Goal: Task Accomplishment & Management: Use online tool/utility

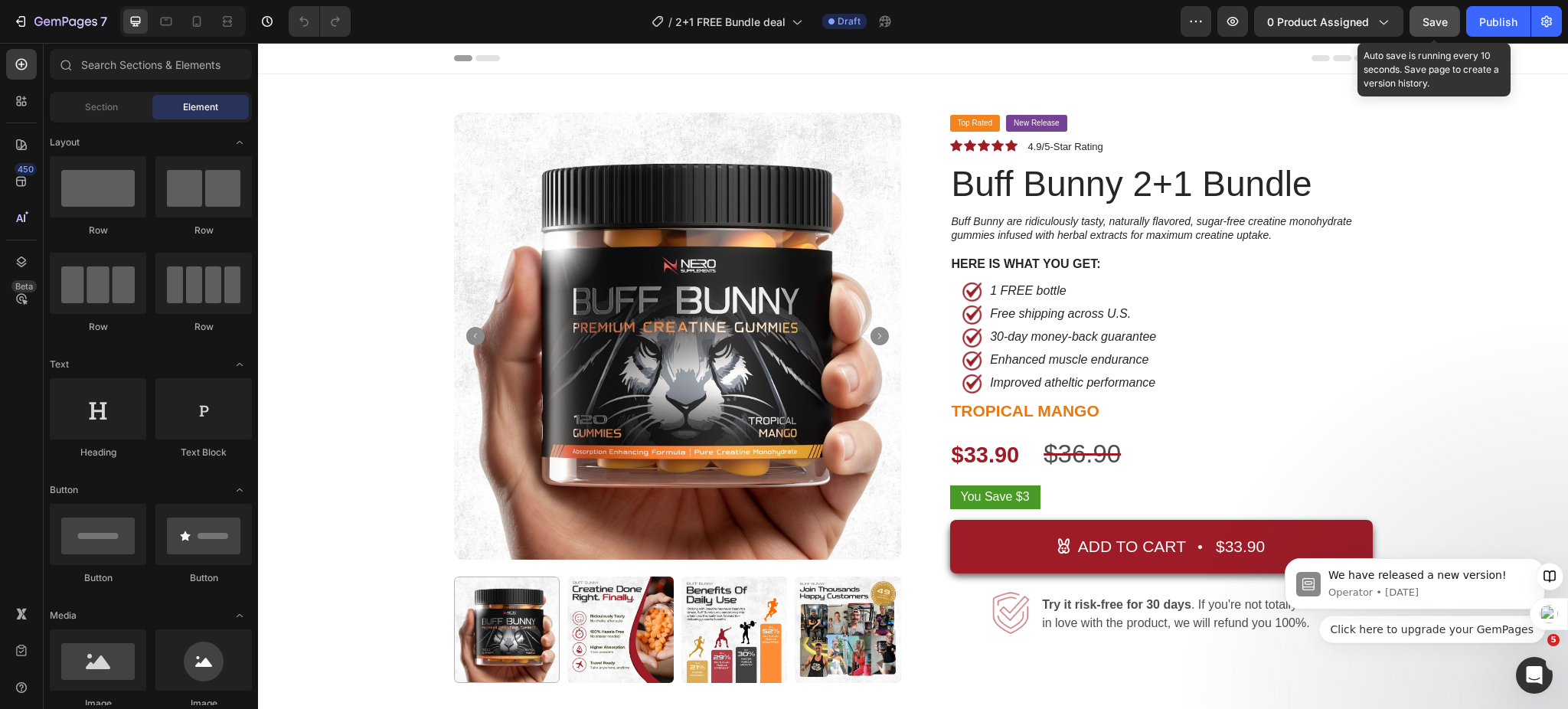
click at [1430, 32] on button "Save" at bounding box center [1435, 21] width 51 height 31
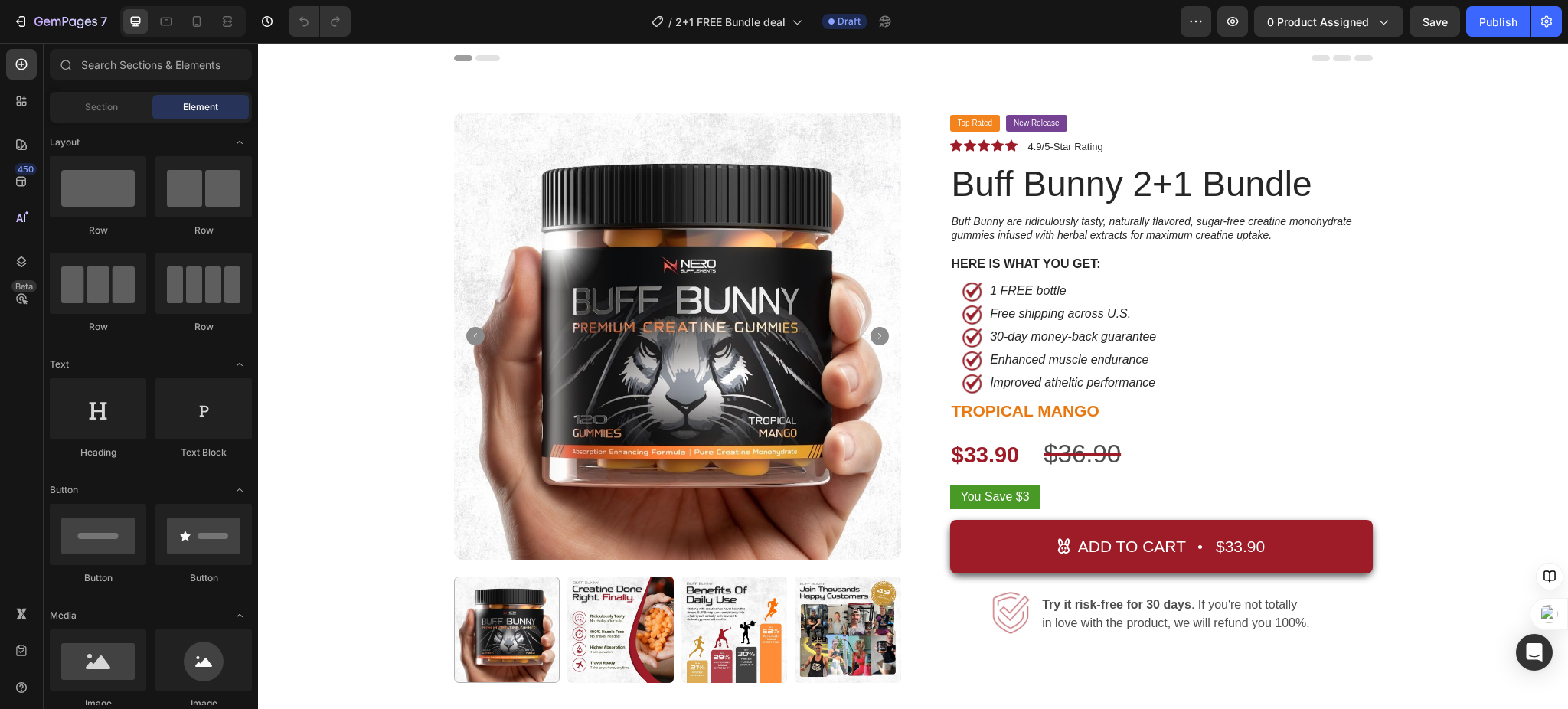
click at [515, 239] on img at bounding box center [678, 336] width 447 height 448
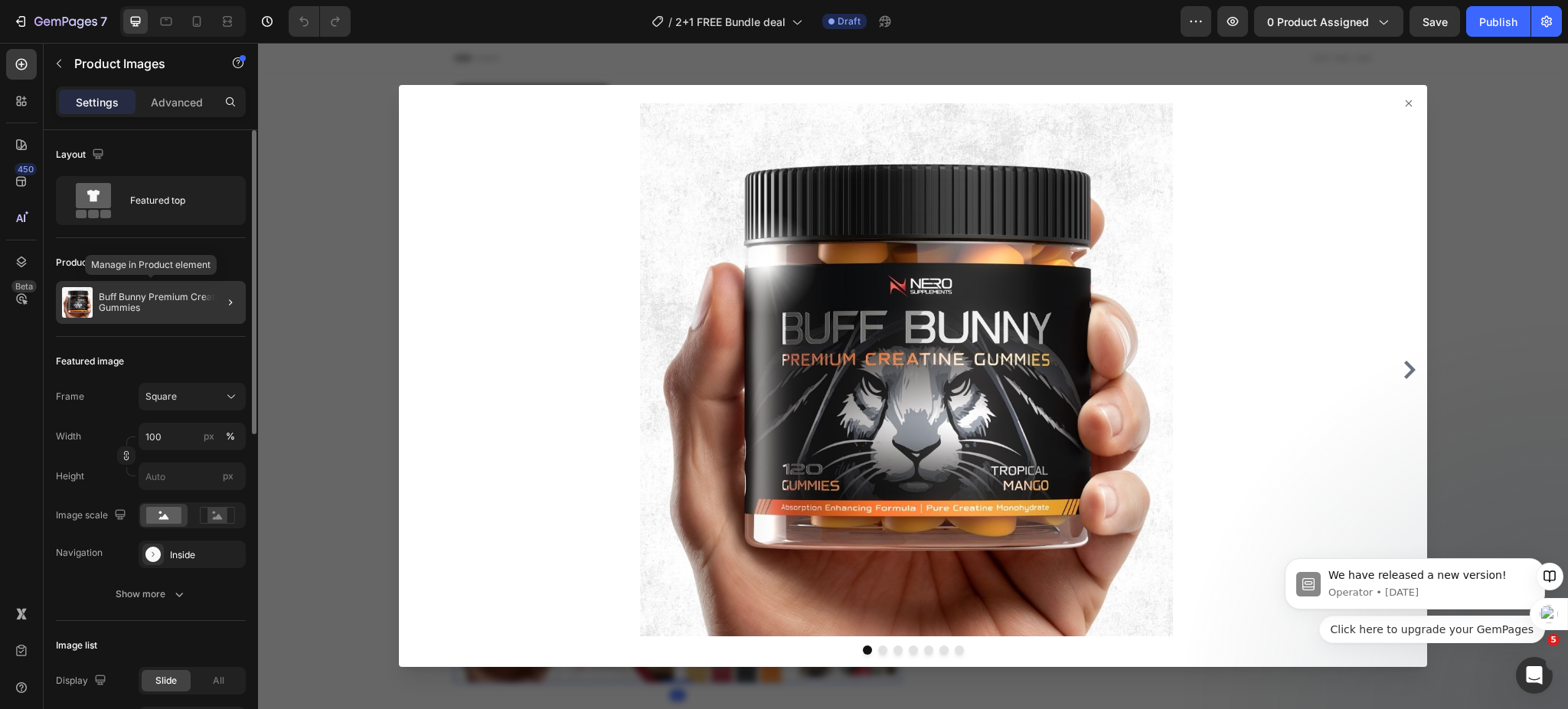
click at [141, 304] on p "Buff Bunny Premium Creatine Gummies" at bounding box center [169, 303] width 141 height 21
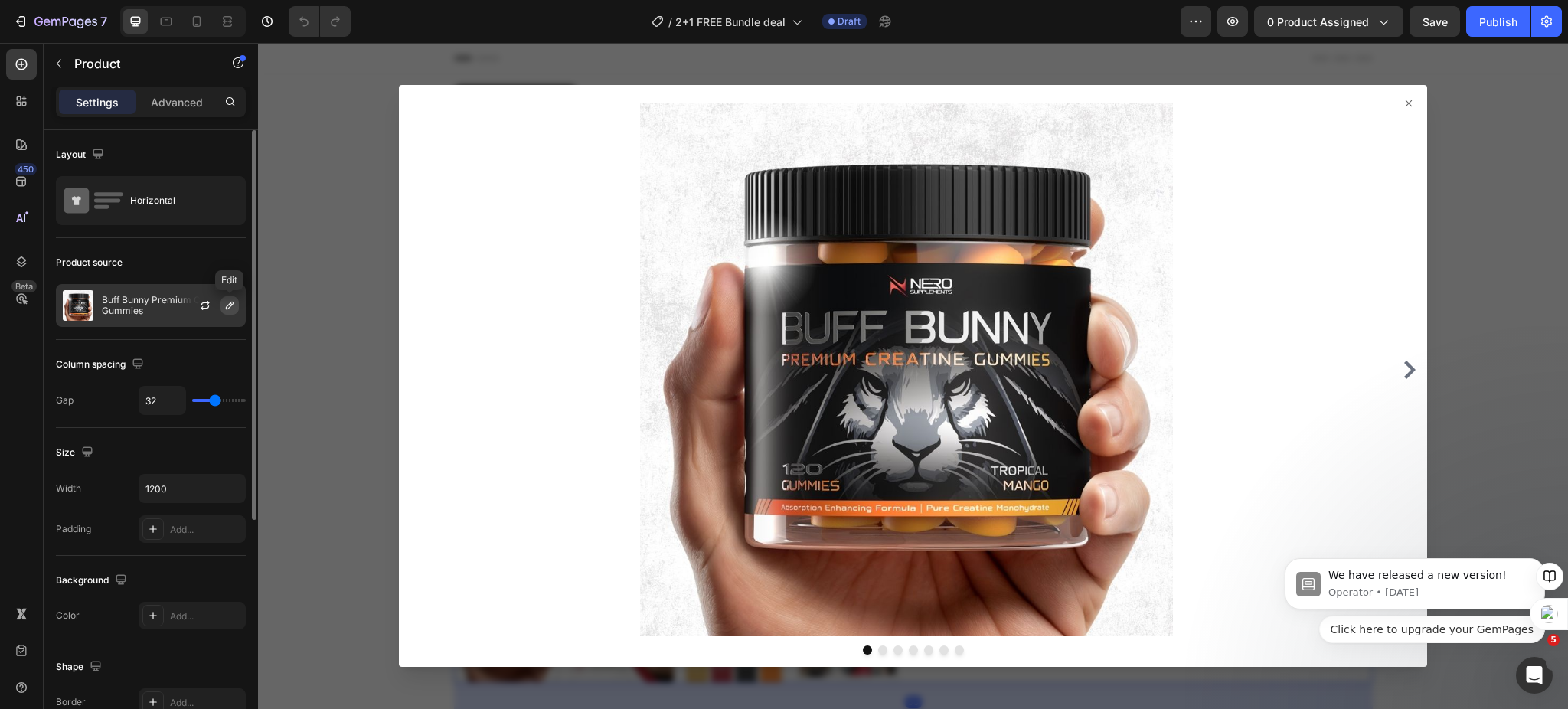
click at [226, 311] on icon "button" at bounding box center [230, 305] width 12 height 12
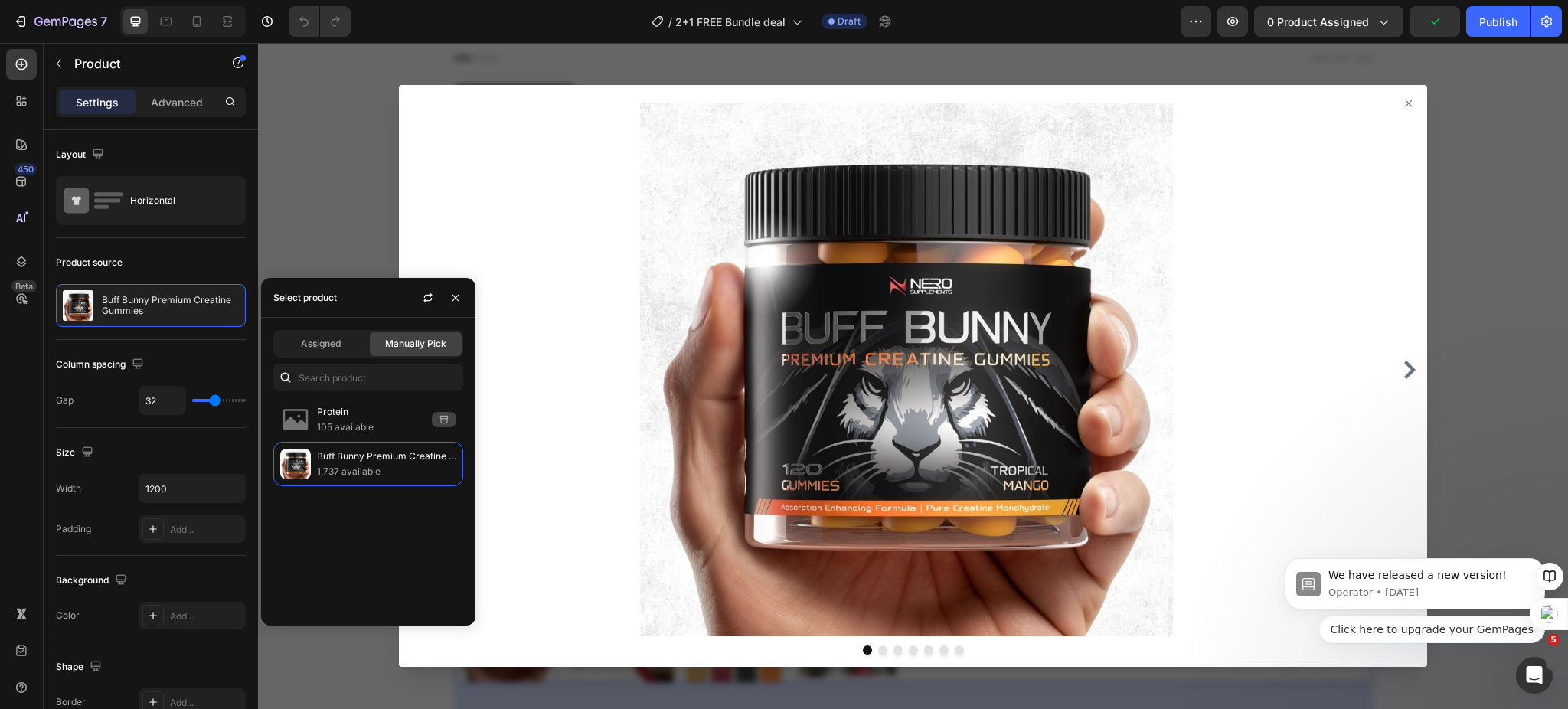
click at [399, 348] on span "Manually Pick" at bounding box center [416, 344] width 61 height 14
click at [356, 376] on input "text" at bounding box center [368, 377] width 189 height 27
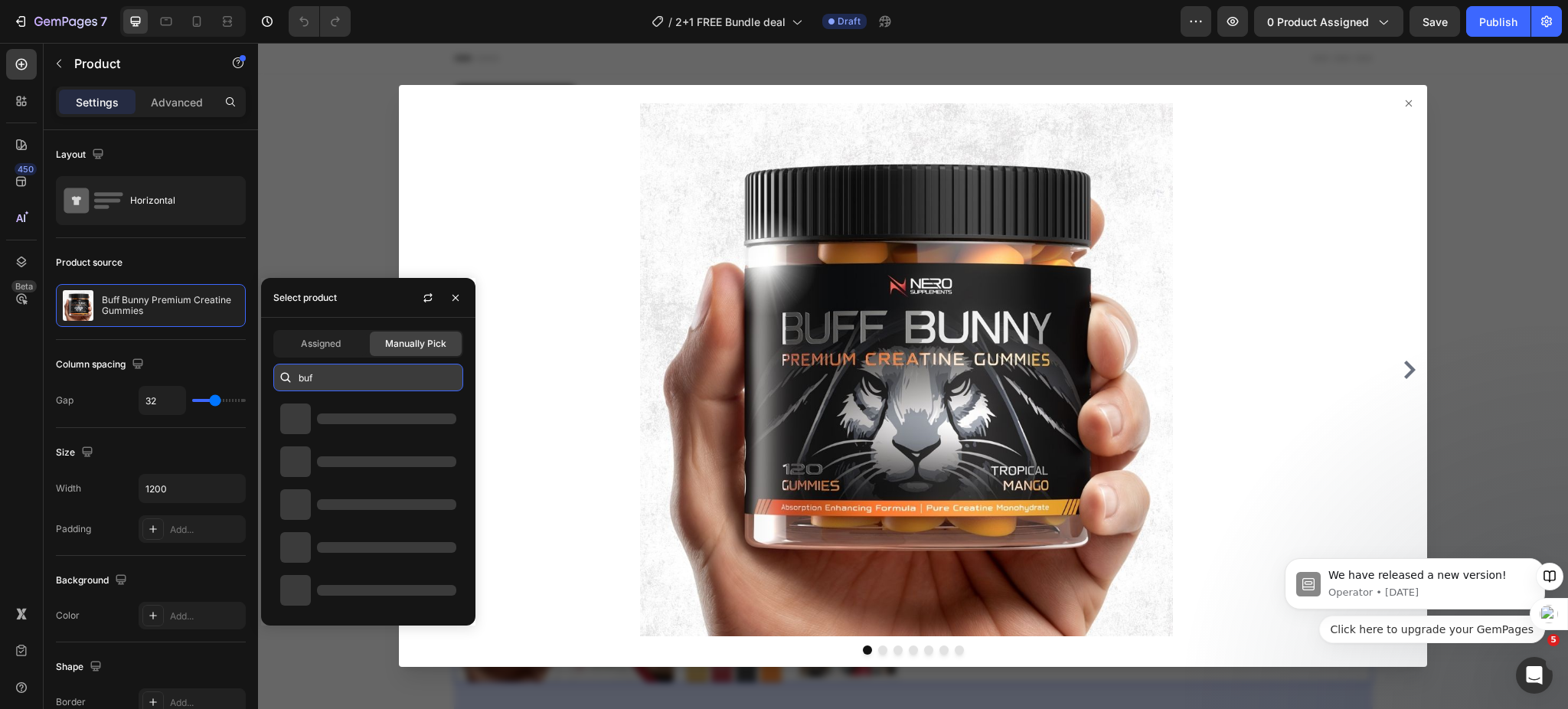
type input "buff"
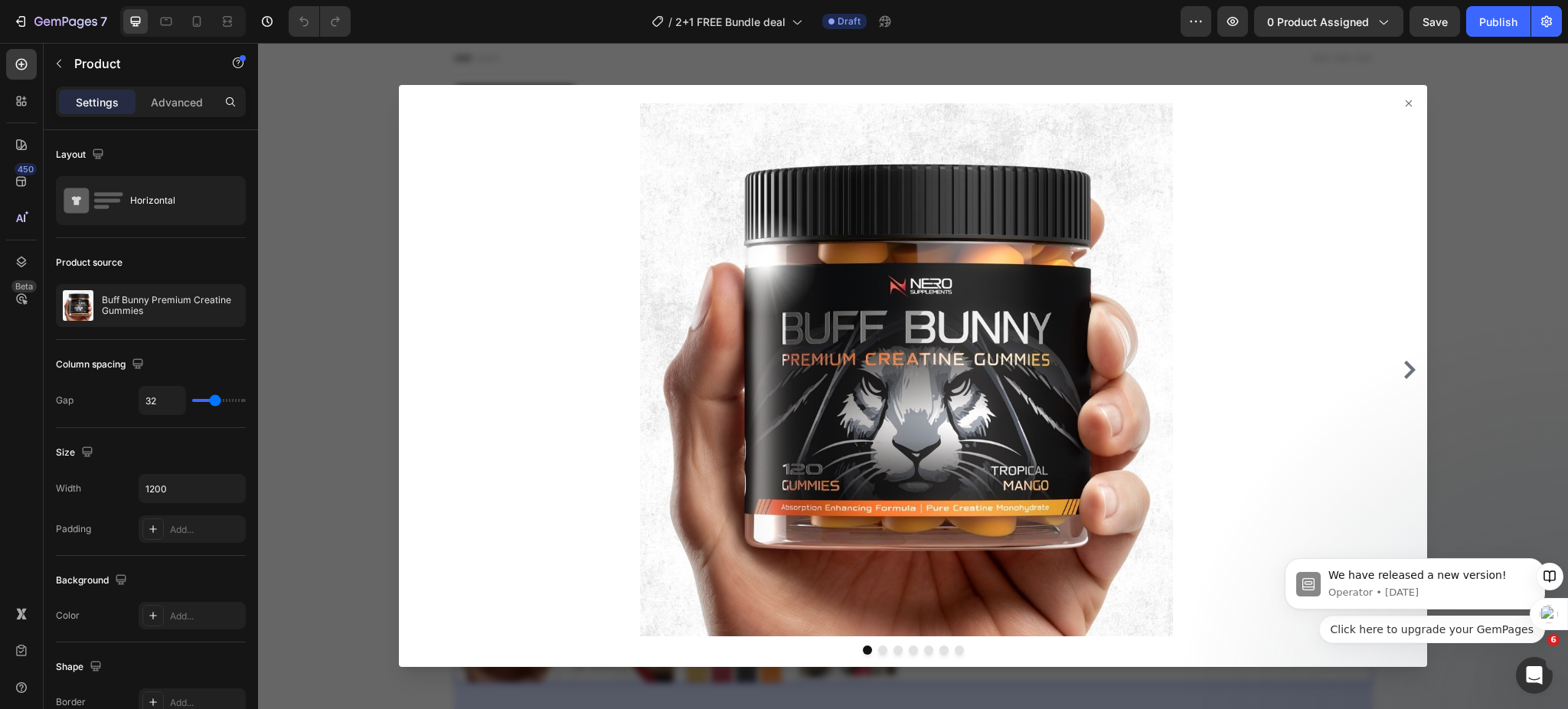
click at [289, 190] on div at bounding box center [913, 376] width 1310 height 666
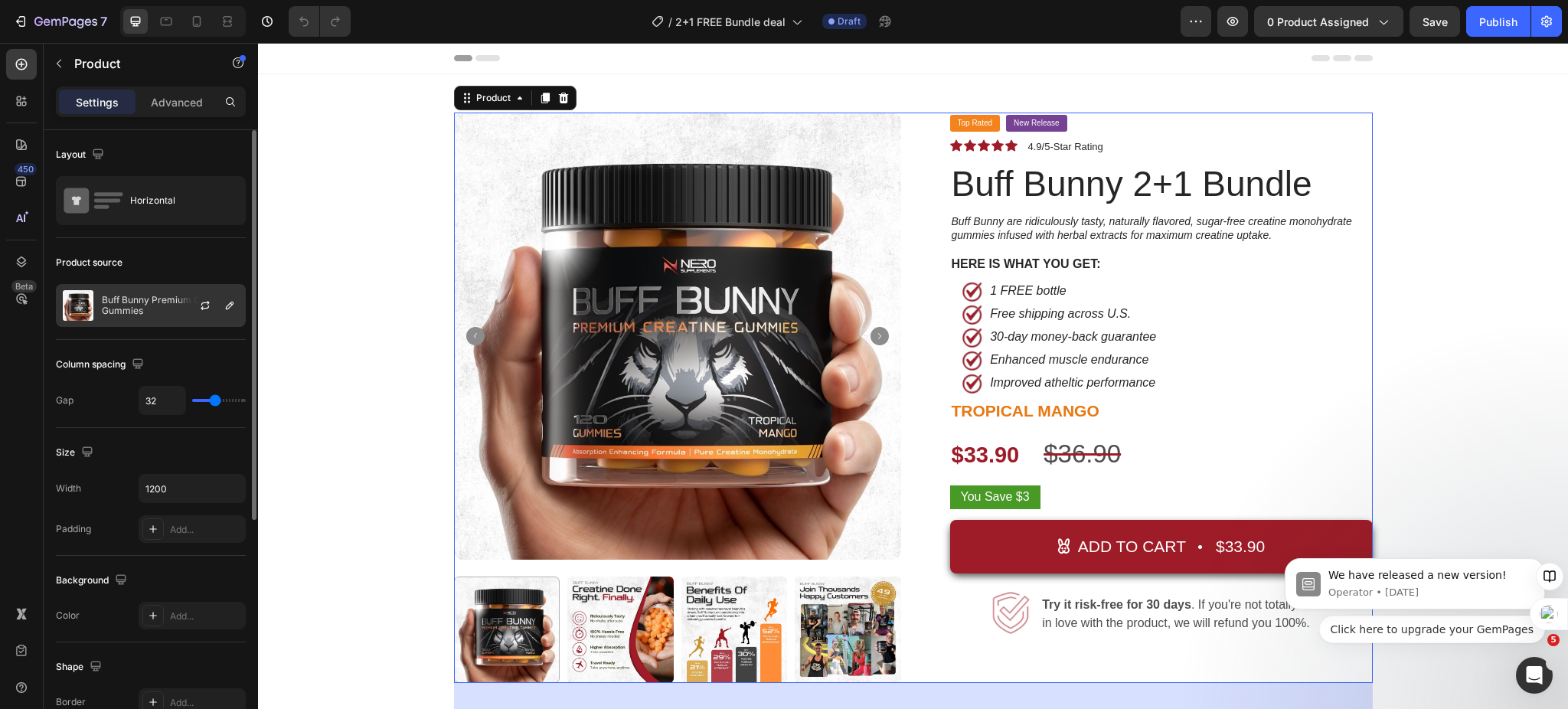
click at [141, 326] on div "Buff Bunny Premium Creatine Gummies" at bounding box center [151, 305] width 189 height 43
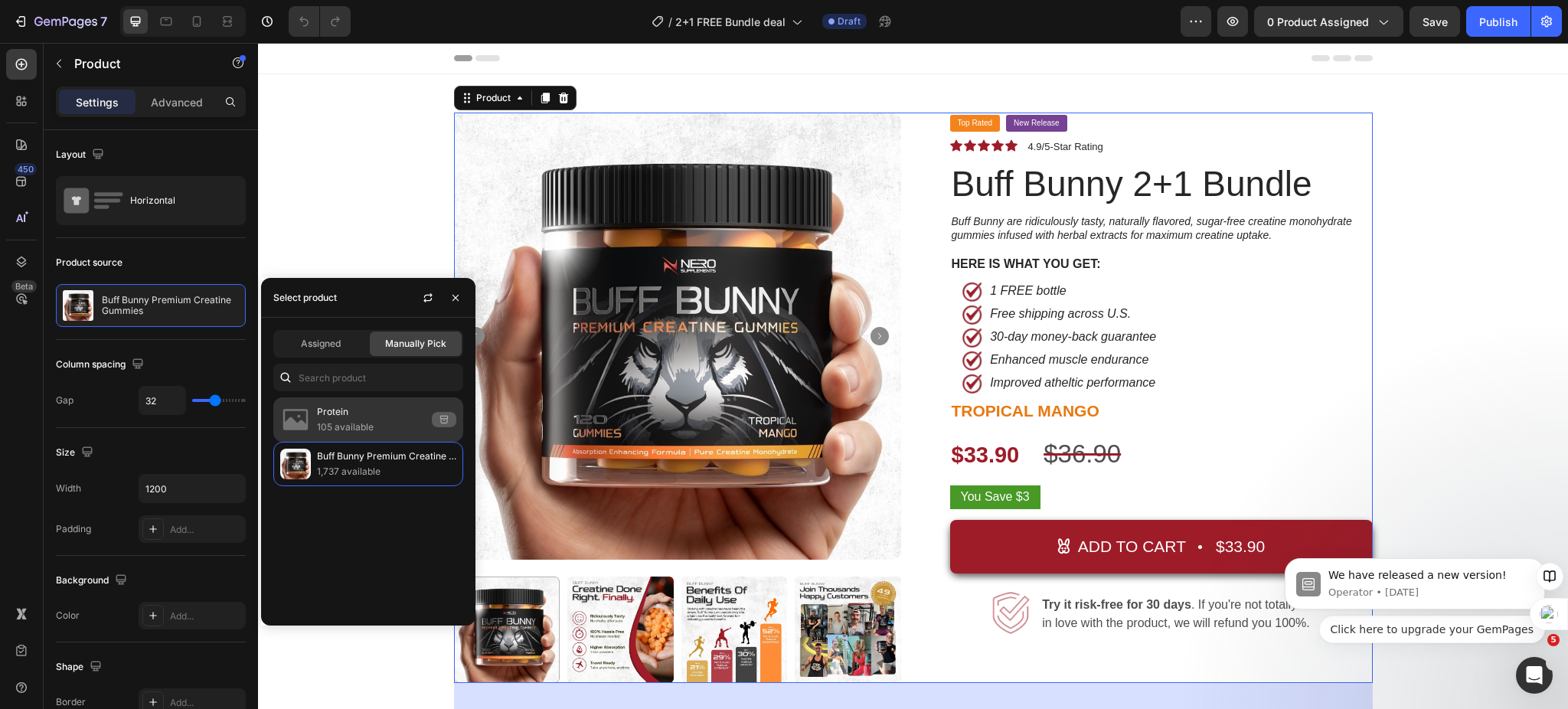
click at [345, 425] on p "105 available" at bounding box center [371, 426] width 109 height 15
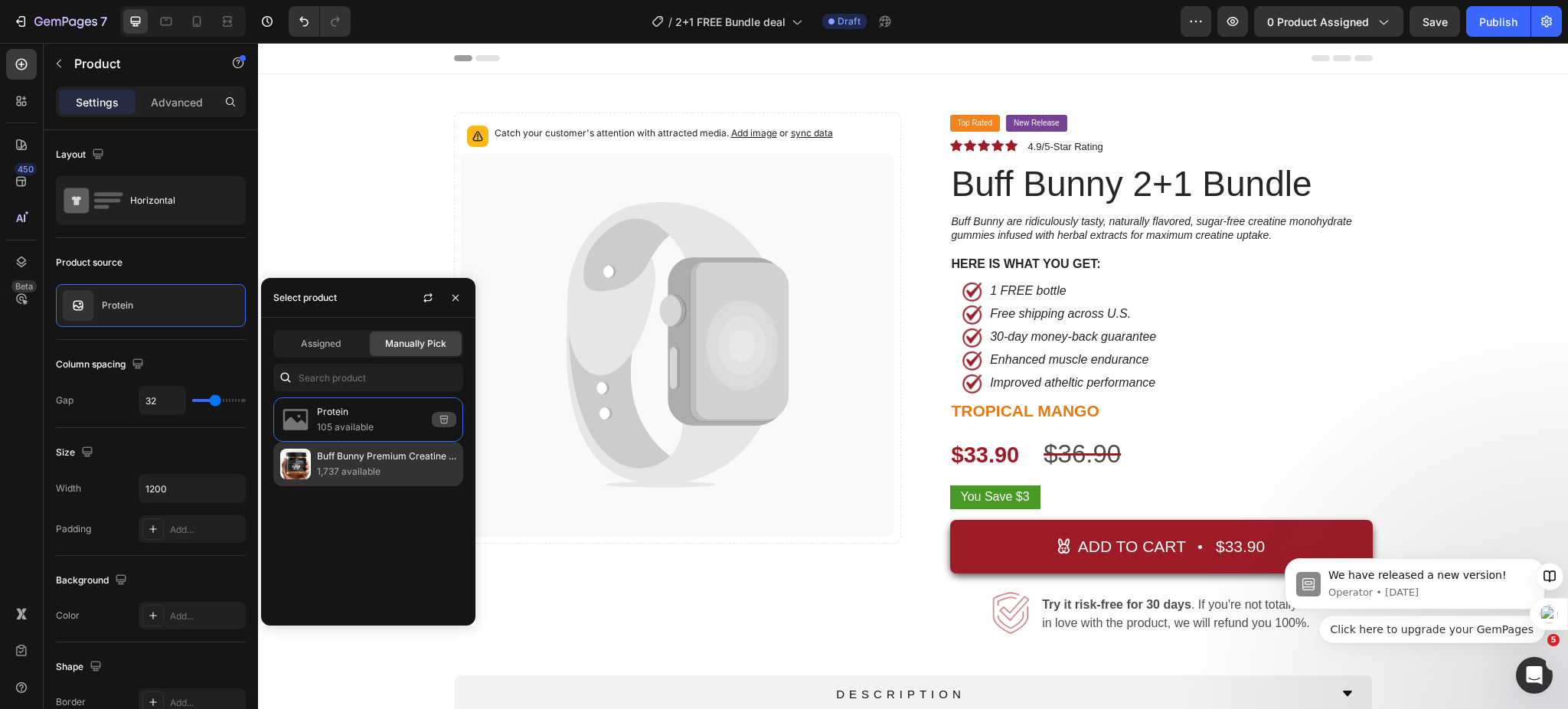
click at [333, 471] on p "1,737 available" at bounding box center [386, 471] width 139 height 15
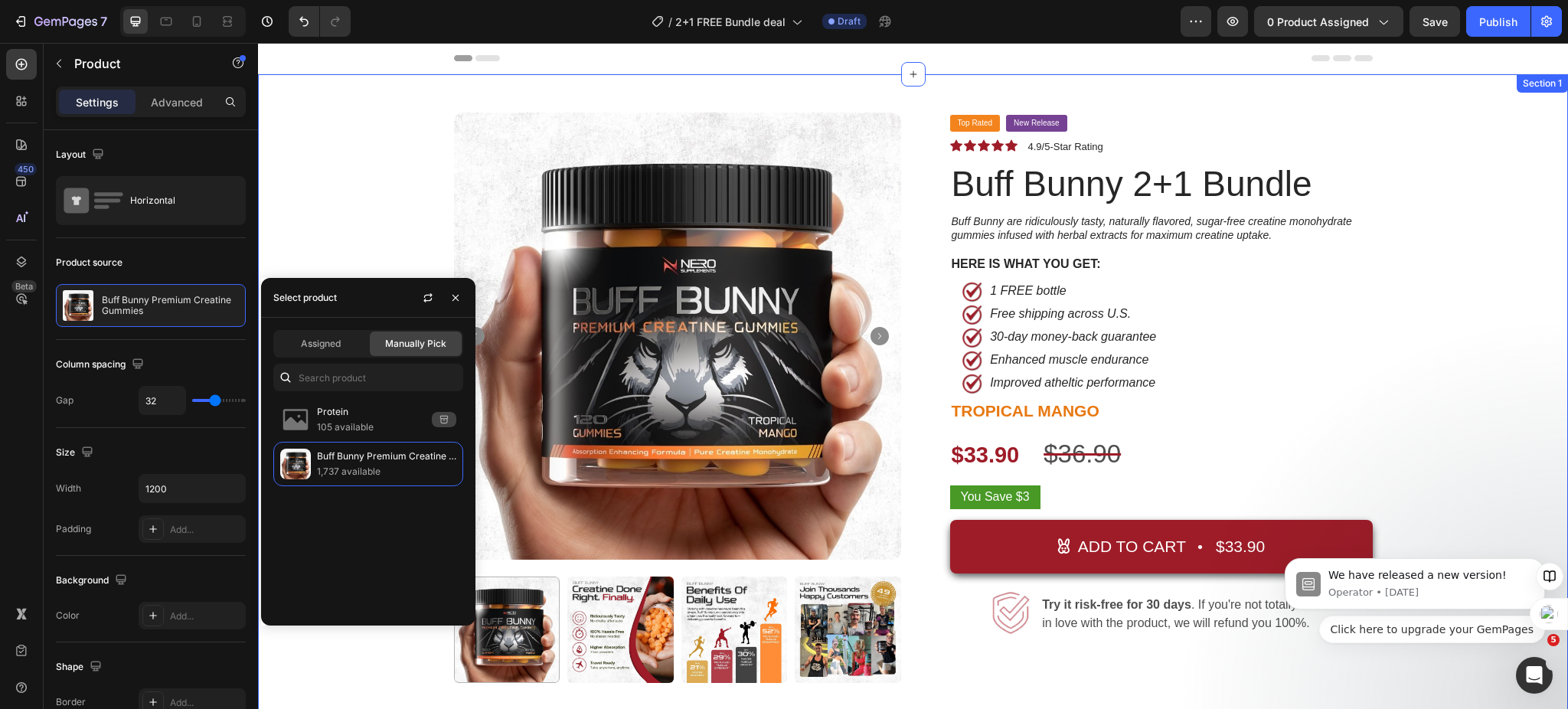
click at [339, 183] on div "Product Images Top Rated Button New Release Button Row Icon Icon Icon Icon Icon…" at bounding box center [912, 505] width 1286 height 784
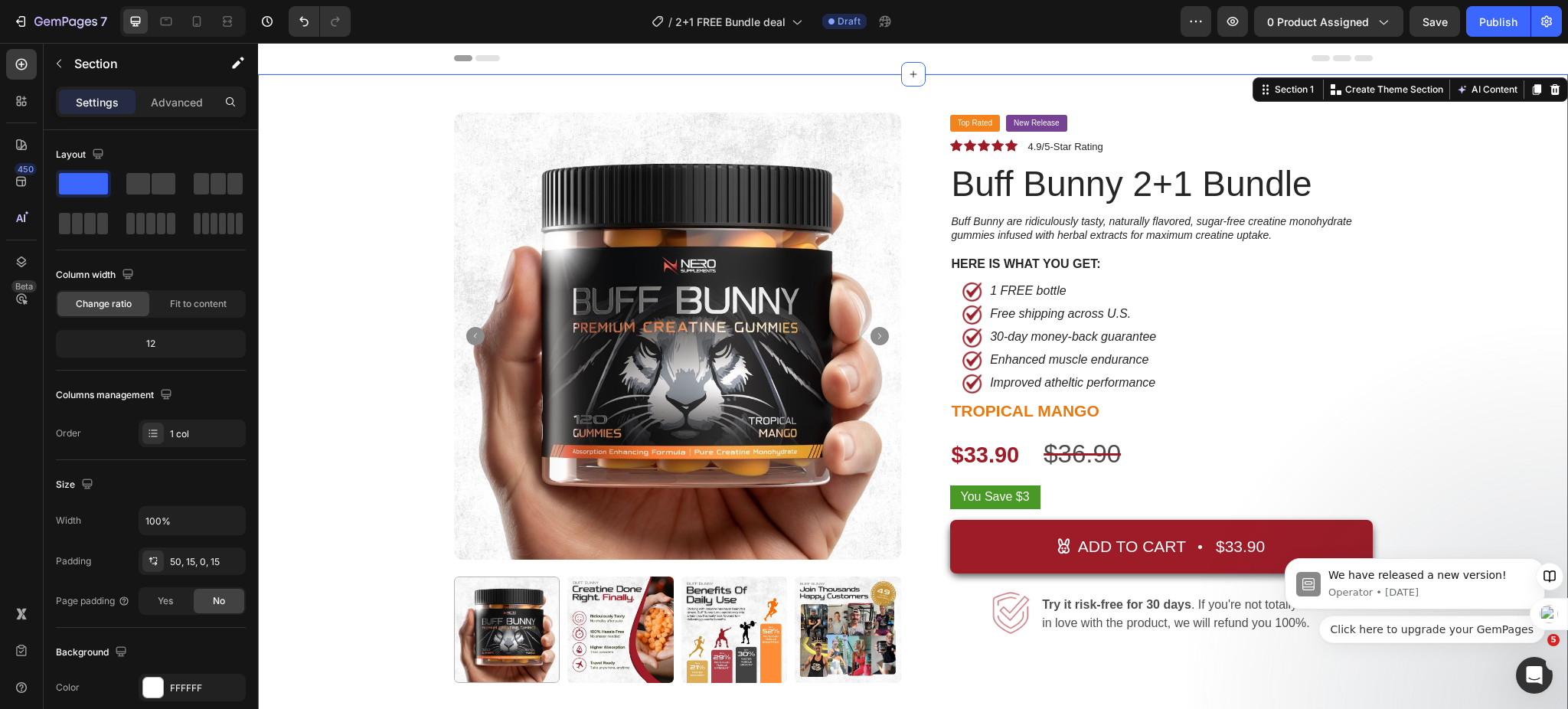
click at [558, 298] on img at bounding box center [678, 336] width 447 height 448
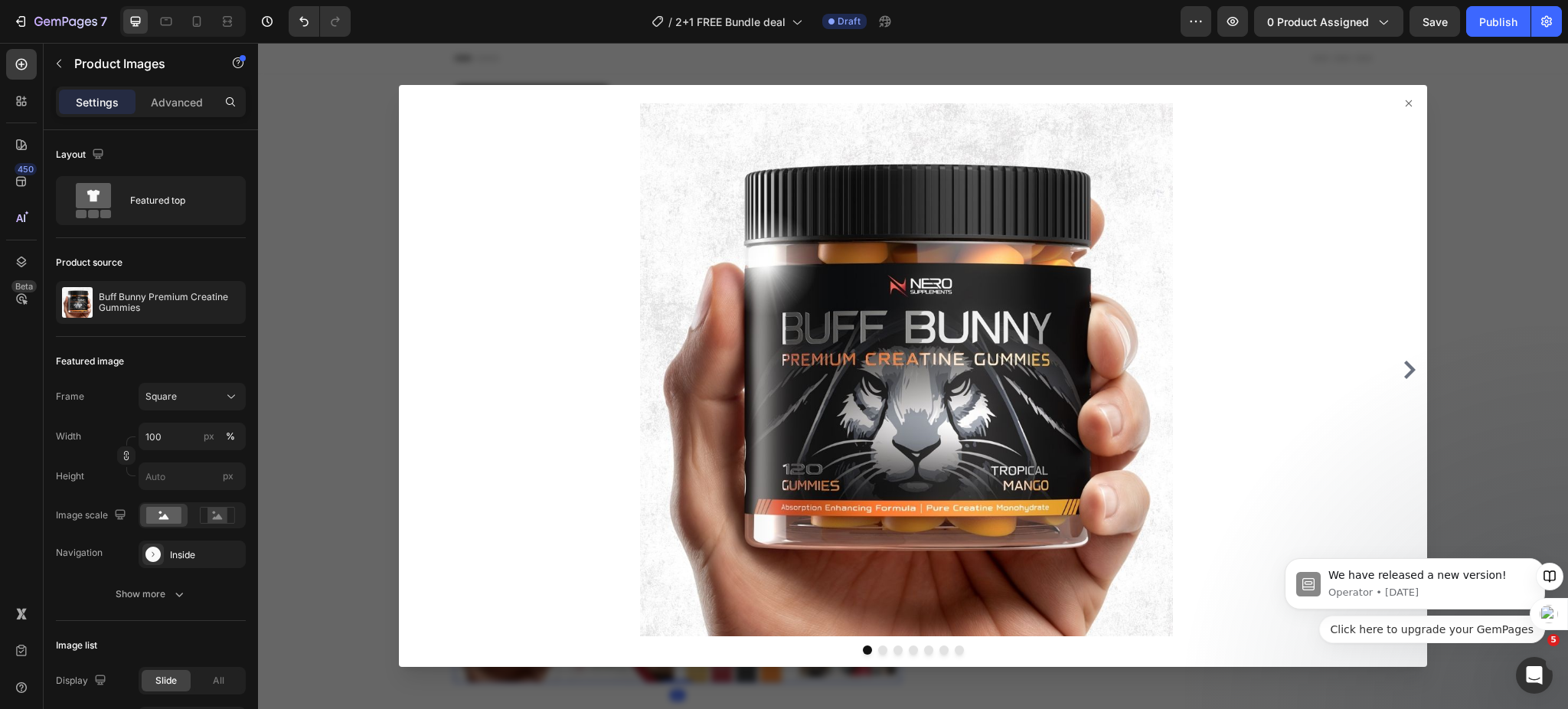
click at [819, 54] on div at bounding box center [913, 376] width 1310 height 666
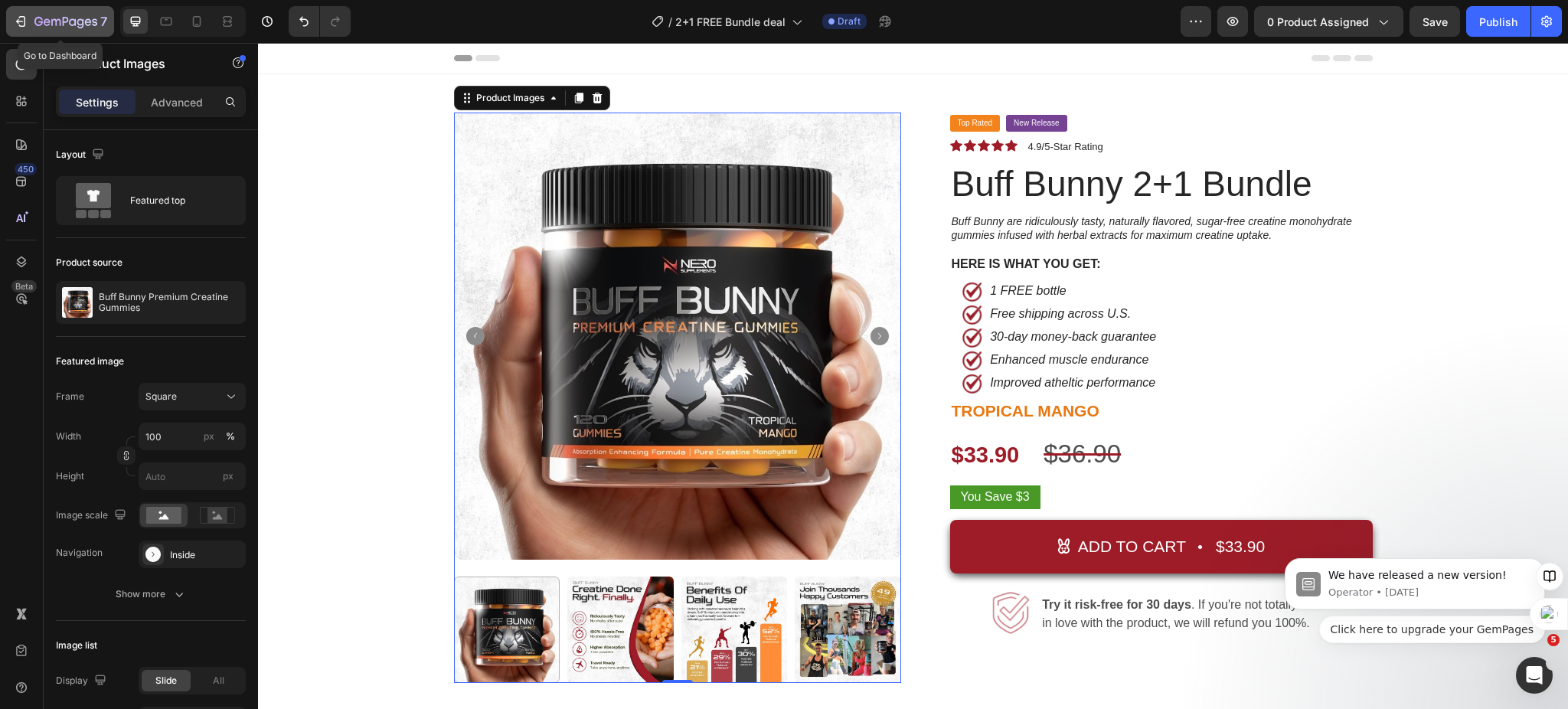
click at [18, 27] on icon "button" at bounding box center [20, 21] width 15 height 15
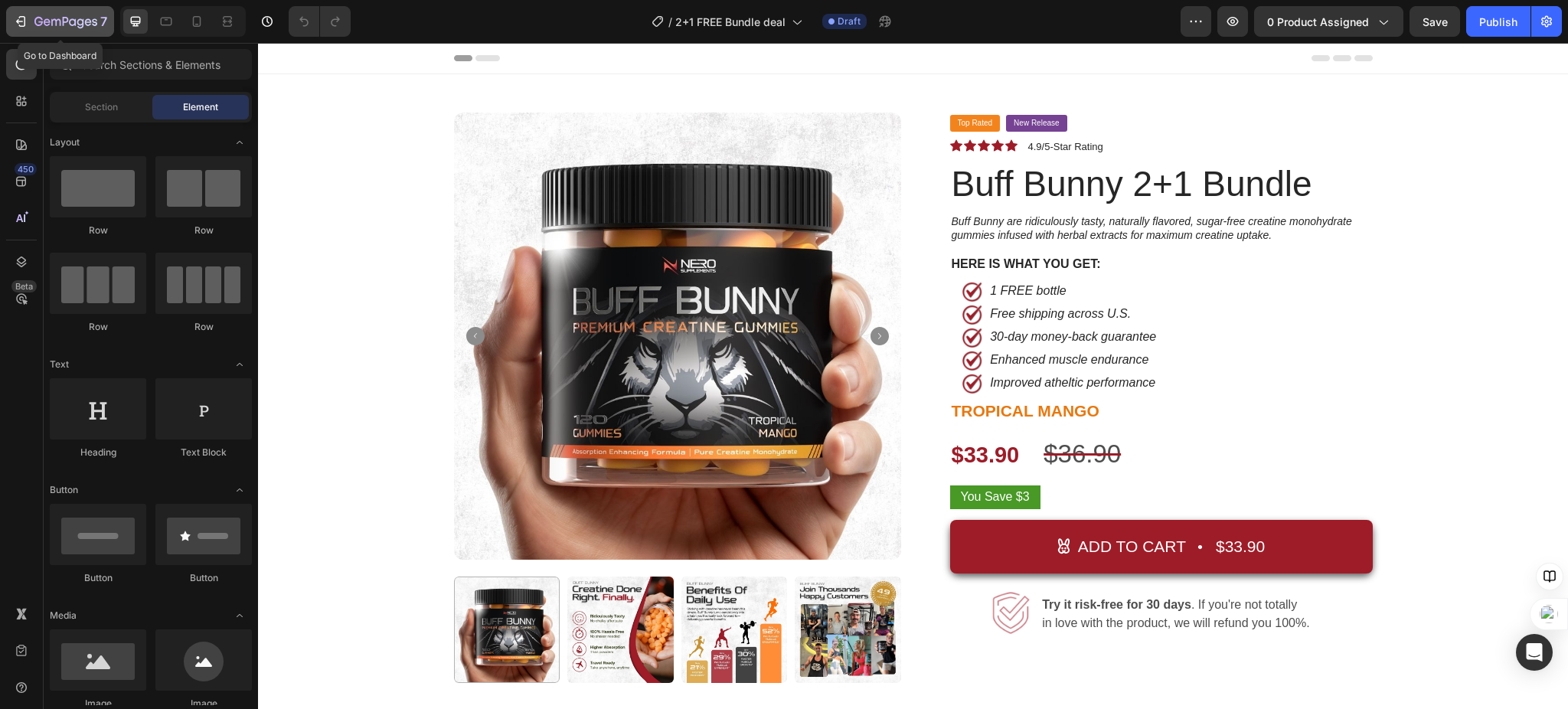
click at [32, 13] on div "7" at bounding box center [60, 21] width 94 height 18
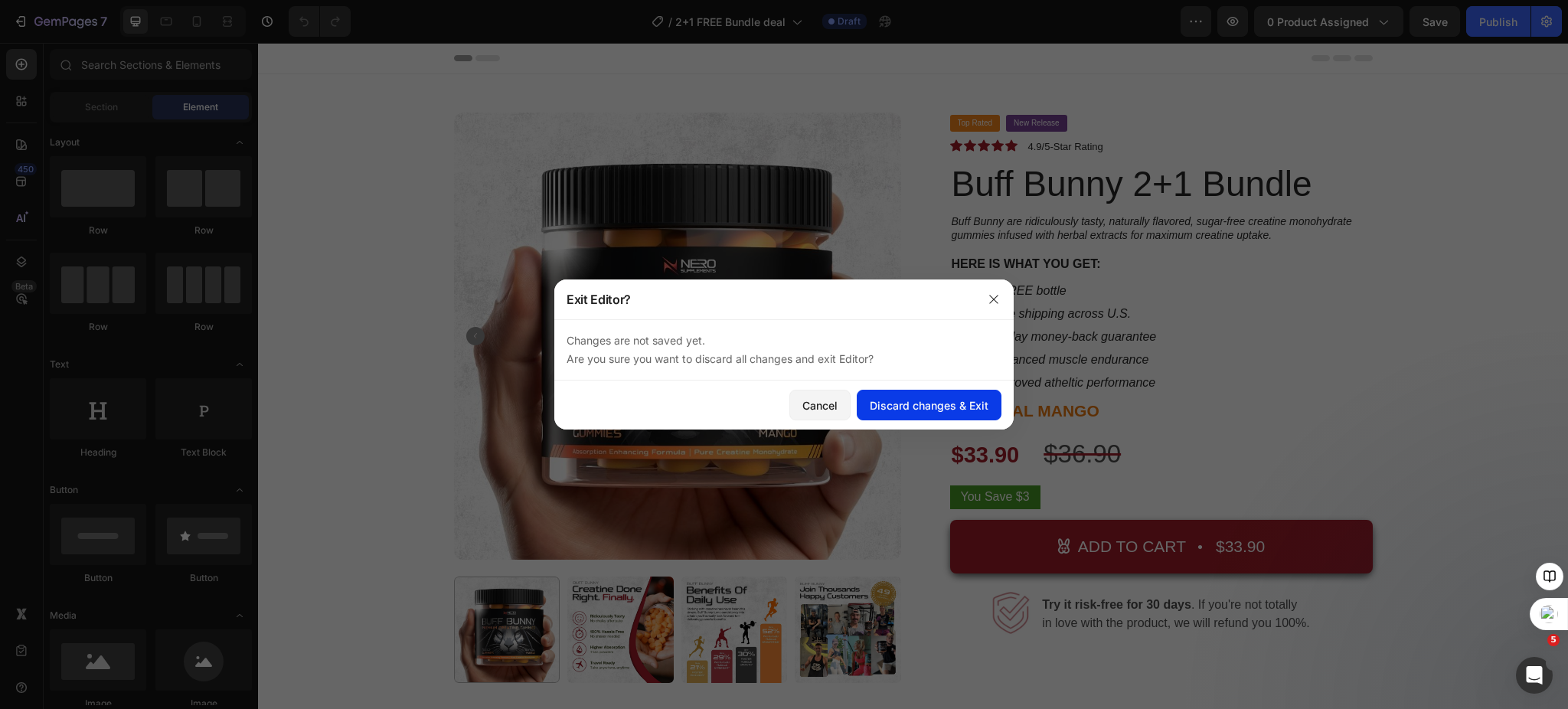
click at [952, 411] on div "Discard changes & Exit" at bounding box center [929, 405] width 118 height 16
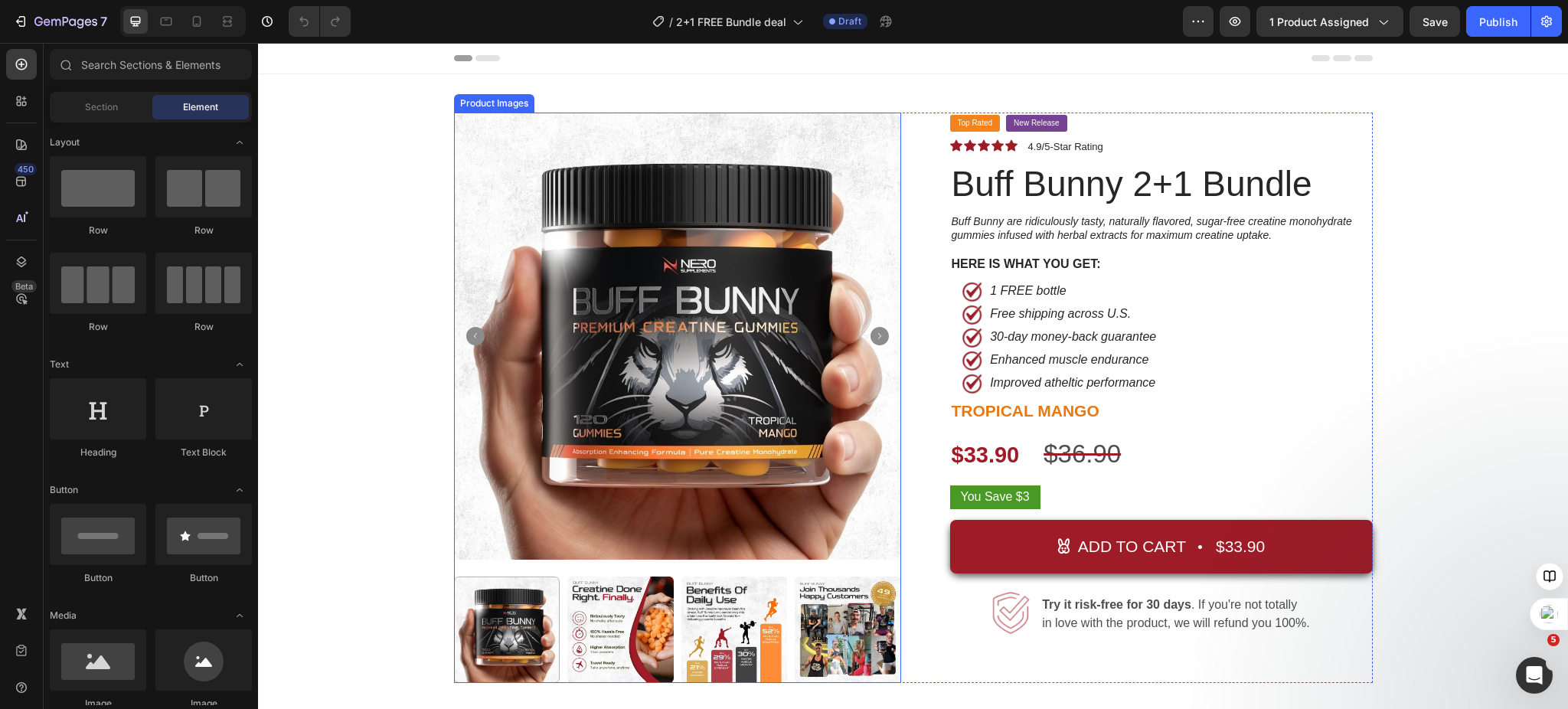
click at [691, 397] on img at bounding box center [678, 336] width 447 height 448
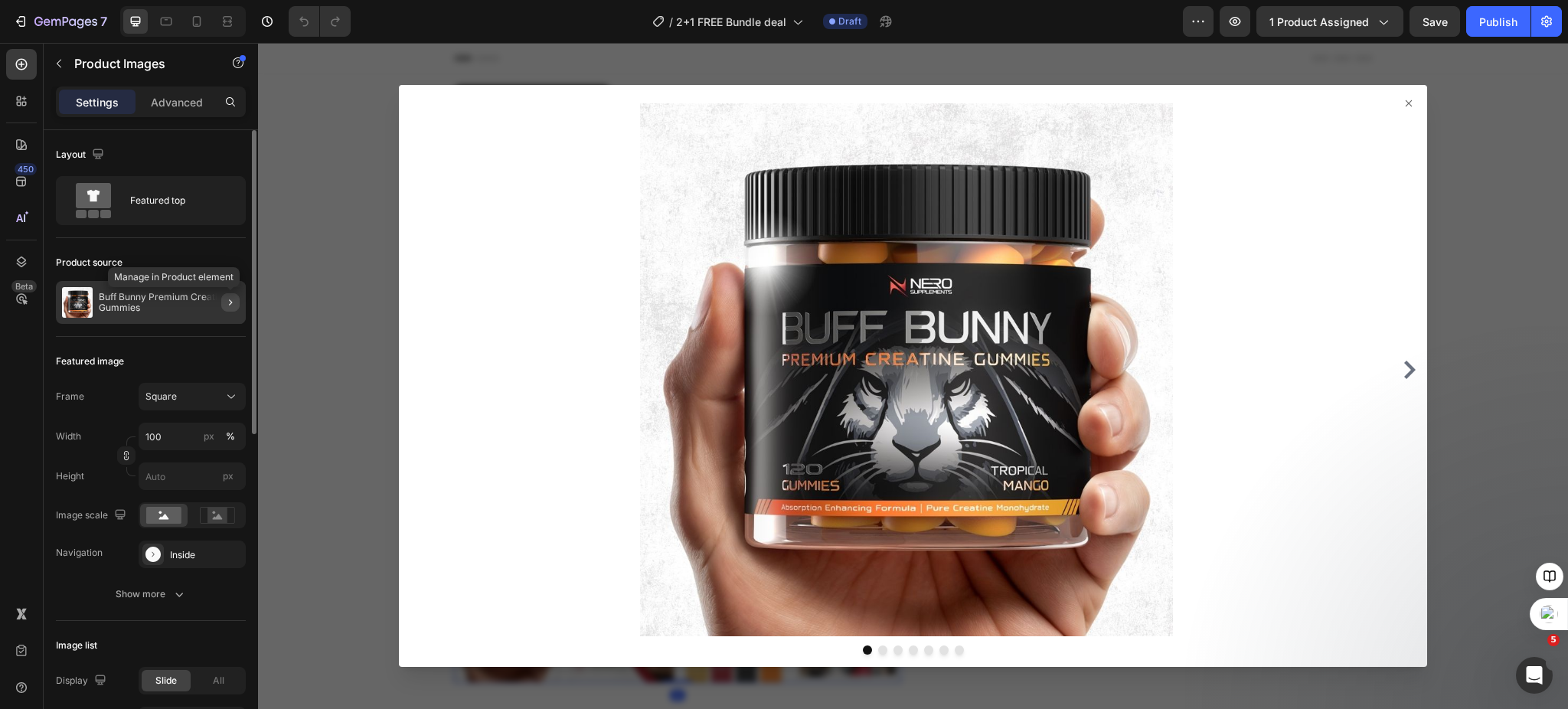
click at [230, 306] on icon "button" at bounding box center [231, 303] width 12 height 12
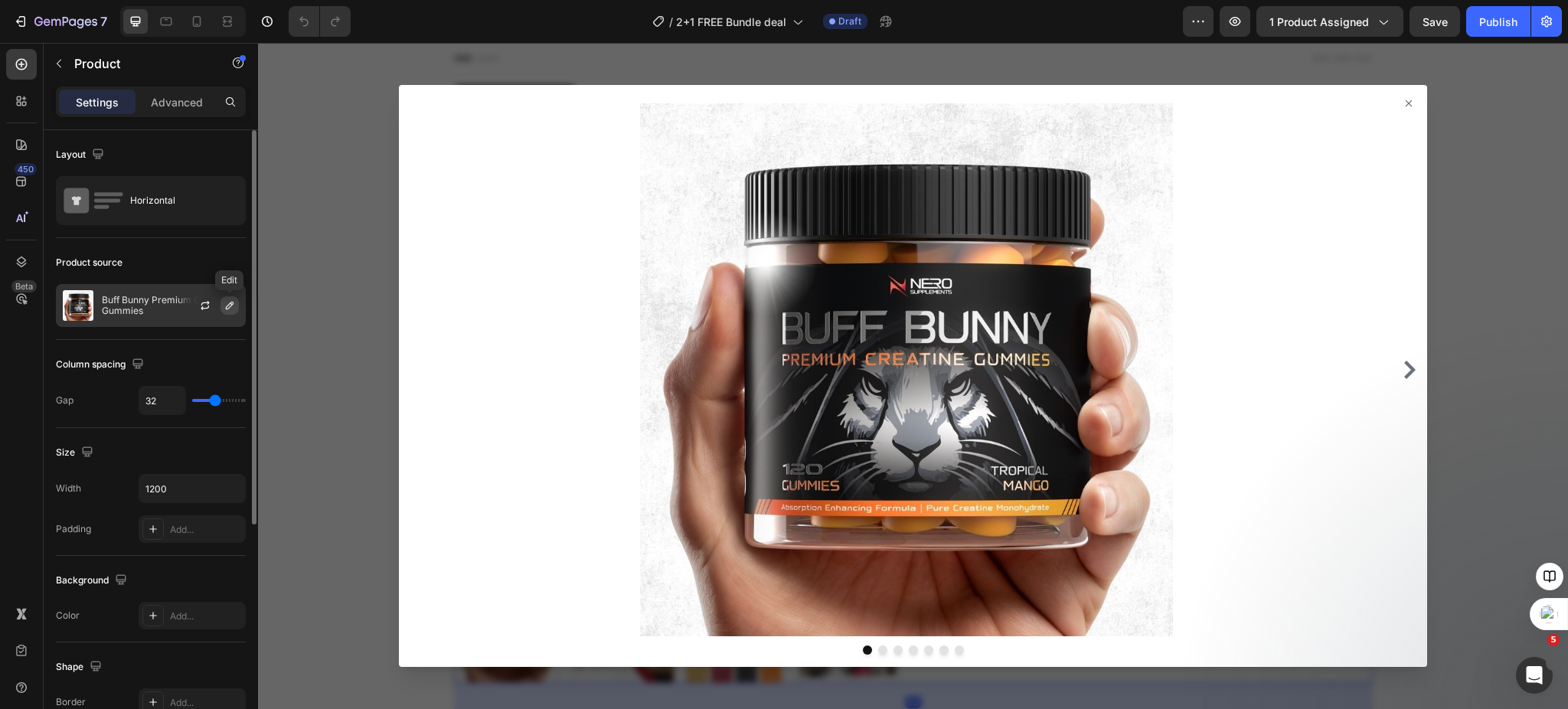
click at [231, 303] on icon "button" at bounding box center [230, 305] width 8 height 8
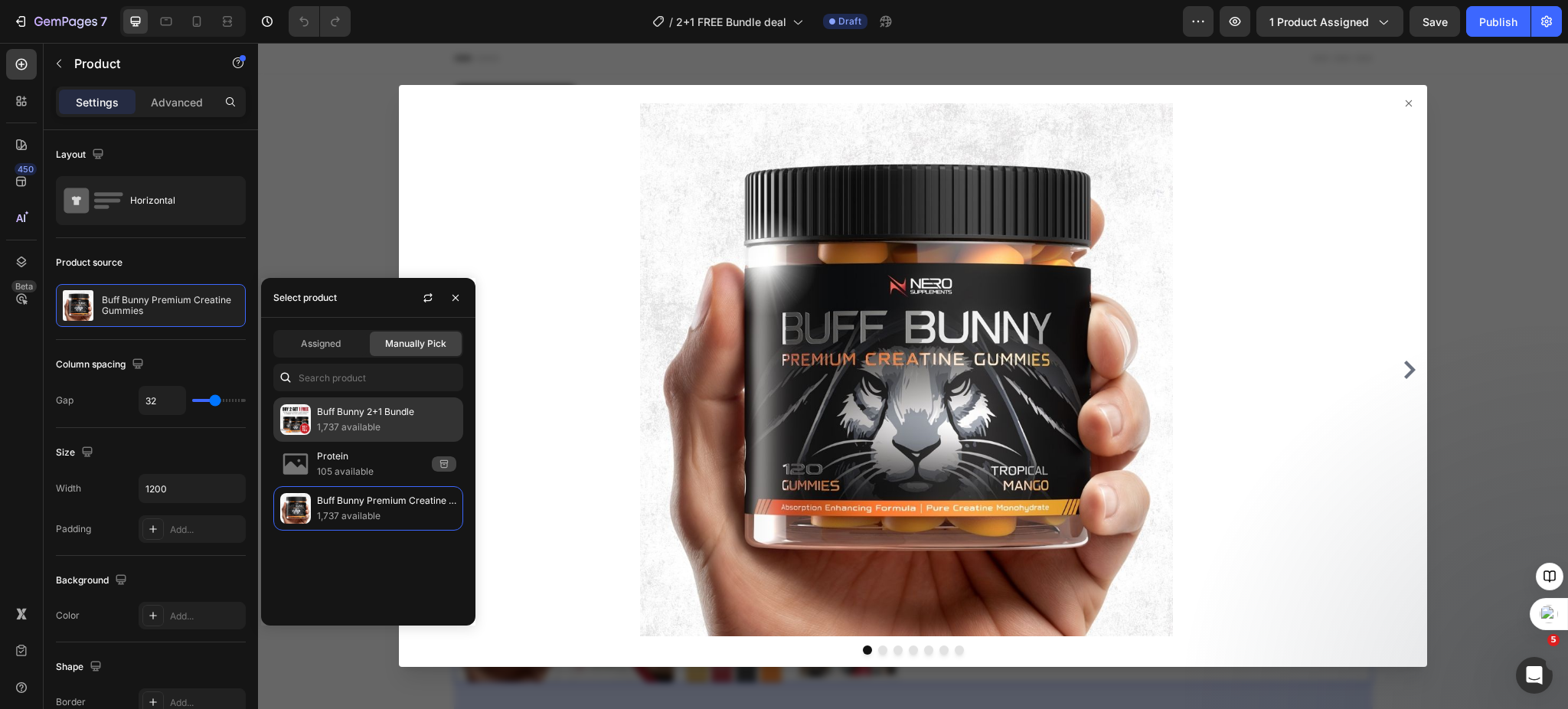
click at [365, 419] on div "Buff Bunny 2+1 Bundle 1,737 available" at bounding box center [386, 419] width 139 height 31
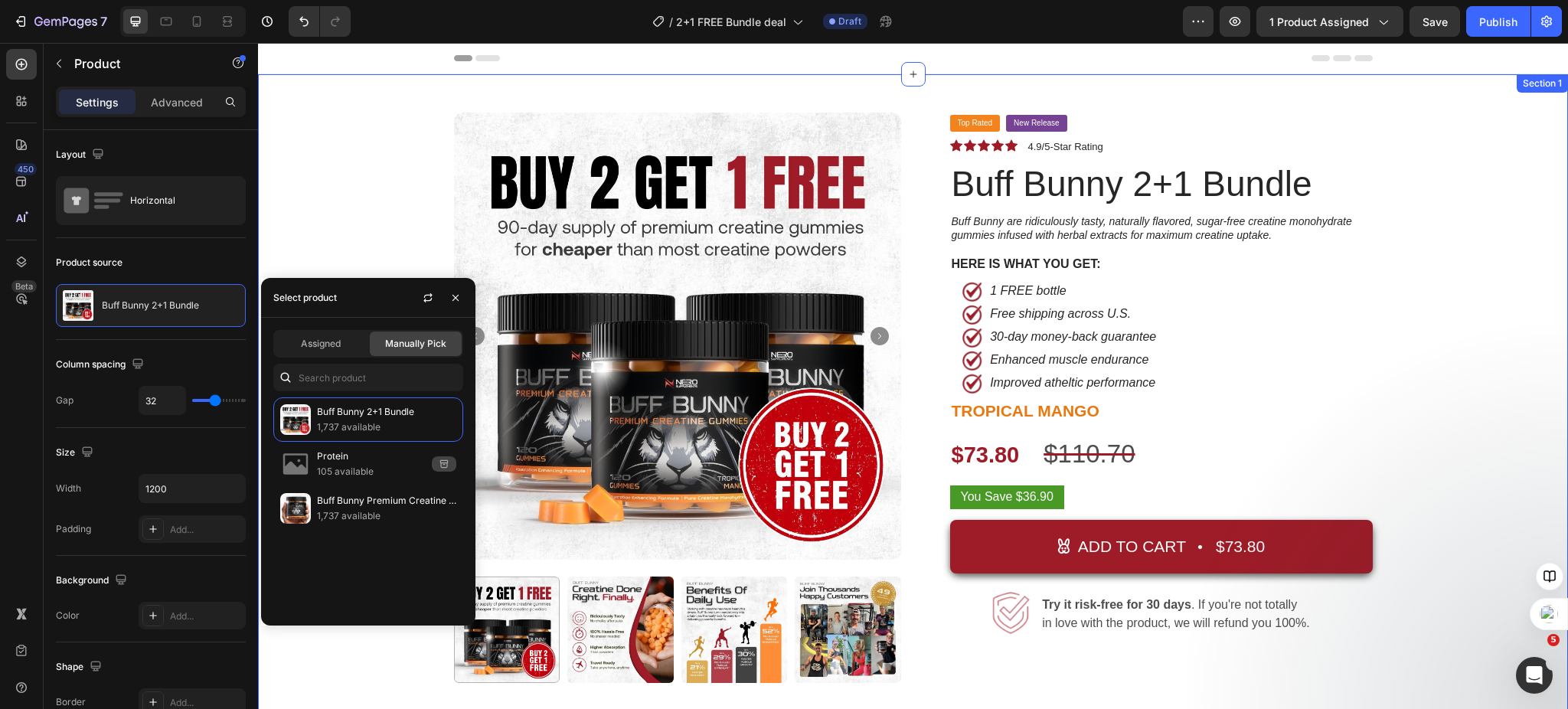
click at [1508, 337] on div "Product Images Top Rated Button New Release Button Row Icon Icon Icon Icon Icon…" at bounding box center [912, 505] width 1286 height 784
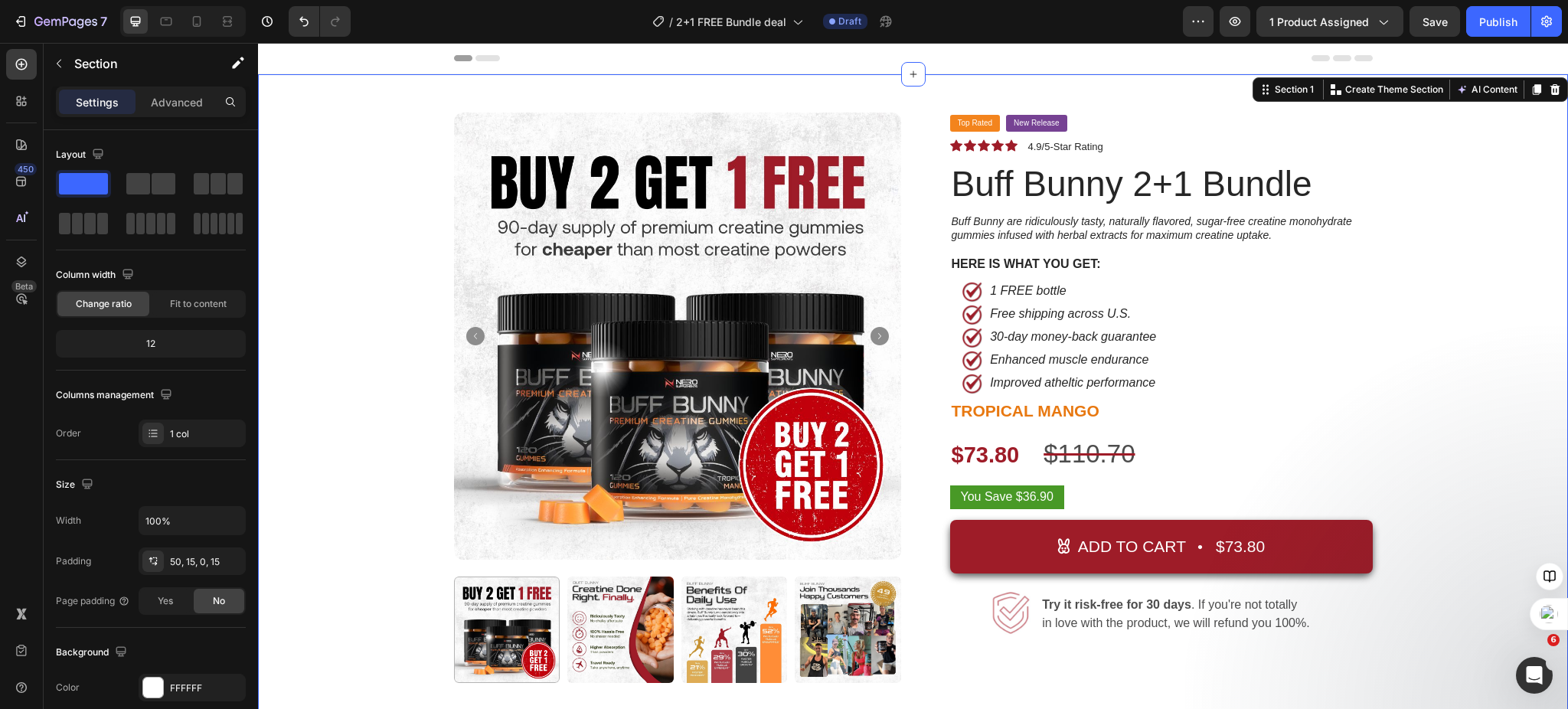
click at [1434, 288] on div "Product Images Top Rated Button New Release Button Row Icon Icon Icon Icon Icon…" at bounding box center [912, 505] width 1286 height 784
click at [1359, 386] on div "Improved atheltic performance Text Block" at bounding box center [1184, 383] width 376 height 23
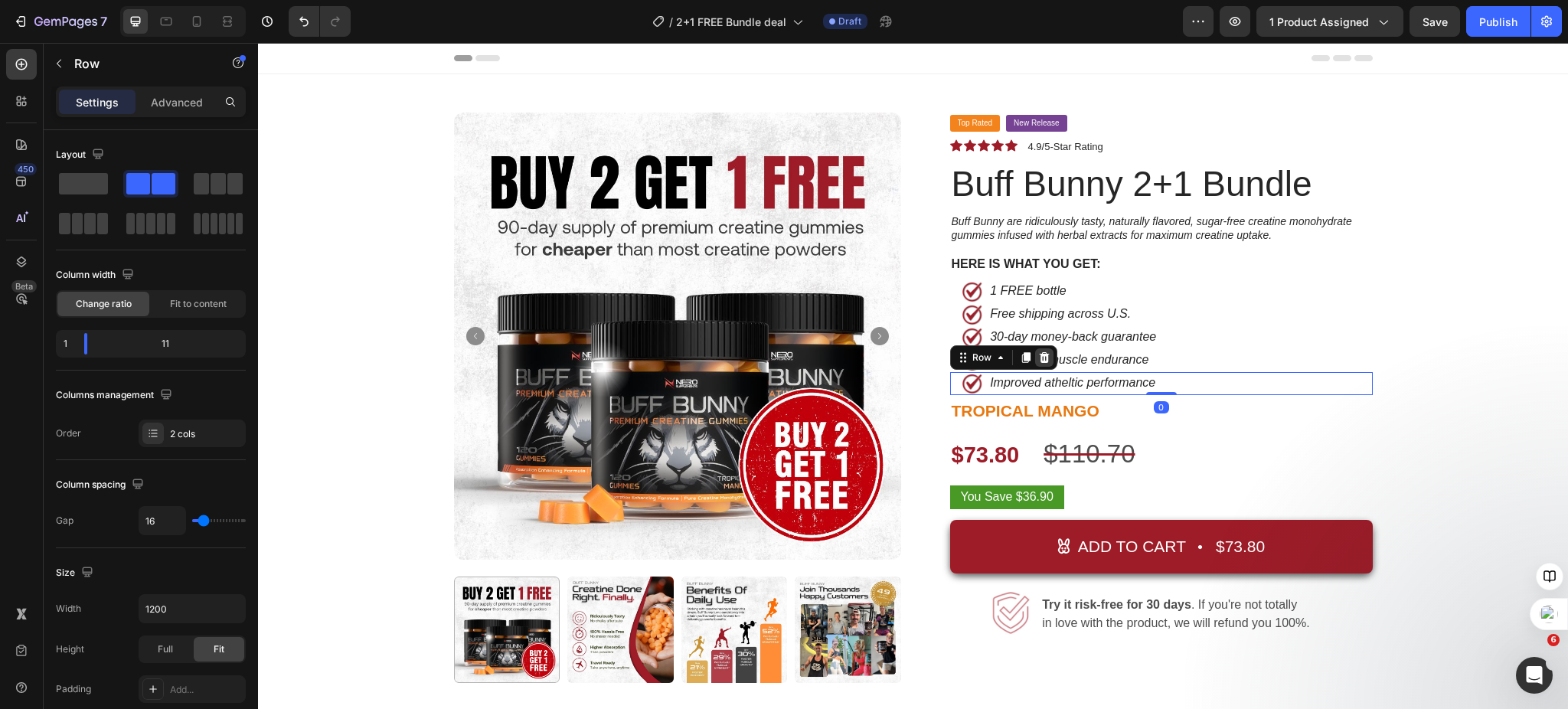
click at [1041, 360] on icon at bounding box center [1044, 358] width 12 height 12
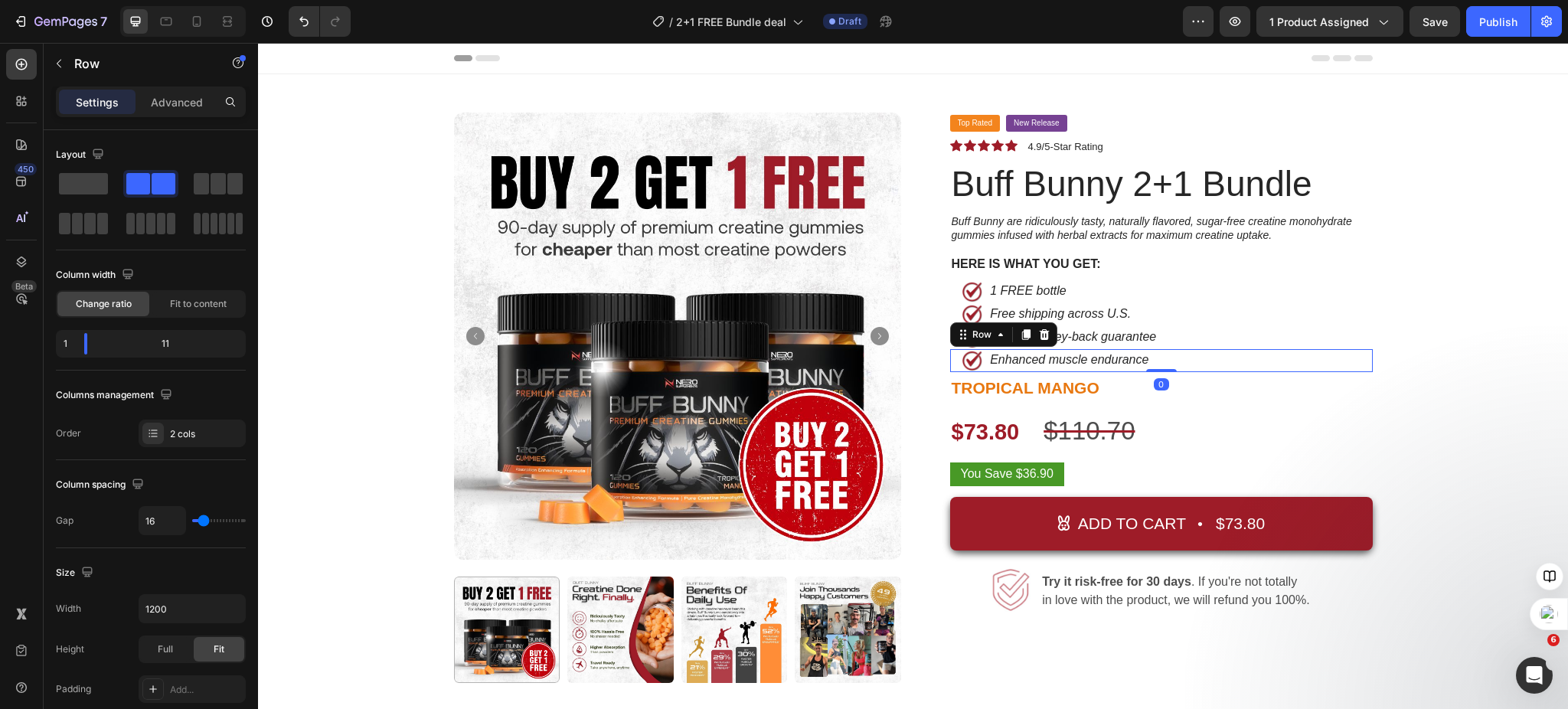
click at [1359, 362] on div "Enhanced muscle endurance Text Block" at bounding box center [1184, 361] width 376 height 23
click at [1424, 399] on div "Product Images Top Rated Button New Release Button Row Icon Icon Icon Icon Icon…" at bounding box center [912, 505] width 1286 height 784
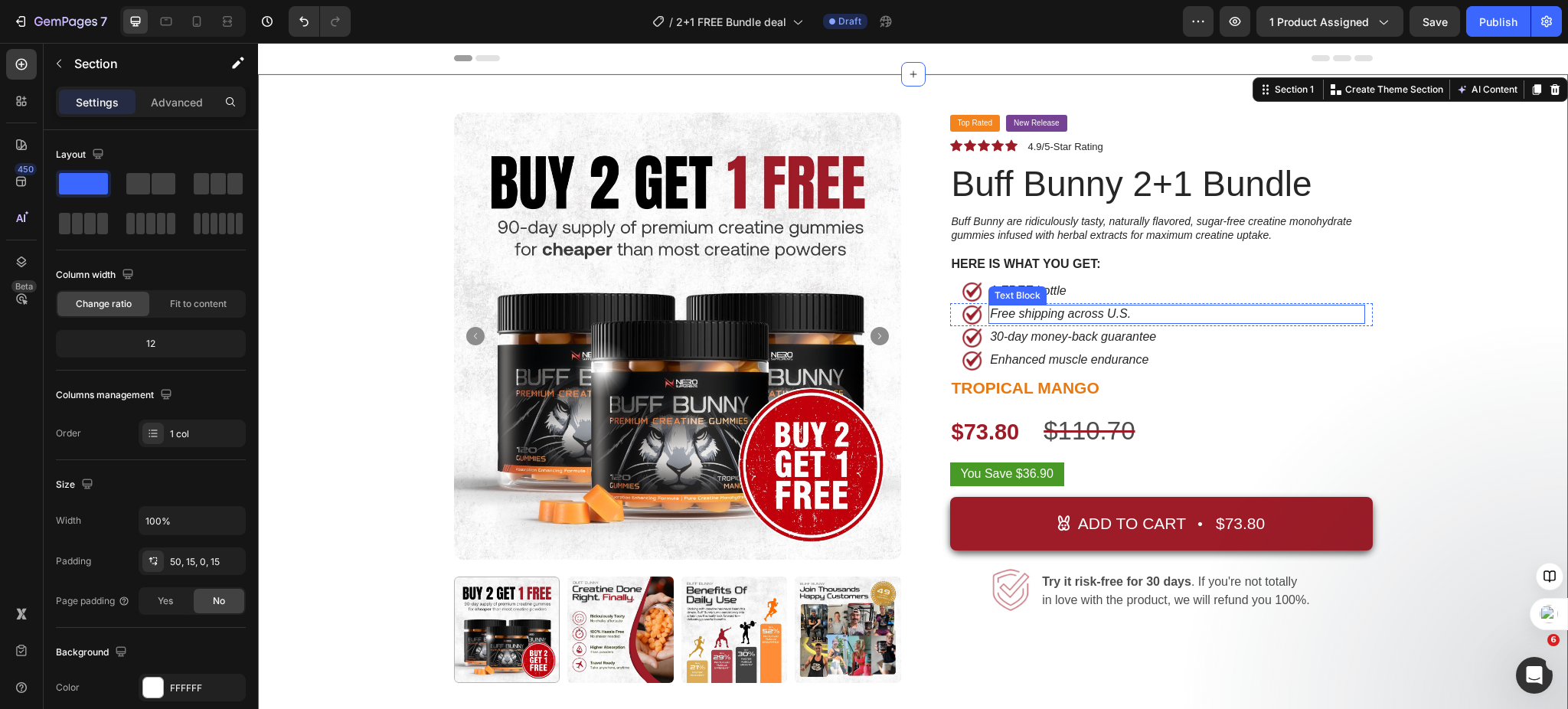
click at [1062, 312] on p "Free shipping across U.S." at bounding box center [1139, 314] width 298 height 16
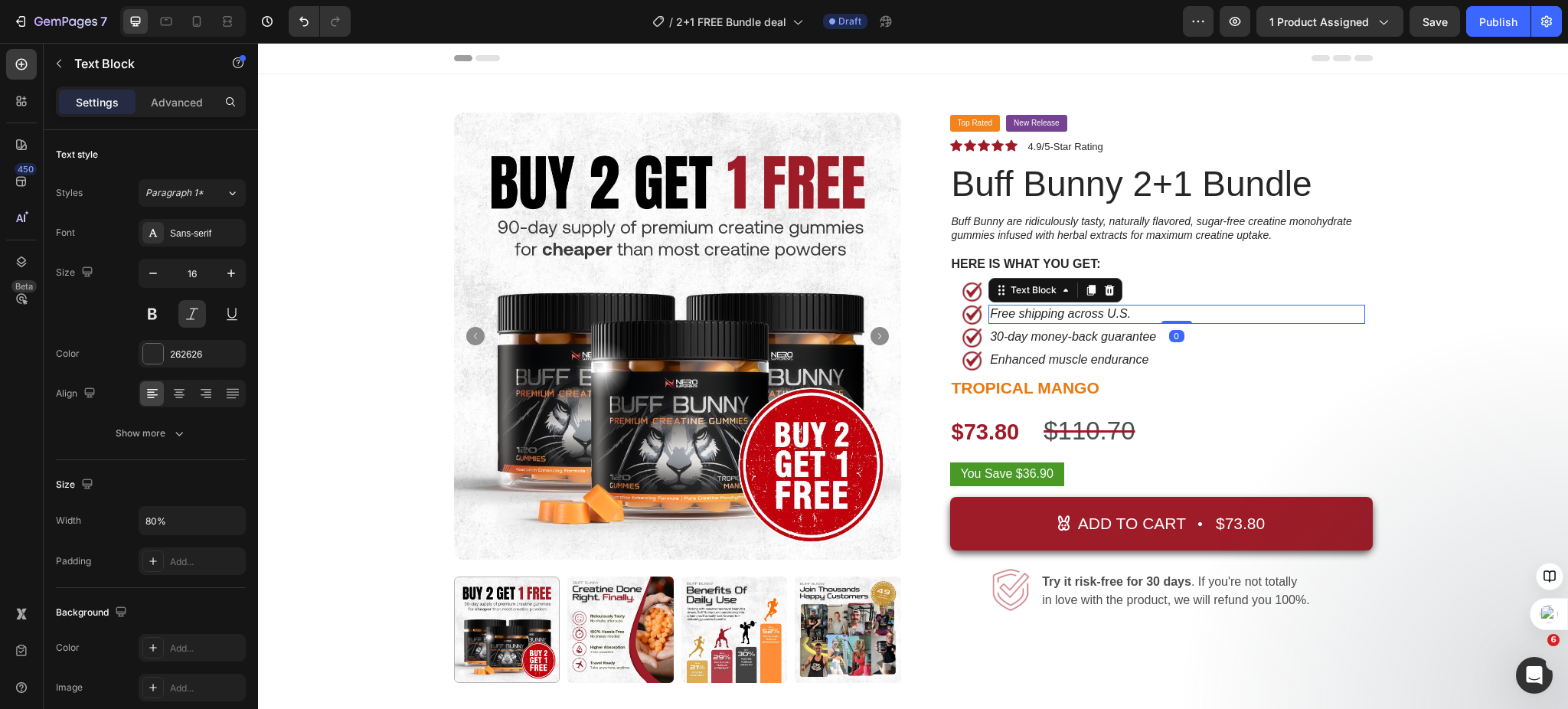
drag, startPoint x: 1142, startPoint y: 316, endPoint x: 1133, endPoint y: 316, distance: 9.0
click at [1142, 316] on p "Free shipping across U.S." at bounding box center [1139, 314] width 298 height 16
drag, startPoint x: 1137, startPoint y: 315, endPoint x: 1063, endPoint y: 320, distance: 74.2
click at [1063, 320] on p "Free shipping across U.S." at bounding box center [1139, 314] width 298 height 16
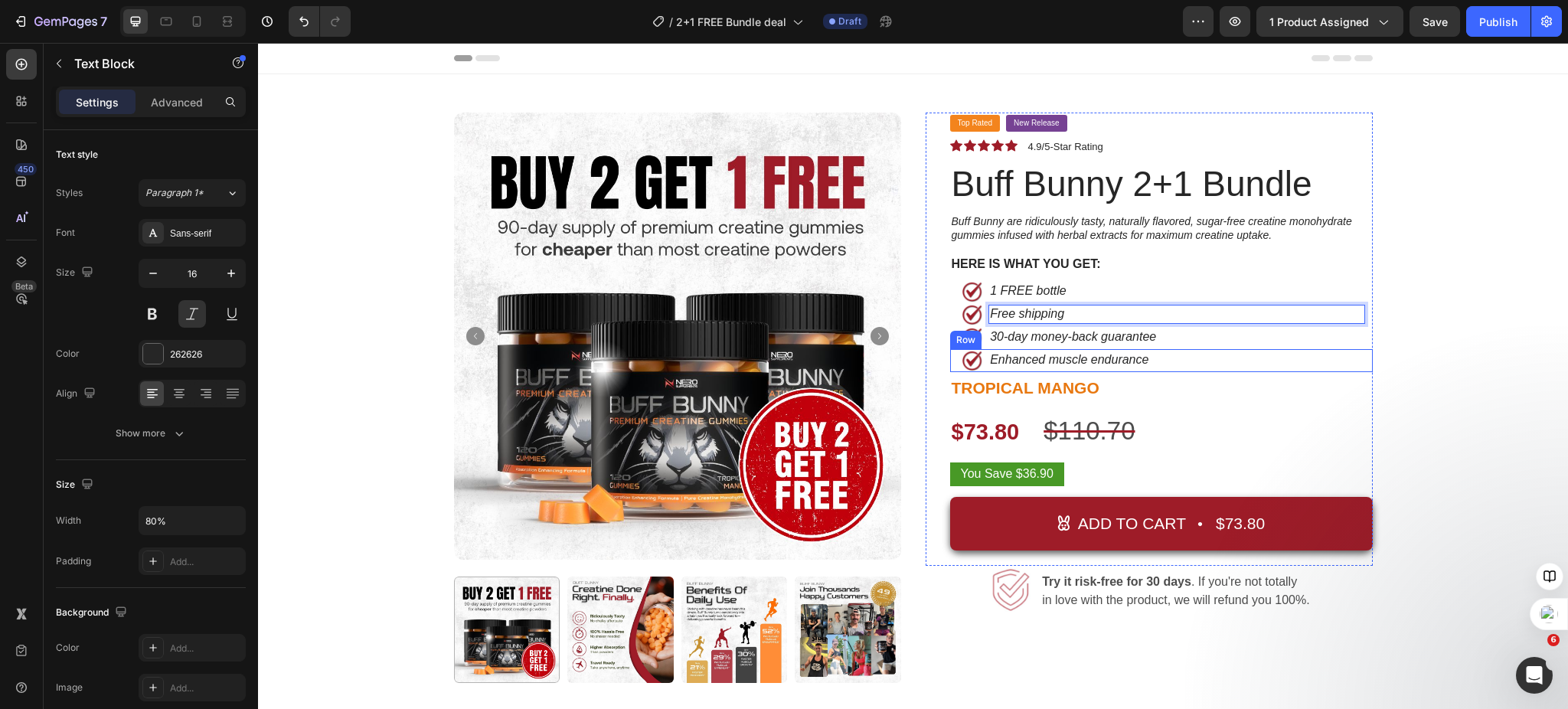
click at [1357, 356] on div "Enhanced muscle endurance Text Block" at bounding box center [1184, 361] width 376 height 23
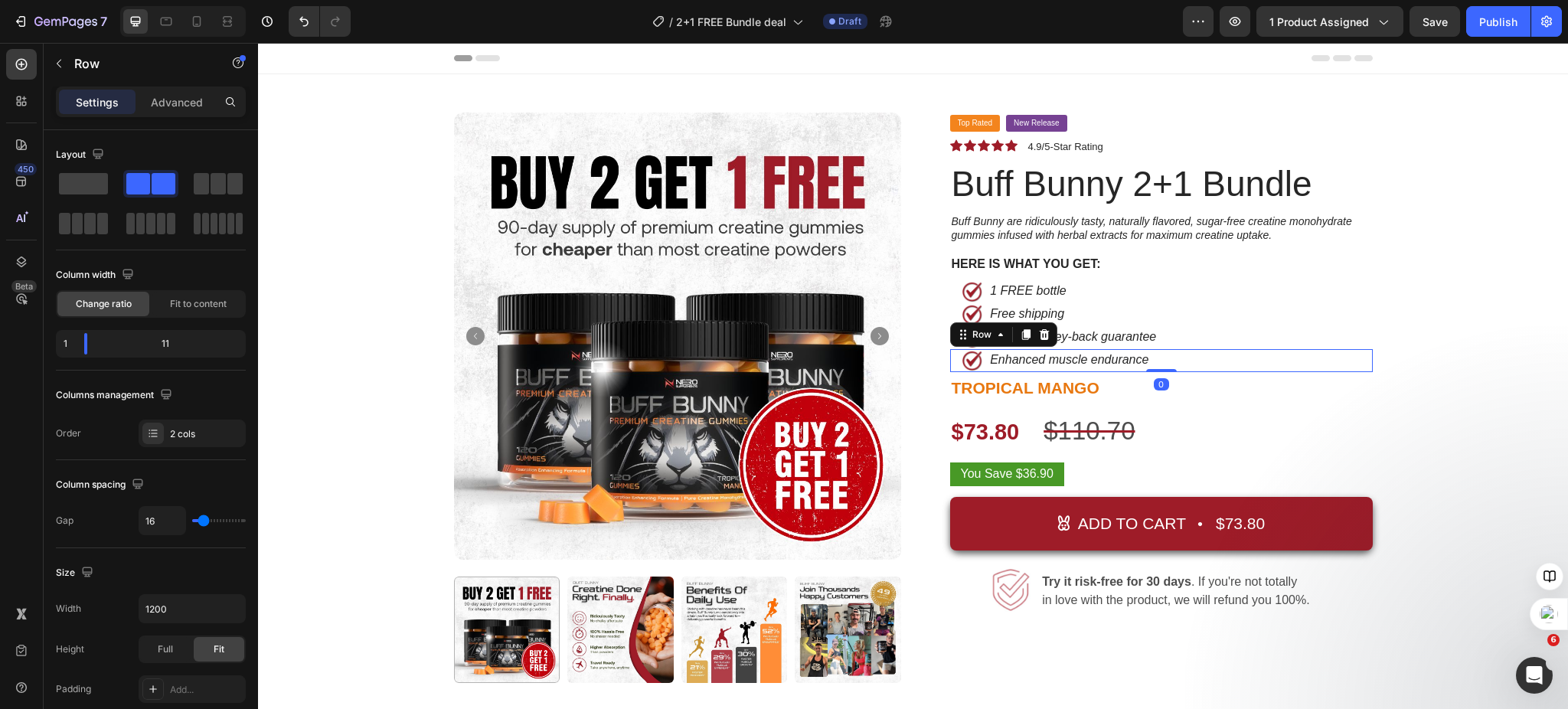
drag, startPoint x: 1033, startPoint y: 332, endPoint x: 1045, endPoint y: 327, distance: 13.0
click at [1039, 331] on icon at bounding box center [1044, 334] width 10 height 11
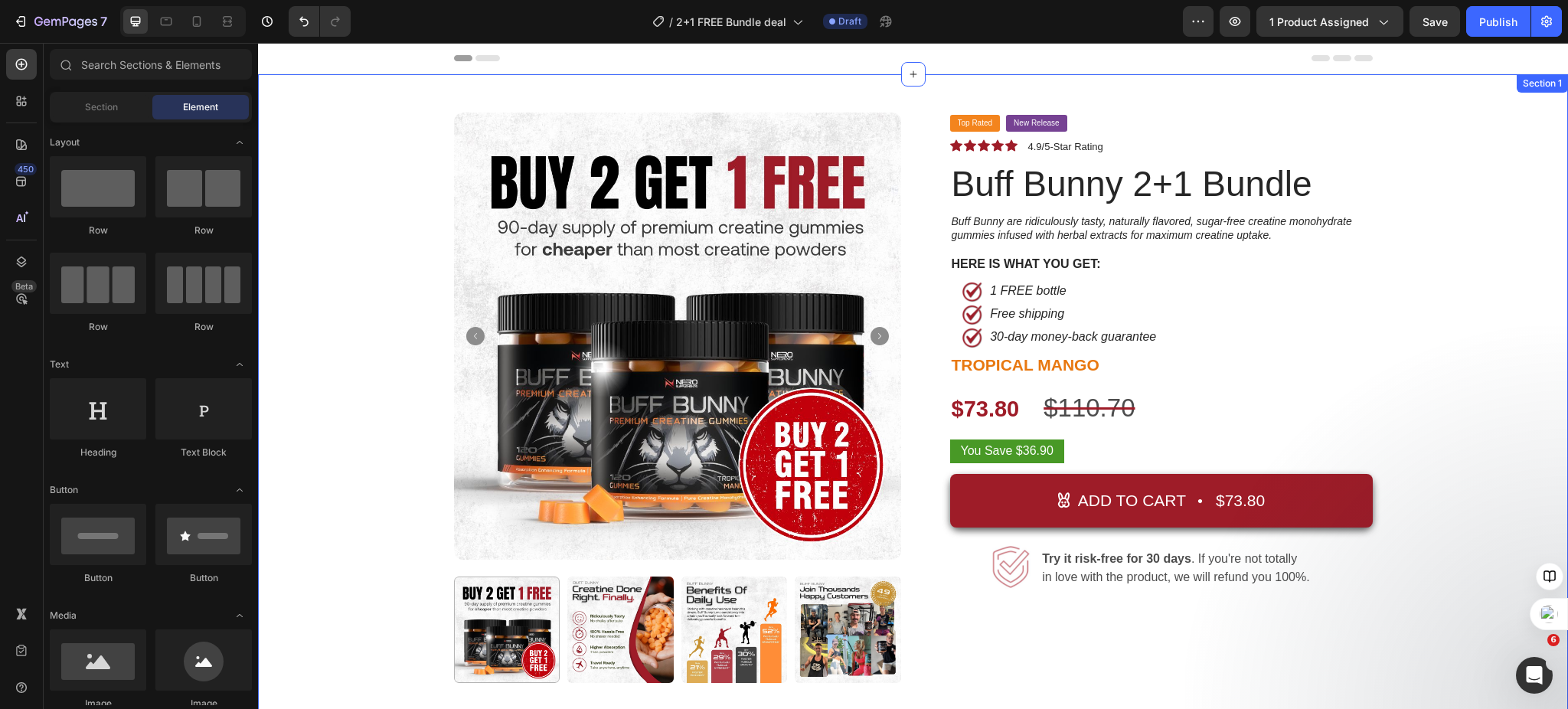
click at [1427, 390] on div "Product Images Top Rated Button New Release Button Row Icon Icon Icon Icon Icon…" at bounding box center [912, 505] width 1286 height 784
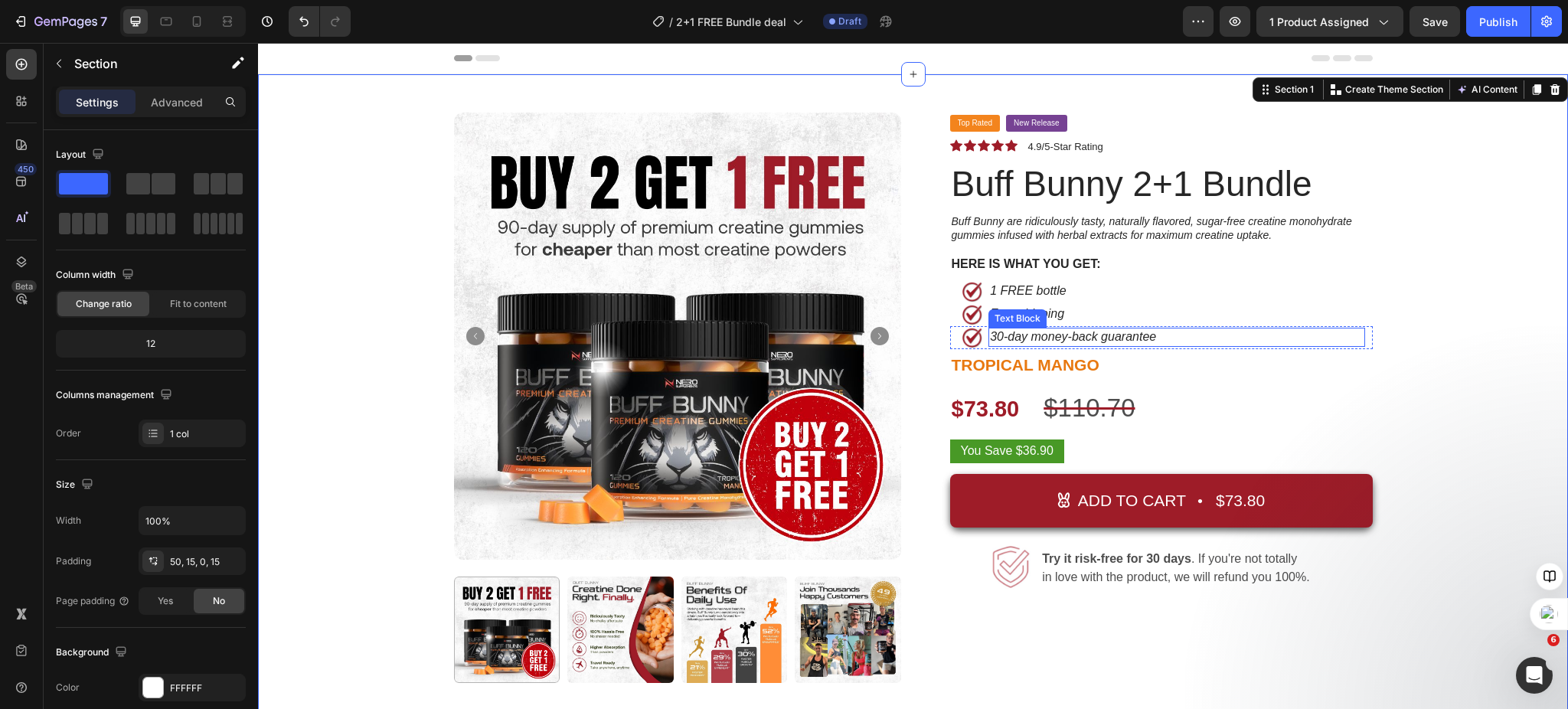
click at [1184, 345] on div "30-day money-back guarantee" at bounding box center [1138, 338] width 301 height 19
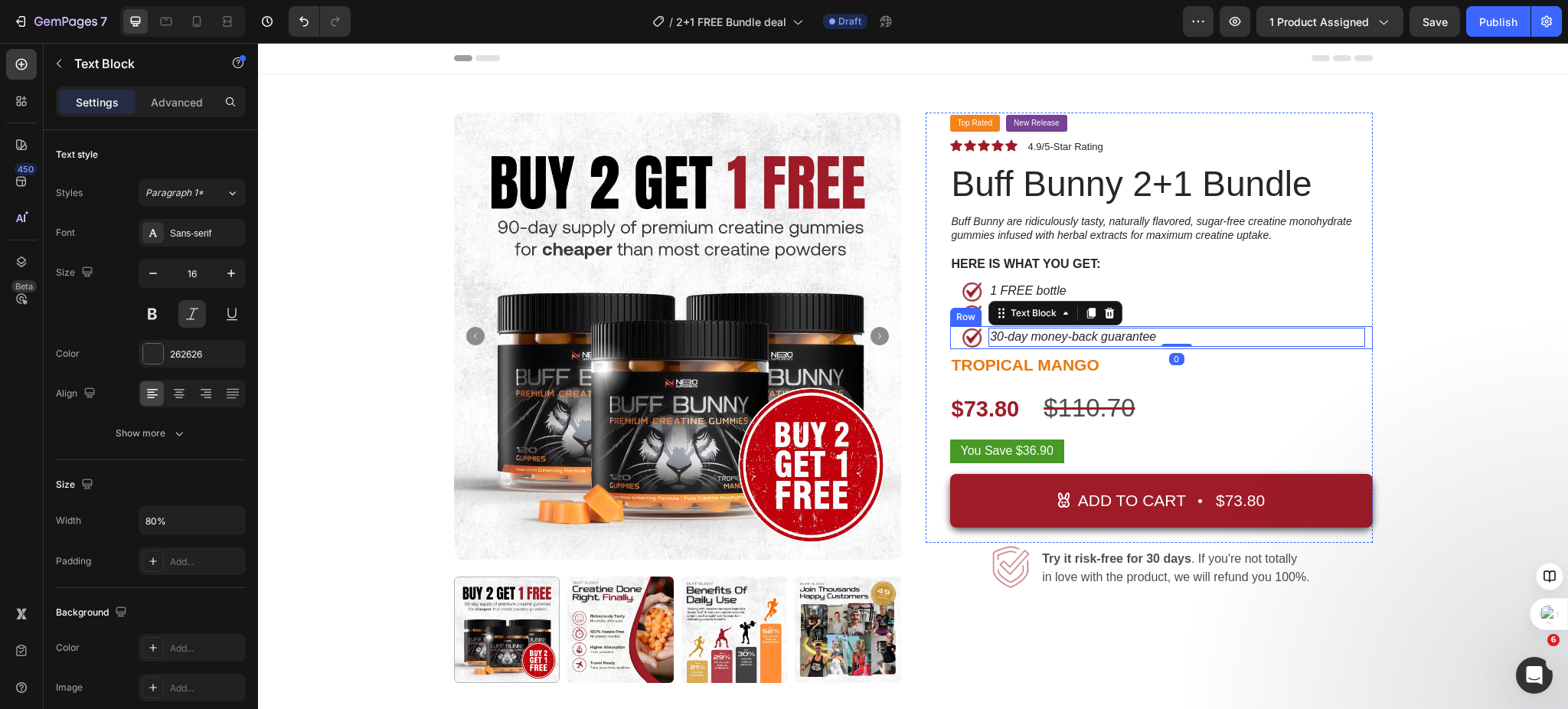
click at [1364, 340] on div "30-day money-back guarantee Text Block 0" at bounding box center [1184, 338] width 376 height 23
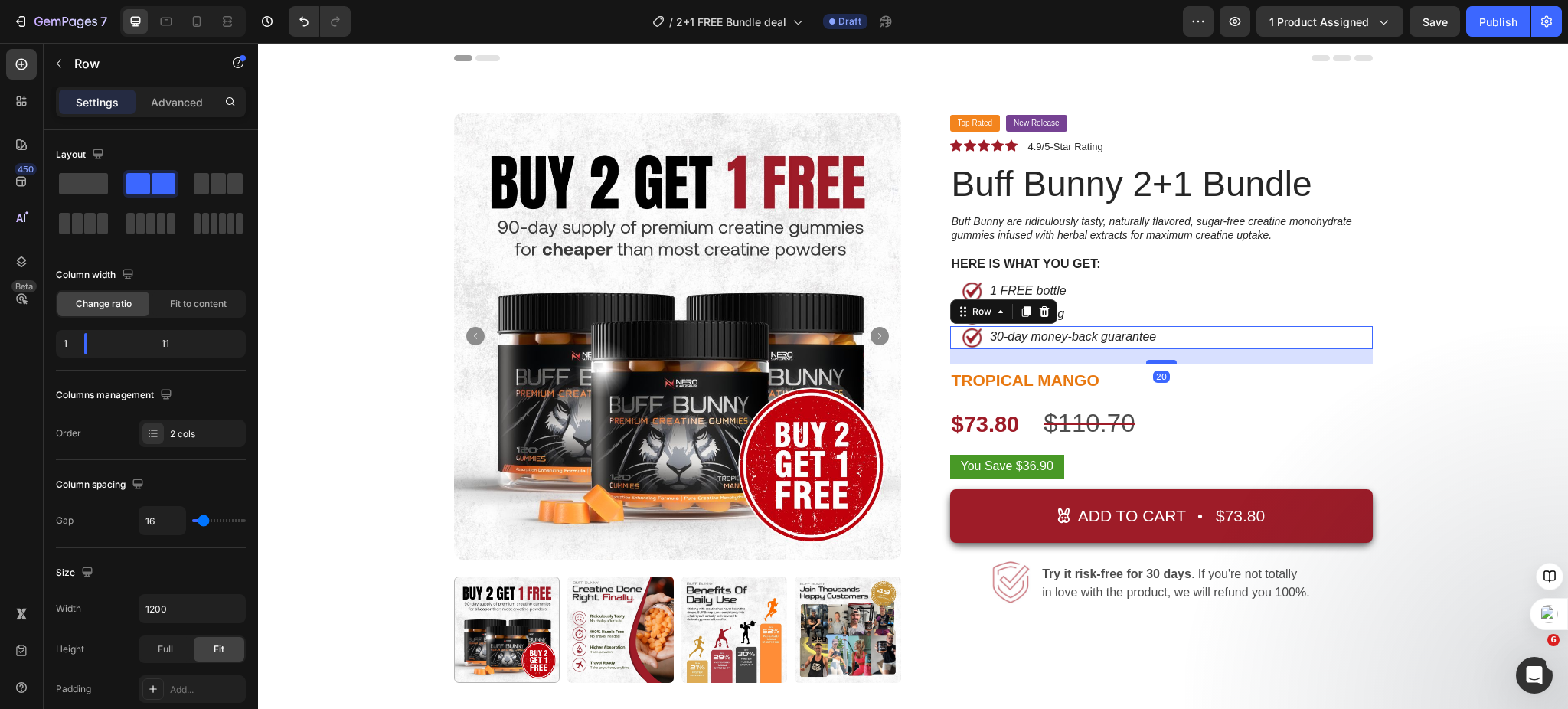
drag, startPoint x: 1148, startPoint y: 348, endPoint x: 1148, endPoint y: 364, distance: 16.0
click at [1148, 364] on div at bounding box center [1161, 362] width 31 height 4
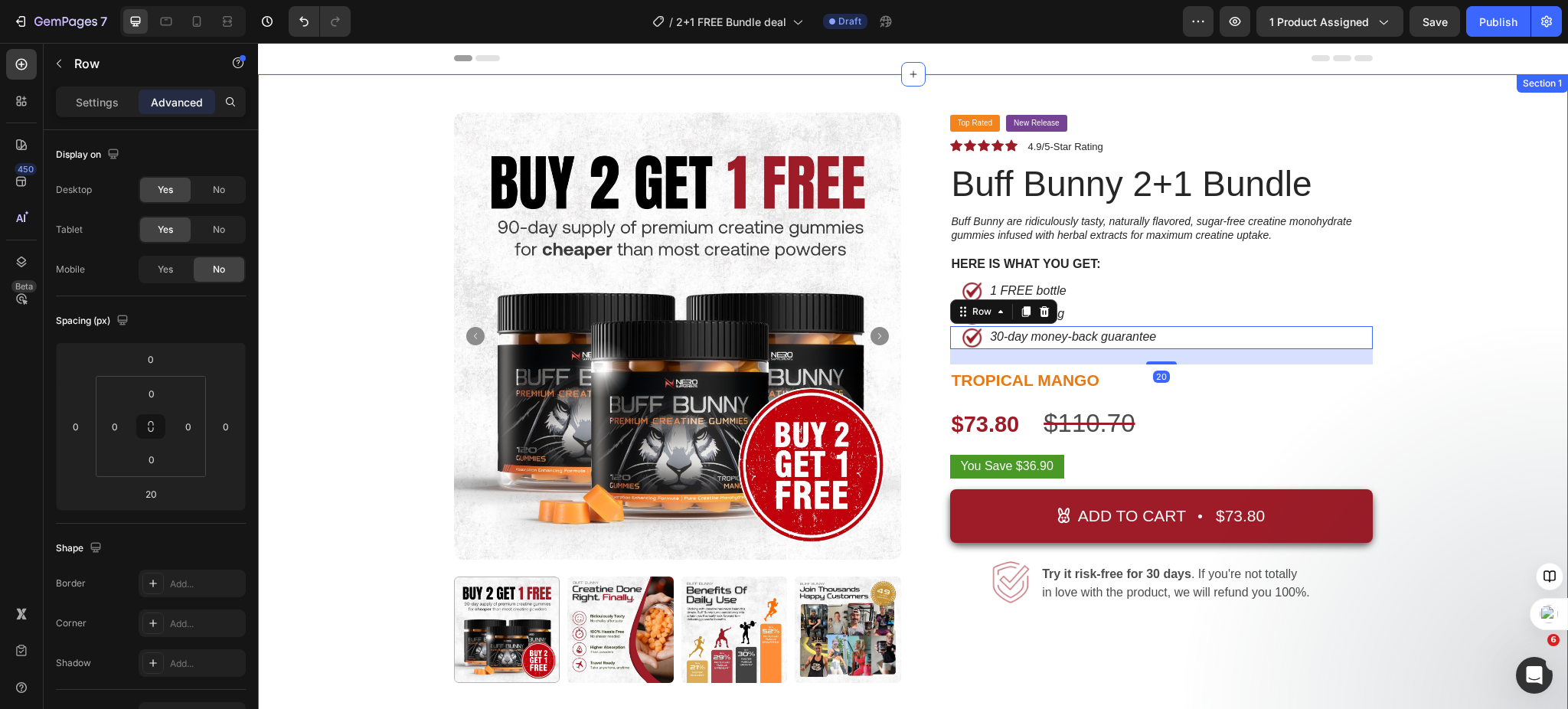
click at [1462, 368] on div "Product Images Top Rated Button New Release Button Row Icon Icon Icon Icon Icon…" at bounding box center [912, 505] width 1286 height 784
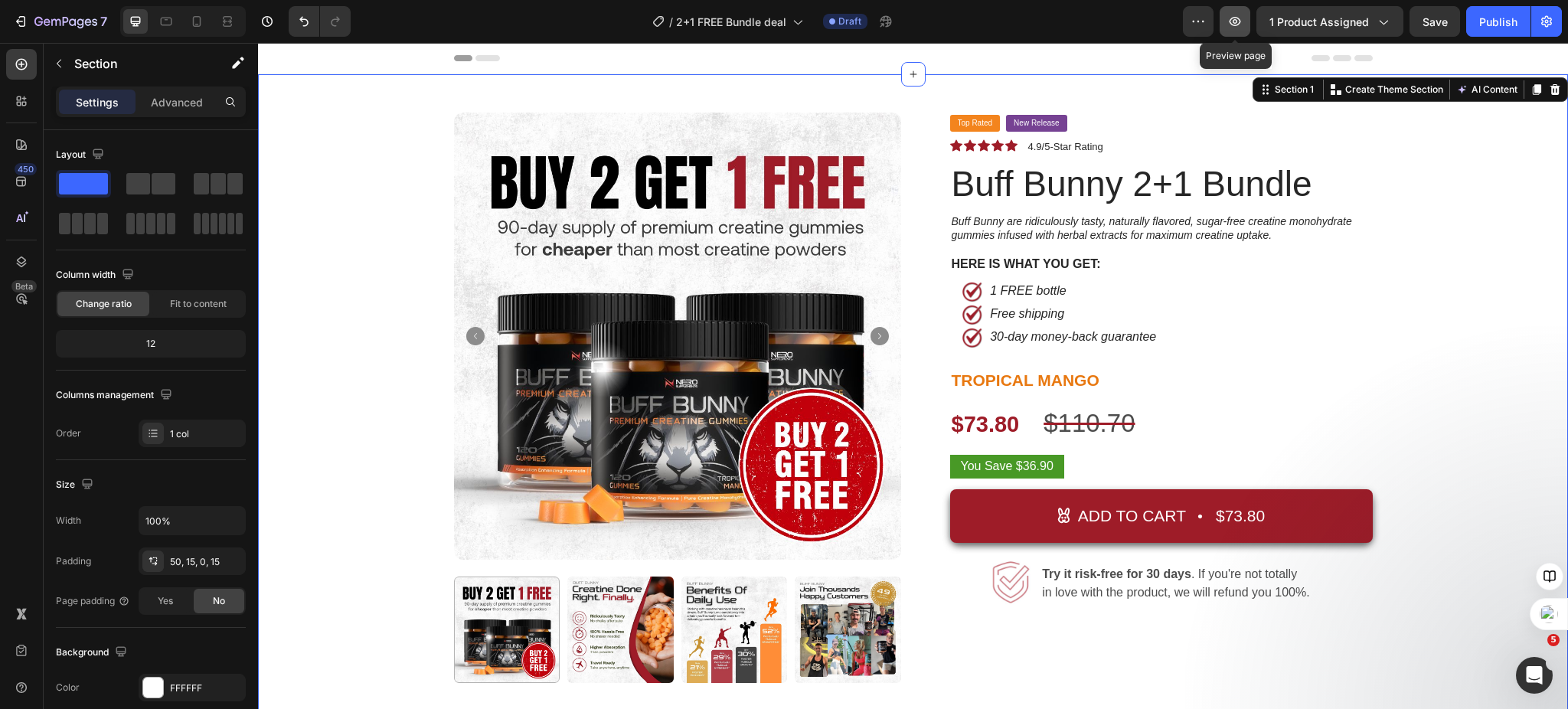
click at [1241, 28] on icon "button" at bounding box center [1234, 21] width 15 height 15
click at [1227, 18] on button "button" at bounding box center [1235, 21] width 31 height 31
click at [1154, 473] on div "You Save $36.90" at bounding box center [1161, 467] width 423 height 24
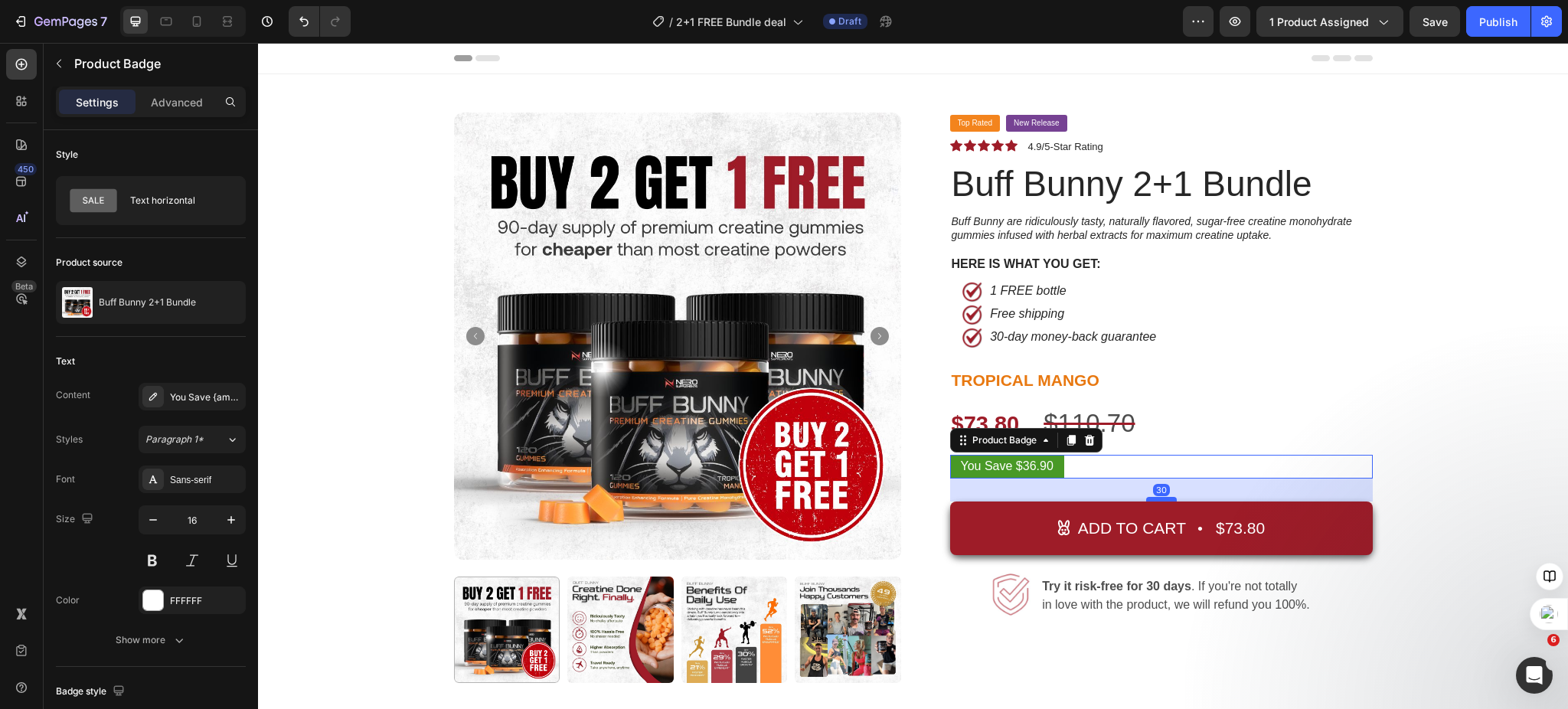
drag, startPoint x: 1154, startPoint y: 487, endPoint x: 1159, endPoint y: 499, distance: 13.0
click at [1159, 499] on div at bounding box center [1161, 499] width 31 height 4
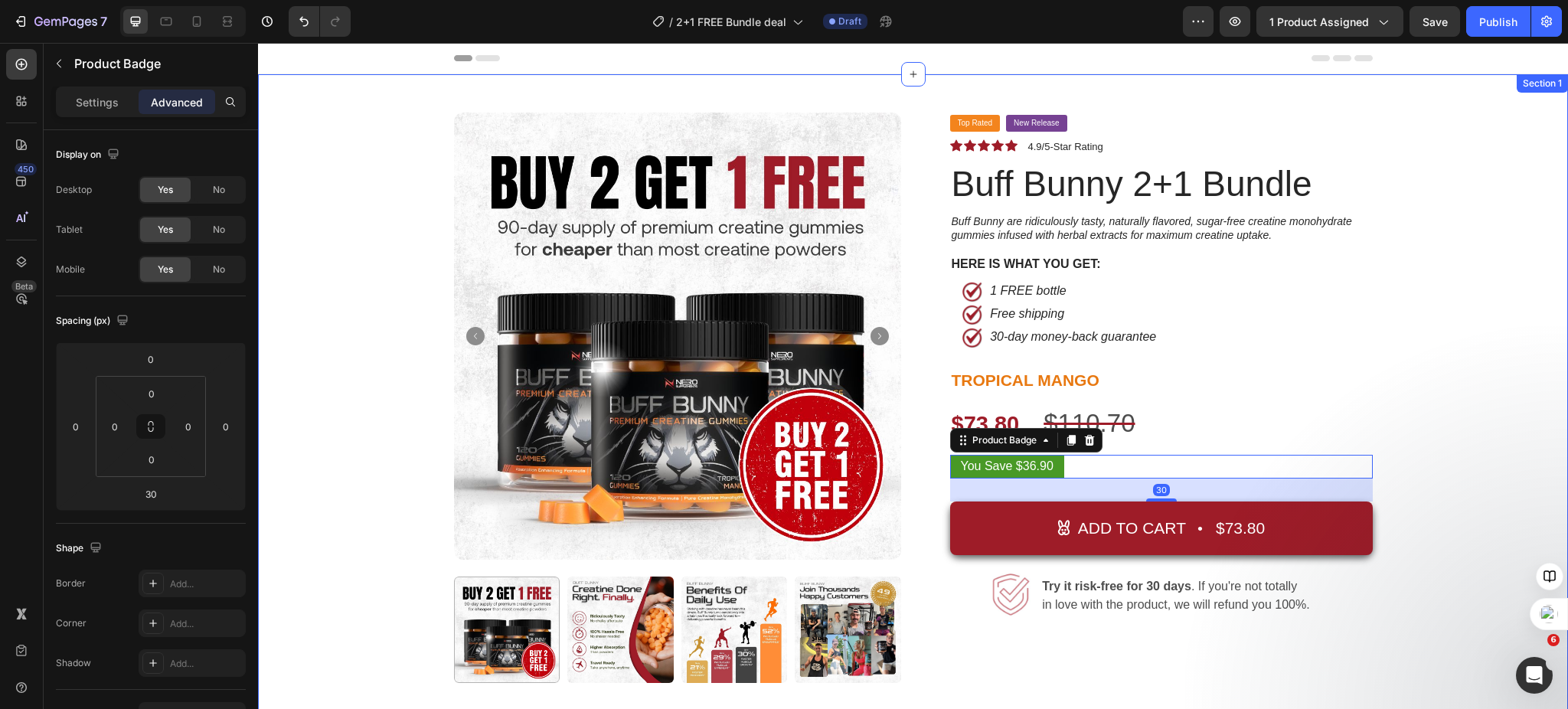
click at [1426, 445] on div "Product Images Top Rated Button New Release Button Row Icon Icon Icon Icon Icon…" at bounding box center [912, 505] width 1286 height 784
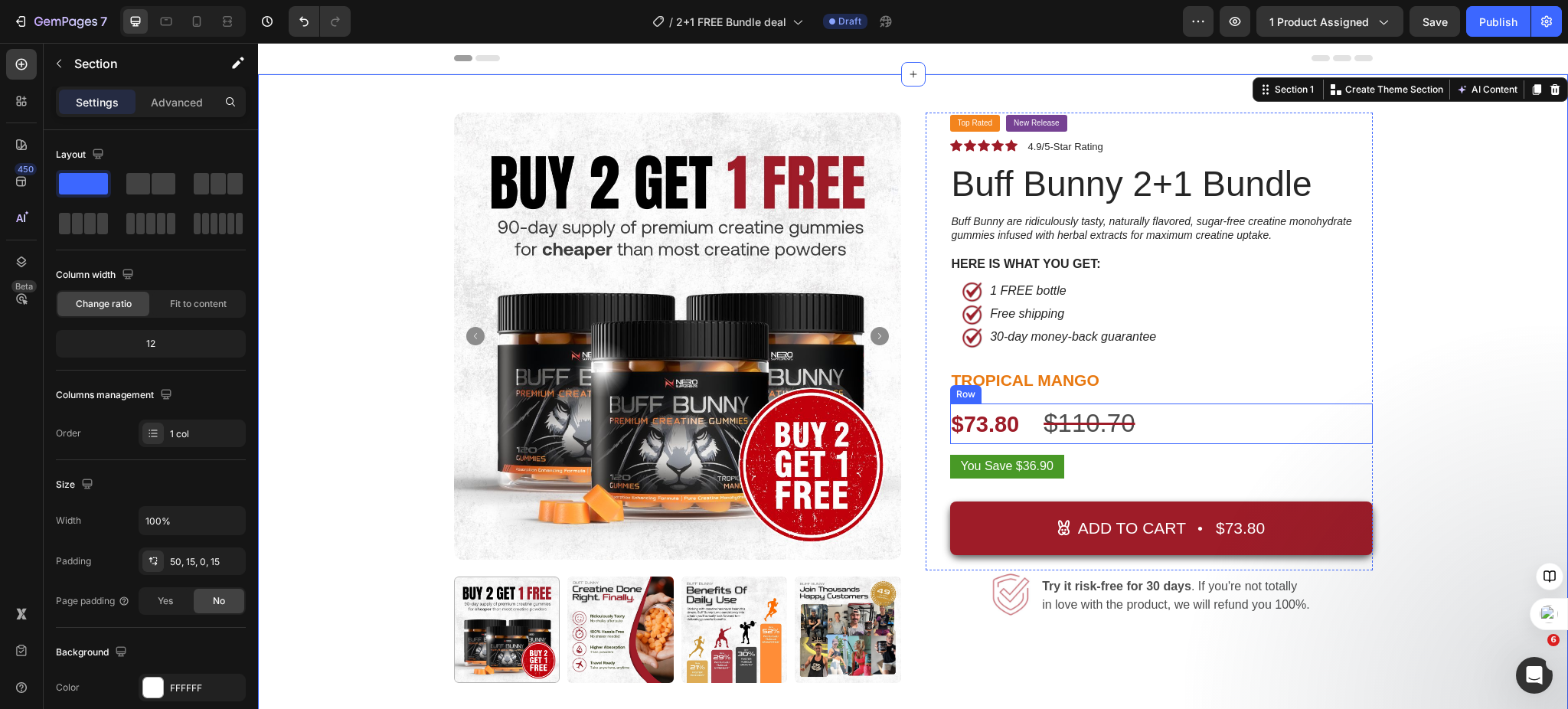
click at [1178, 420] on div "$73.80 Product Price Product Price $110.70 Product Price Product Price Row" at bounding box center [1161, 424] width 423 height 41
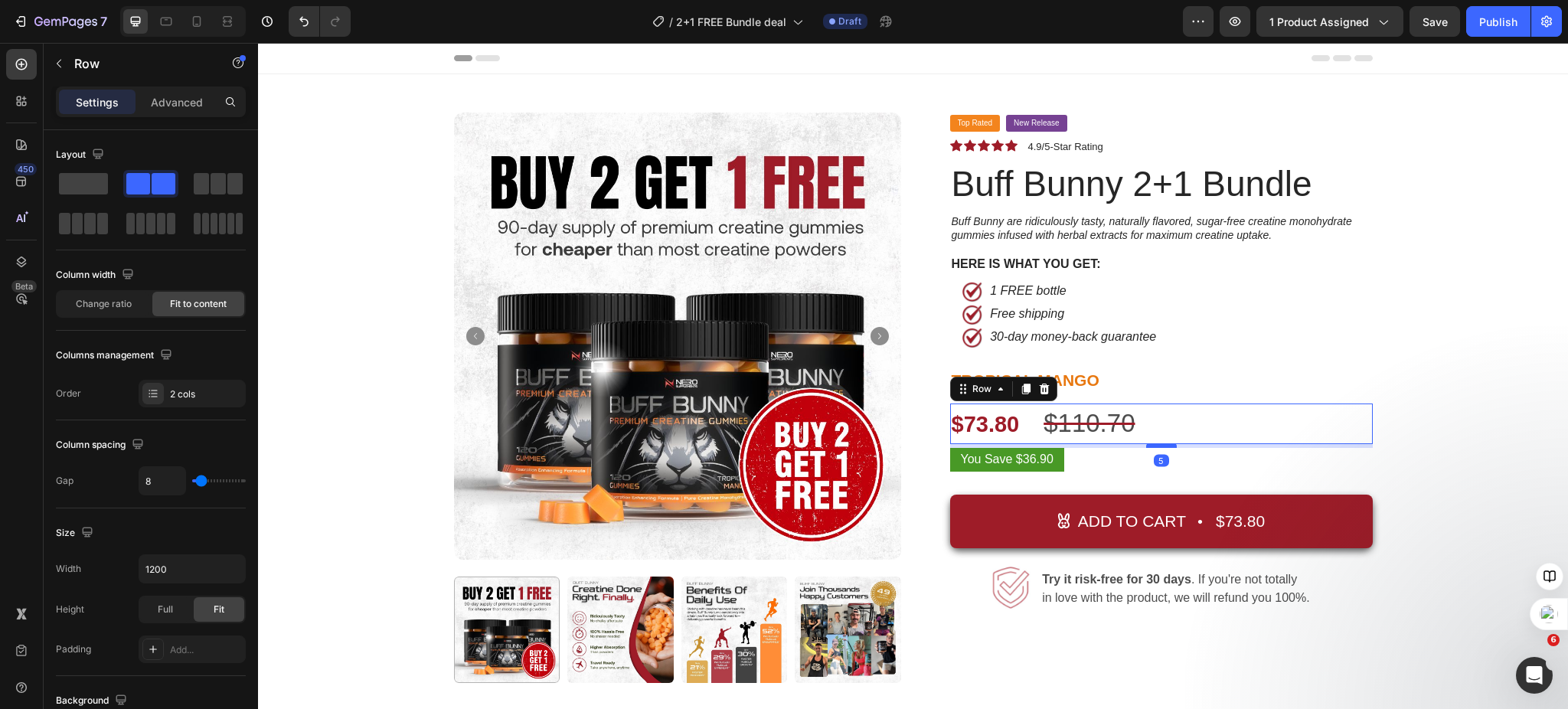
drag, startPoint x: 1153, startPoint y: 453, endPoint x: 1158, endPoint y: 446, distance: 8.6
click at [1158, 446] on div at bounding box center [1161, 445] width 31 height 4
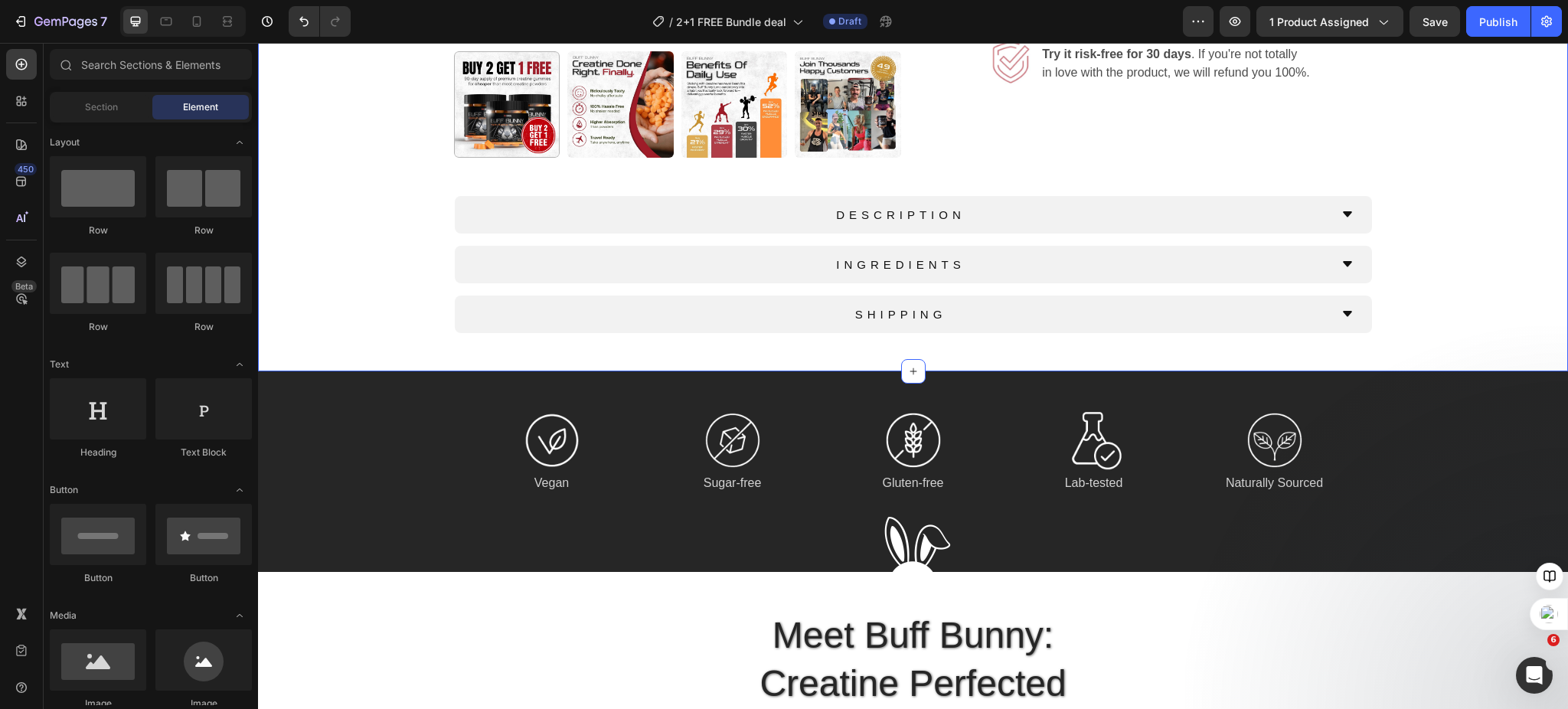
scroll to position [481, 0]
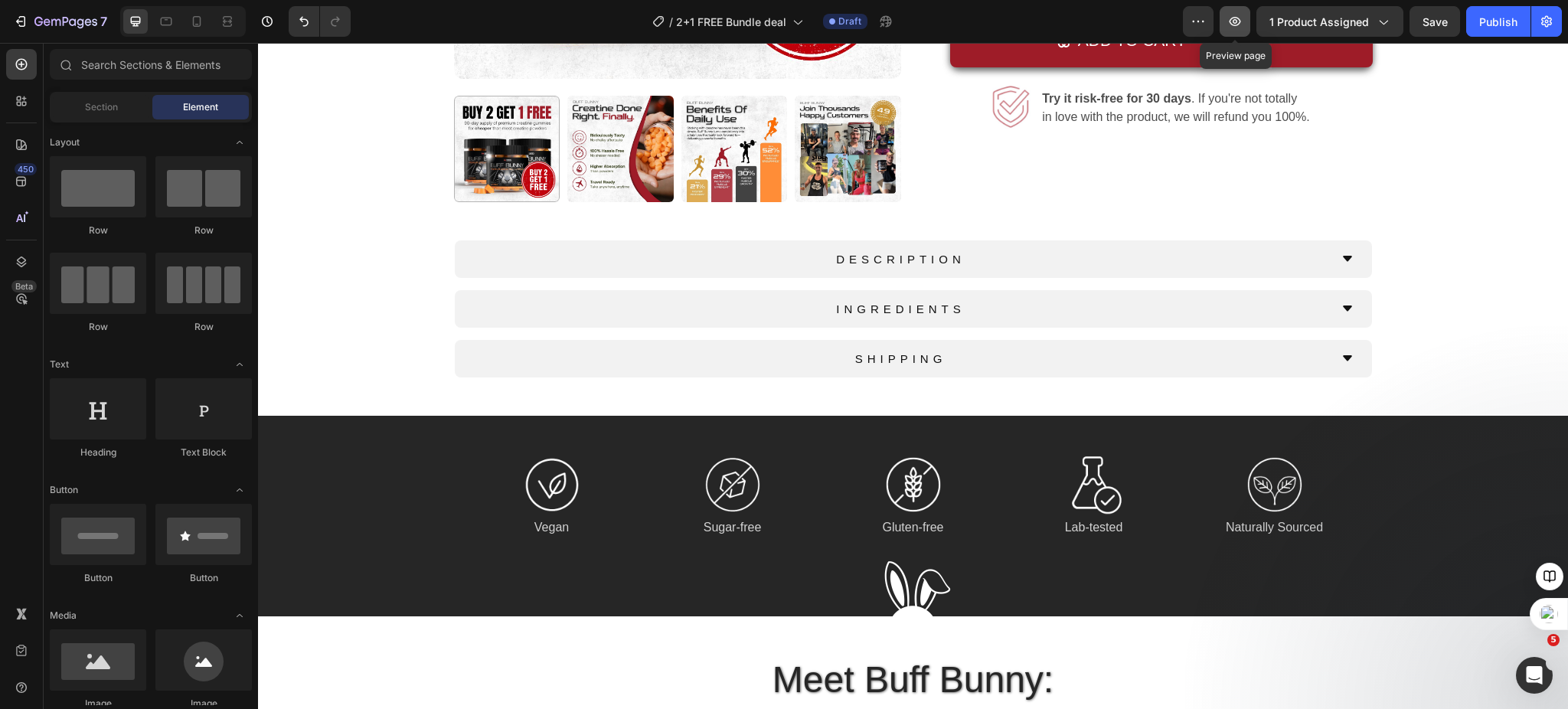
click at [1238, 29] on button "button" at bounding box center [1235, 21] width 31 height 31
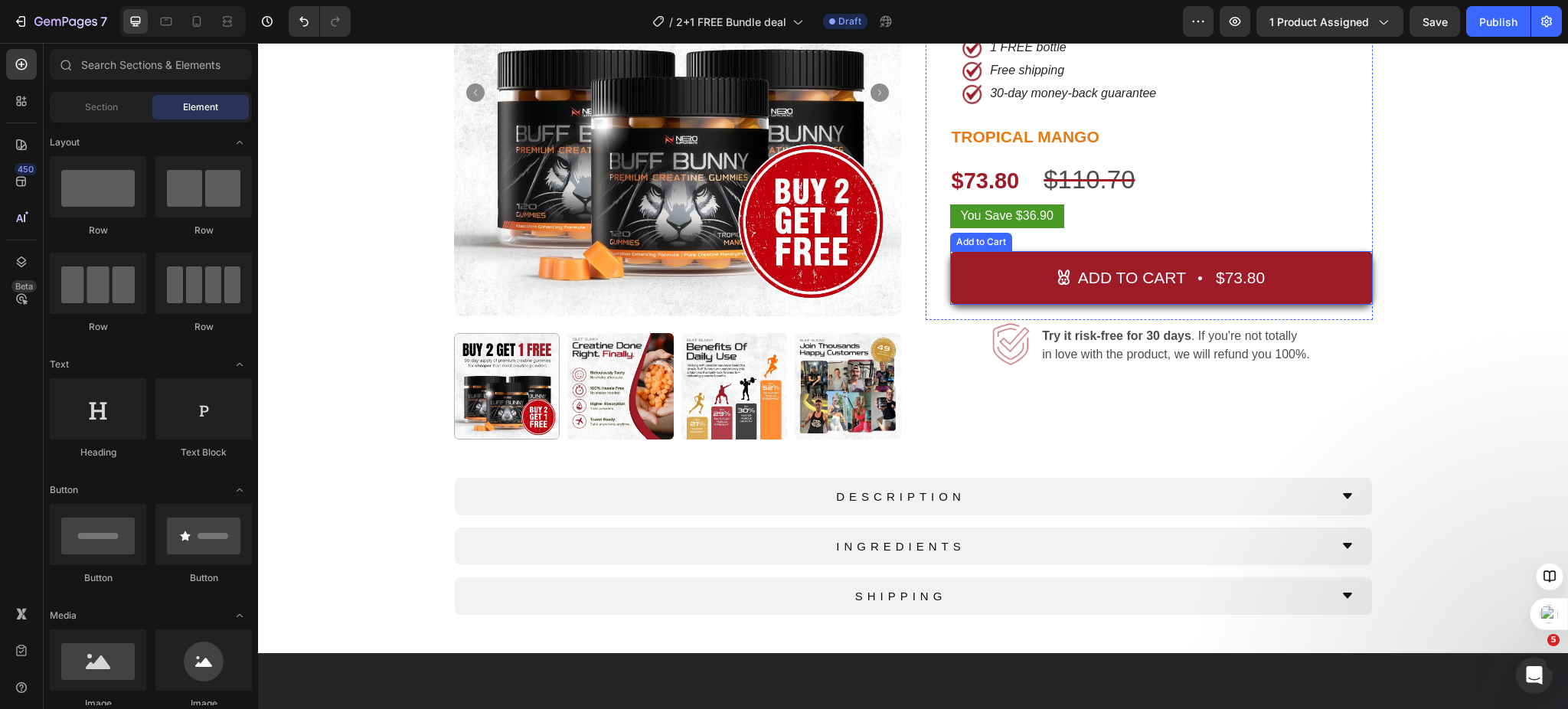
scroll to position [72, 0]
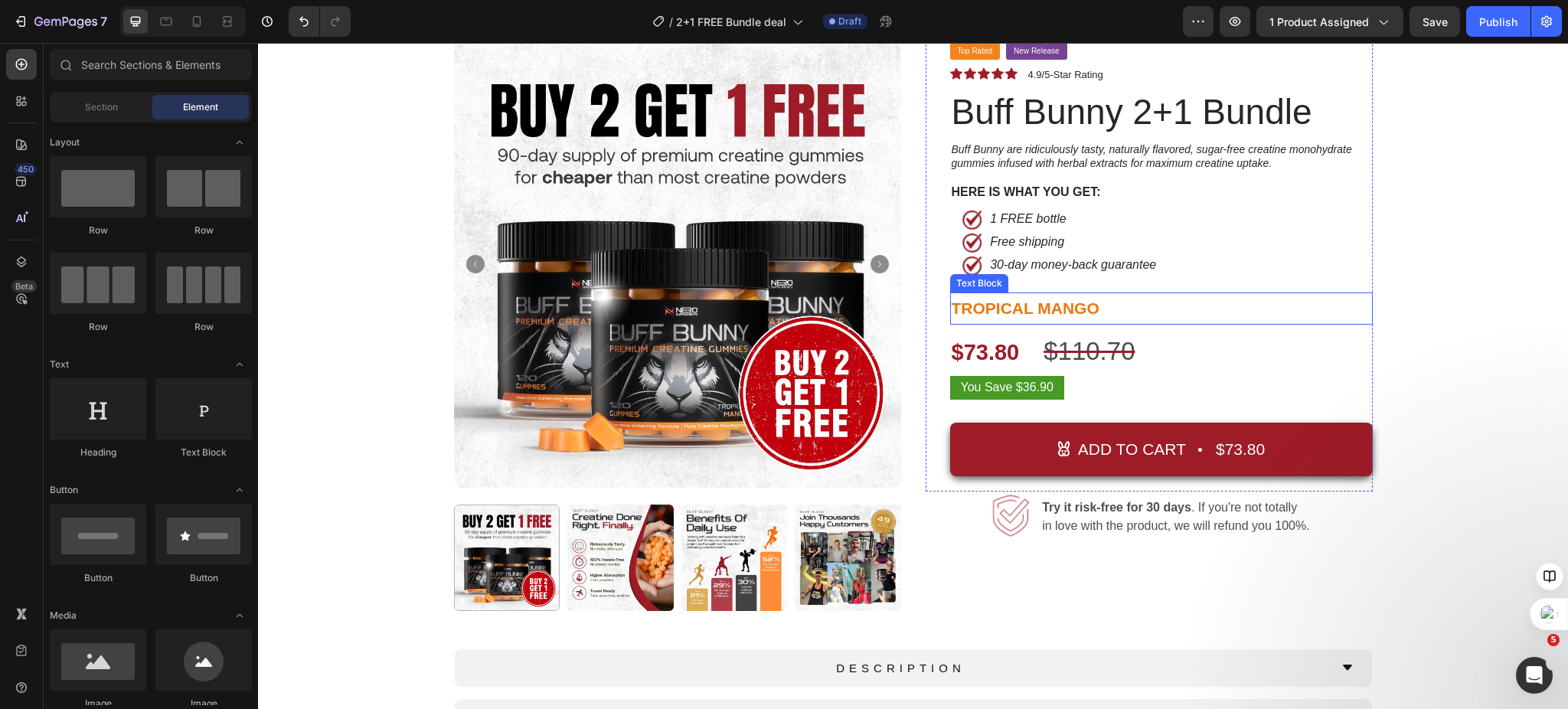
click at [989, 303] on p "TROPICAL MANGO" at bounding box center [1161, 308] width 419 height 29
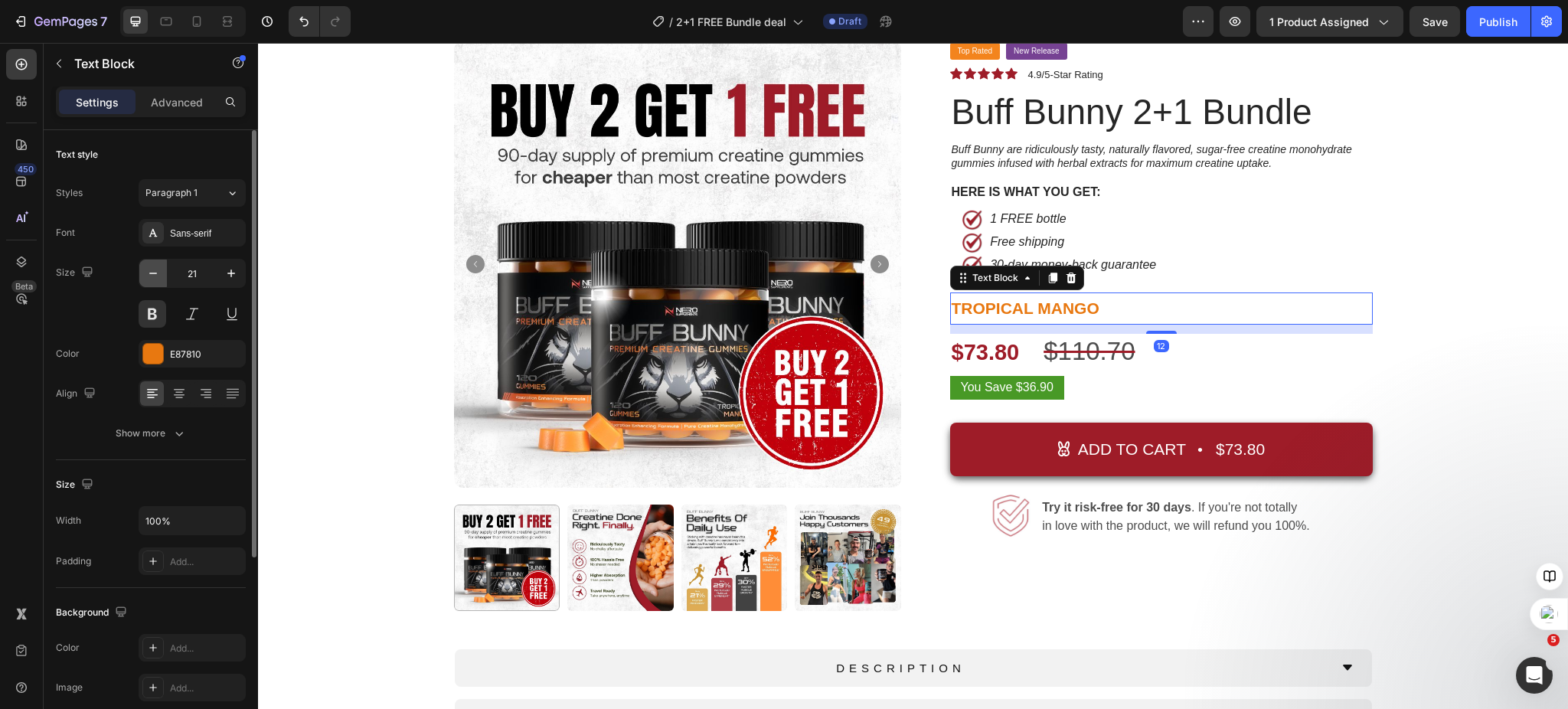
click at [148, 277] on icon "button" at bounding box center [153, 273] width 15 height 15
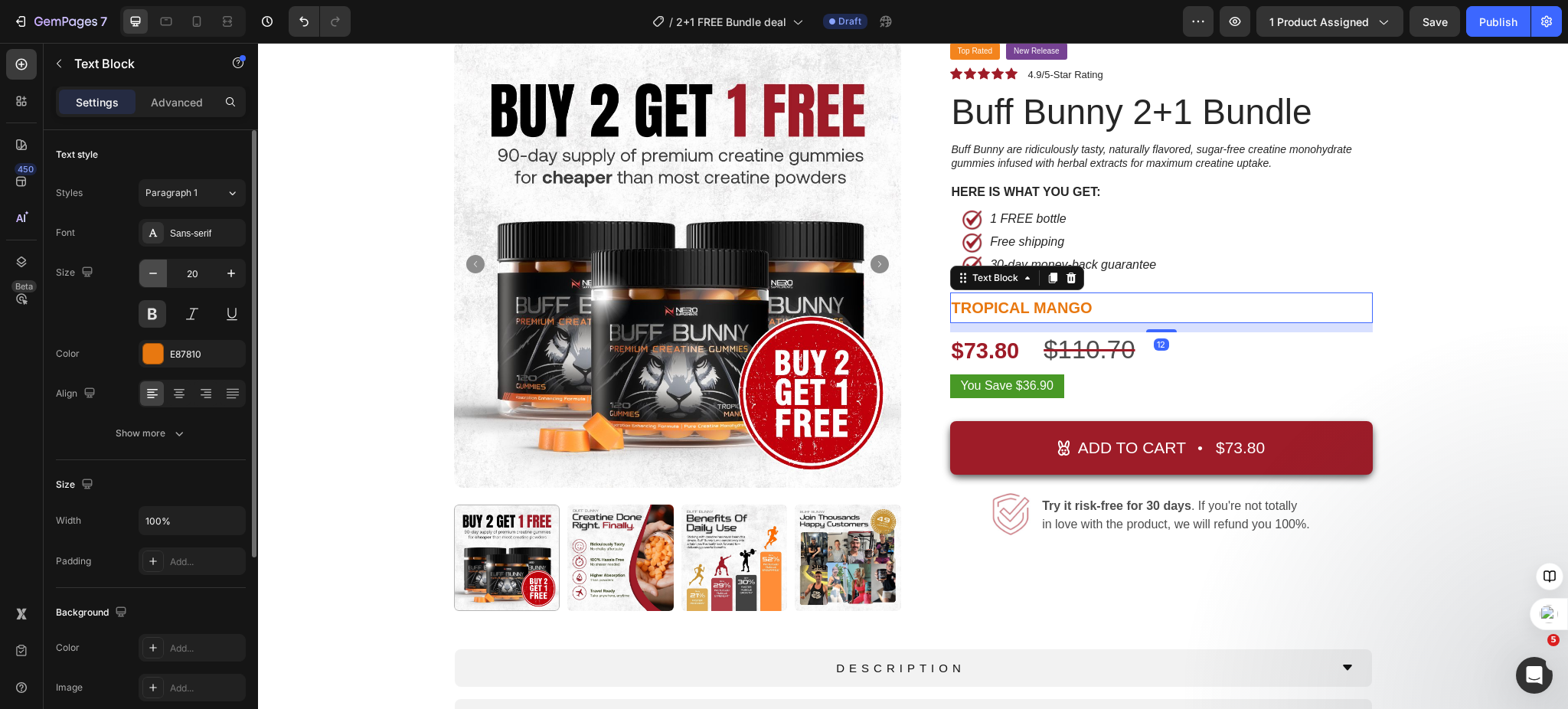
click at [148, 277] on icon "button" at bounding box center [153, 273] width 15 height 15
type input "19"
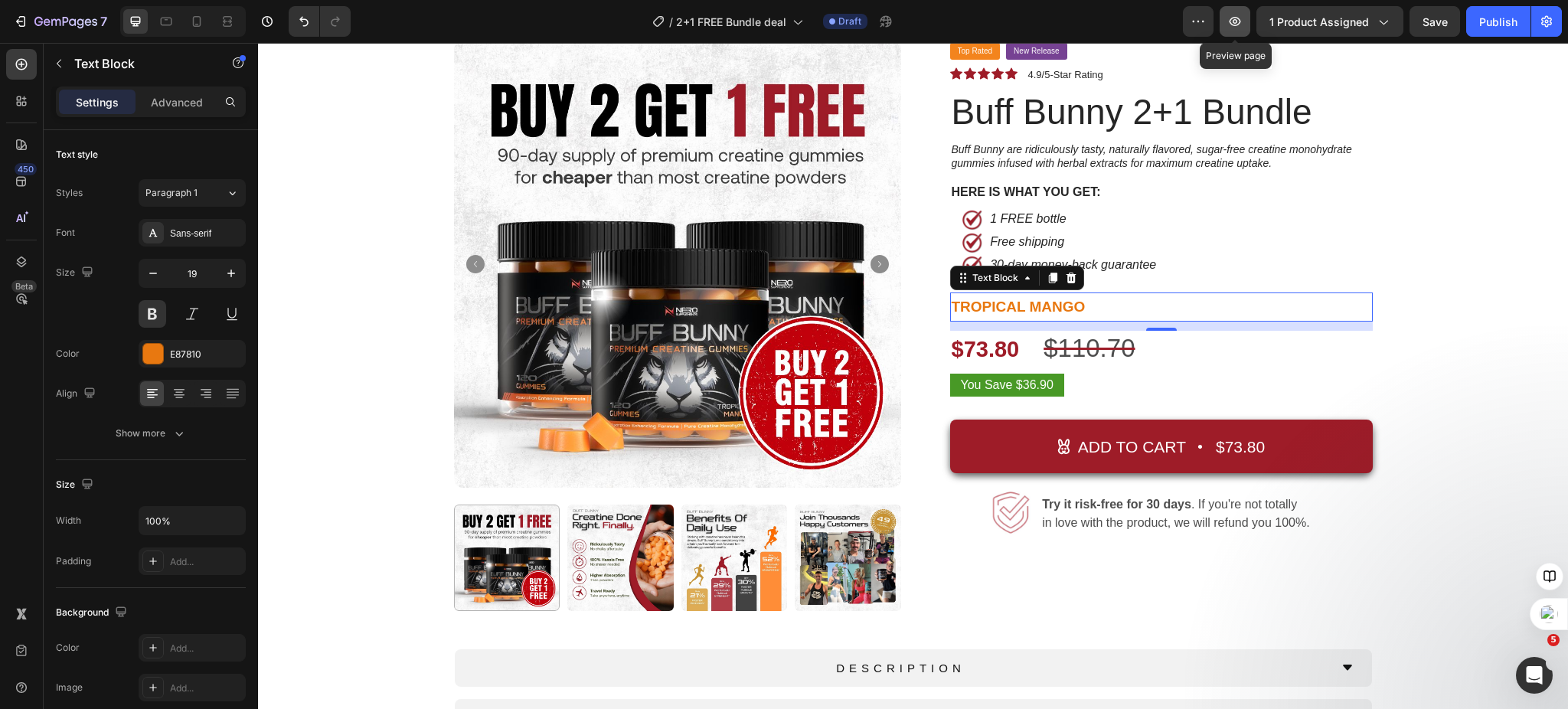
click at [1232, 23] on icon "button" at bounding box center [1235, 21] width 11 height 9
click at [569, 507] on img at bounding box center [620, 557] width 106 height 106
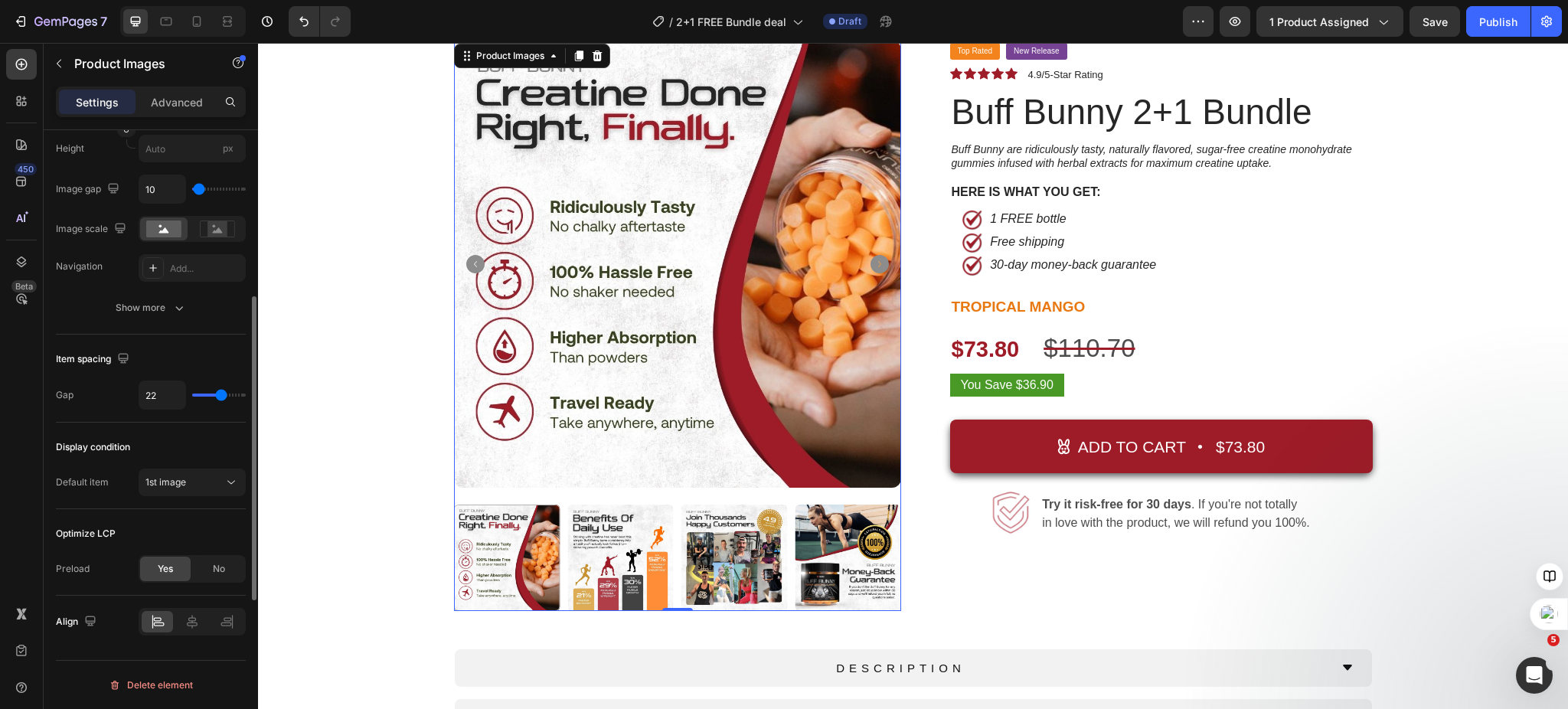
scroll to position [448, 0]
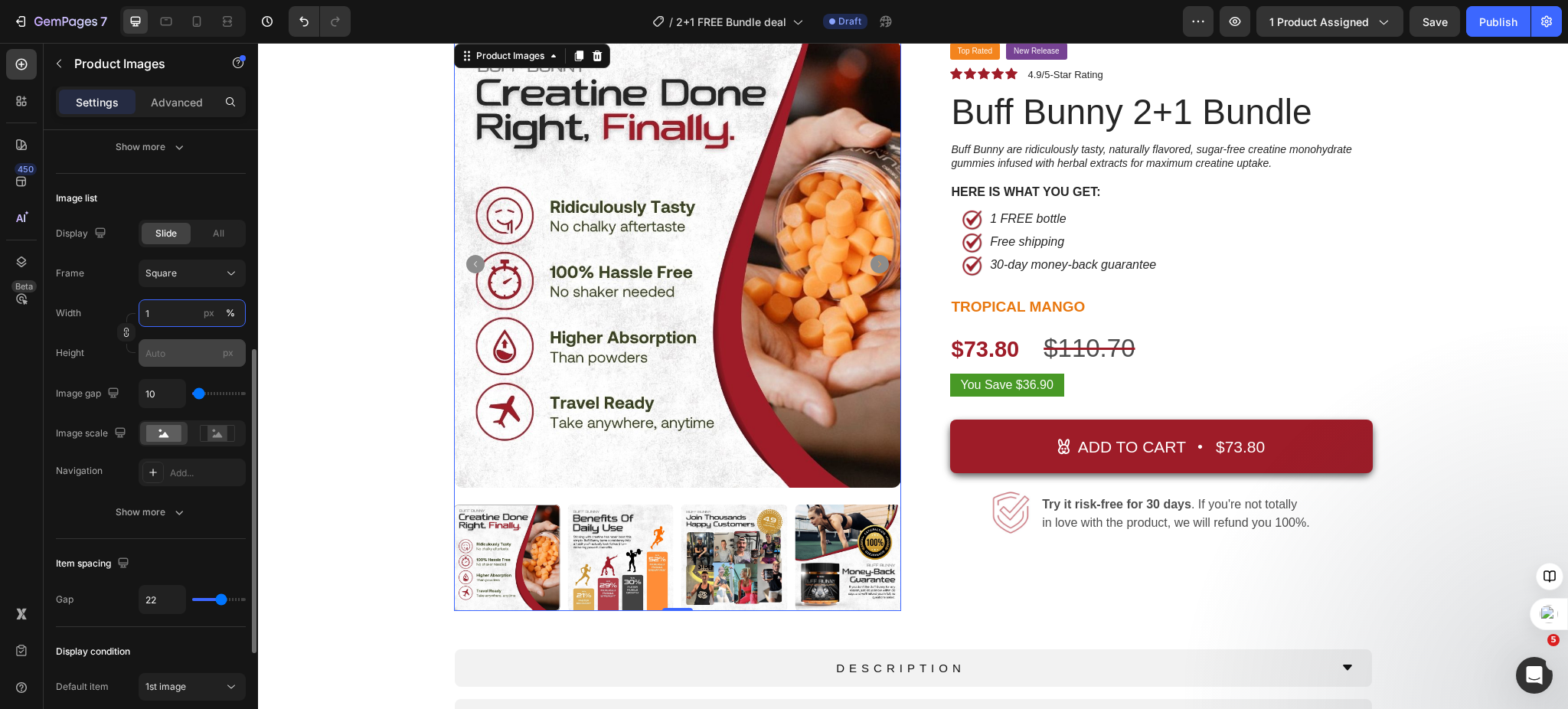
type input "15"
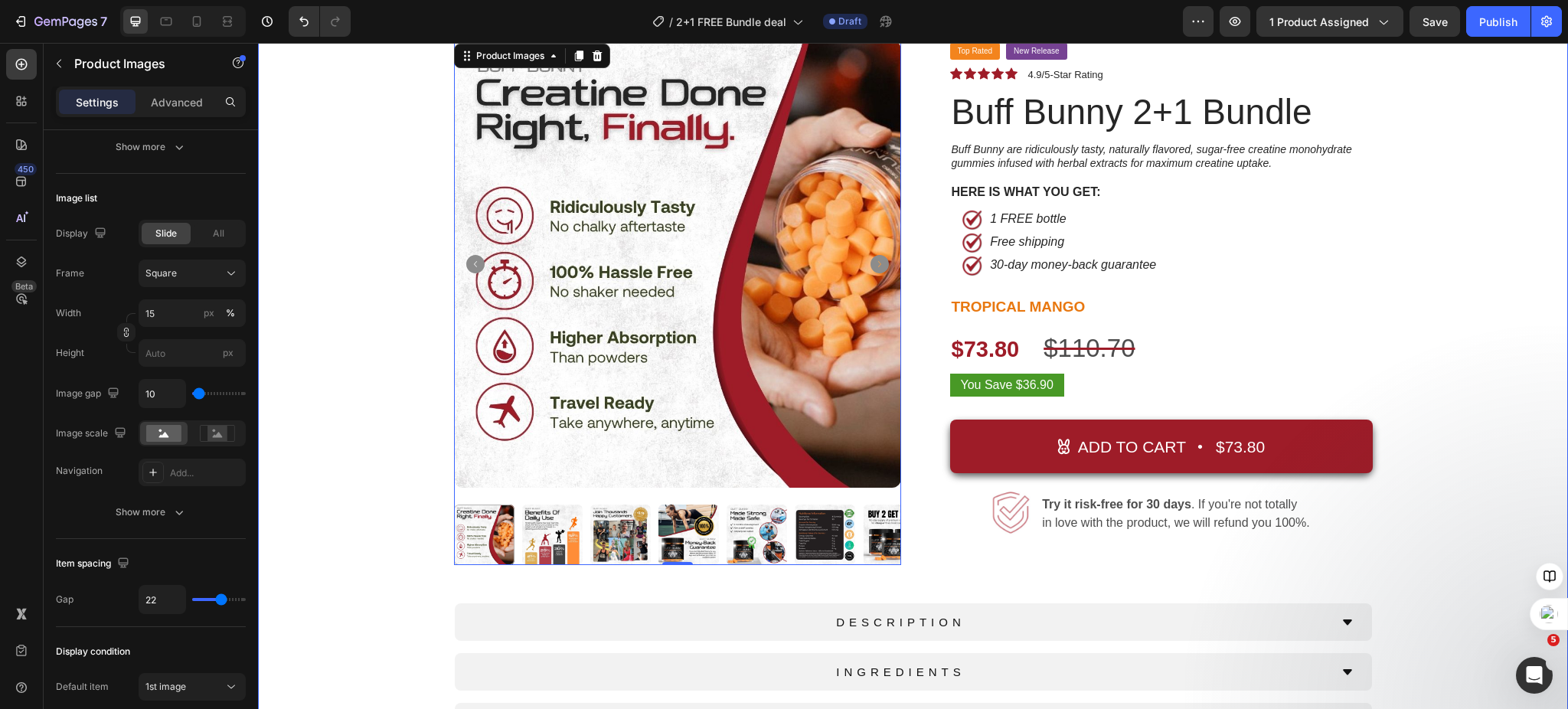
click at [1462, 341] on div "Product Images 0 Top Rated Button New Release Button Row Icon Icon Icon Icon Ic…" at bounding box center [912, 410] width 1286 height 739
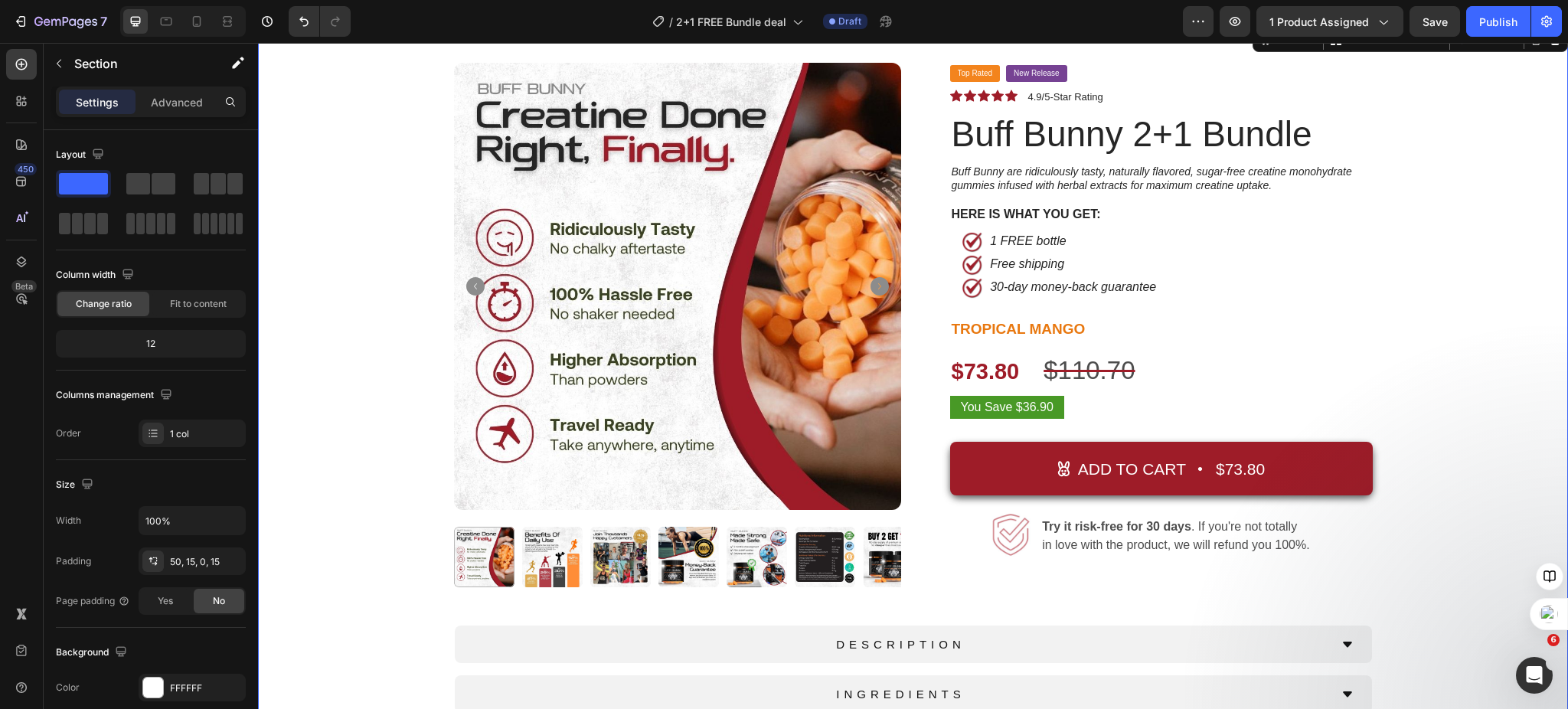
scroll to position [0, 0]
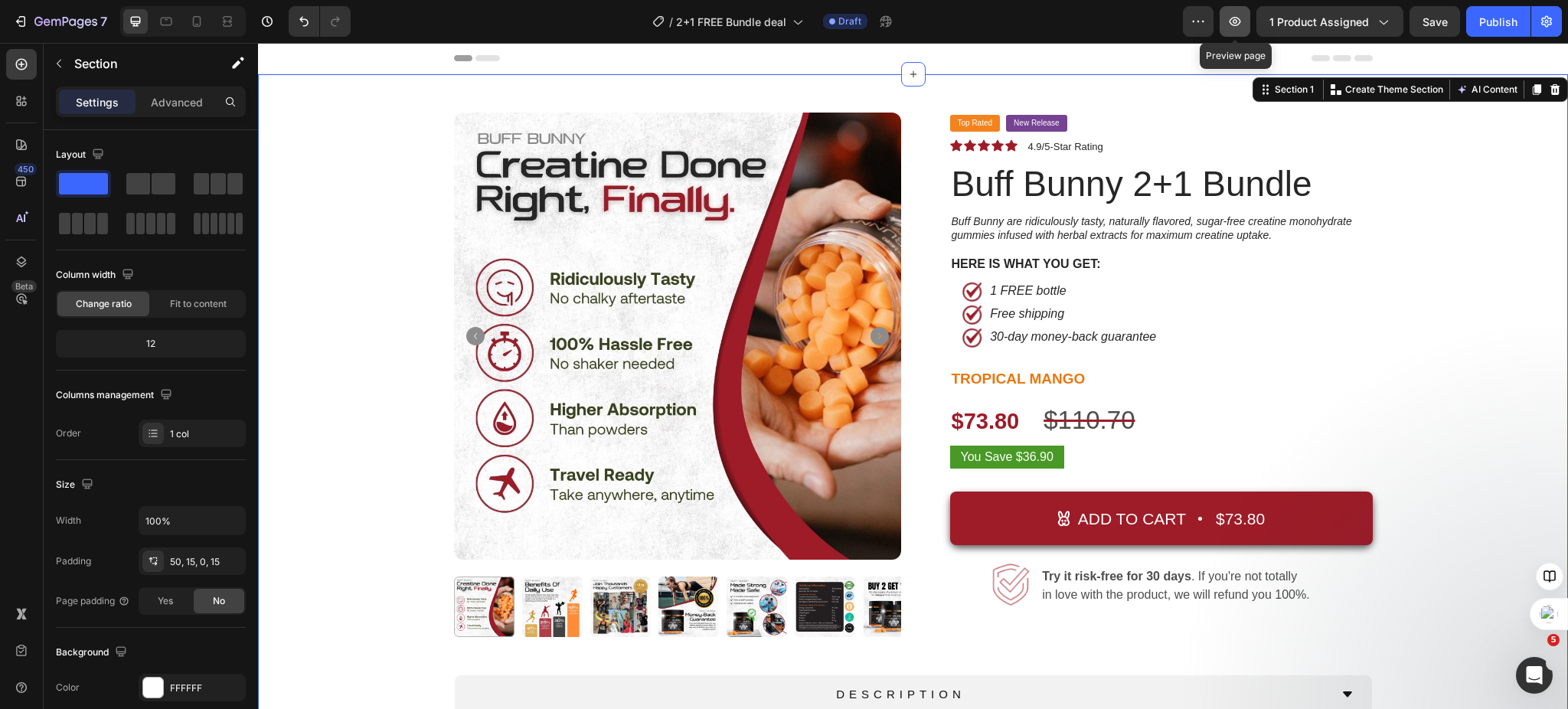
click at [1238, 19] on icon "button" at bounding box center [1234, 21] width 15 height 15
click at [1046, 459] on pre "You Save $36.90" at bounding box center [1007, 457] width 114 height 24
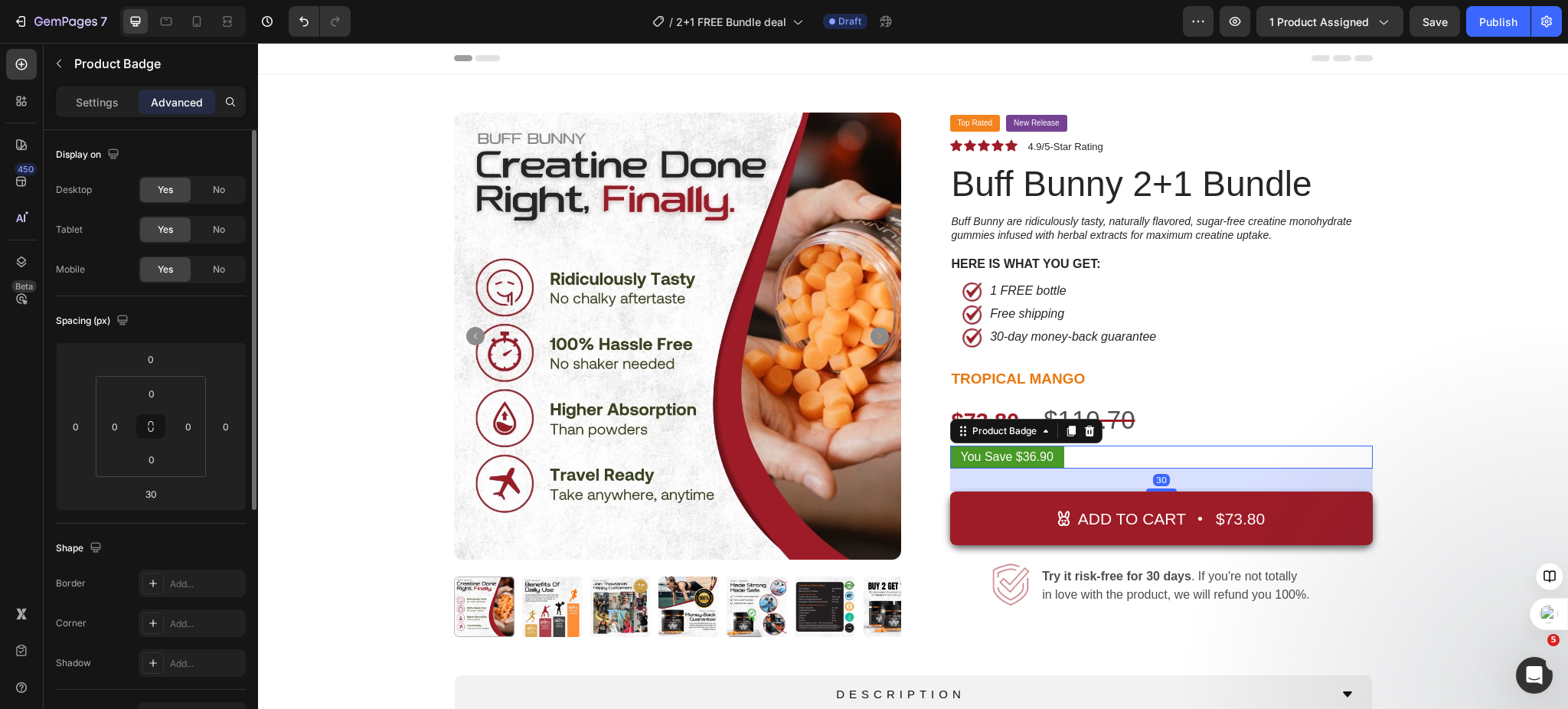
click at [89, 102] on p "Settings" at bounding box center [96, 102] width 43 height 16
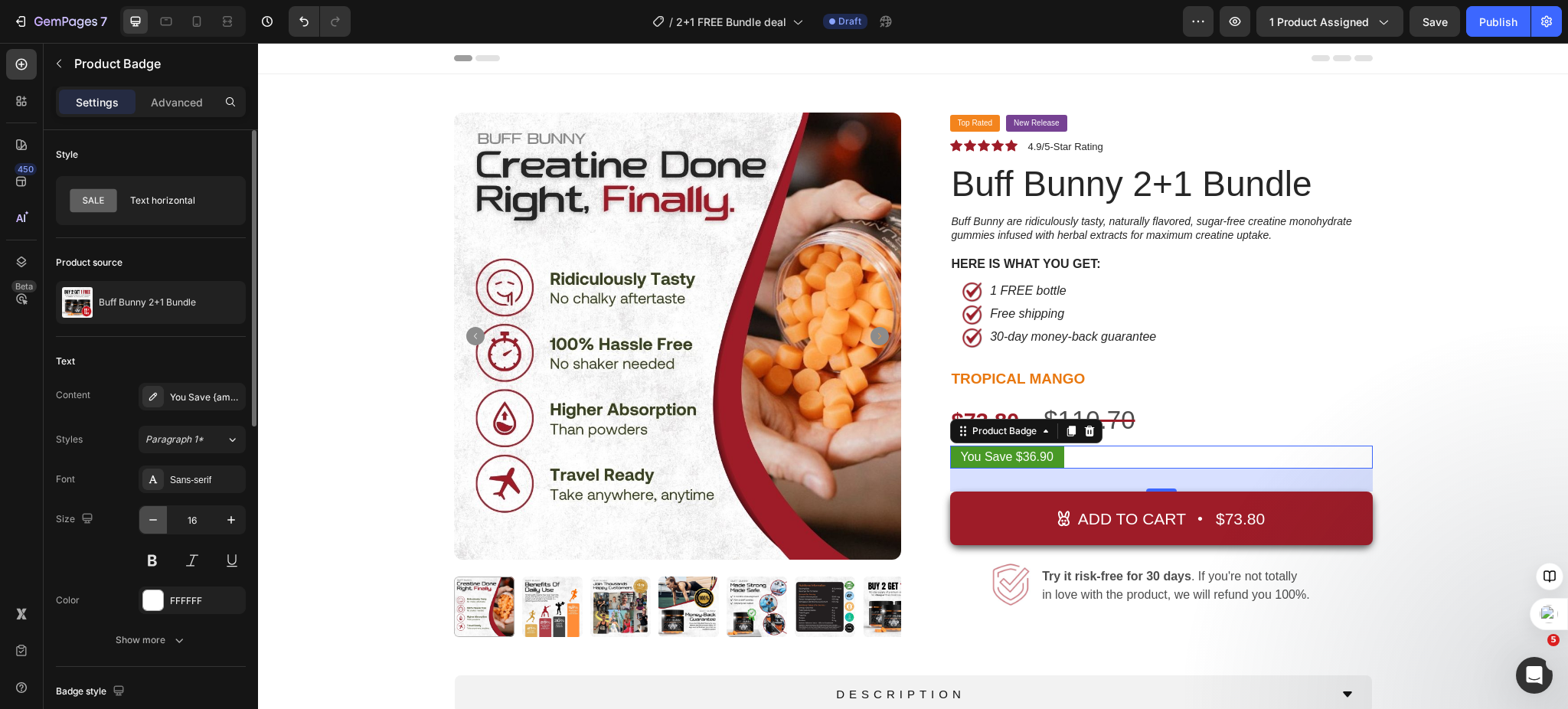
click at [148, 525] on icon "button" at bounding box center [153, 519] width 15 height 15
type input "15"
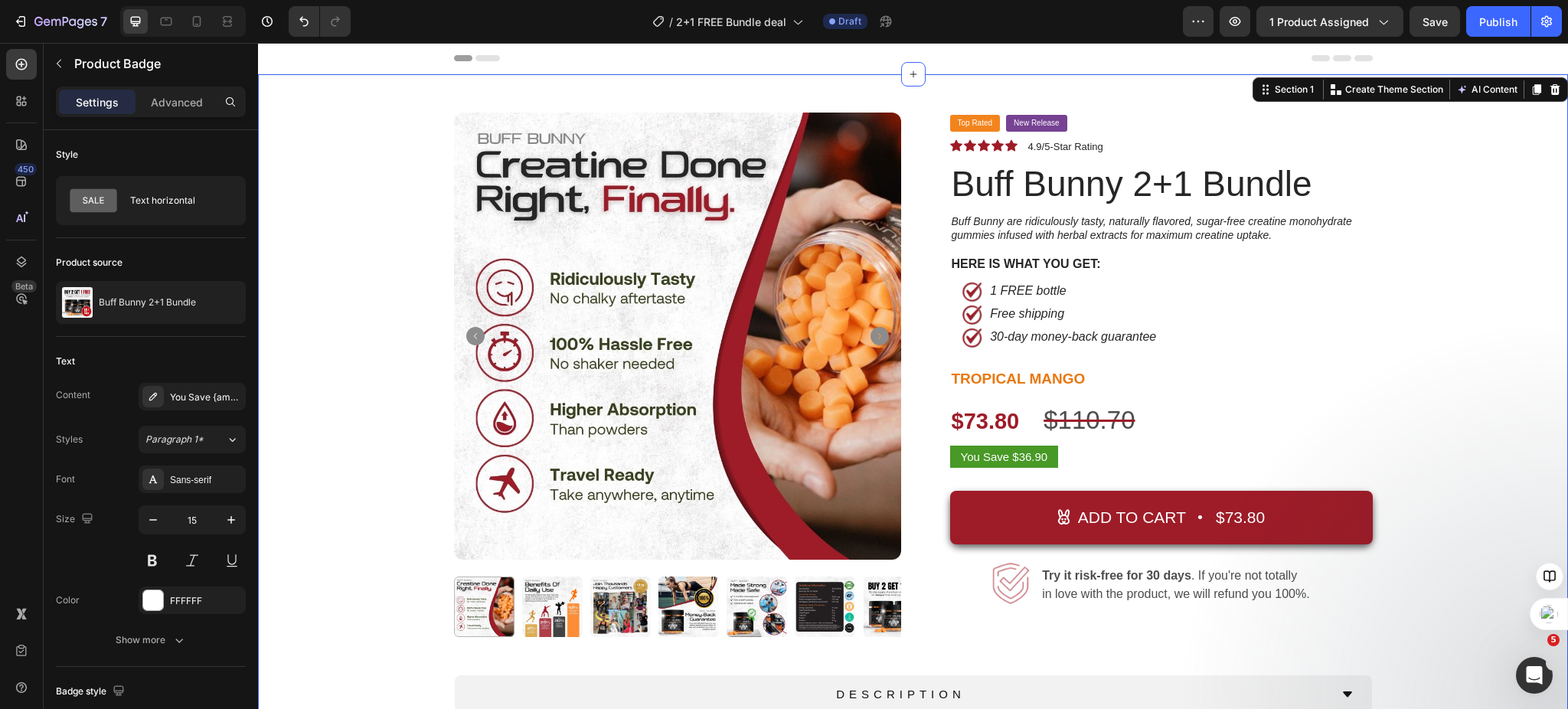
click at [1450, 390] on div "Product Images Top Rated Button New Release Button Row Icon Icon Icon Icon Icon…" at bounding box center [912, 482] width 1286 height 739
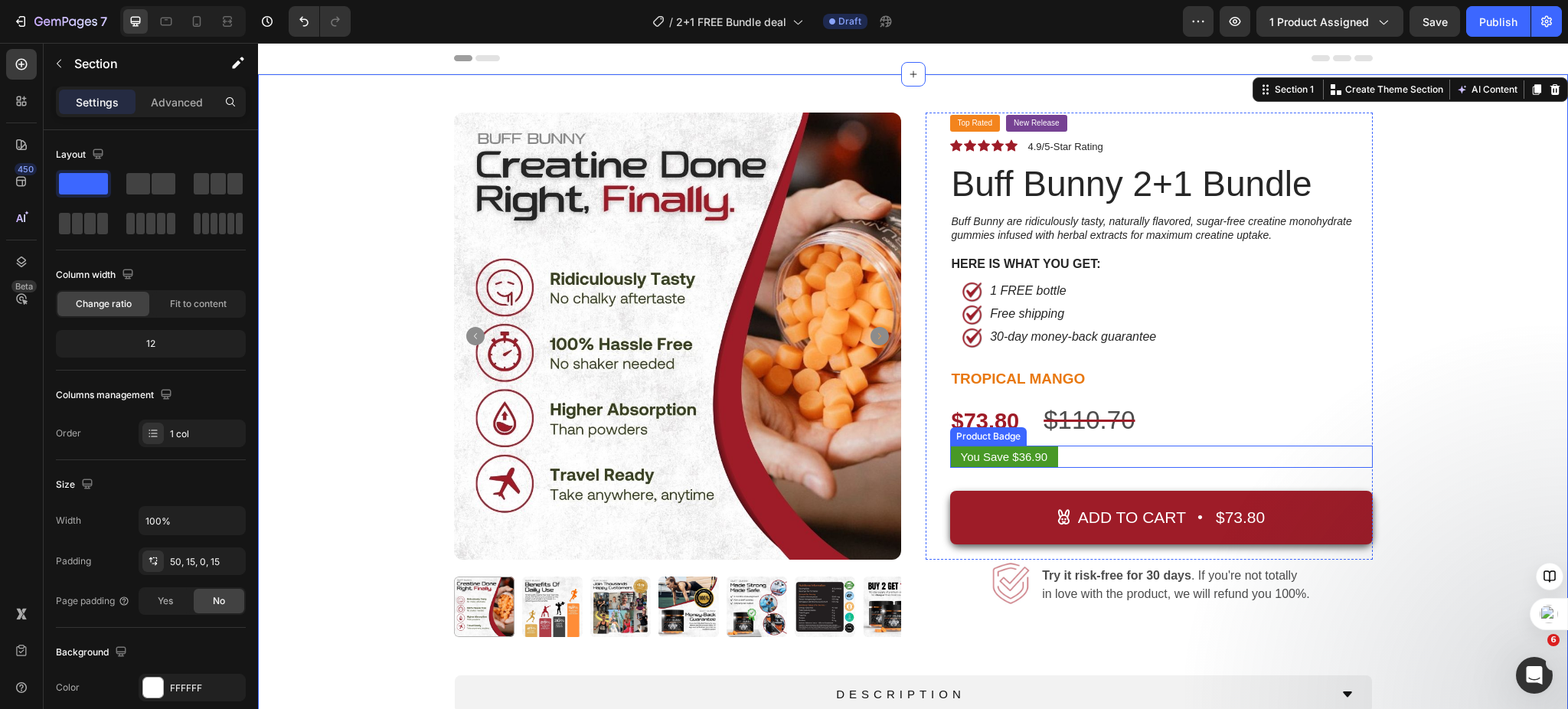
click at [1107, 462] on div "You Save $36.90" at bounding box center [1161, 456] width 423 height 22
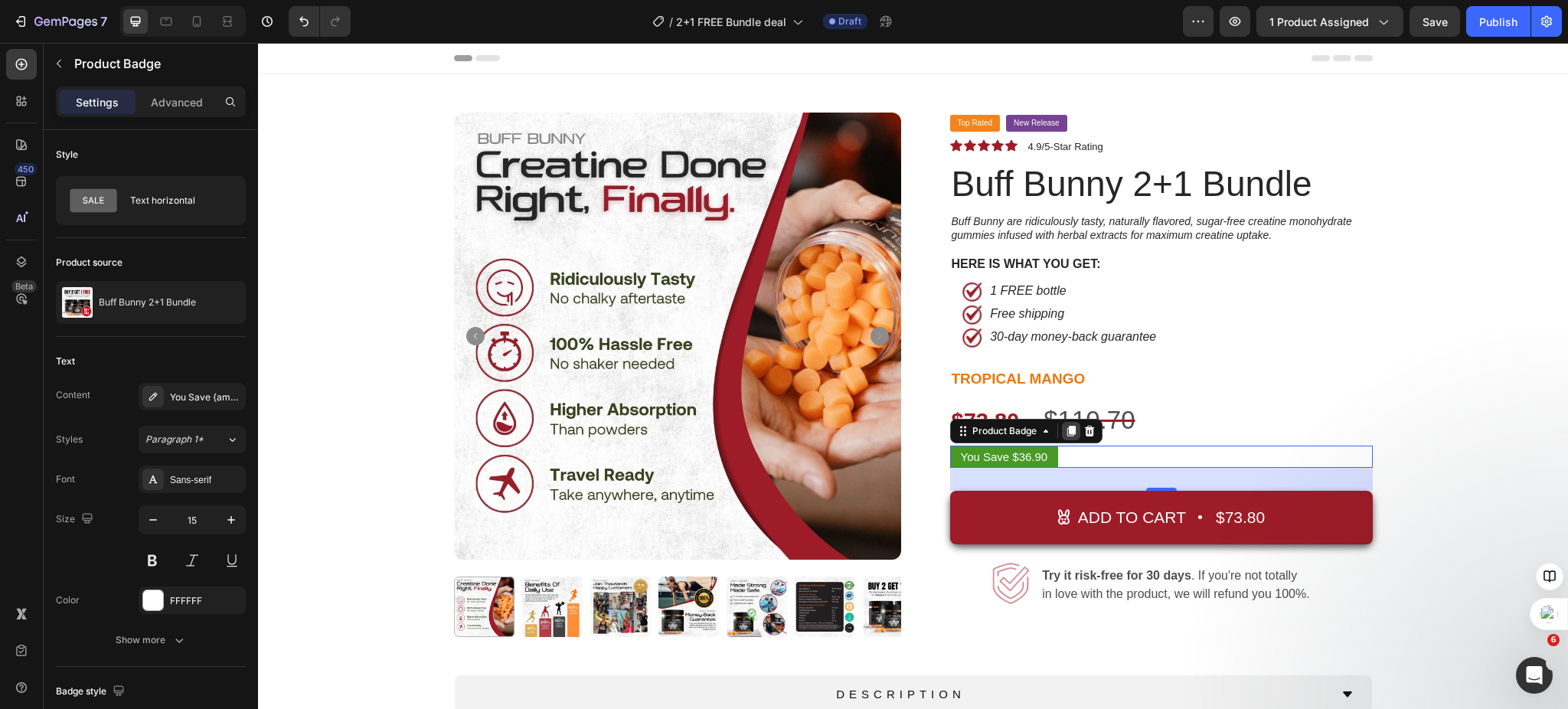
click at [1067, 430] on icon at bounding box center [1071, 431] width 9 height 11
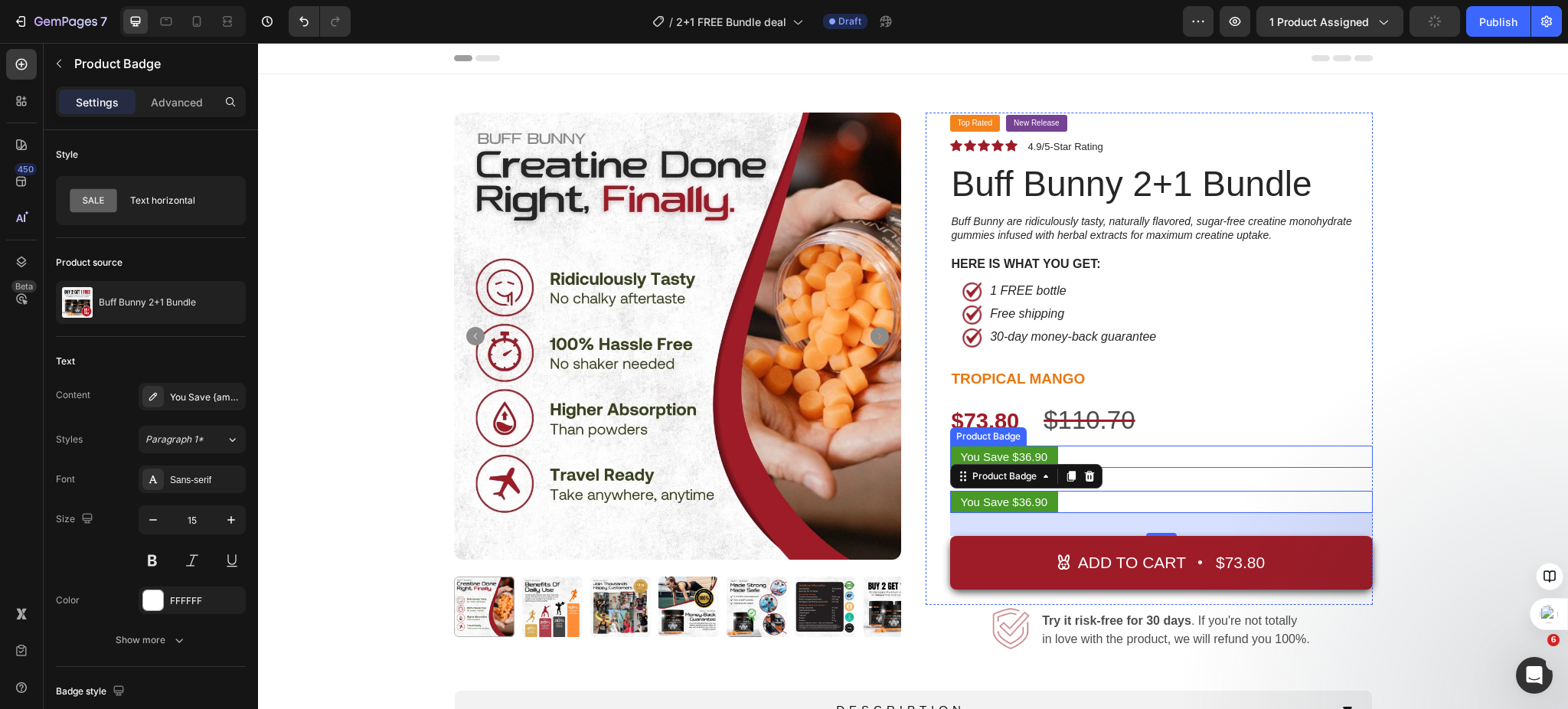
click at [1160, 455] on div "You Save $36.90" at bounding box center [1161, 456] width 423 height 22
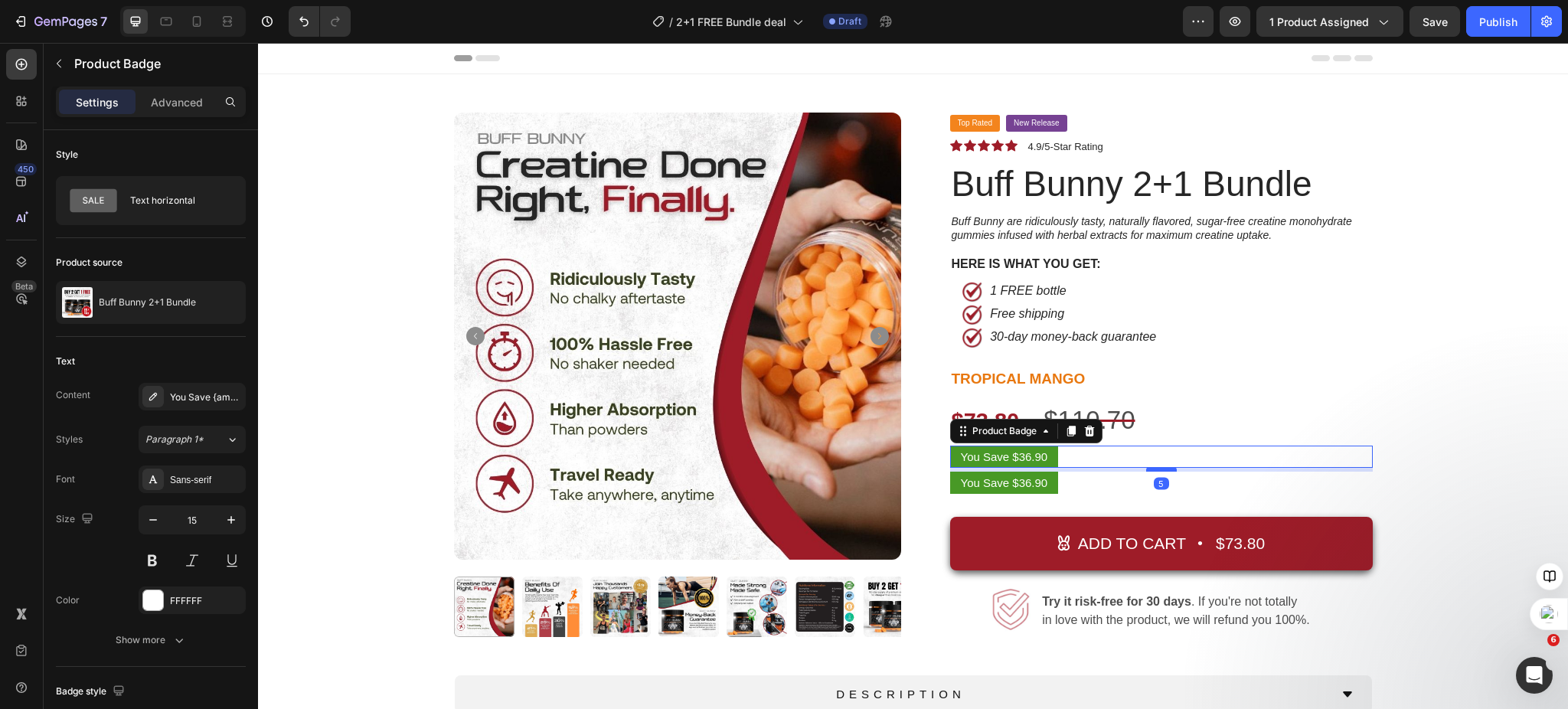
drag, startPoint x: 1158, startPoint y: 488, endPoint x: 1154, endPoint y: 469, distance: 19.4
click at [1154, 469] on div at bounding box center [1161, 469] width 31 height 4
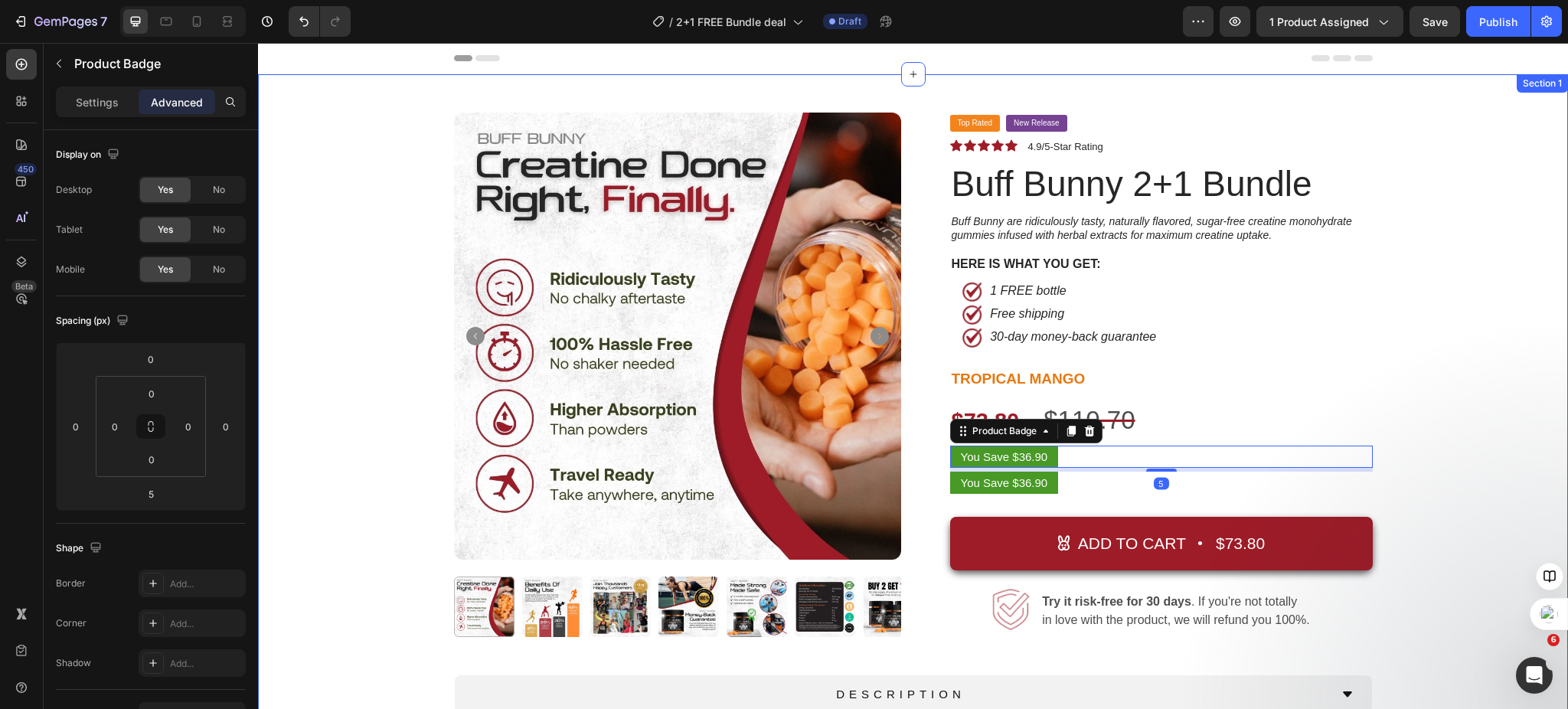
click at [1433, 476] on div "Product Images Top Rated Button New Release Button Row Icon Icon Icon Icon Icon…" at bounding box center [912, 482] width 1286 height 739
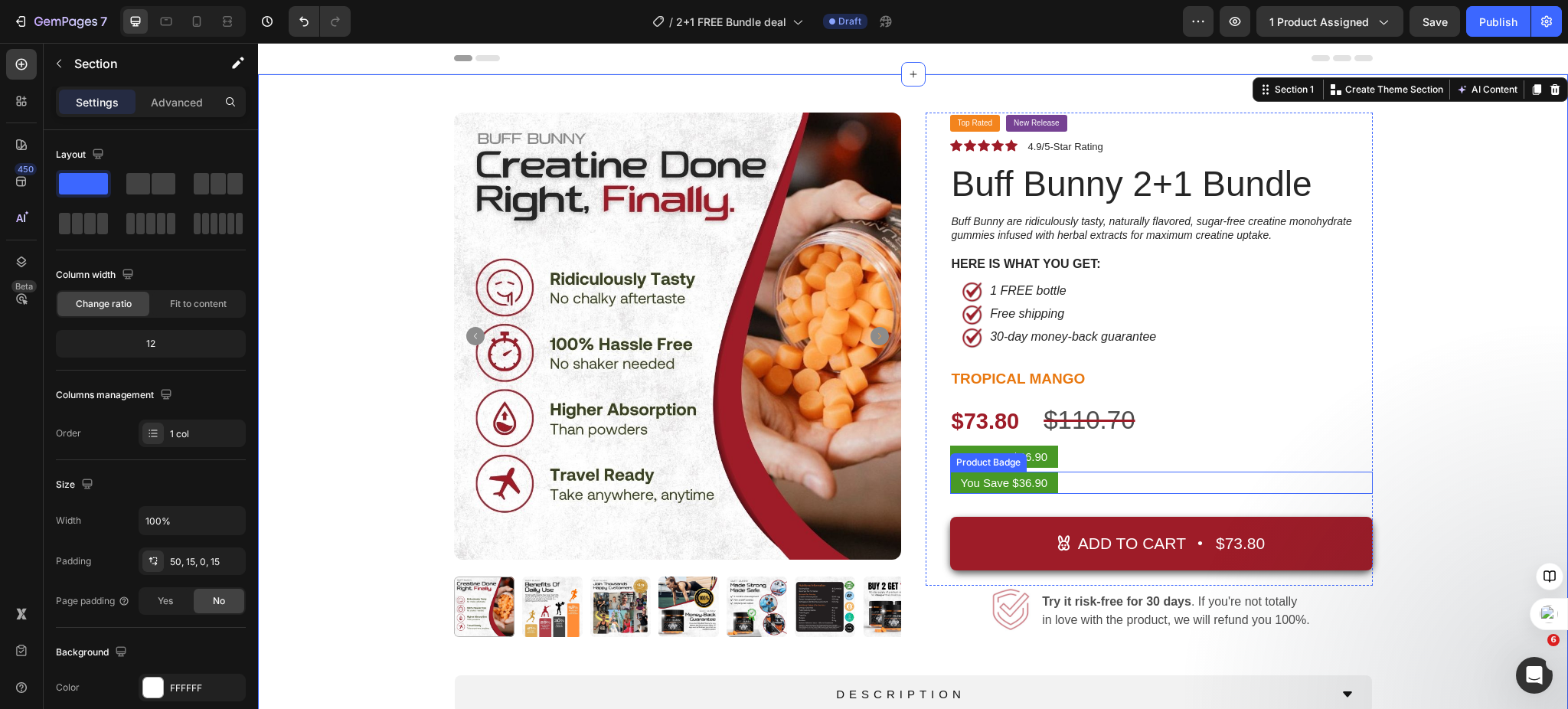
click at [982, 479] on pre "You Save $36.90" at bounding box center [1004, 483] width 109 height 22
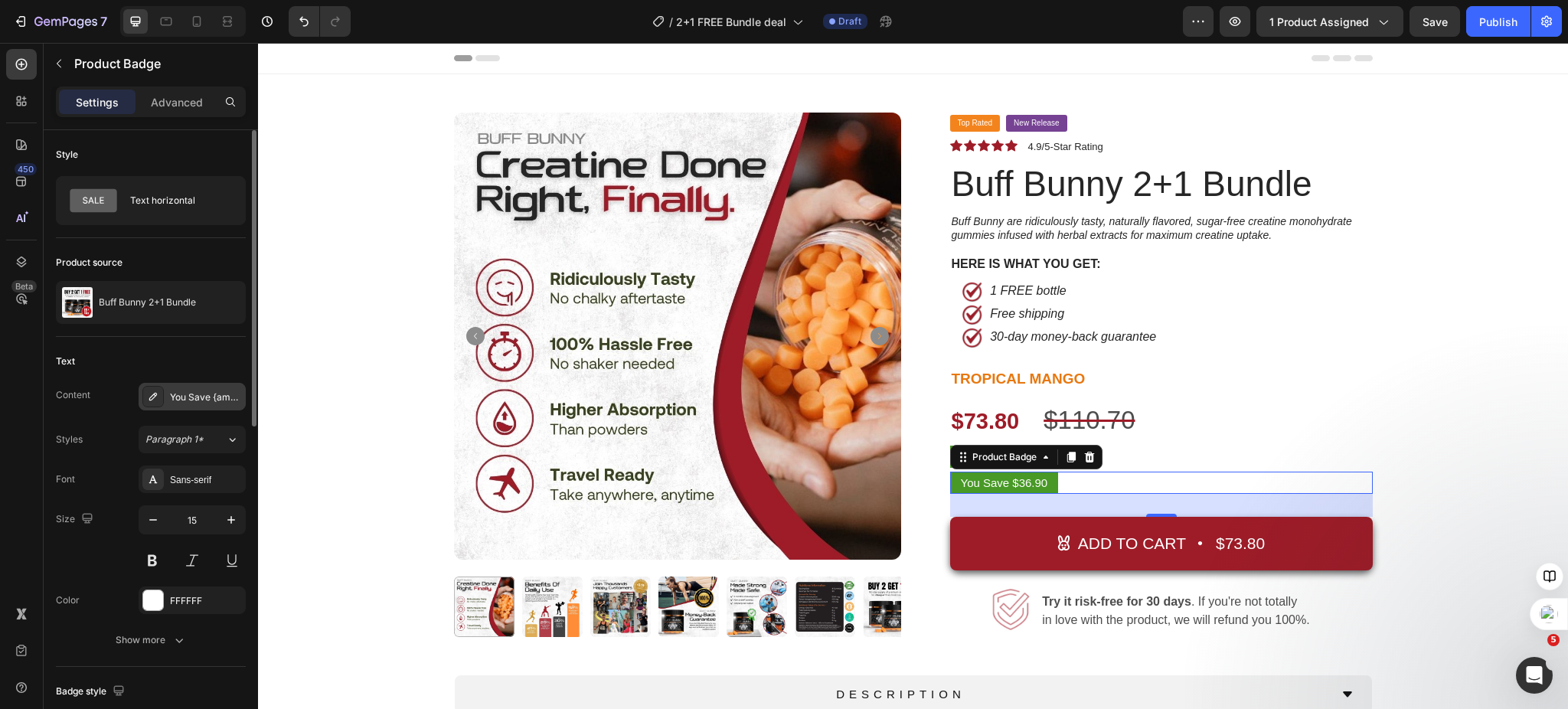
click at [197, 394] on div "You Save {amount_discount}" at bounding box center [206, 397] width 72 height 14
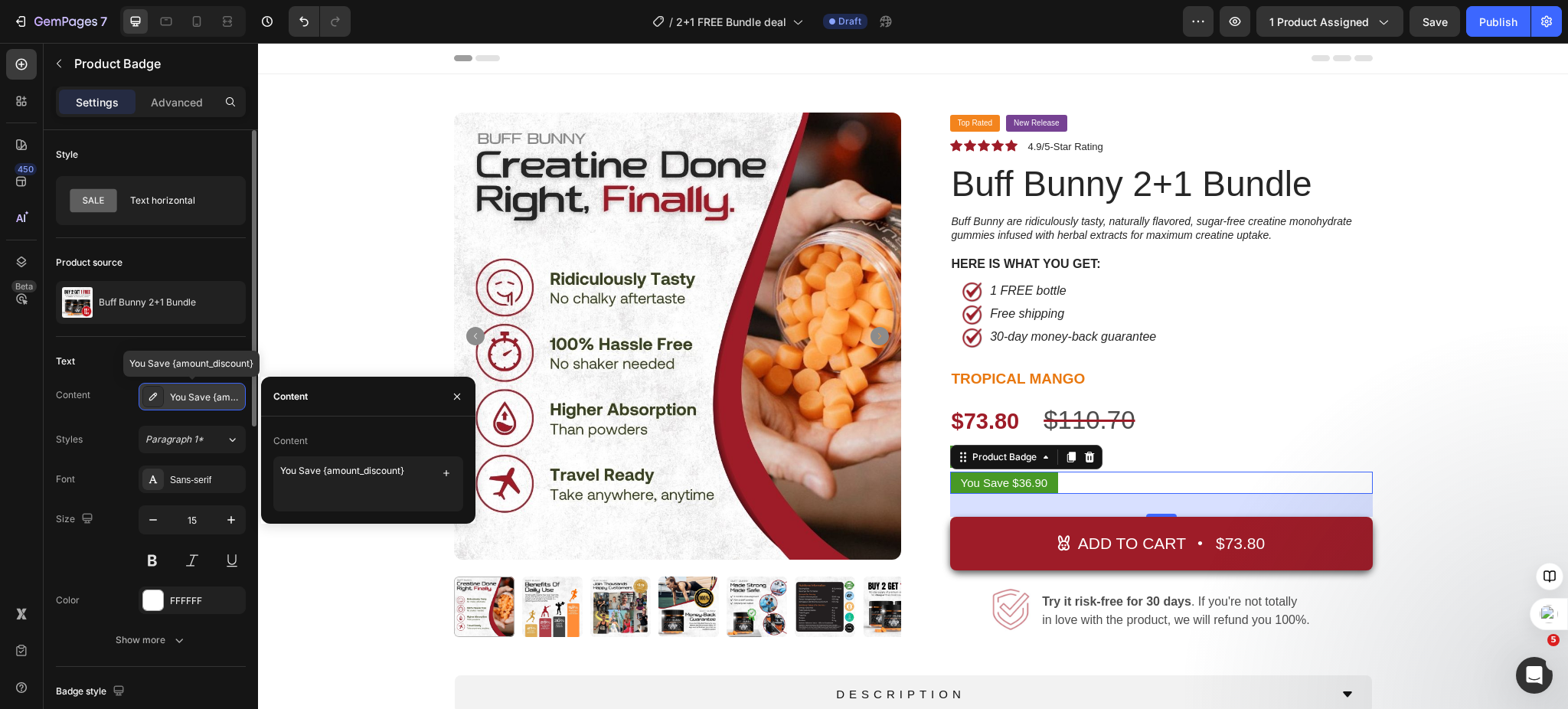
click at [197, 394] on div "You Save {amount_discount}" at bounding box center [206, 397] width 72 height 14
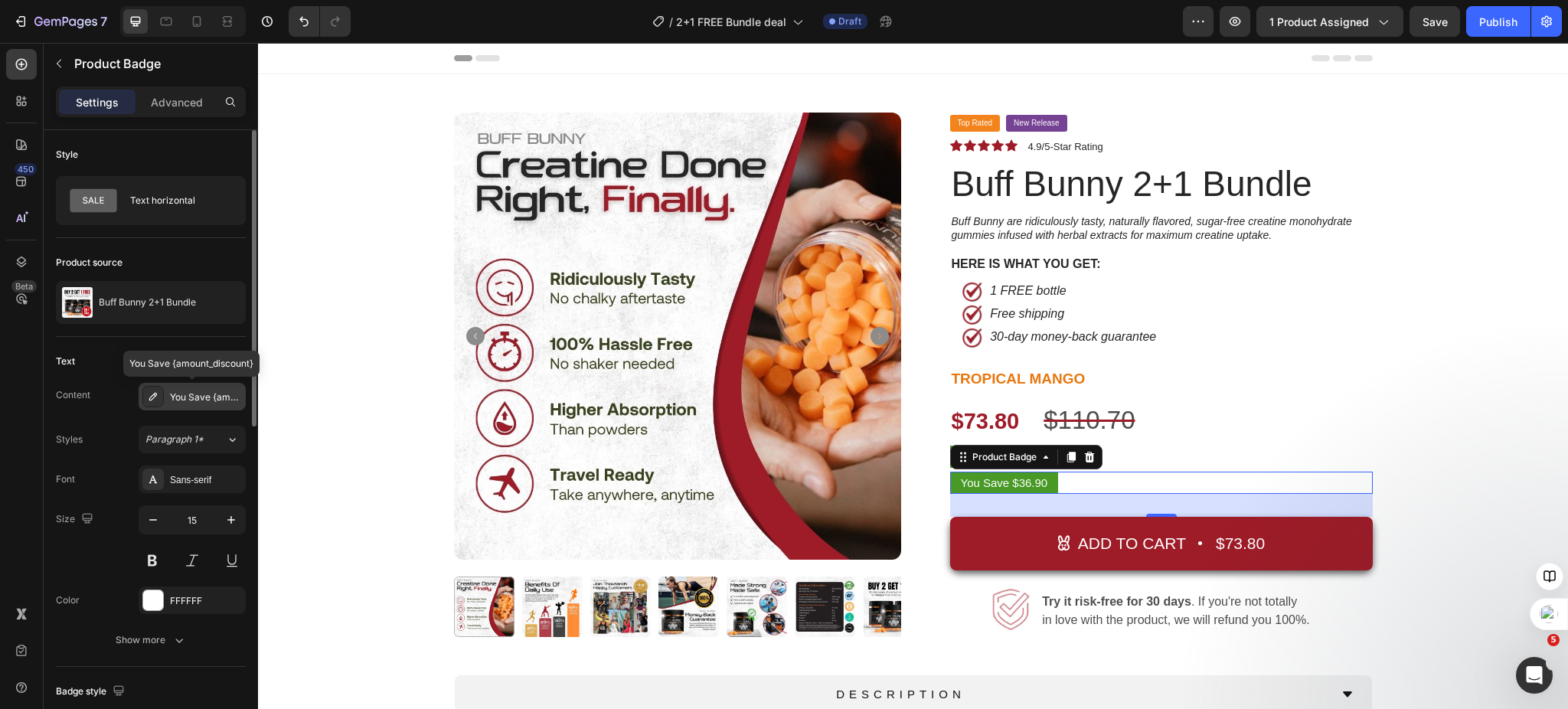
click at [153, 397] on icon at bounding box center [153, 397] width 12 height 12
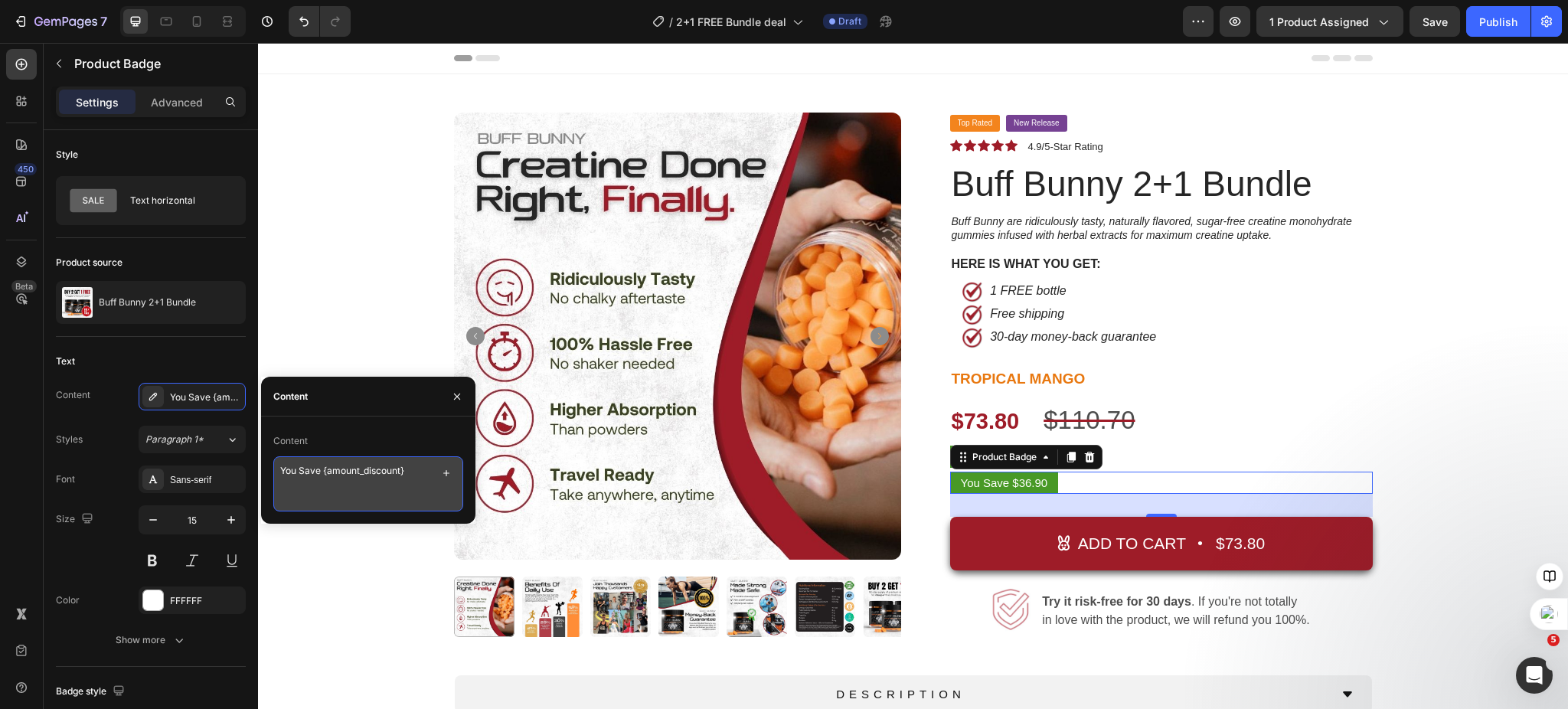
click at [362, 476] on textarea "You Save {amount_discount}" at bounding box center [368, 483] width 189 height 55
type textarea "1 FREE Bottle"
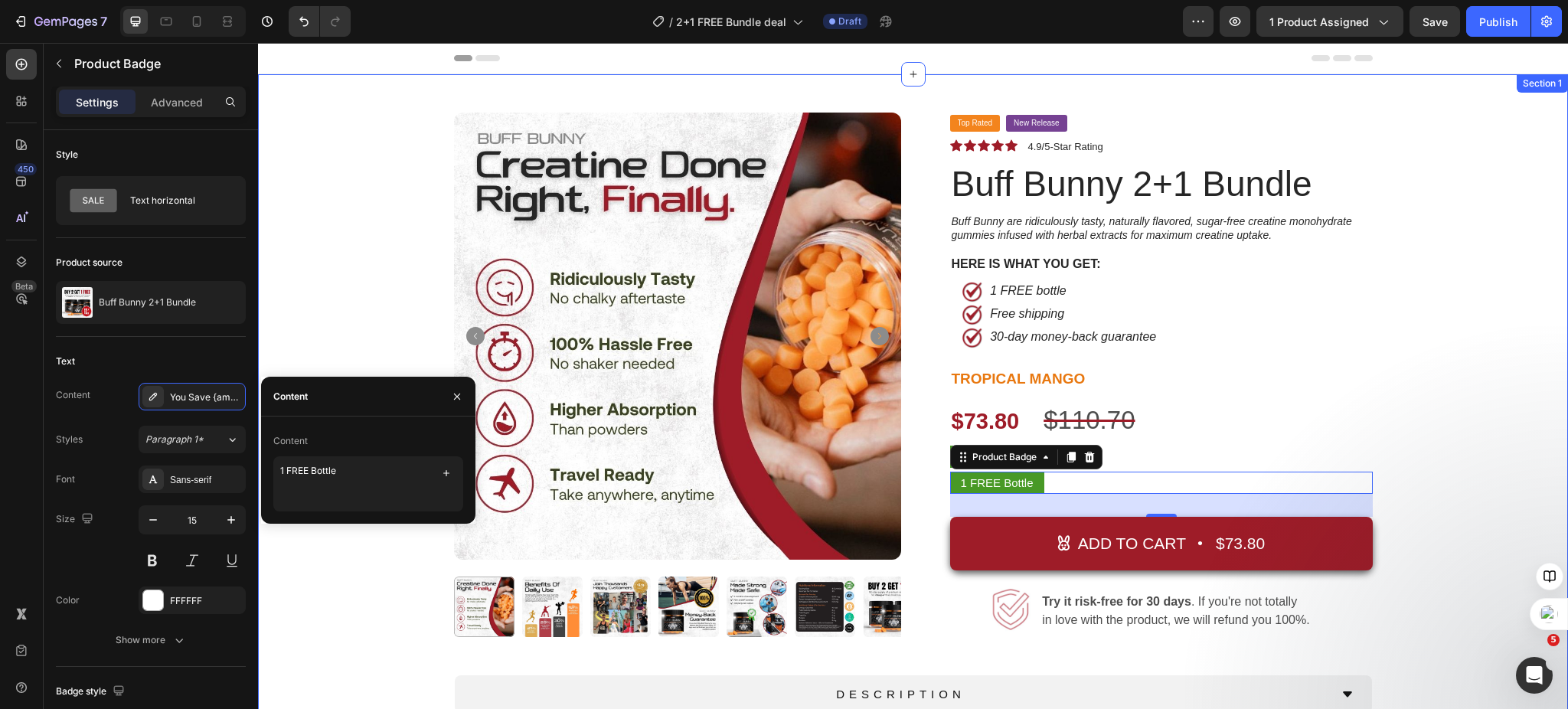
click at [1415, 440] on div "Product Images Top Rated Button New Release Button Row Icon Icon Icon Icon Icon…" at bounding box center [912, 482] width 1286 height 739
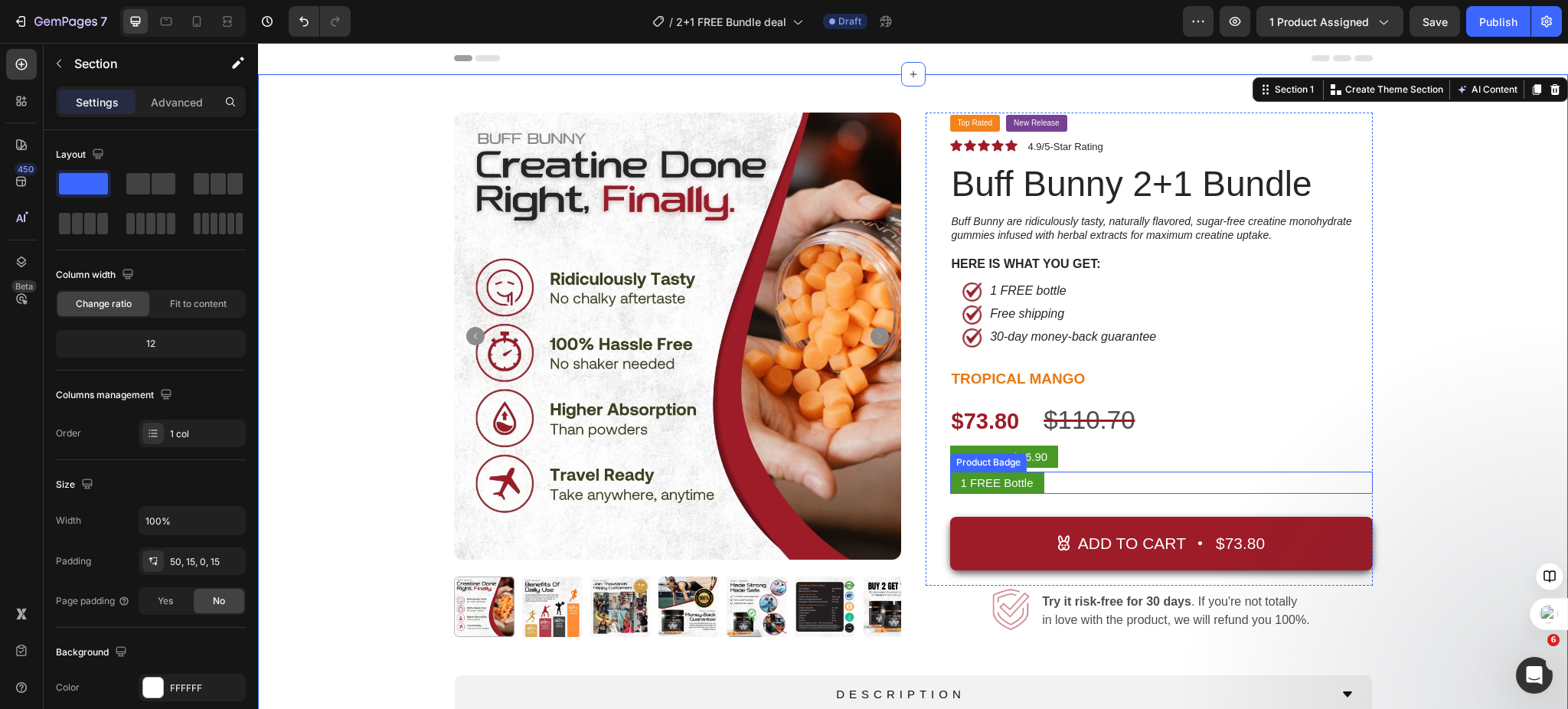
click at [989, 488] on pre "1 FREE Bottle" at bounding box center [996, 483] width 94 height 22
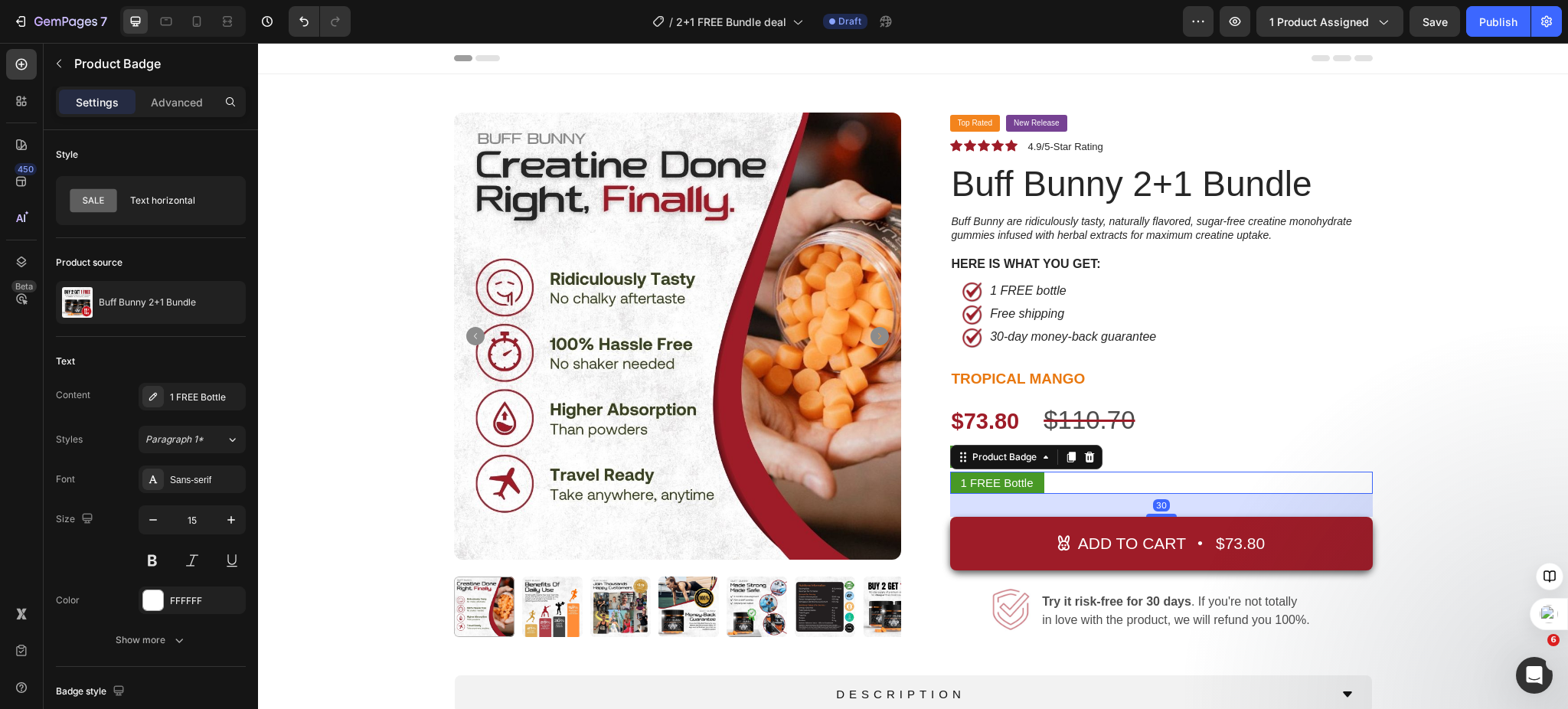
click at [982, 484] on pre "1 FREE Bottle" at bounding box center [996, 483] width 94 height 22
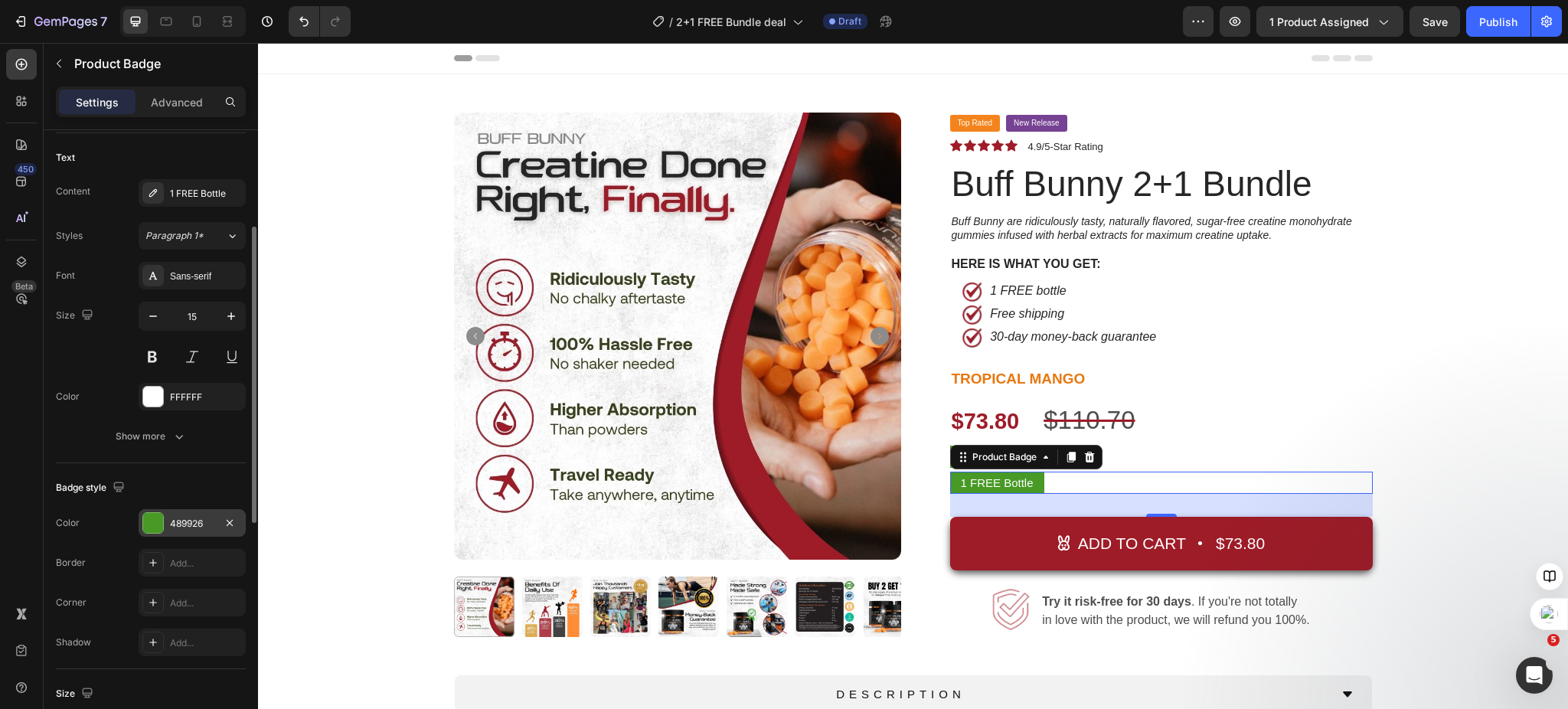
click at [150, 519] on div at bounding box center [153, 523] width 20 height 20
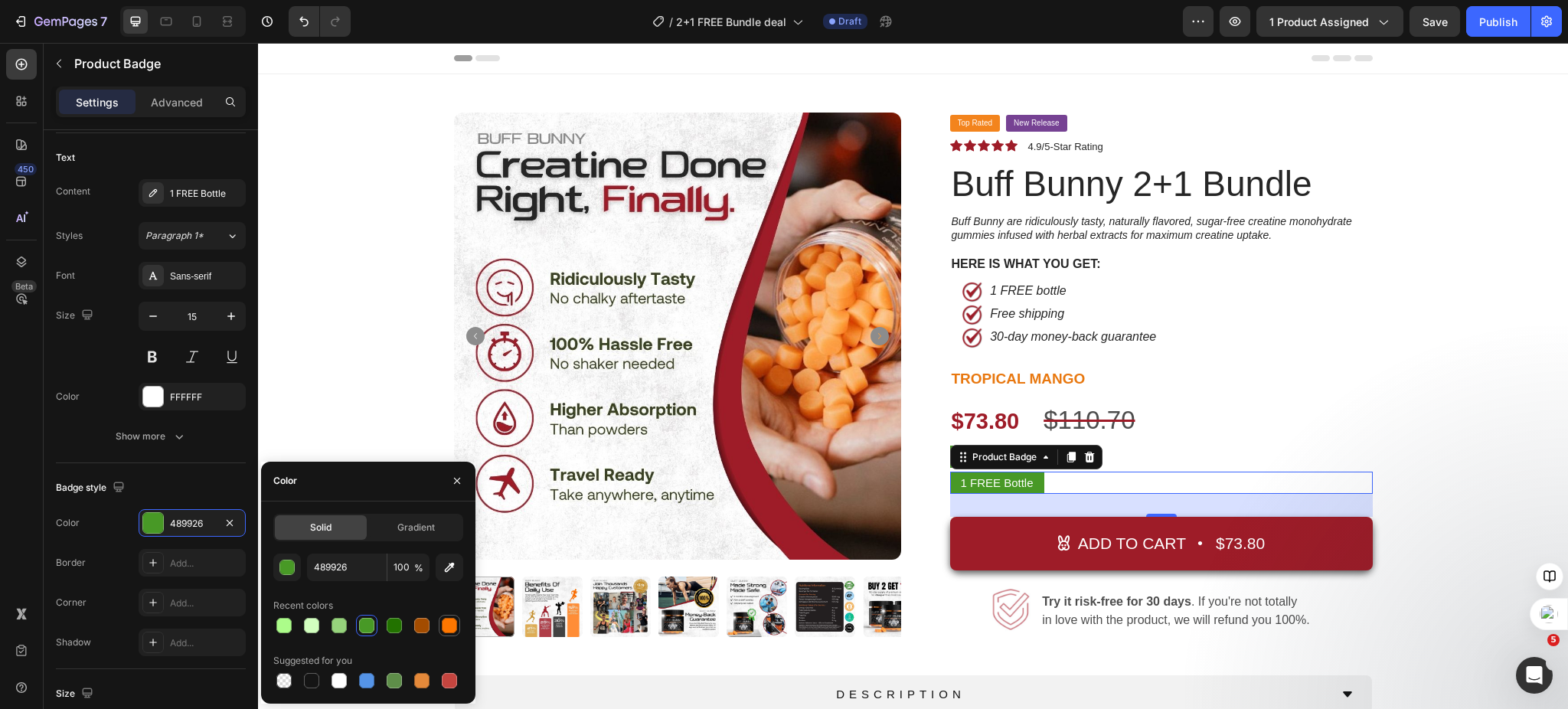
click at [449, 630] on div at bounding box center [449, 625] width 15 height 15
type input "FF7700"
click at [1500, 440] on div "Product Images Top Rated Button New Release Button Row Icon Icon Icon Icon Icon…" at bounding box center [912, 482] width 1286 height 739
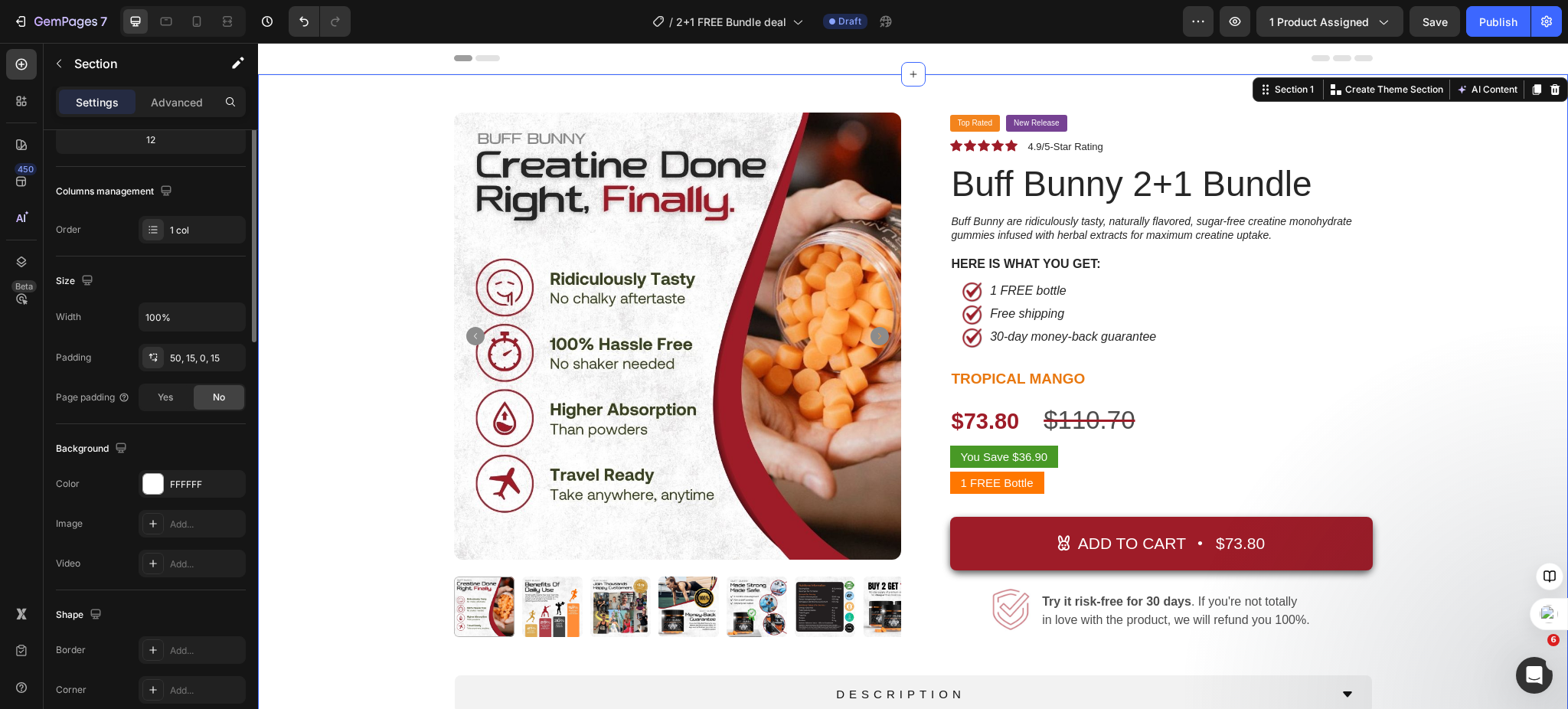
scroll to position [0, 0]
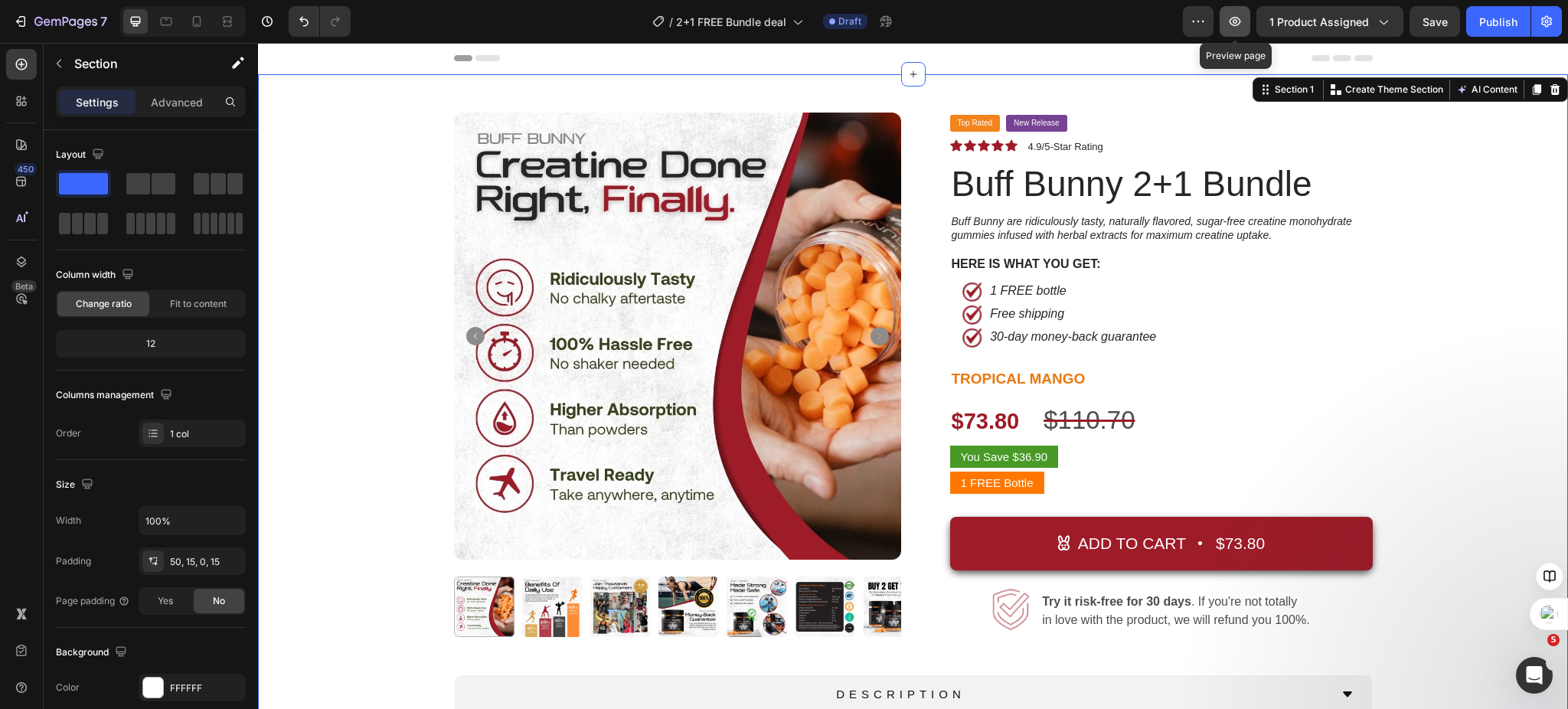
click at [1241, 20] on icon "button" at bounding box center [1235, 21] width 11 height 9
click at [1239, 26] on icon "button" at bounding box center [1234, 21] width 15 height 15
click at [994, 482] on pre "1 FREE Bottle" at bounding box center [996, 483] width 94 height 22
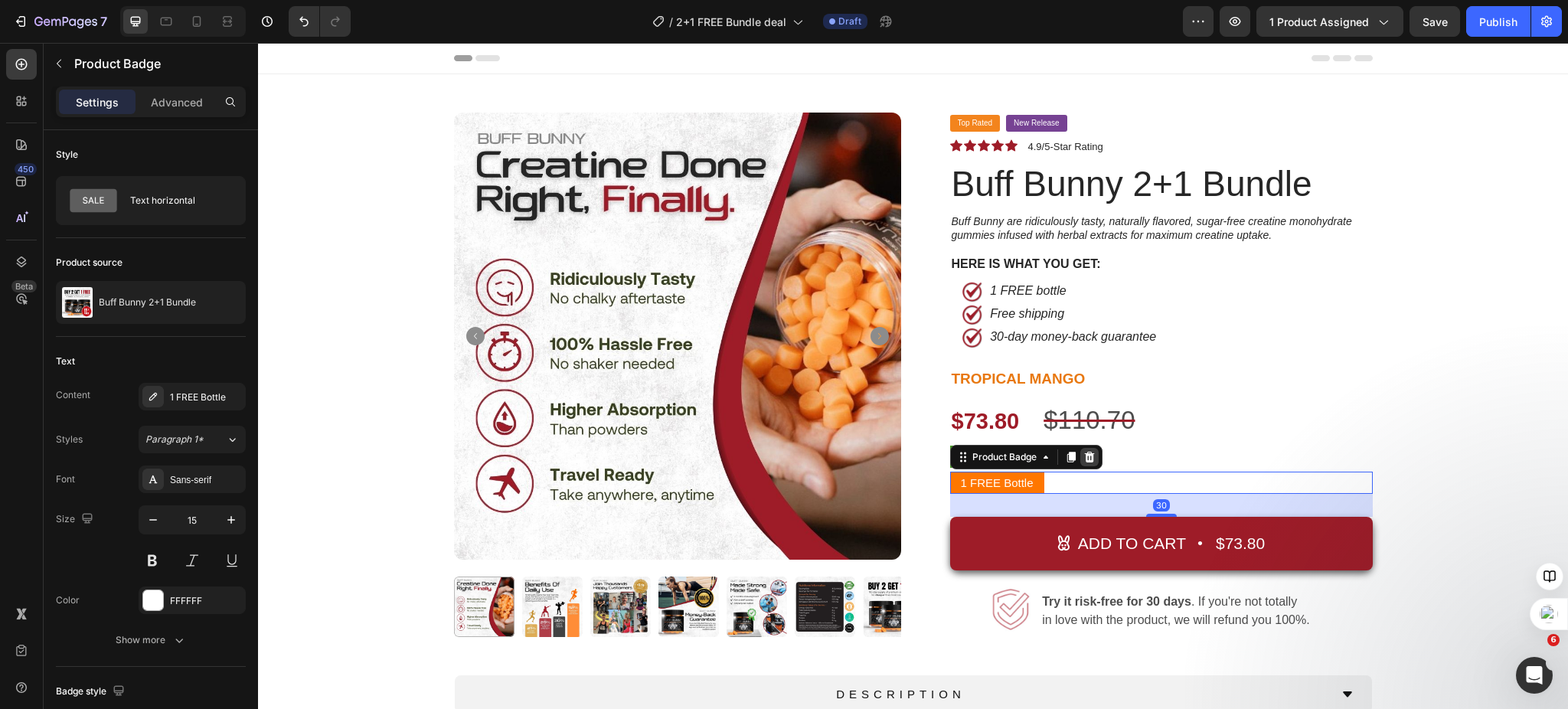
click at [1083, 461] on icon at bounding box center [1089, 457] width 12 height 12
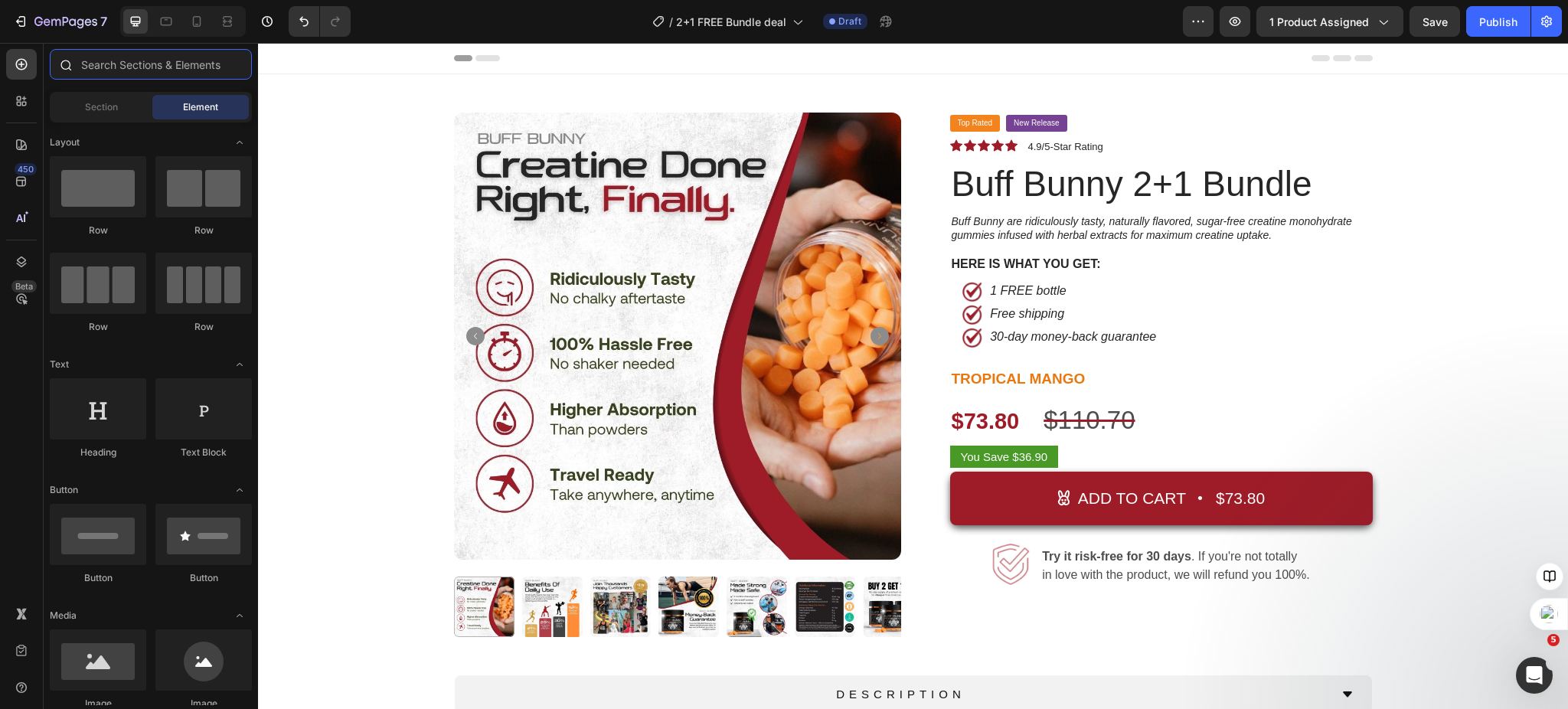
click at [129, 68] on input "text" at bounding box center [151, 64] width 202 height 31
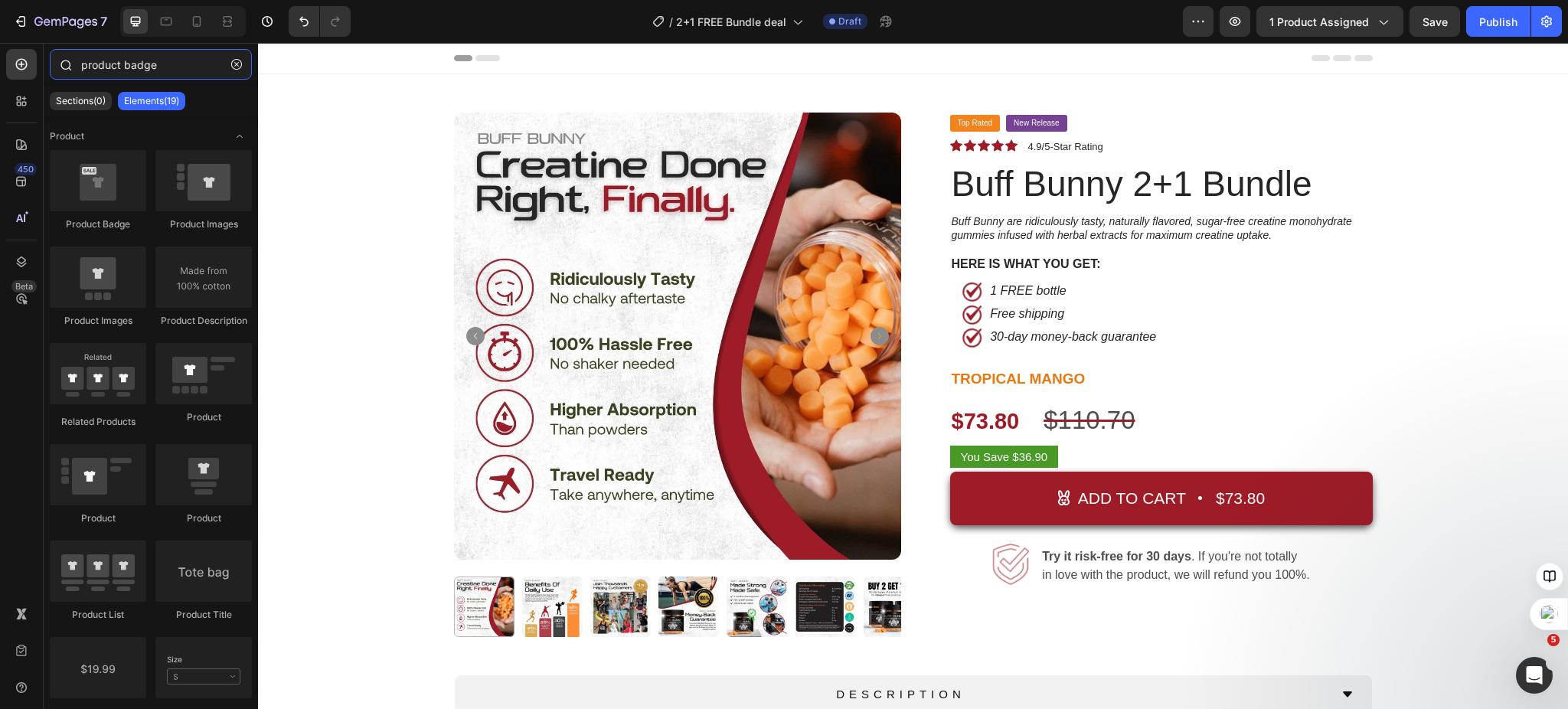
type input "product badge"
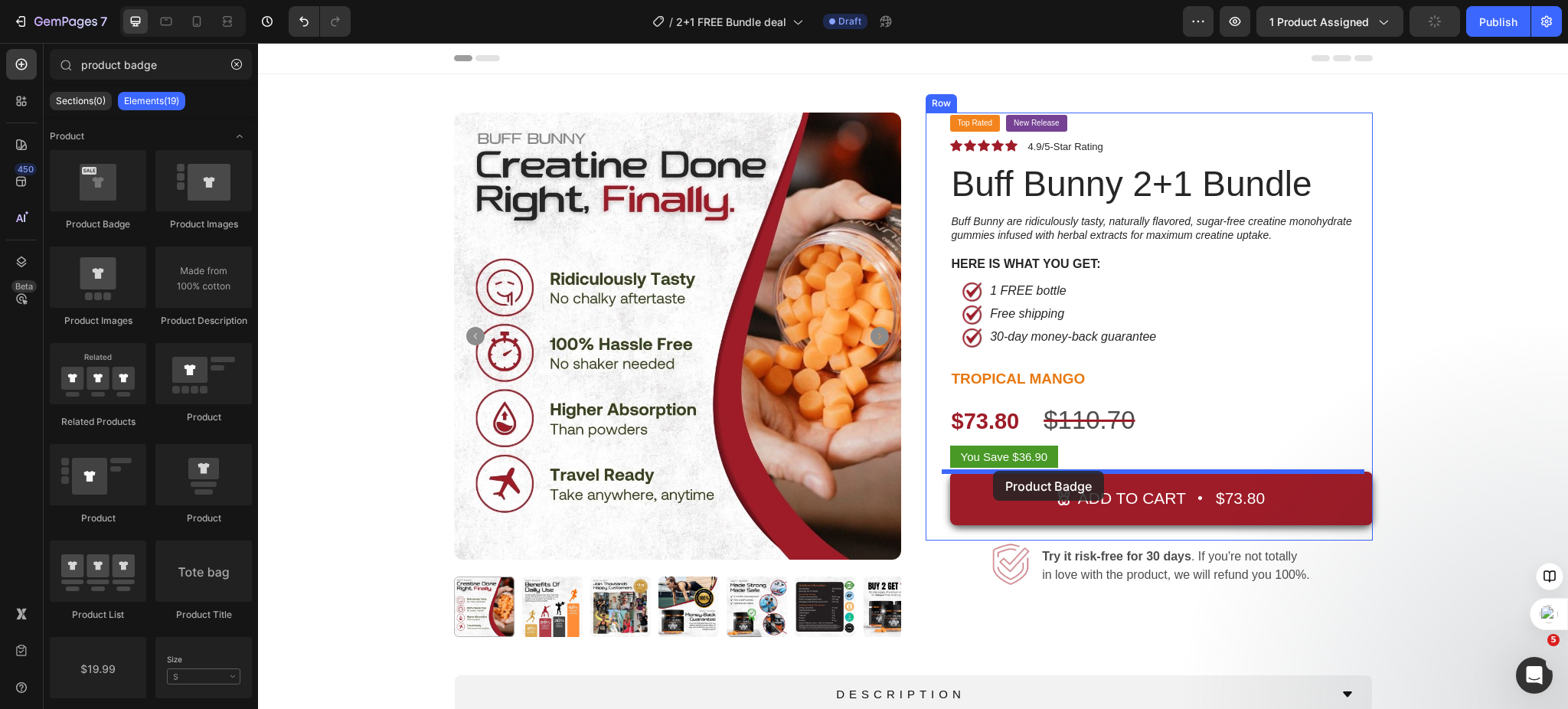
drag, startPoint x: 354, startPoint y: 242, endPoint x: 993, endPoint y: 471, distance: 678.8
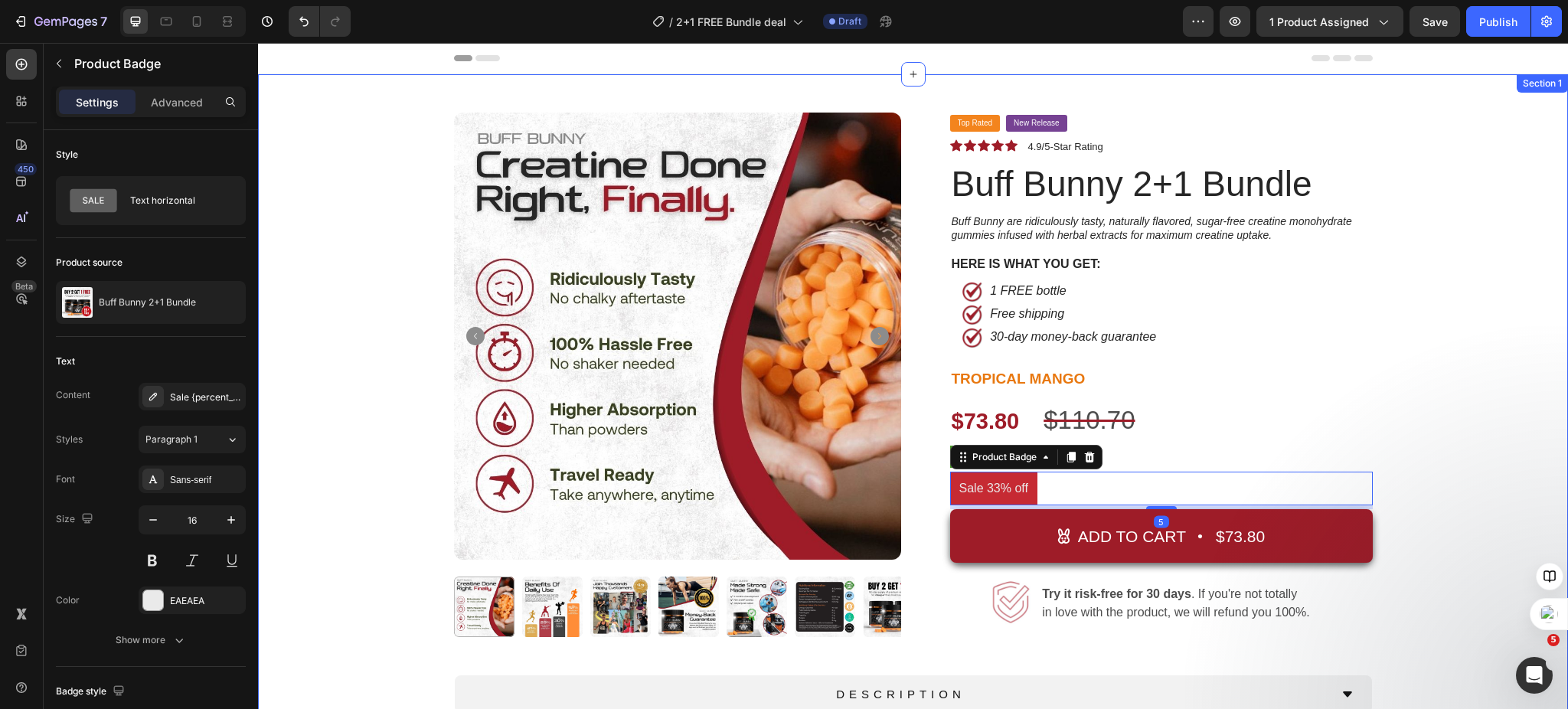
click at [1465, 398] on div "Product Images Top Rated Button New Release Button Row Icon Icon Icon Icon Icon…" at bounding box center [912, 482] width 1286 height 739
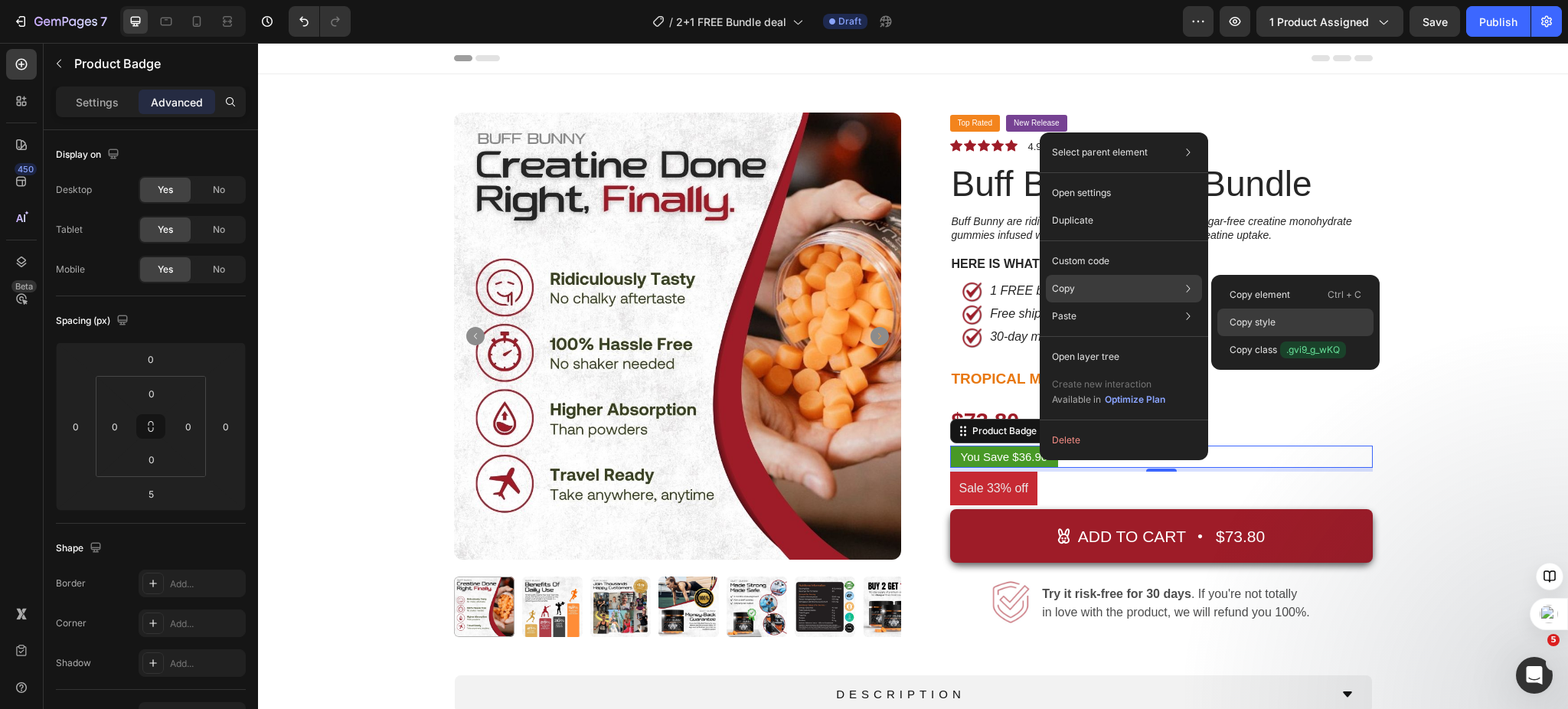
click at [1282, 336] on div "Copy style" at bounding box center [1295, 349] width 156 height 27
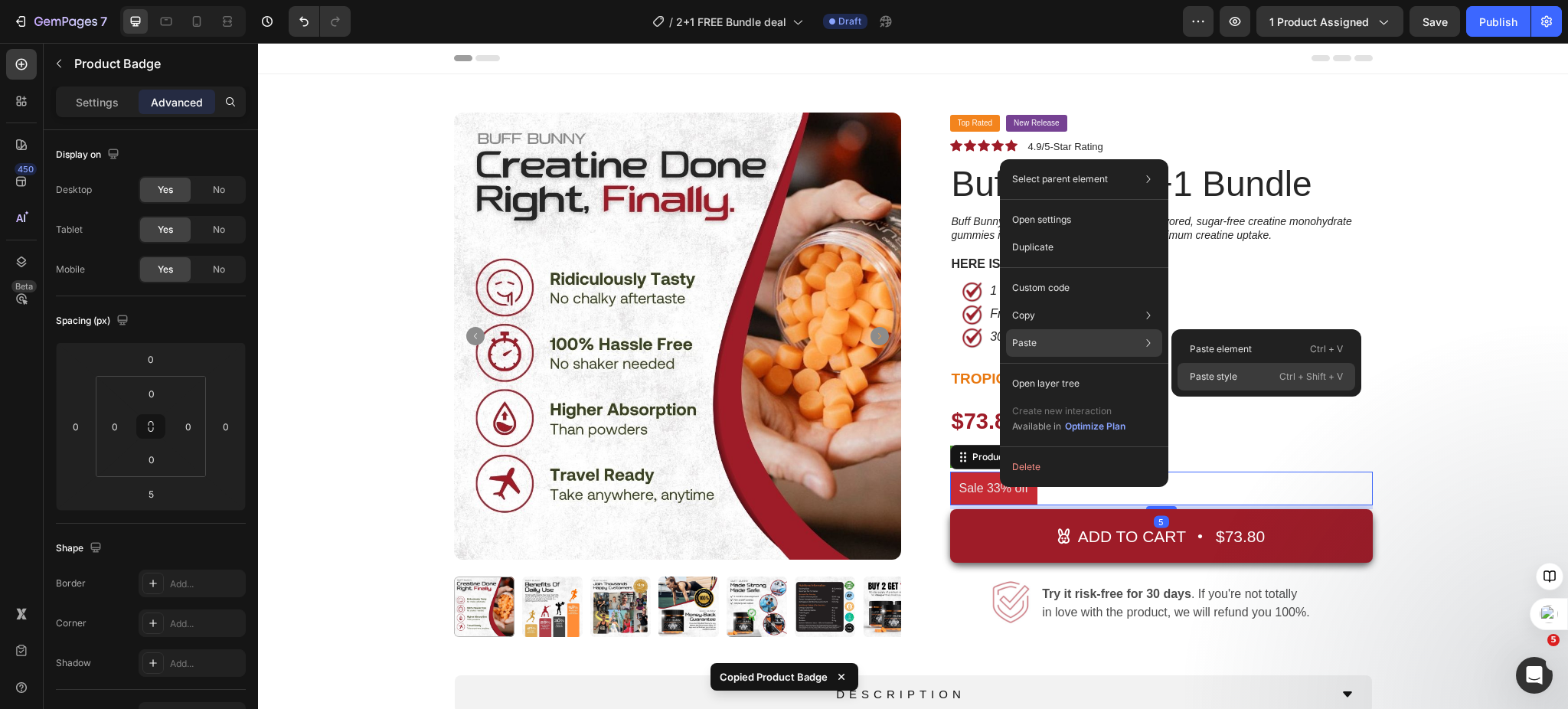
click at [1223, 368] on div "Paste style Ctrl + Shift + V" at bounding box center [1266, 376] width 178 height 27
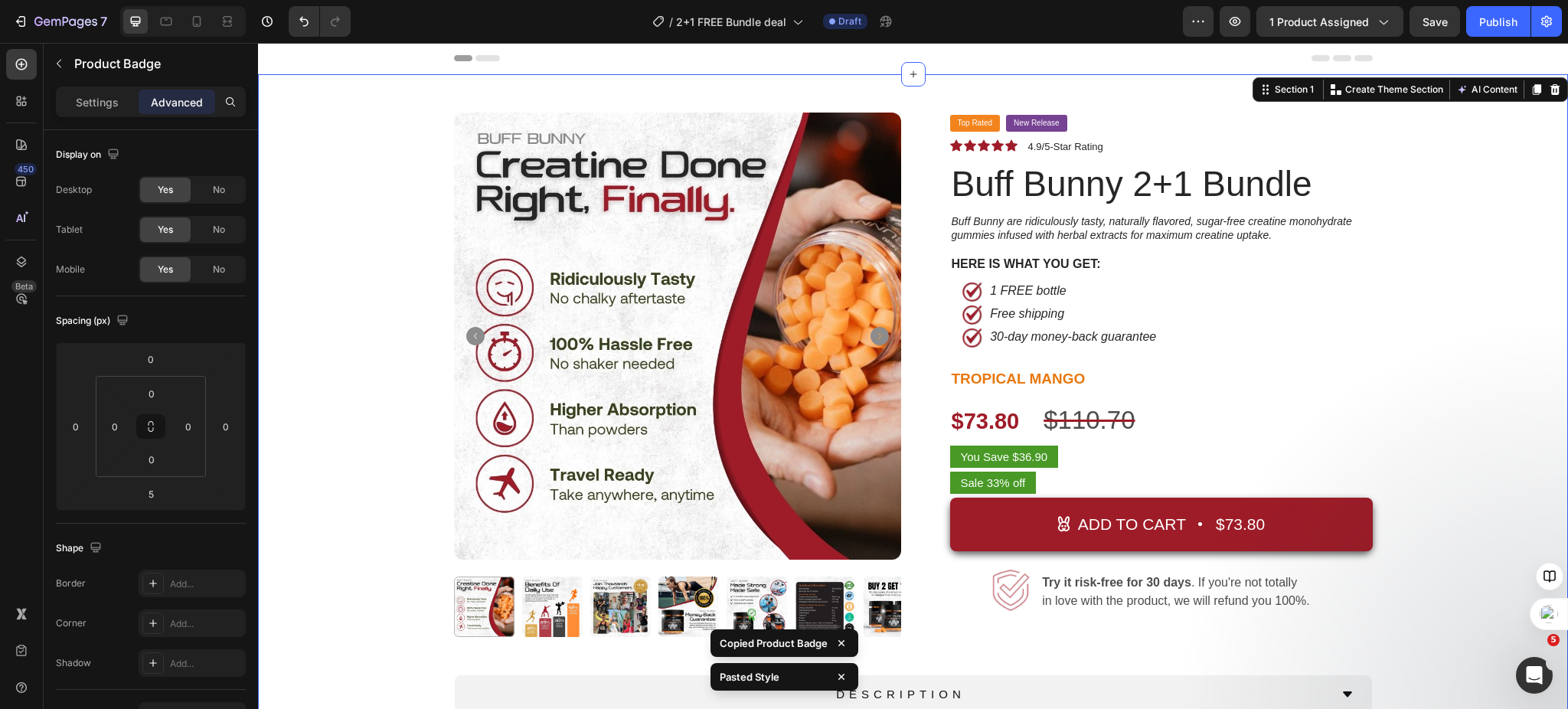
click at [1422, 419] on div "Product Images Top Rated Button New Release Button Row Icon Icon Icon Icon Icon…" at bounding box center [912, 482] width 1286 height 739
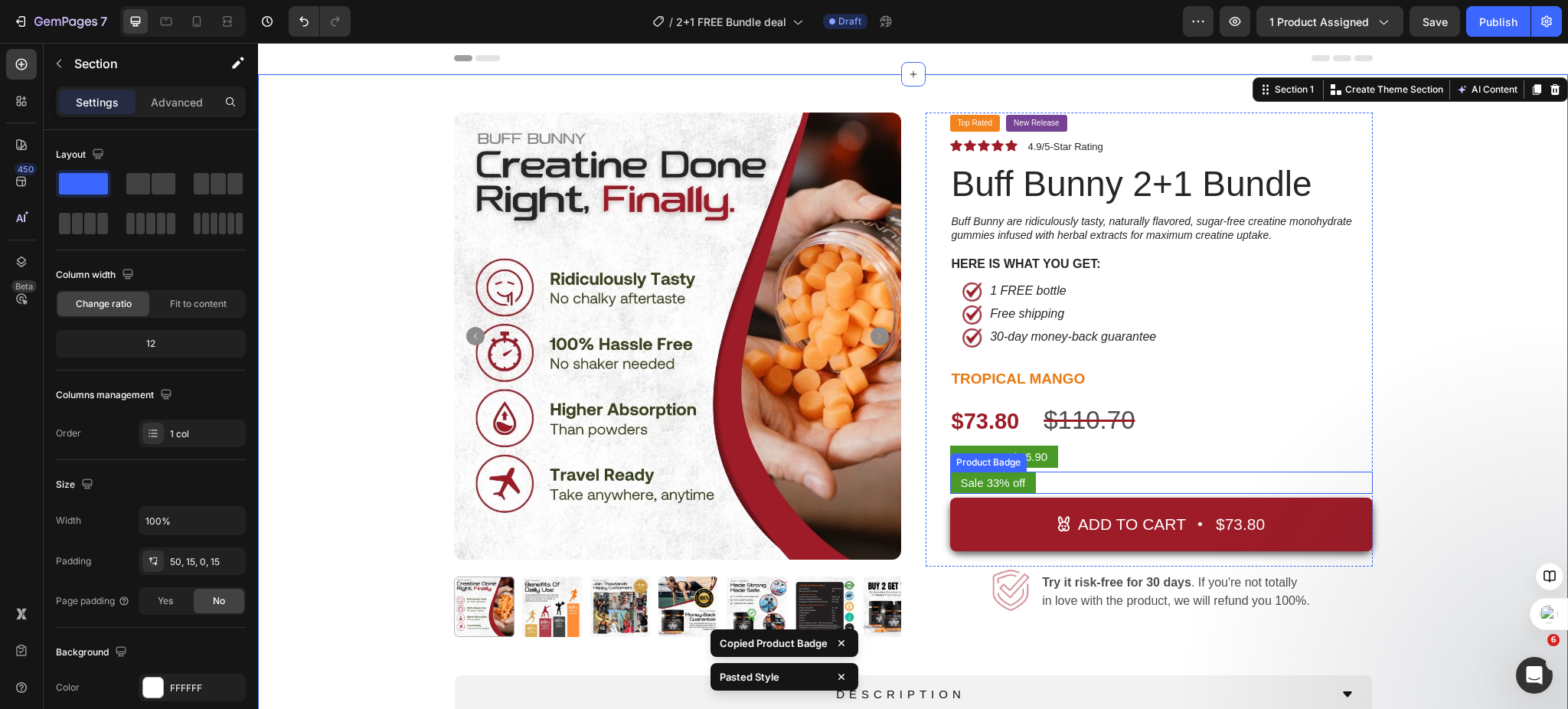
click at [1002, 481] on pre "Sale 33% off" at bounding box center [993, 483] width 87 height 22
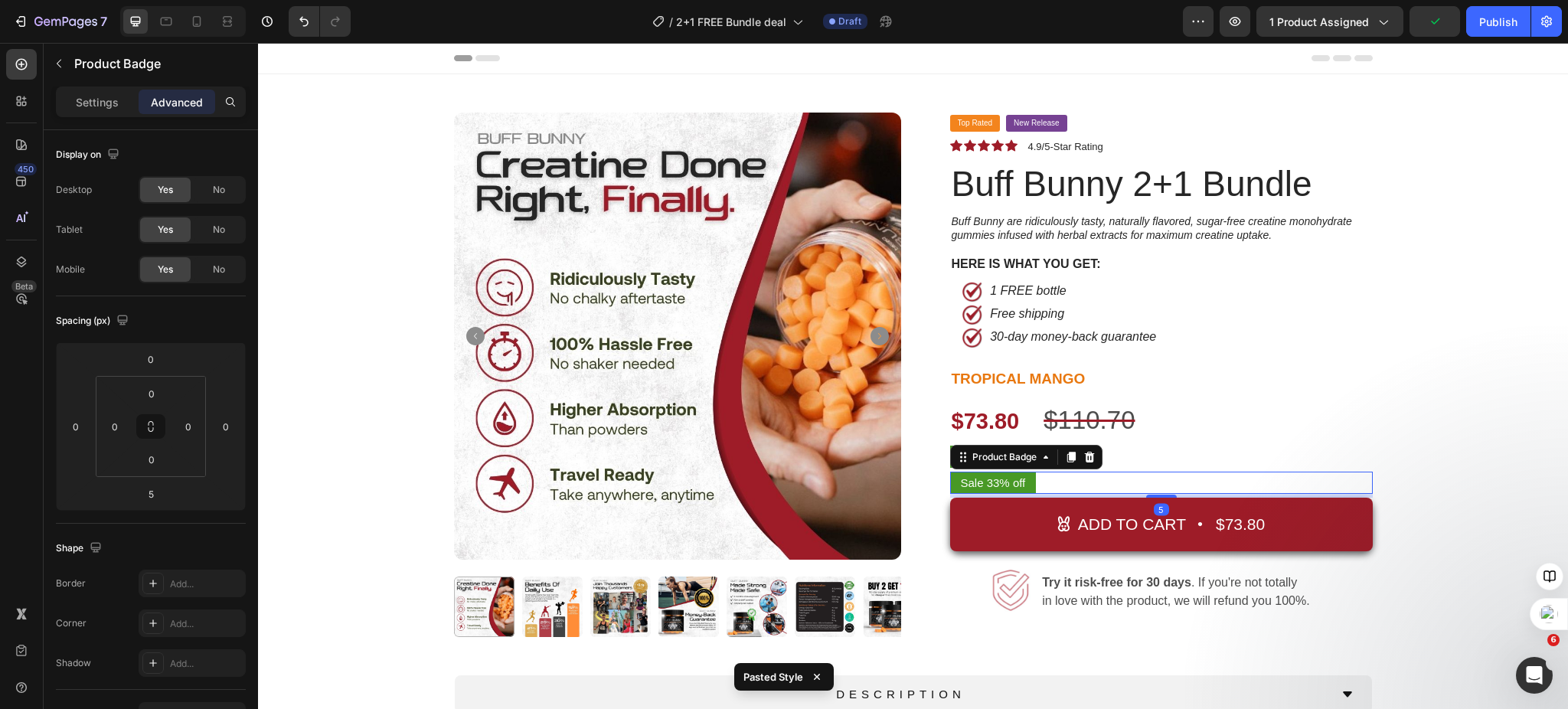
click at [978, 478] on pre "Sale 33% off" at bounding box center [993, 483] width 87 height 22
click at [92, 98] on p "Settings" at bounding box center [96, 102] width 43 height 16
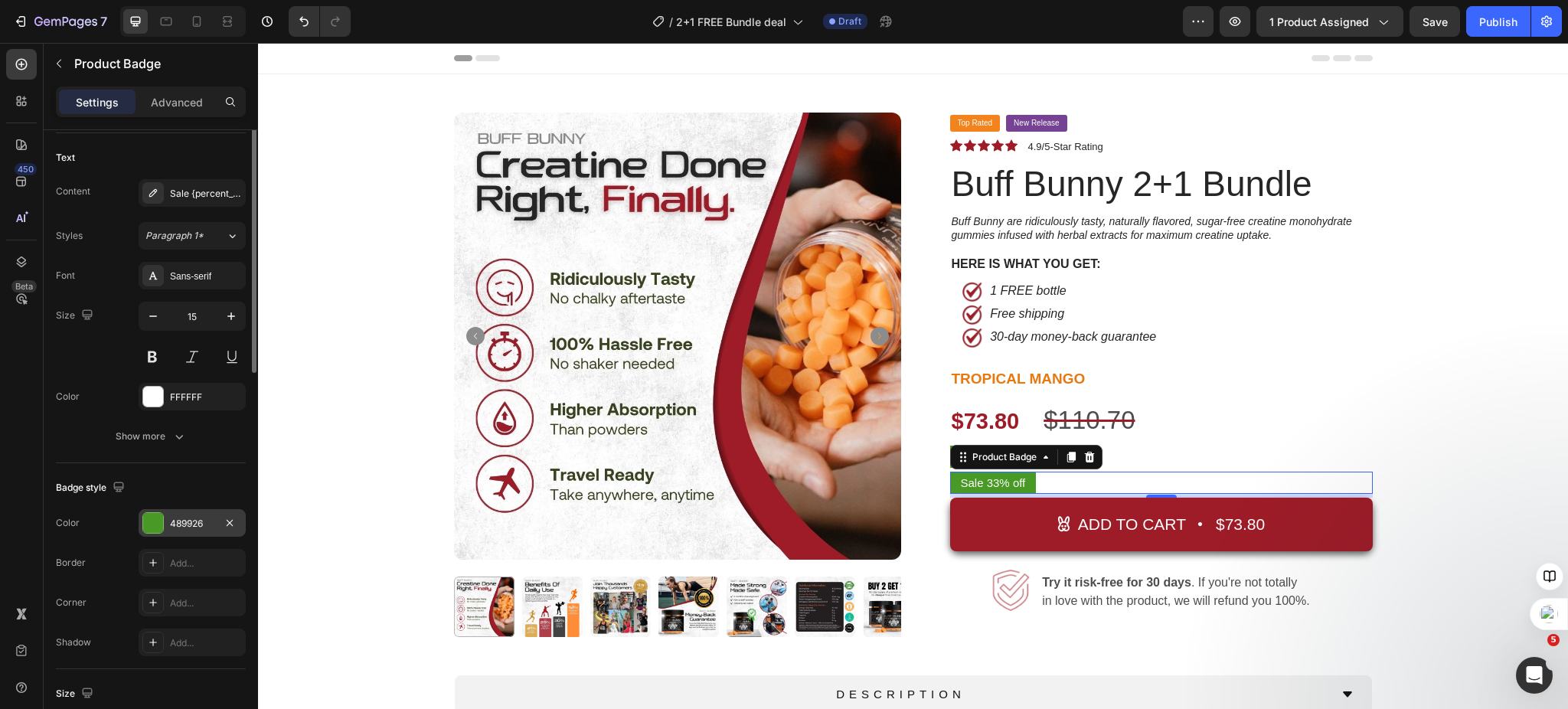
scroll to position [102, 0]
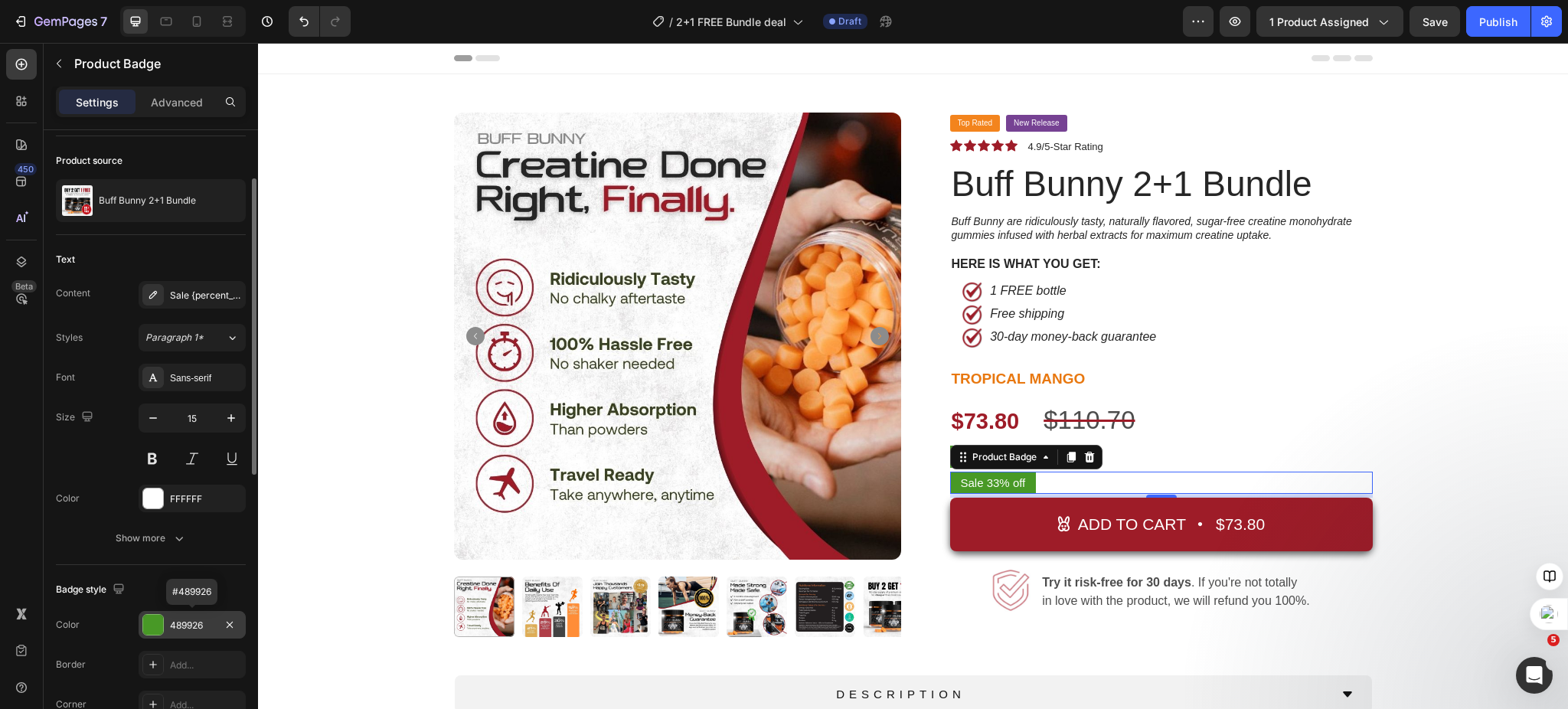
click at [172, 620] on div "489926" at bounding box center [192, 626] width 45 height 14
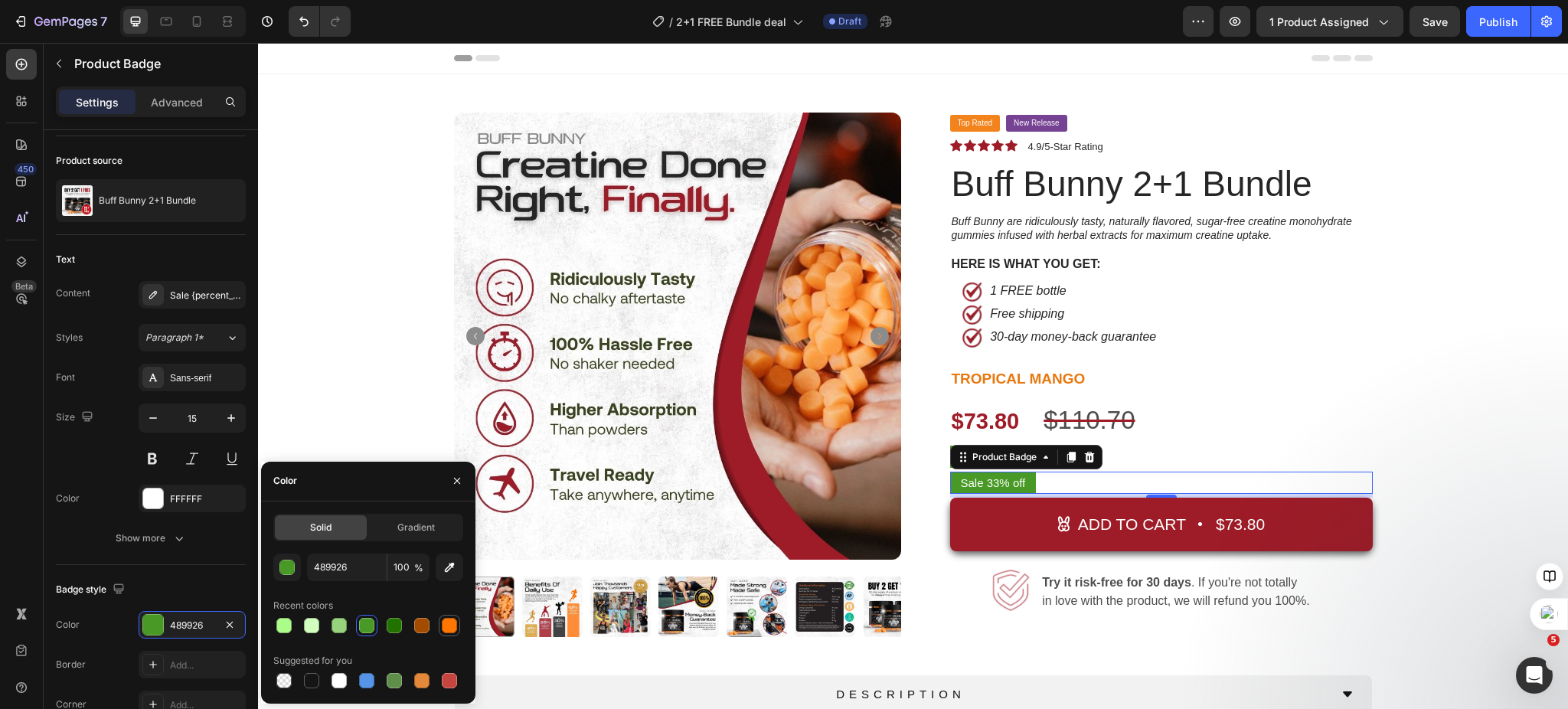
click at [444, 624] on div at bounding box center [449, 625] width 15 height 15
type input "FF7700"
click at [198, 295] on div "Sale {percent_discount} off" at bounding box center [206, 296] width 72 height 14
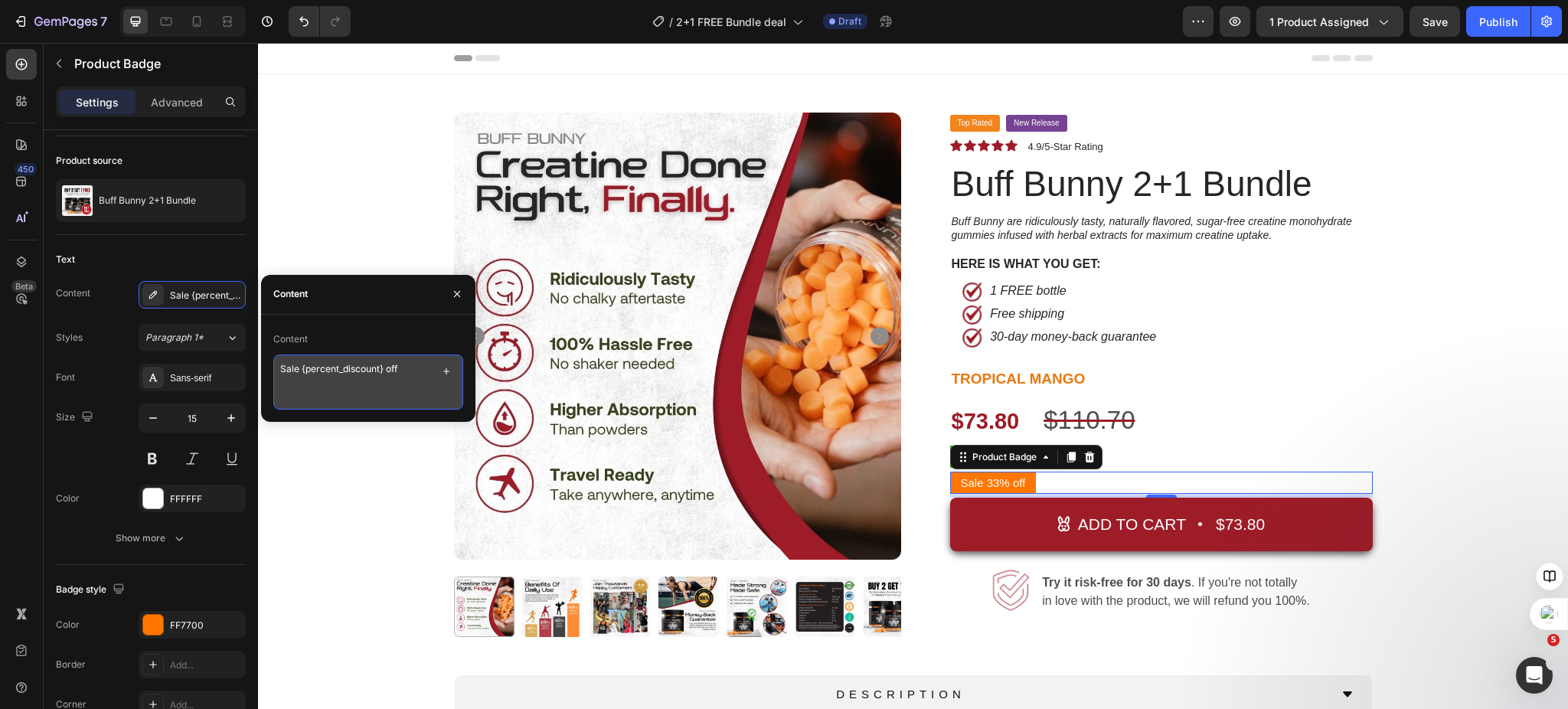
click at [348, 375] on textarea "Sale {percent_discount} off" at bounding box center [368, 382] width 189 height 55
type textarea "1 FREE Bottle"
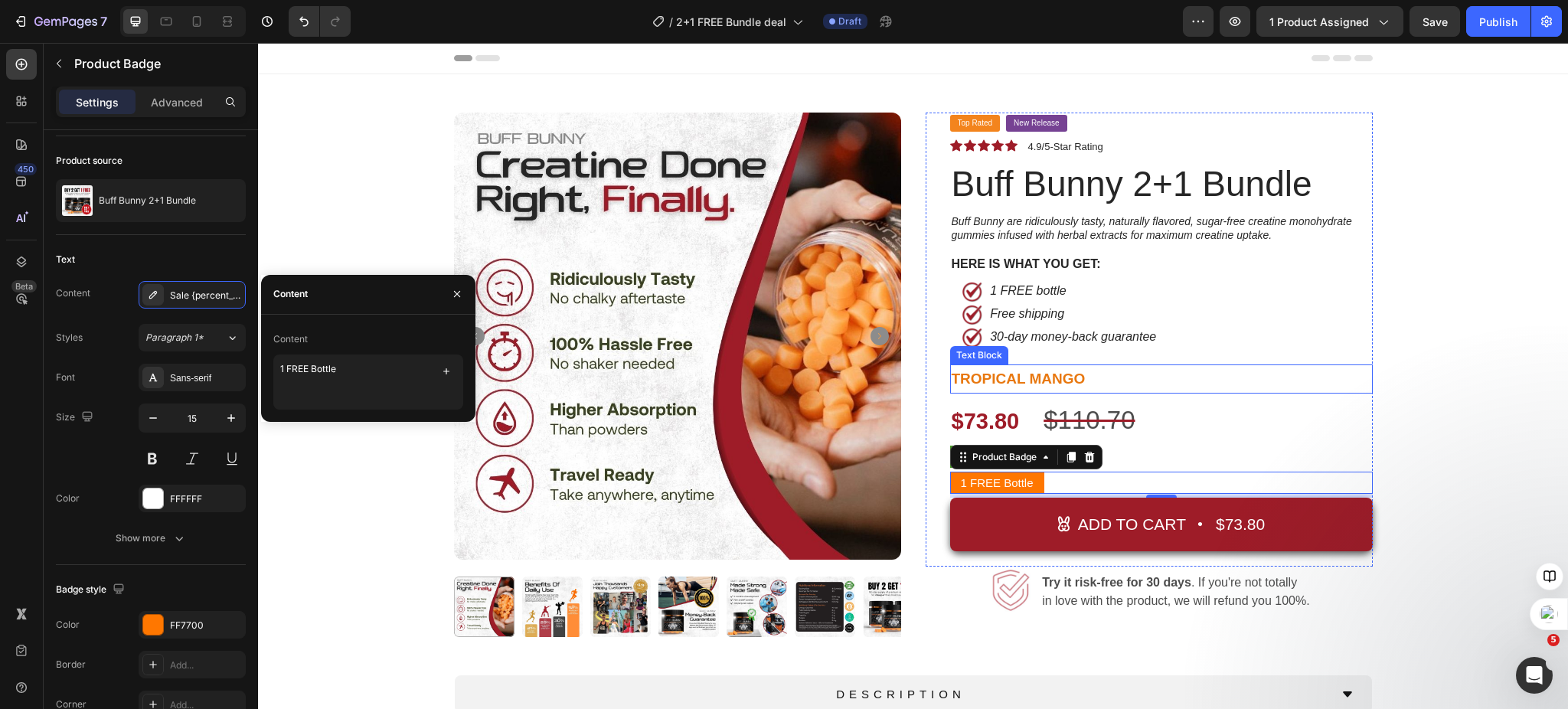
click at [1439, 390] on div "Product Images Top Rated Button New Release Button Row Icon Icon Icon Icon Icon…" at bounding box center [912, 482] width 1286 height 739
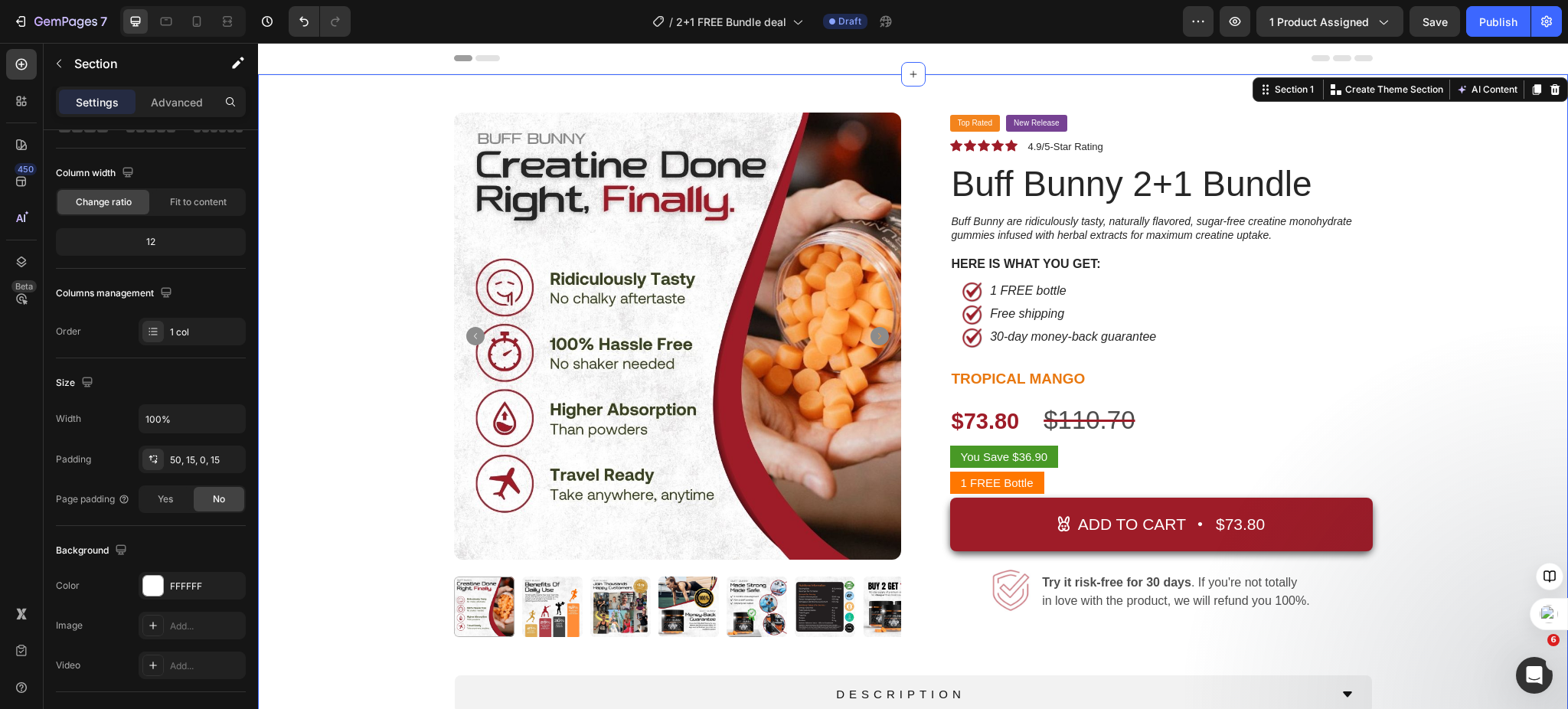
scroll to position [0, 0]
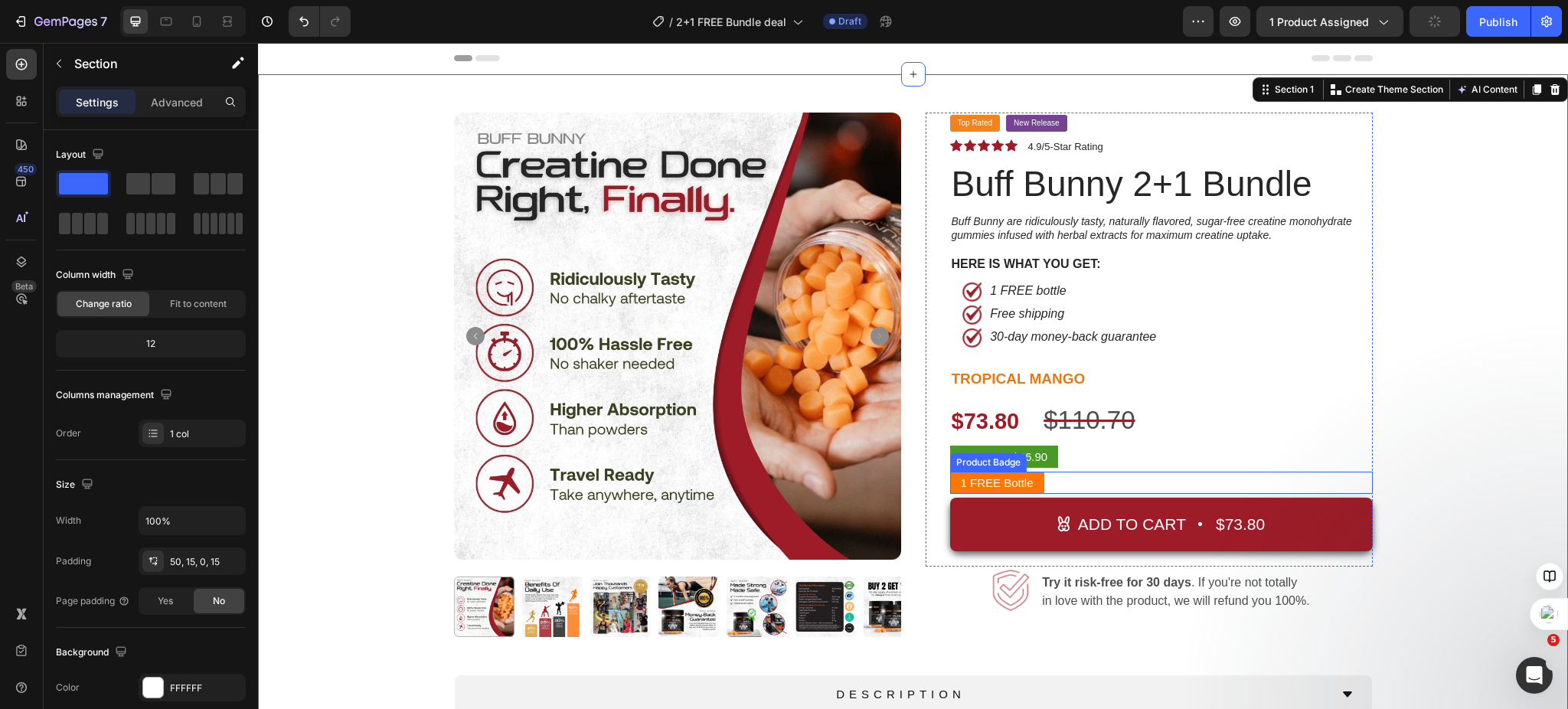
click at [1140, 482] on div "1 FREE Bottle" at bounding box center [1161, 483] width 423 height 22
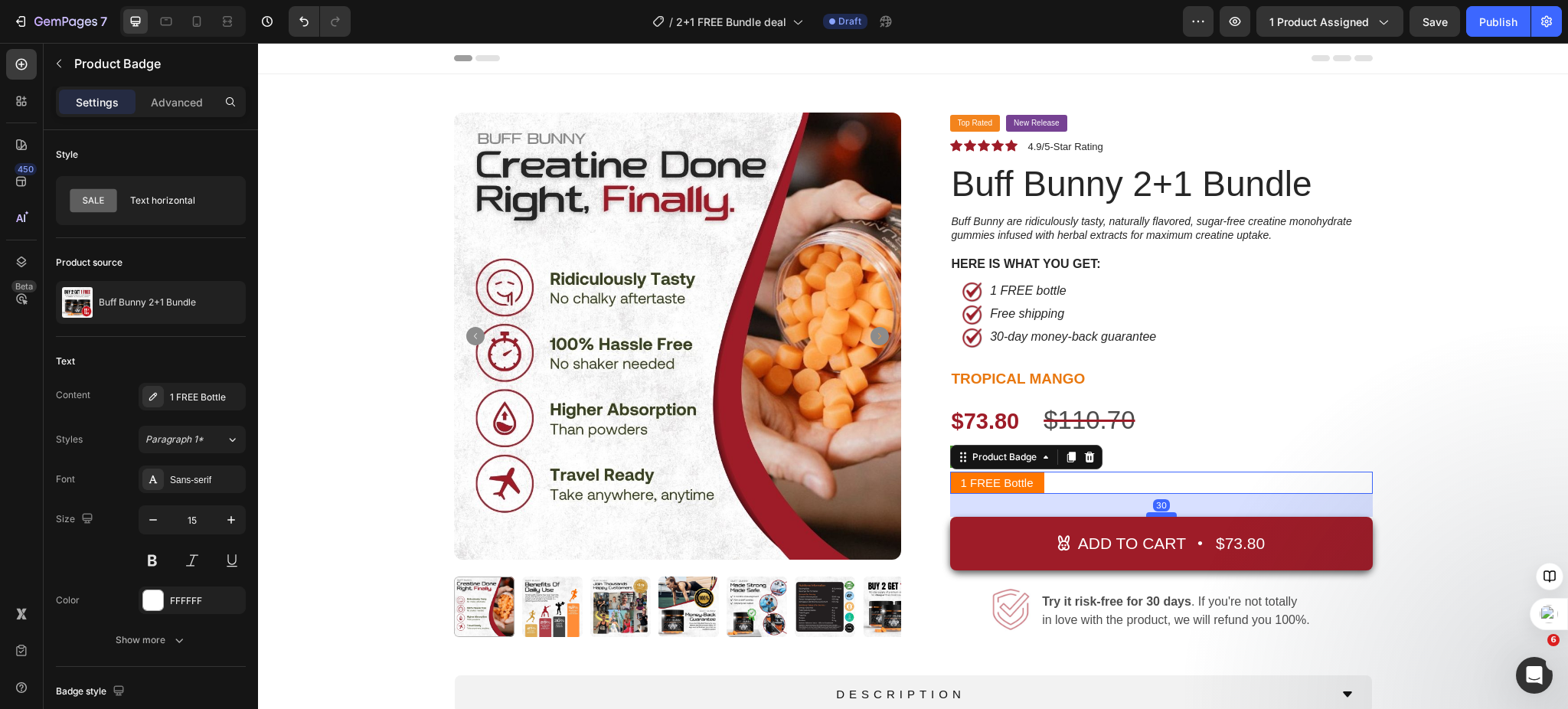
drag, startPoint x: 1157, startPoint y: 495, endPoint x: 1167, endPoint y: 514, distance: 21.5
click at [1167, 514] on div at bounding box center [1161, 514] width 31 height 4
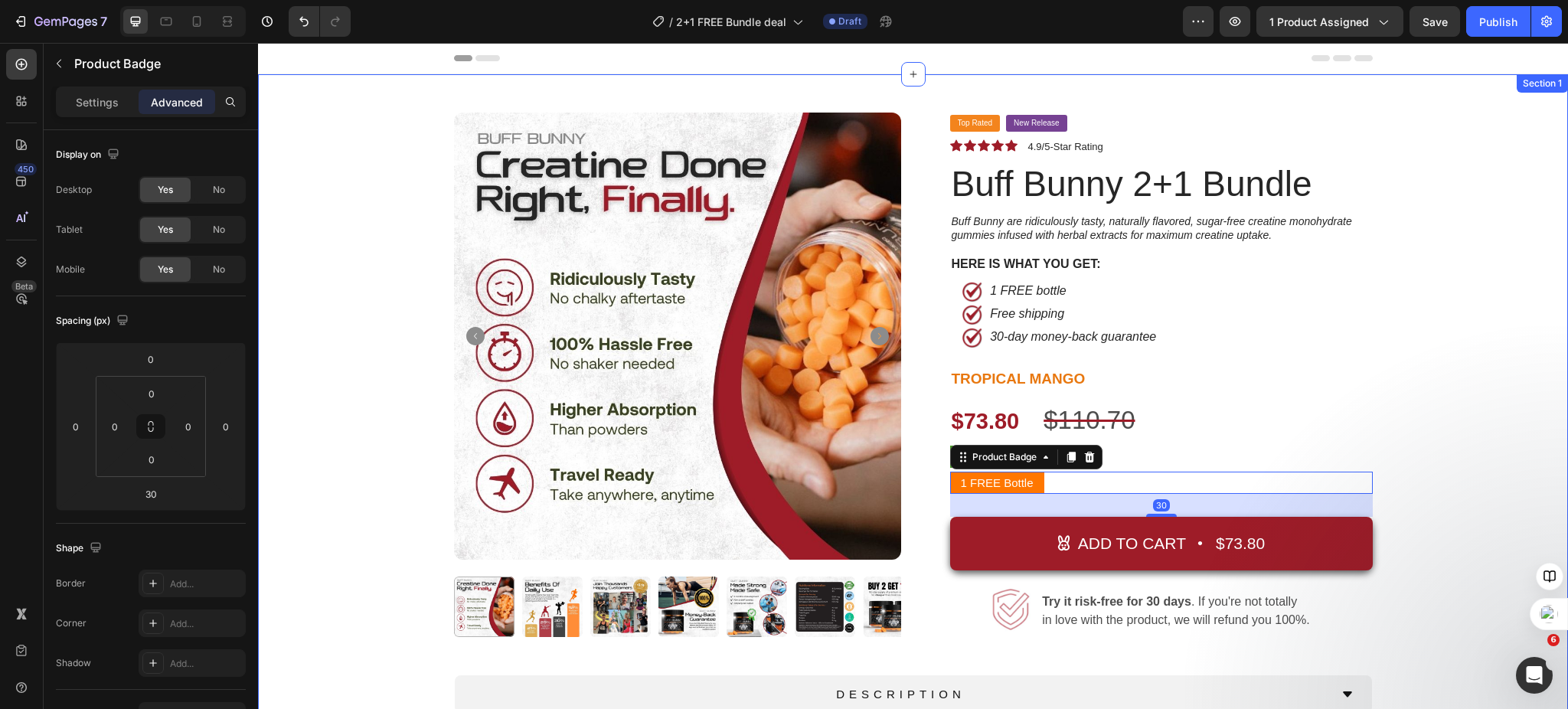
click at [1431, 483] on div "Product Images Top Rated Button New Release Button Row Icon Icon Icon Icon Icon…" at bounding box center [912, 482] width 1286 height 739
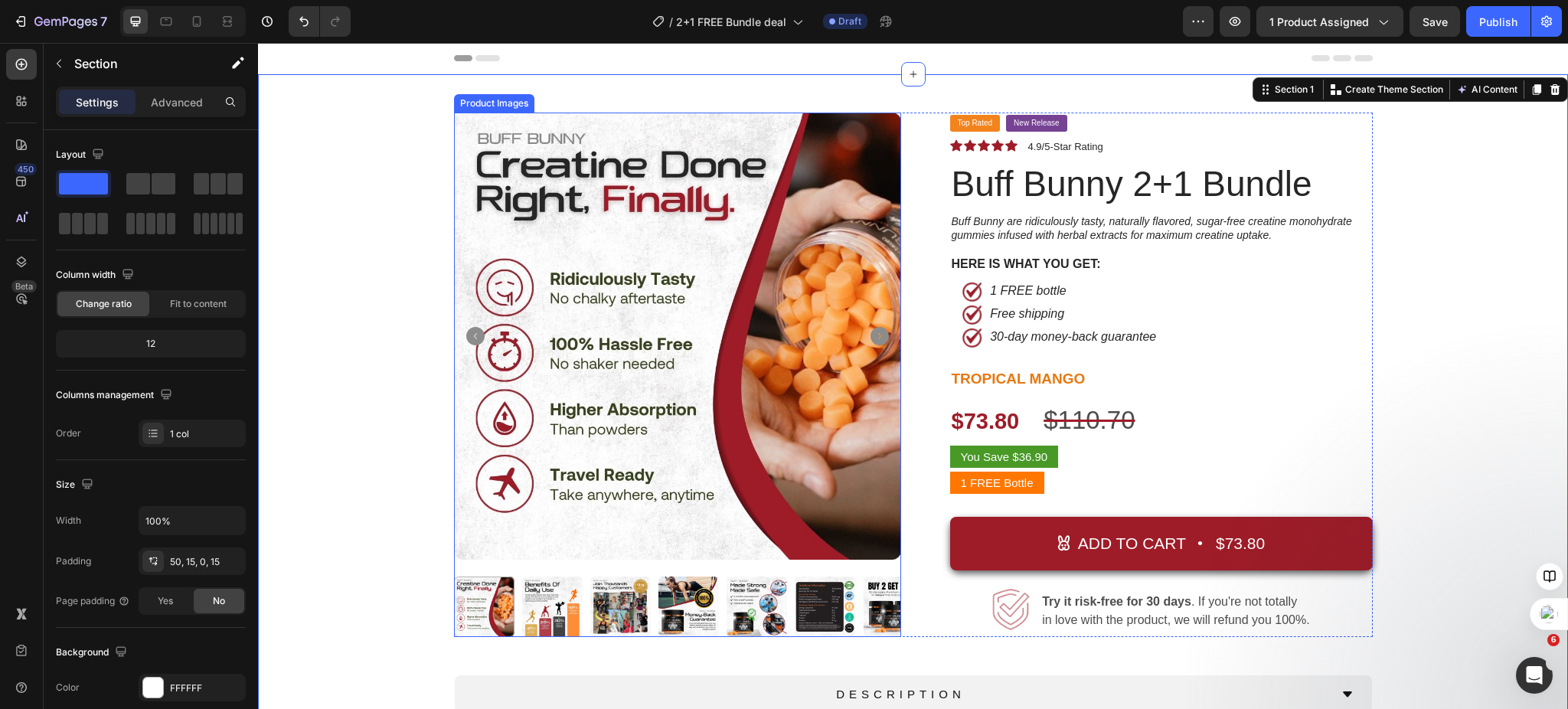
click at [873, 601] on img at bounding box center [893, 606] width 61 height 61
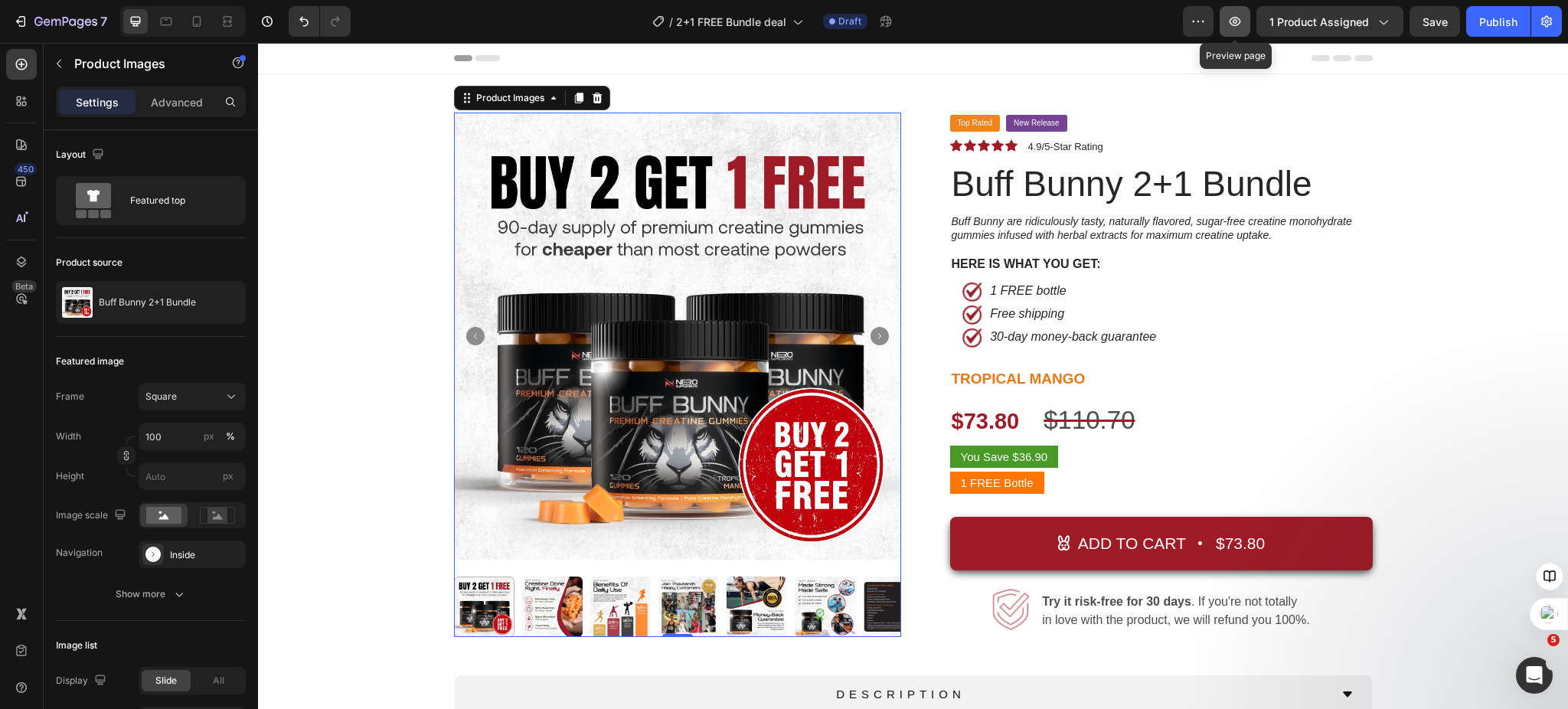
click at [1243, 26] on icon "button" at bounding box center [1234, 21] width 15 height 15
click at [992, 481] on pre "1 FREE Bottle" at bounding box center [996, 483] width 94 height 22
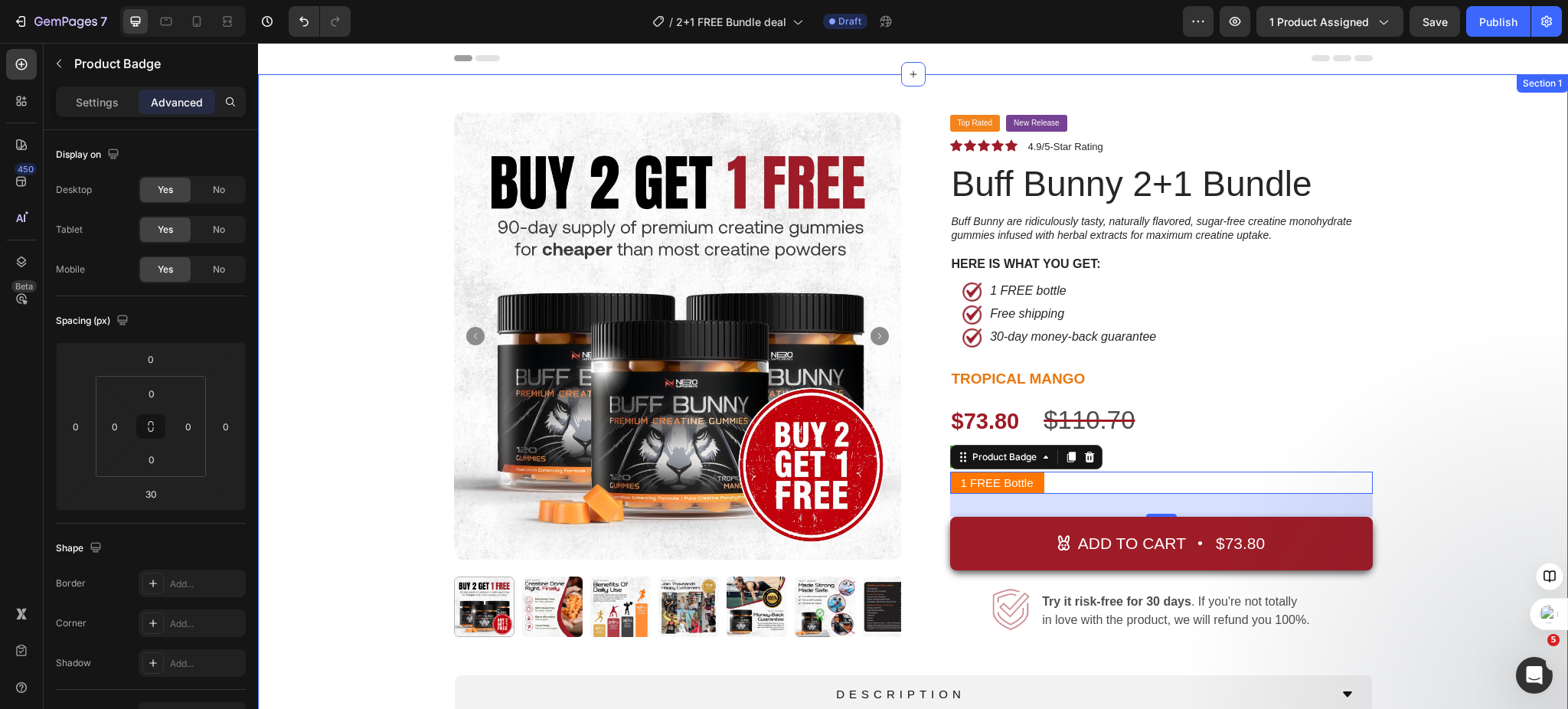
click at [1497, 393] on div "Product Images Top Rated Button New Release Button Row Icon Icon Icon Icon Icon…" at bounding box center [912, 482] width 1286 height 739
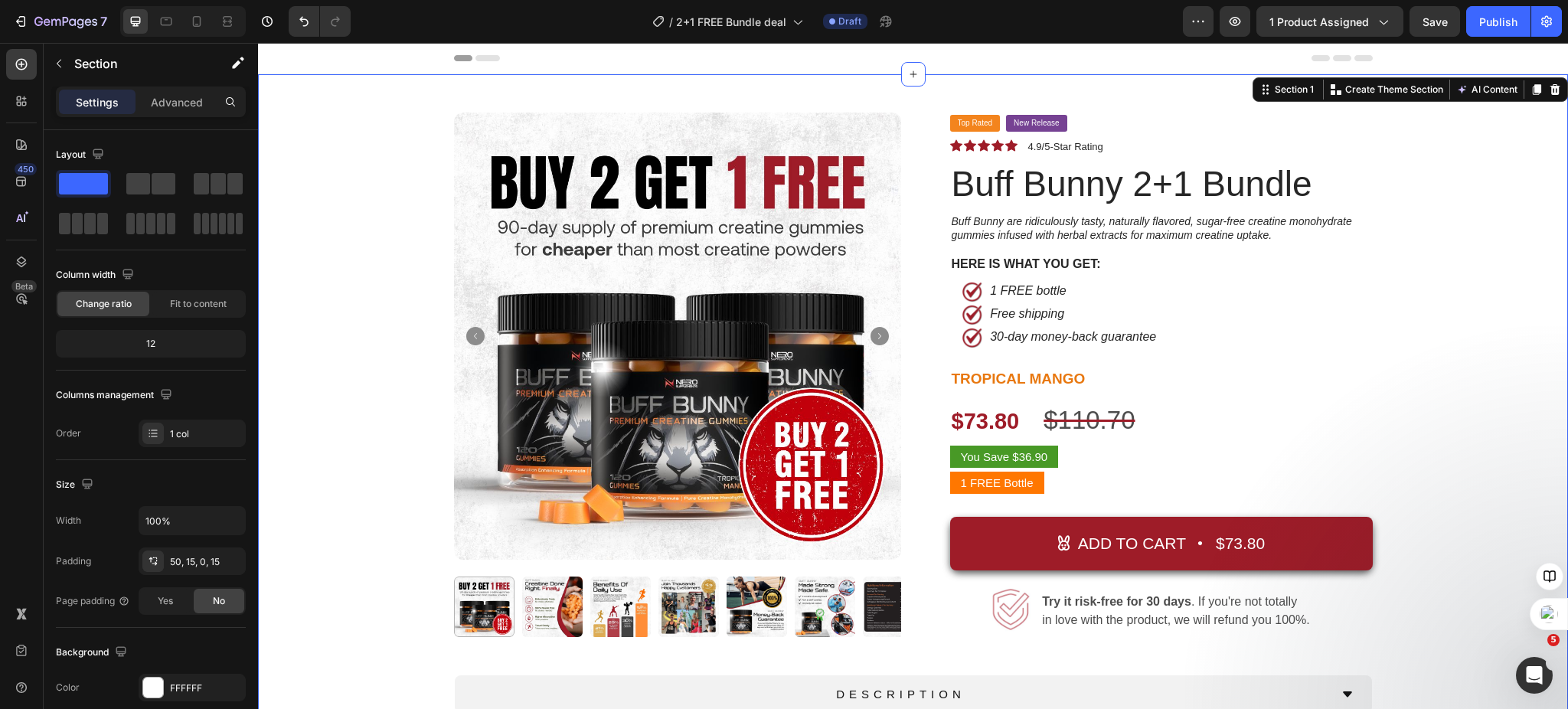
click at [1440, 393] on div "Product Images Top Rated Button New Release Button Row Icon Icon Icon Icon Icon…" at bounding box center [912, 482] width 1286 height 739
click at [987, 454] on pre "You Save $36.90" at bounding box center [1004, 456] width 109 height 22
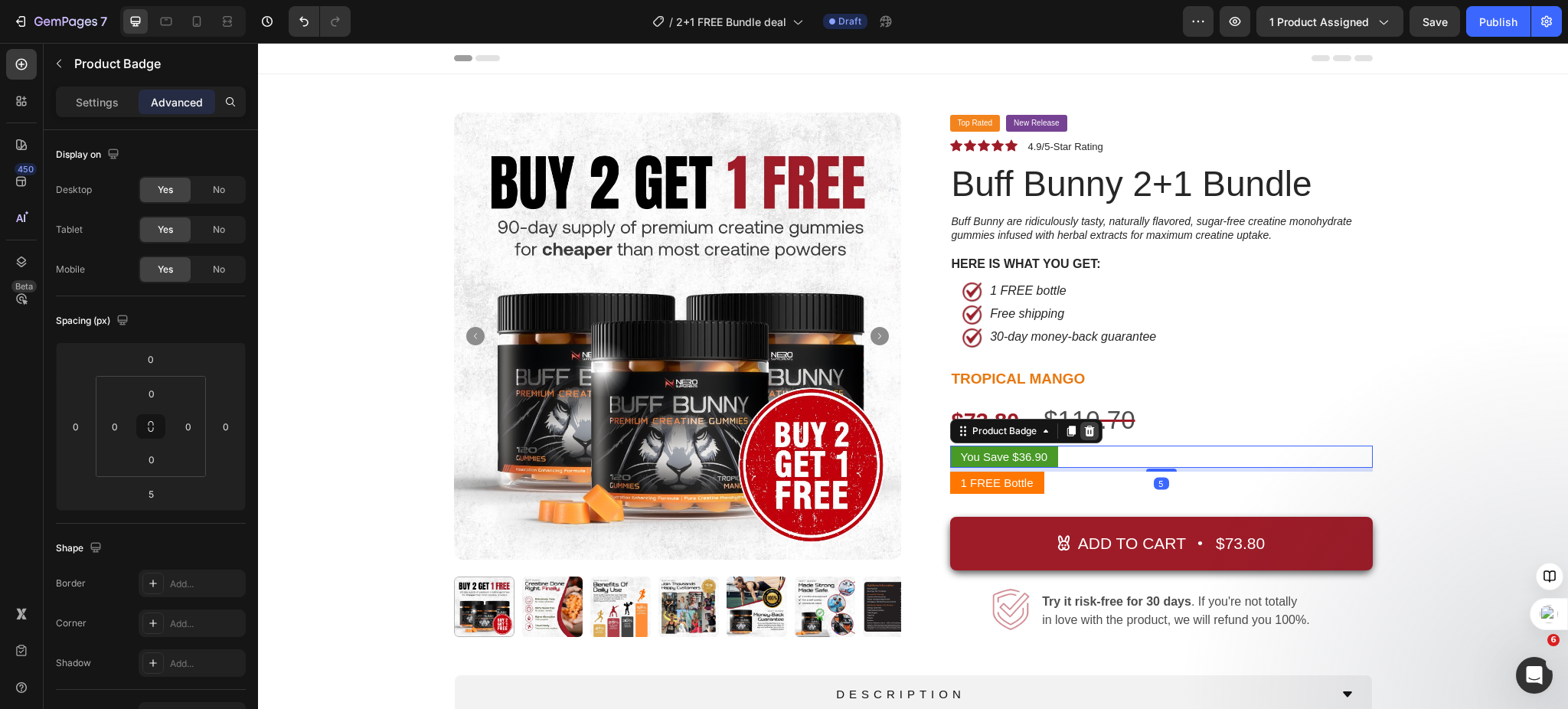
click at [1084, 433] on icon at bounding box center [1088, 430] width 10 height 11
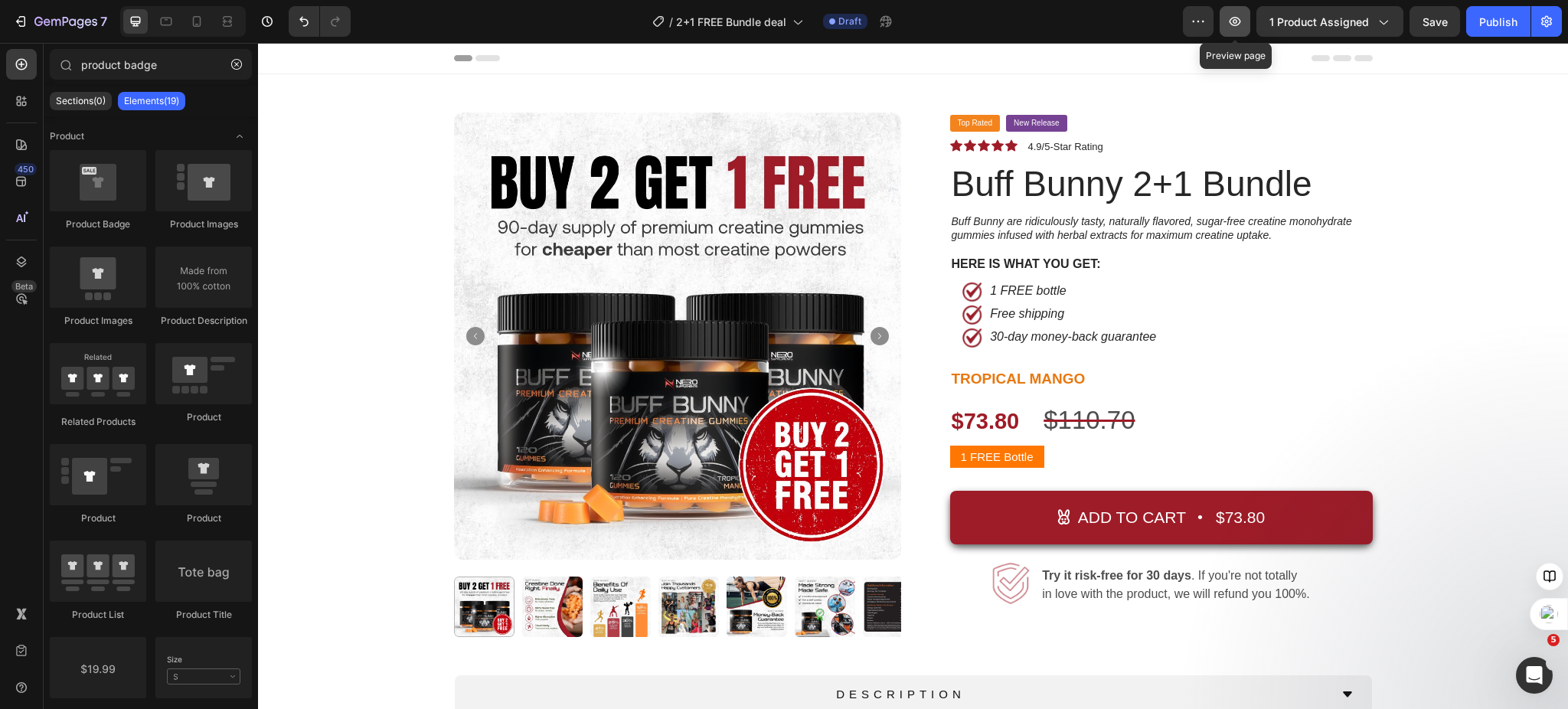
click at [1246, 12] on button "button" at bounding box center [1235, 21] width 31 height 31
click at [307, 25] on icon "Undo/Redo" at bounding box center [303, 21] width 9 height 10
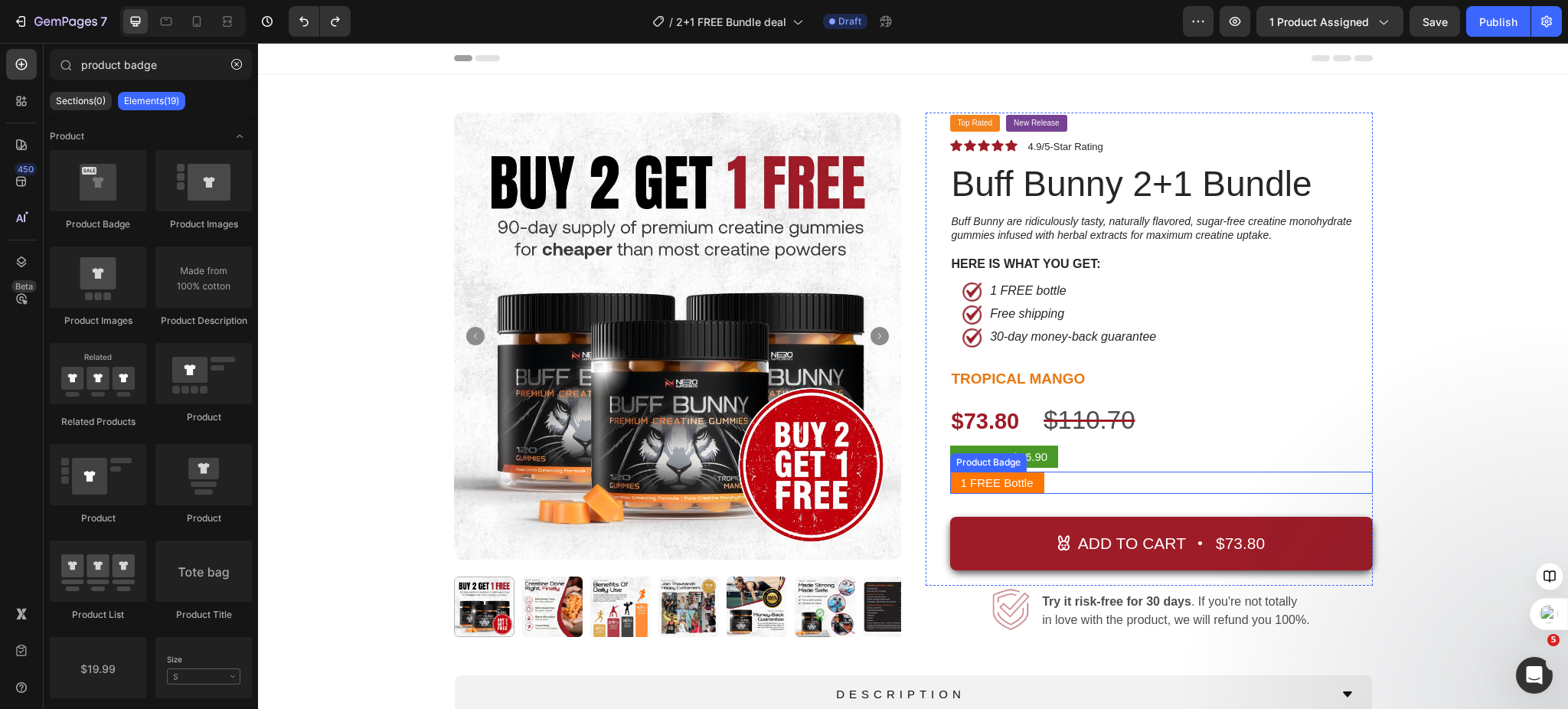
click at [999, 483] on pre "1 FREE Bottle" at bounding box center [996, 483] width 94 height 22
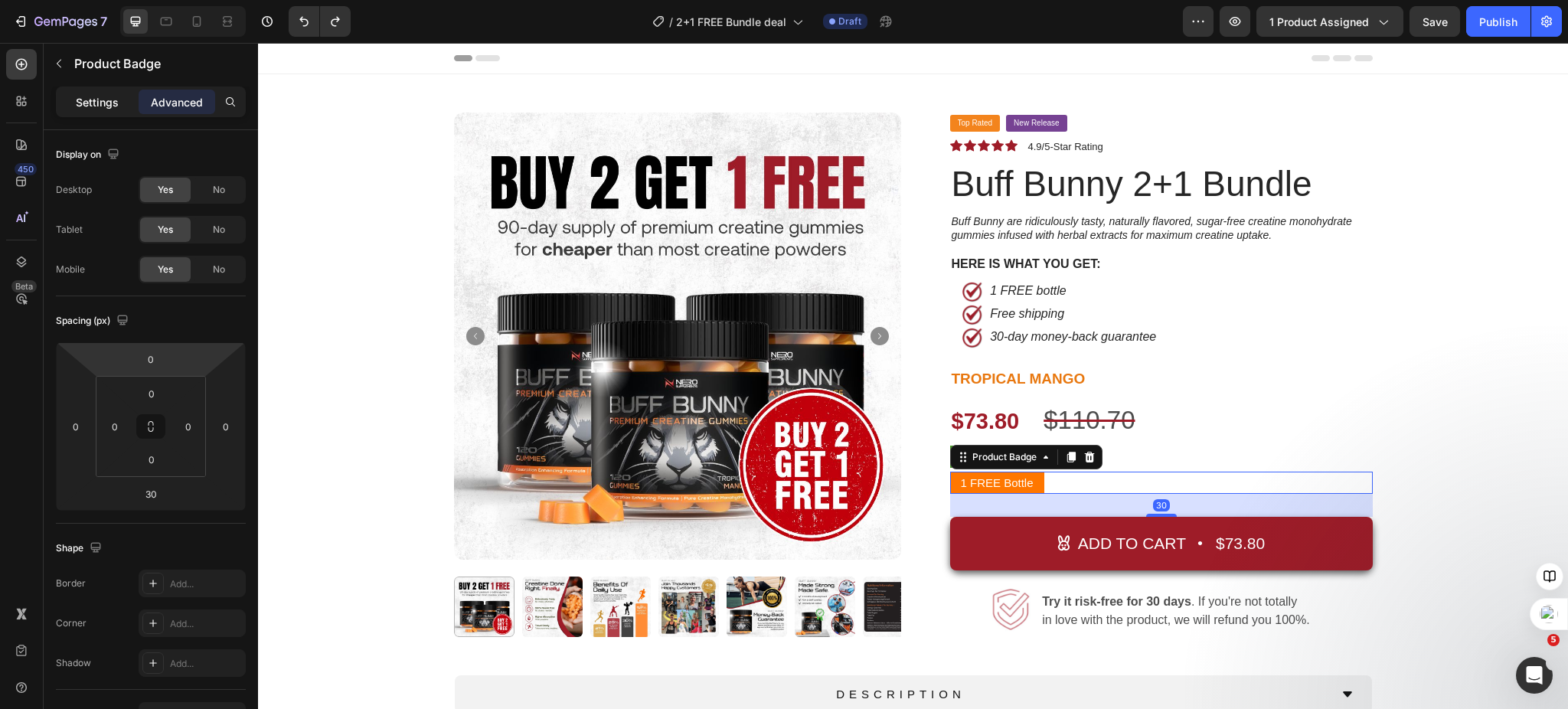
click at [88, 108] on p "Settings" at bounding box center [96, 102] width 43 height 16
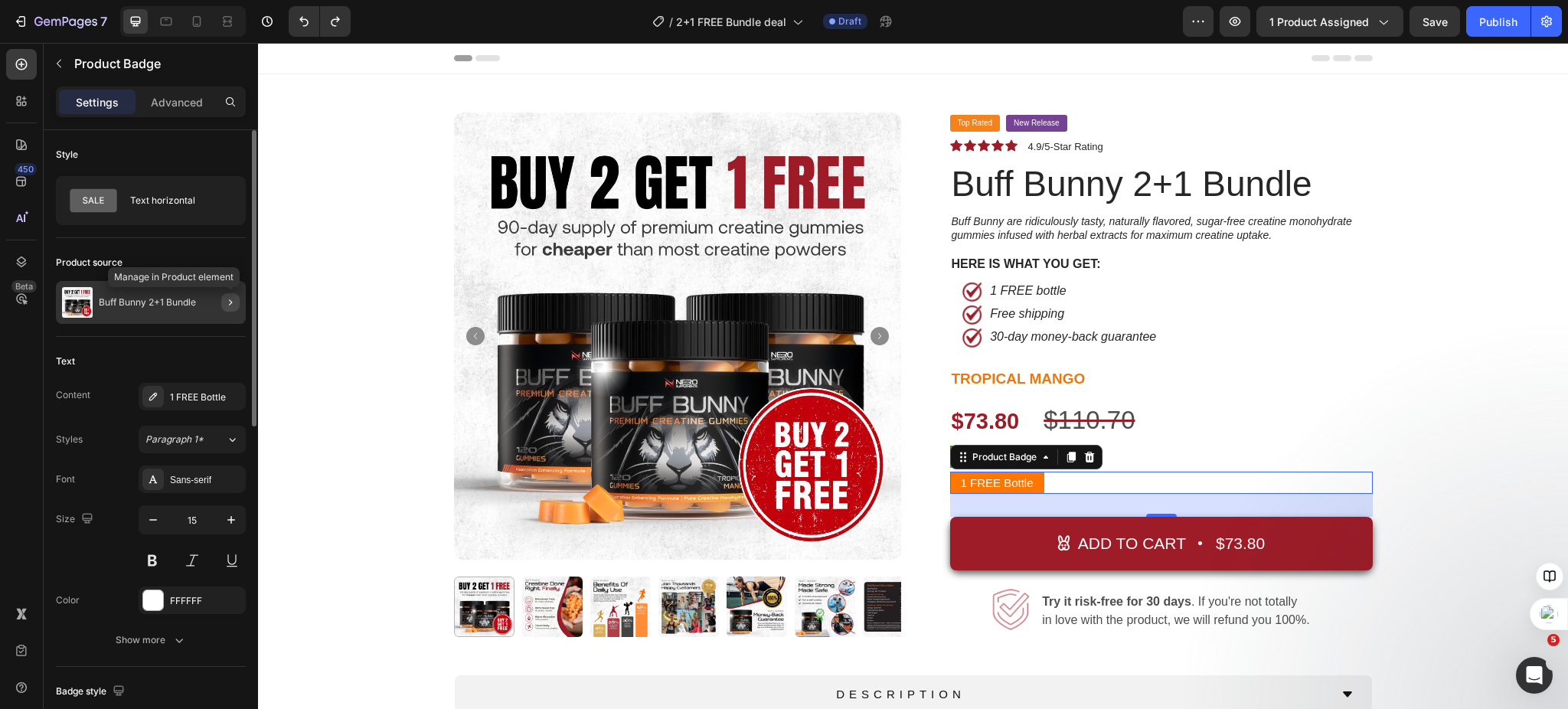
click at [226, 306] on icon "button" at bounding box center [231, 303] width 12 height 12
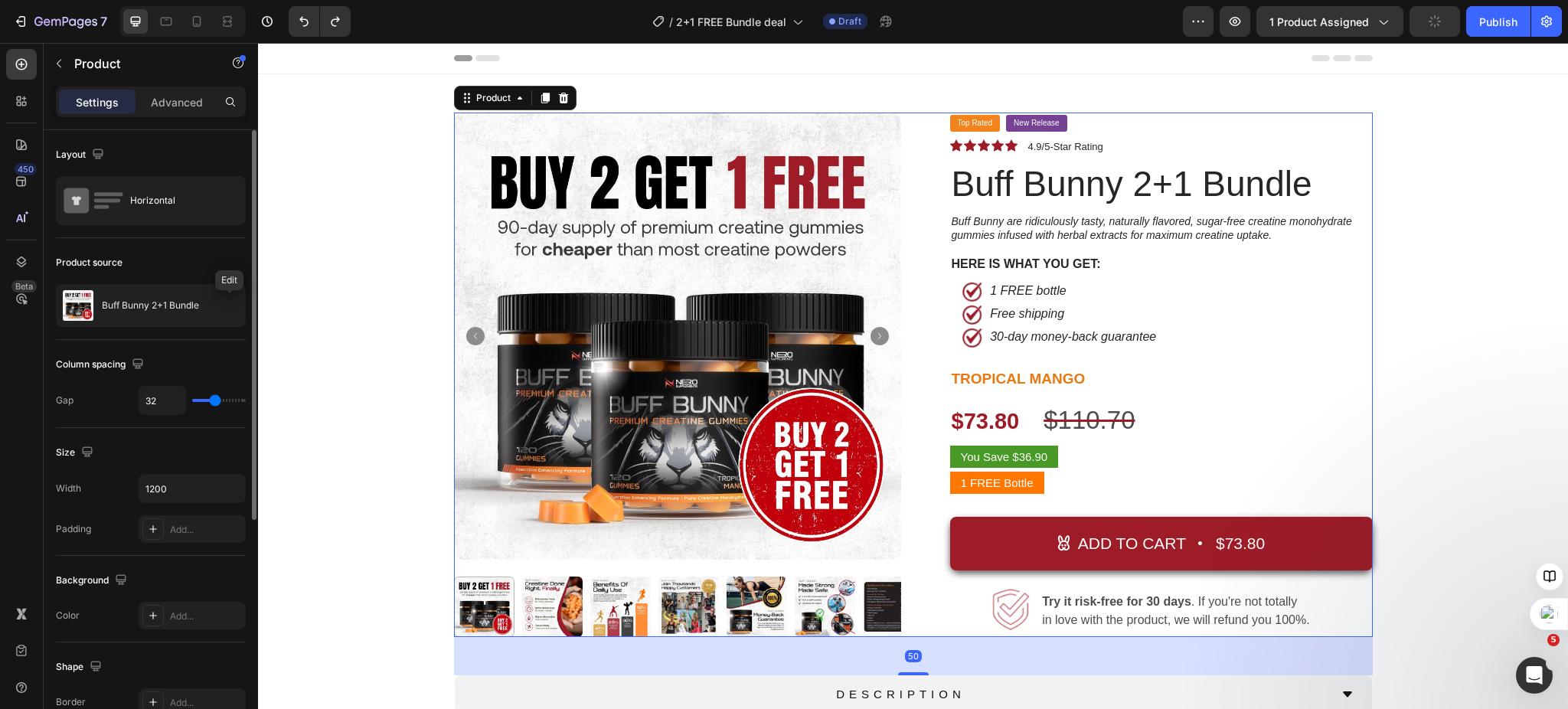
click at [0, 0] on icon "button" at bounding box center [0, 0] width 0 height 0
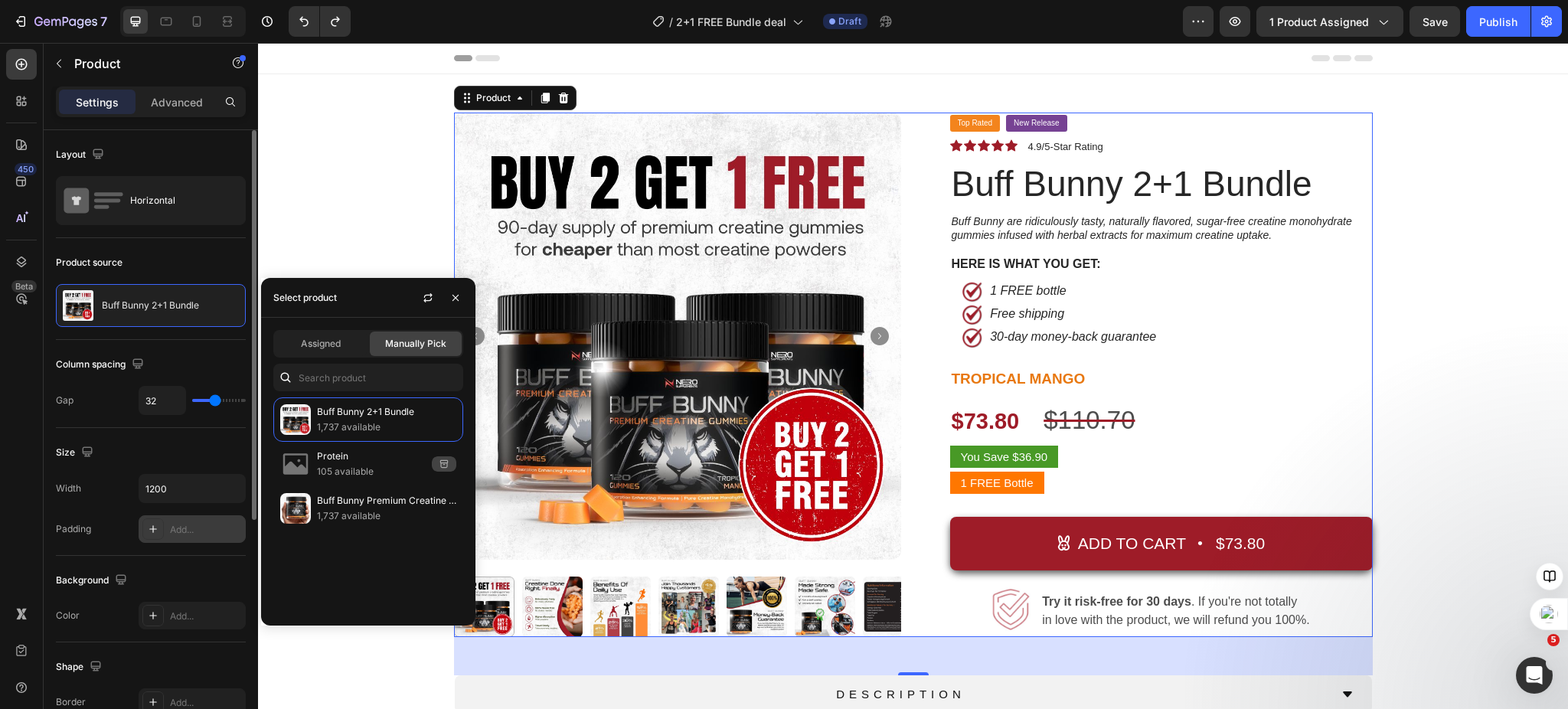
scroll to position [204, 0]
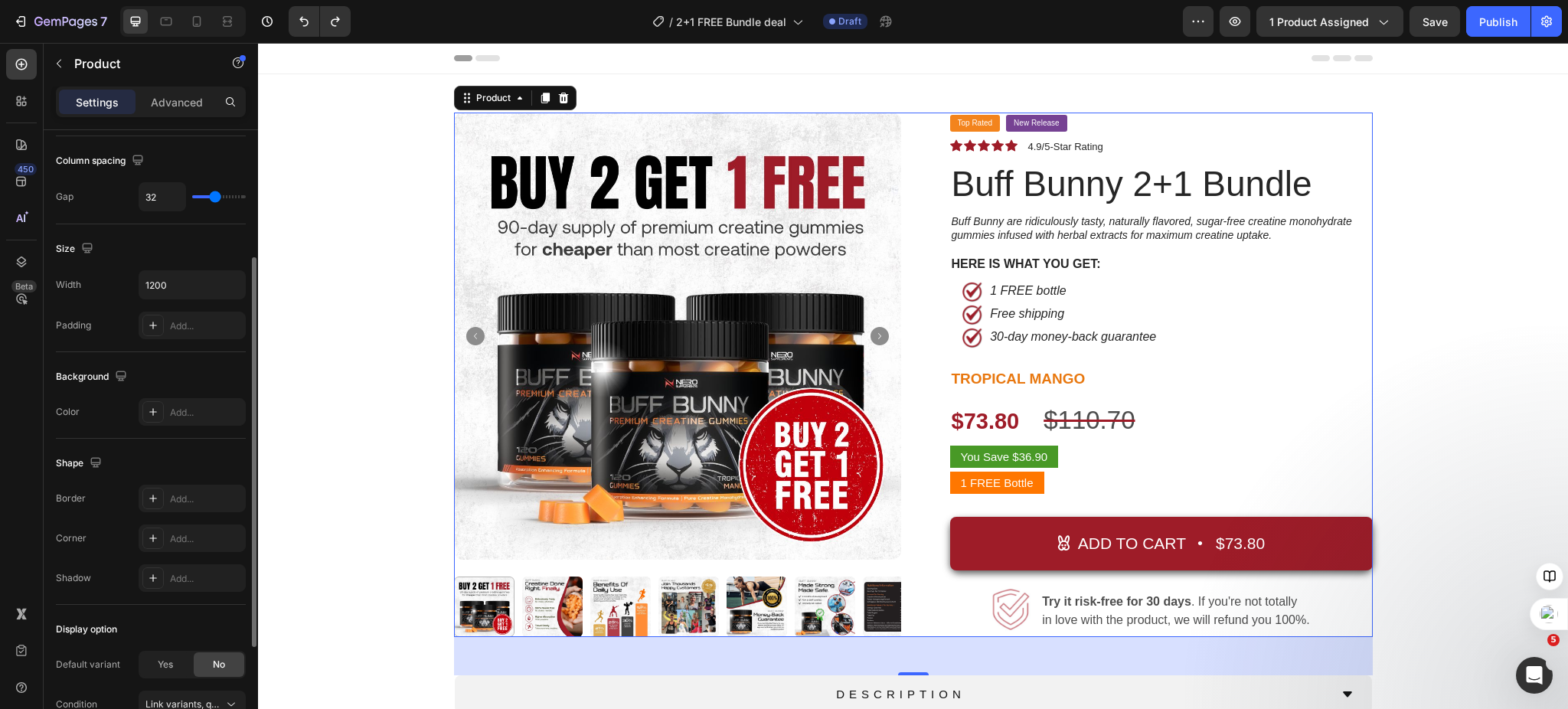
click at [196, 460] on div "Shape" at bounding box center [151, 463] width 189 height 25
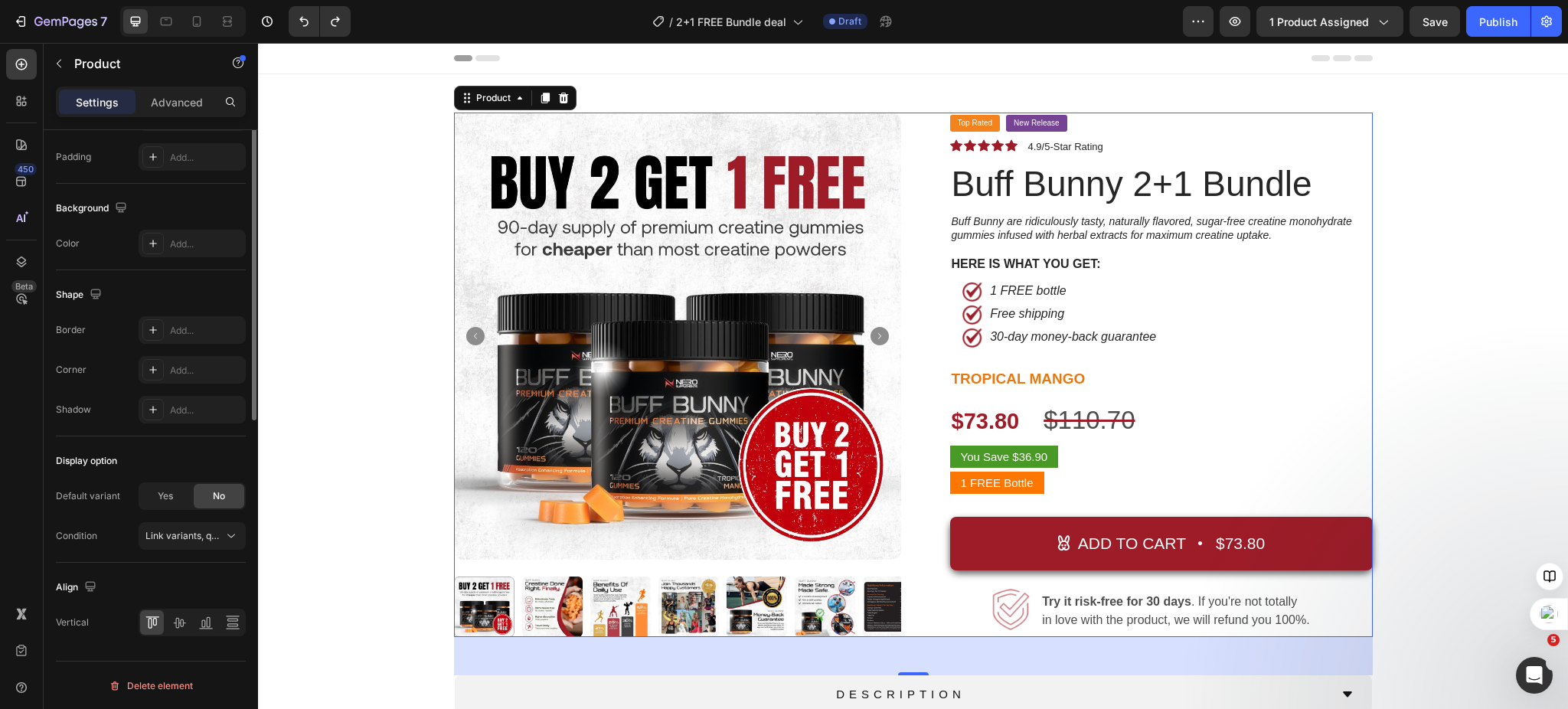
scroll to position [0, 0]
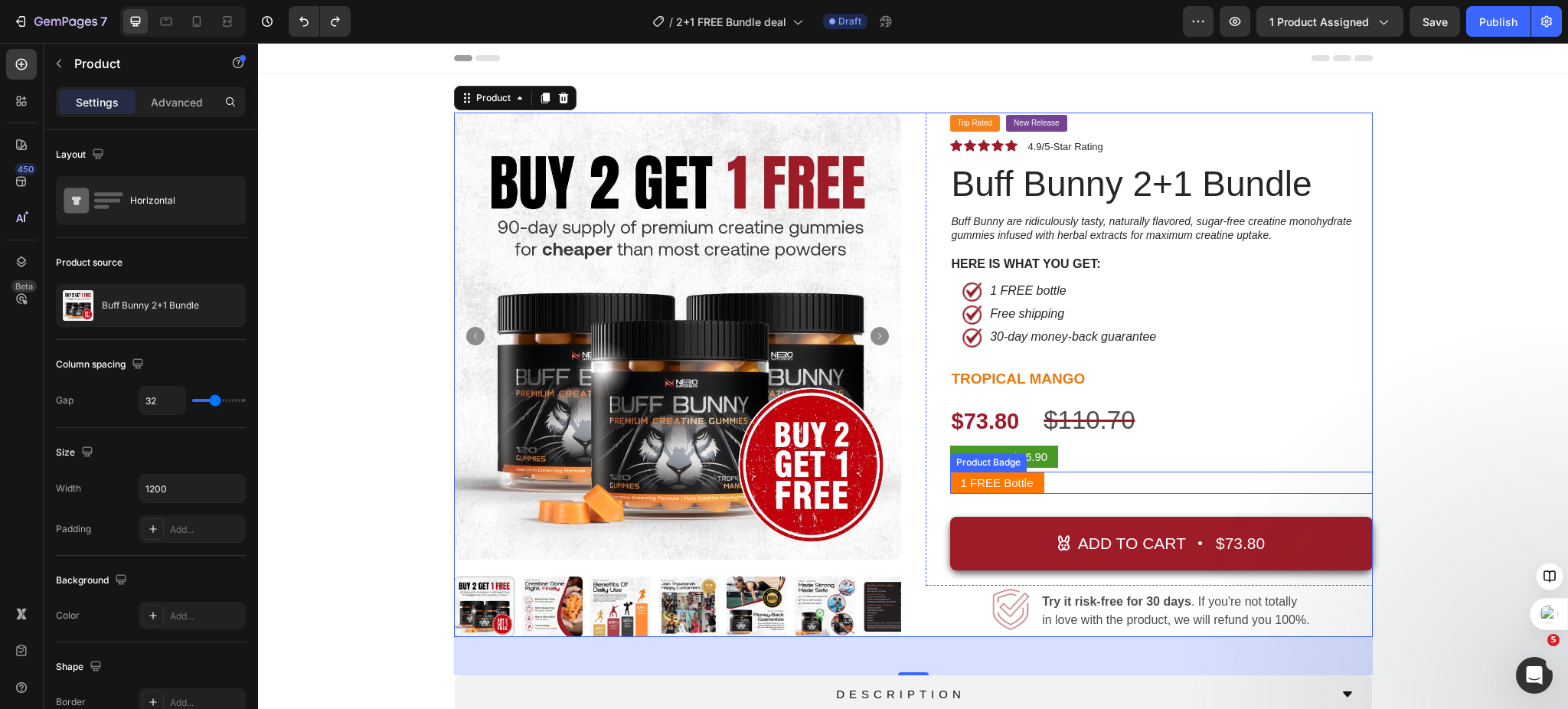
click at [1001, 477] on pre "1 FREE Bottle" at bounding box center [996, 483] width 94 height 22
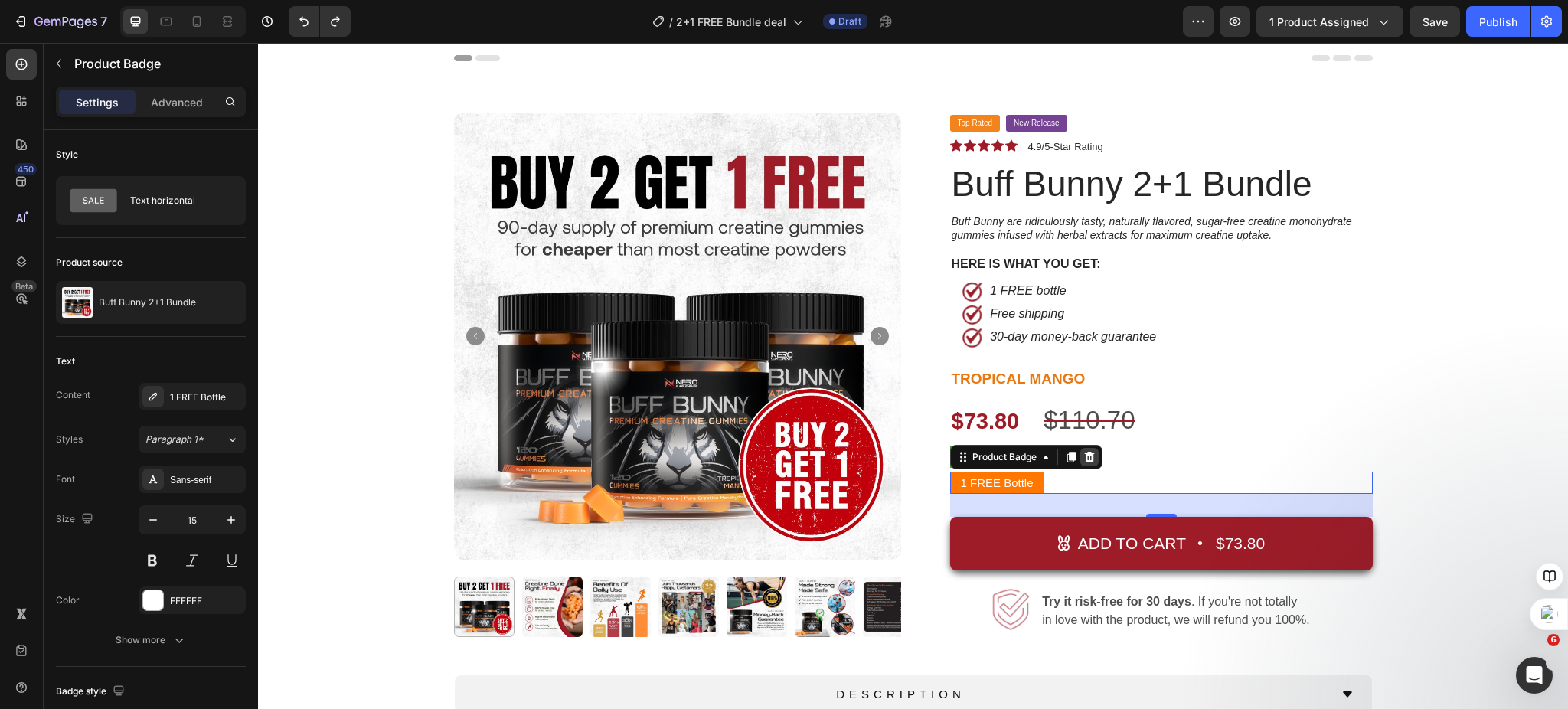
click at [1084, 456] on icon at bounding box center [1088, 456] width 10 height 11
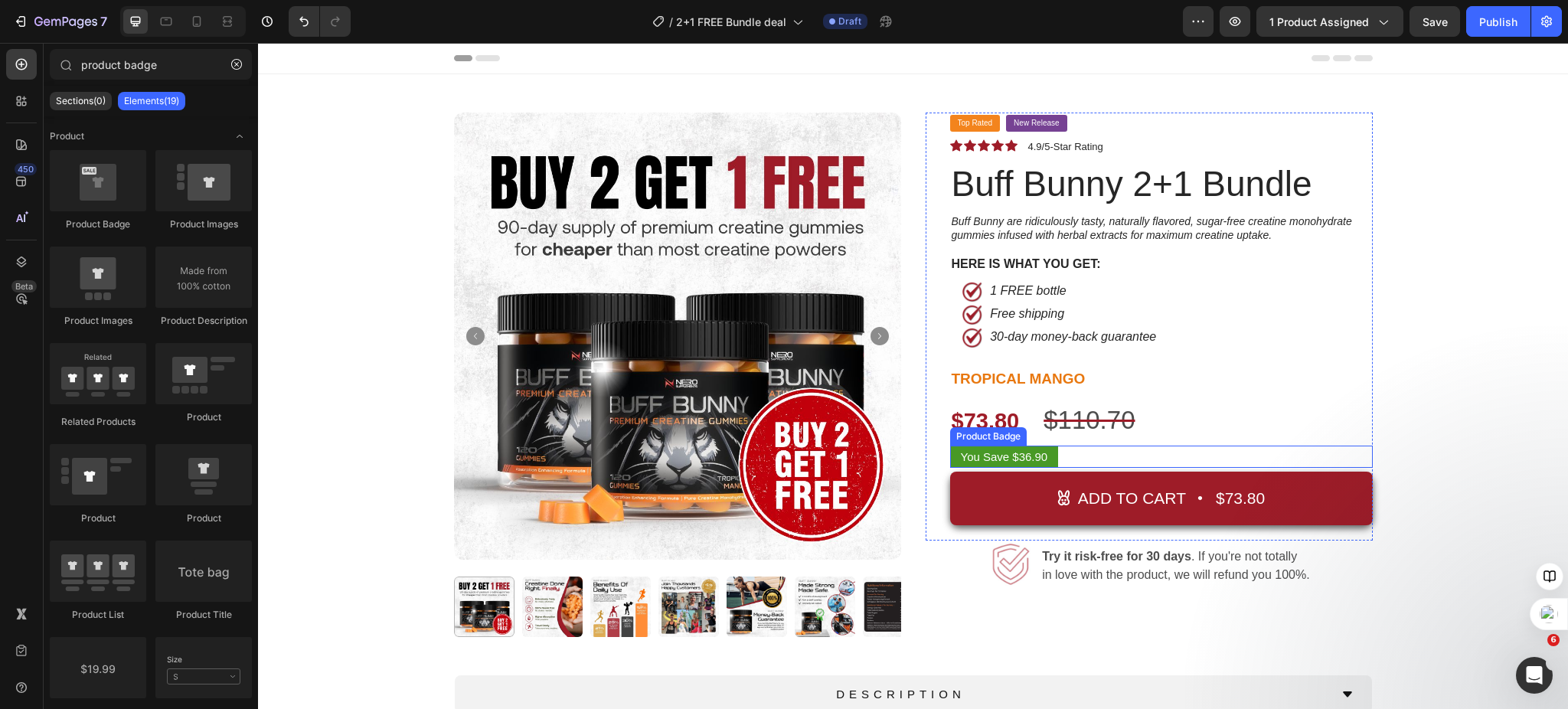
click at [1117, 462] on div "You Save $36.90" at bounding box center [1161, 456] width 423 height 22
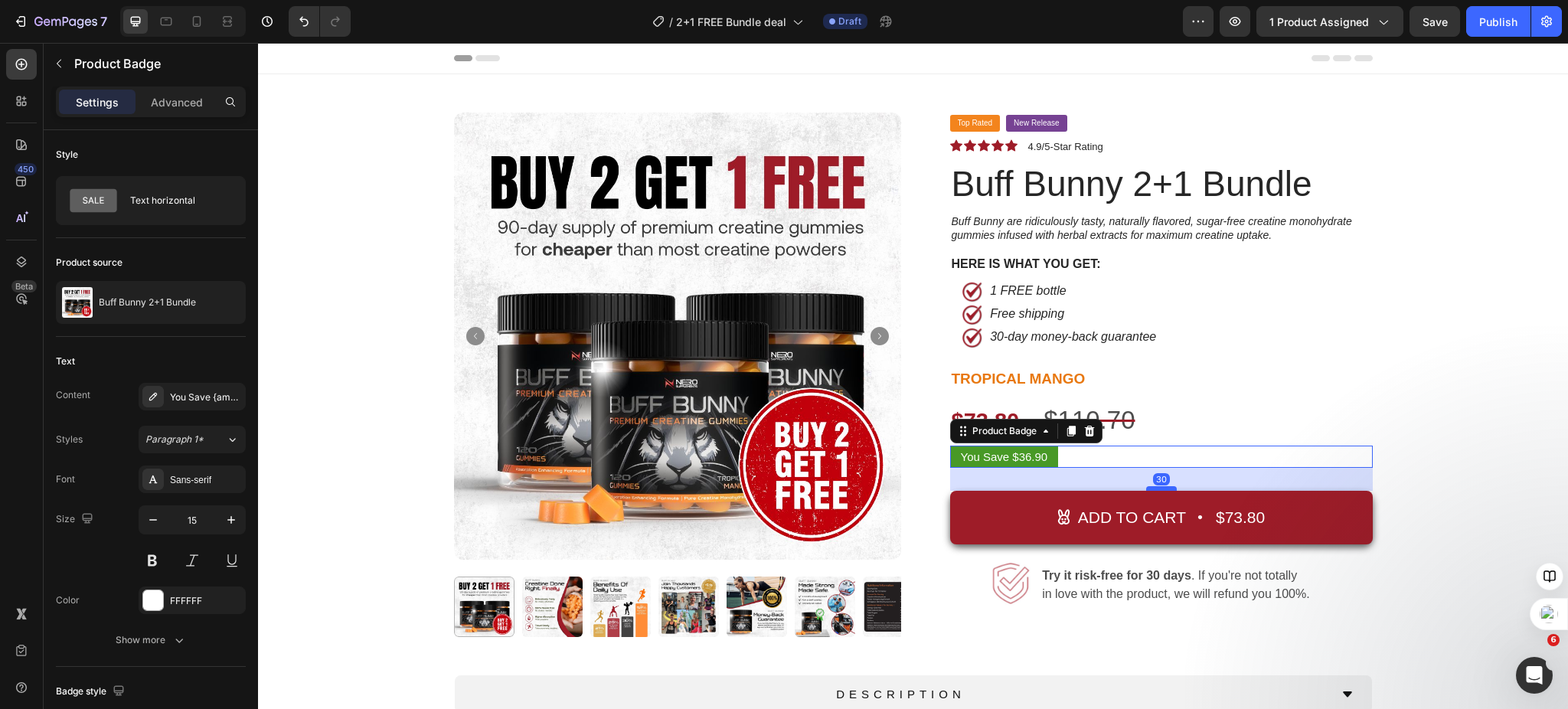
drag, startPoint x: 1152, startPoint y: 469, endPoint x: 1159, endPoint y: 489, distance: 21.2
click at [1159, 489] on div at bounding box center [1161, 488] width 31 height 4
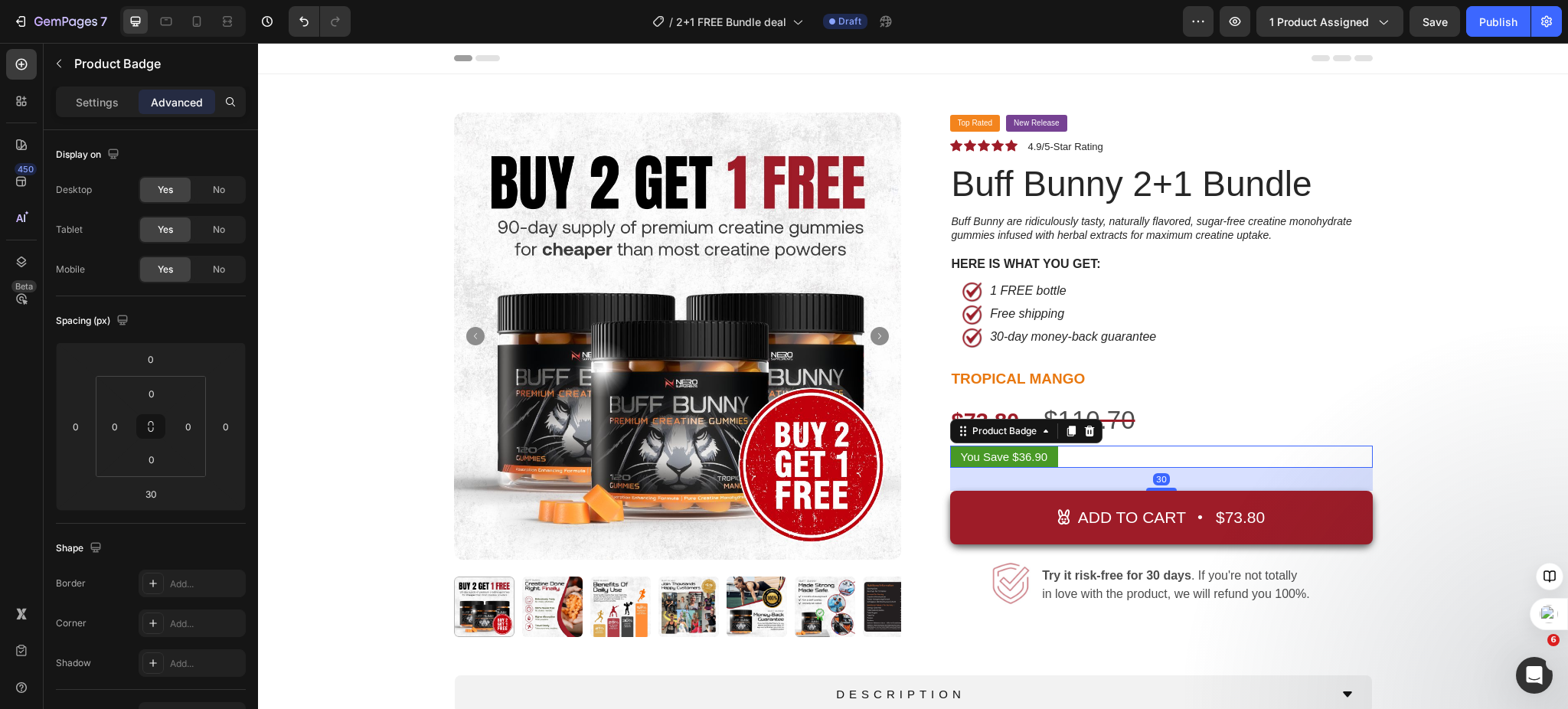
click at [1450, 449] on div "Product Images Top Rated Button New Release Button Row Icon Icon Icon Icon Icon…" at bounding box center [912, 482] width 1286 height 739
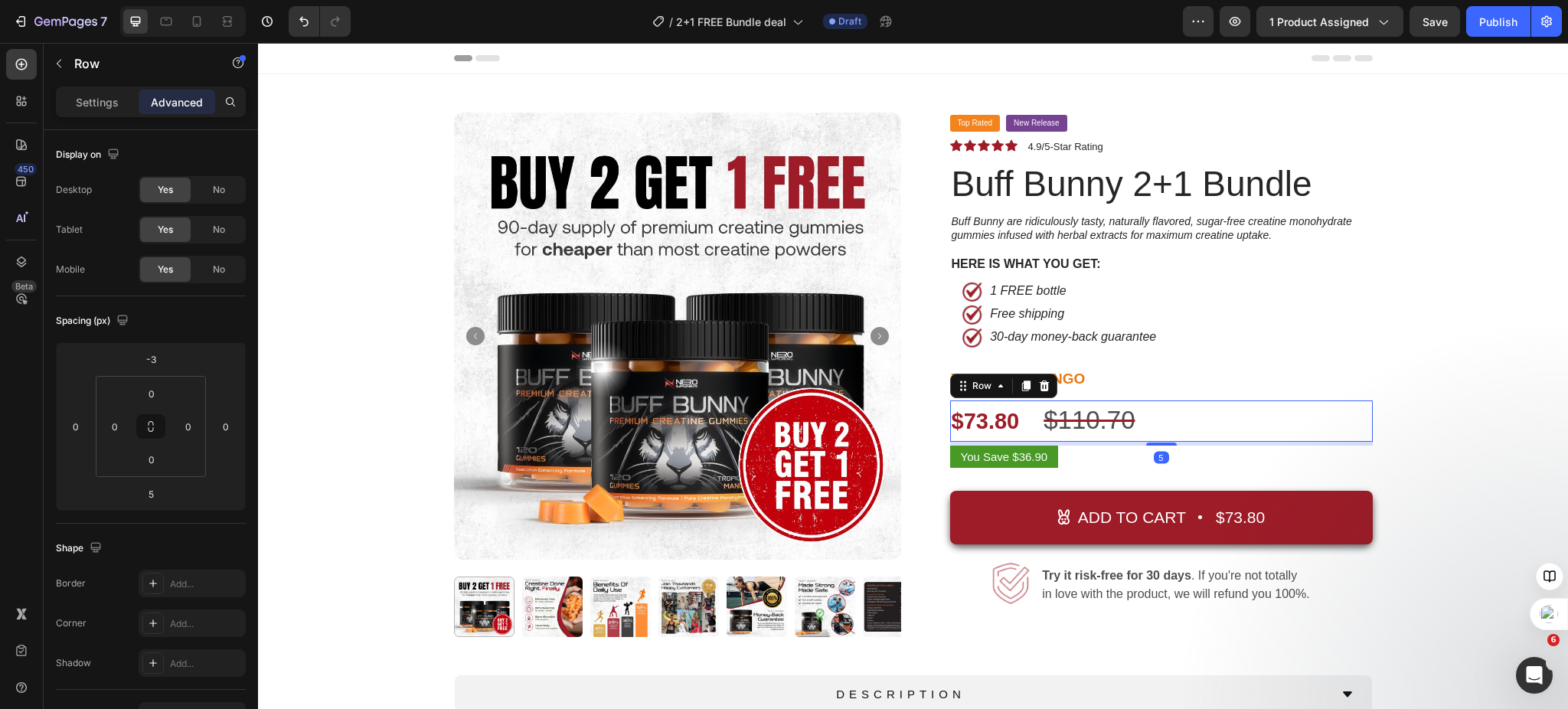
click at [1204, 417] on div "$73.80 Product Price Product Price $110.70 Product Price Product Price Row 5" at bounding box center [1161, 421] width 423 height 41
click at [1241, 27] on icon "button" at bounding box center [1234, 21] width 15 height 15
click at [1022, 124] on p "New Release" at bounding box center [1037, 124] width 46 height 14
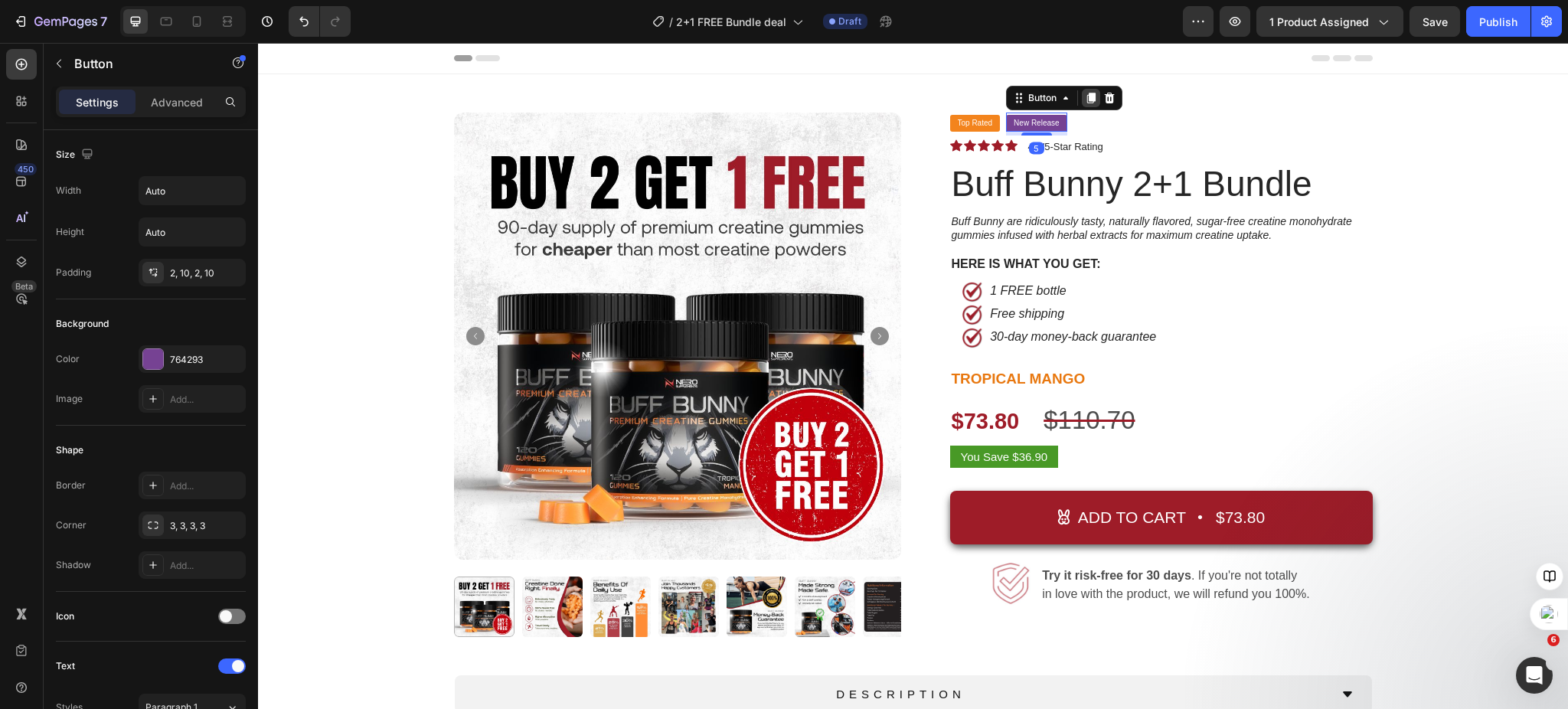
click at [1085, 101] on icon at bounding box center [1091, 98] width 12 height 12
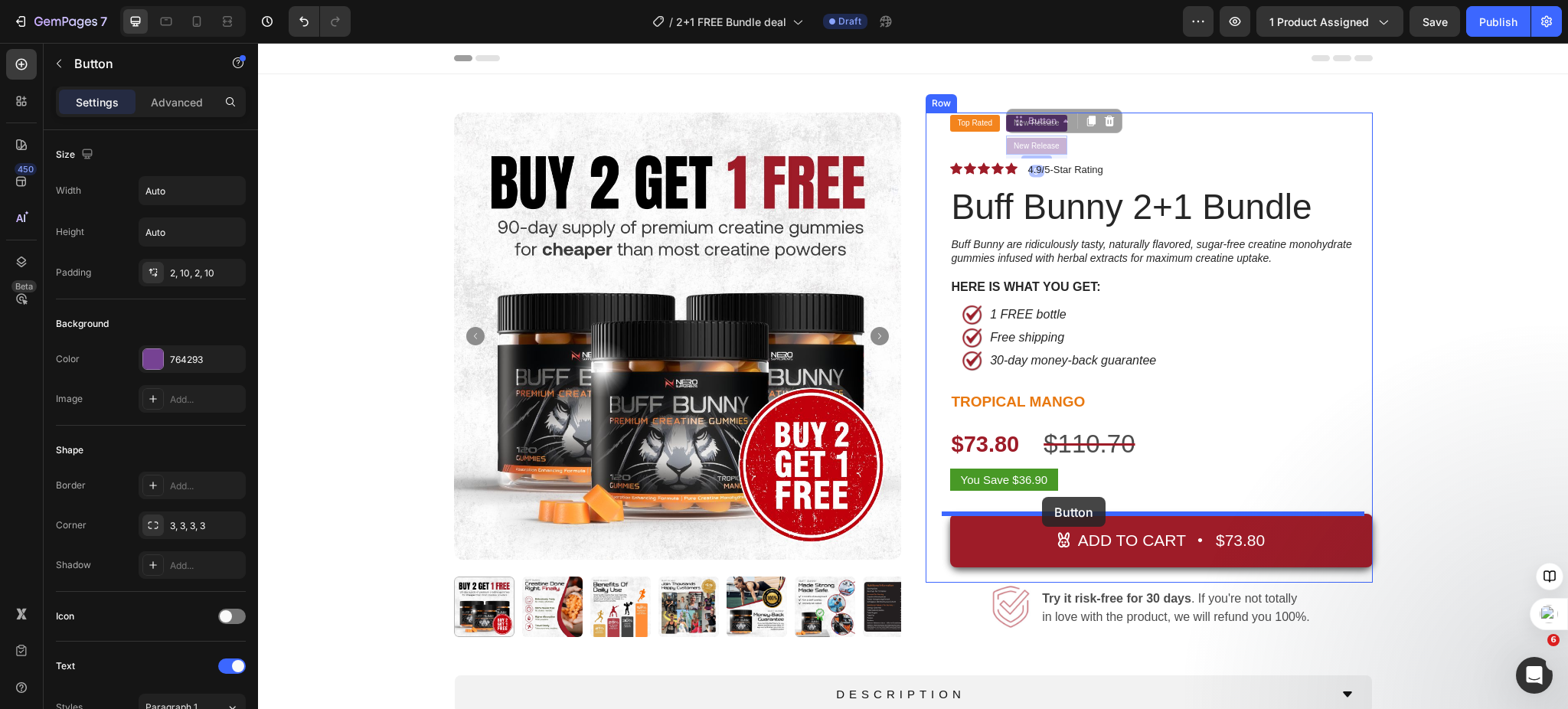
drag, startPoint x: 1011, startPoint y: 123, endPoint x: 1056, endPoint y: 515, distance: 394.6
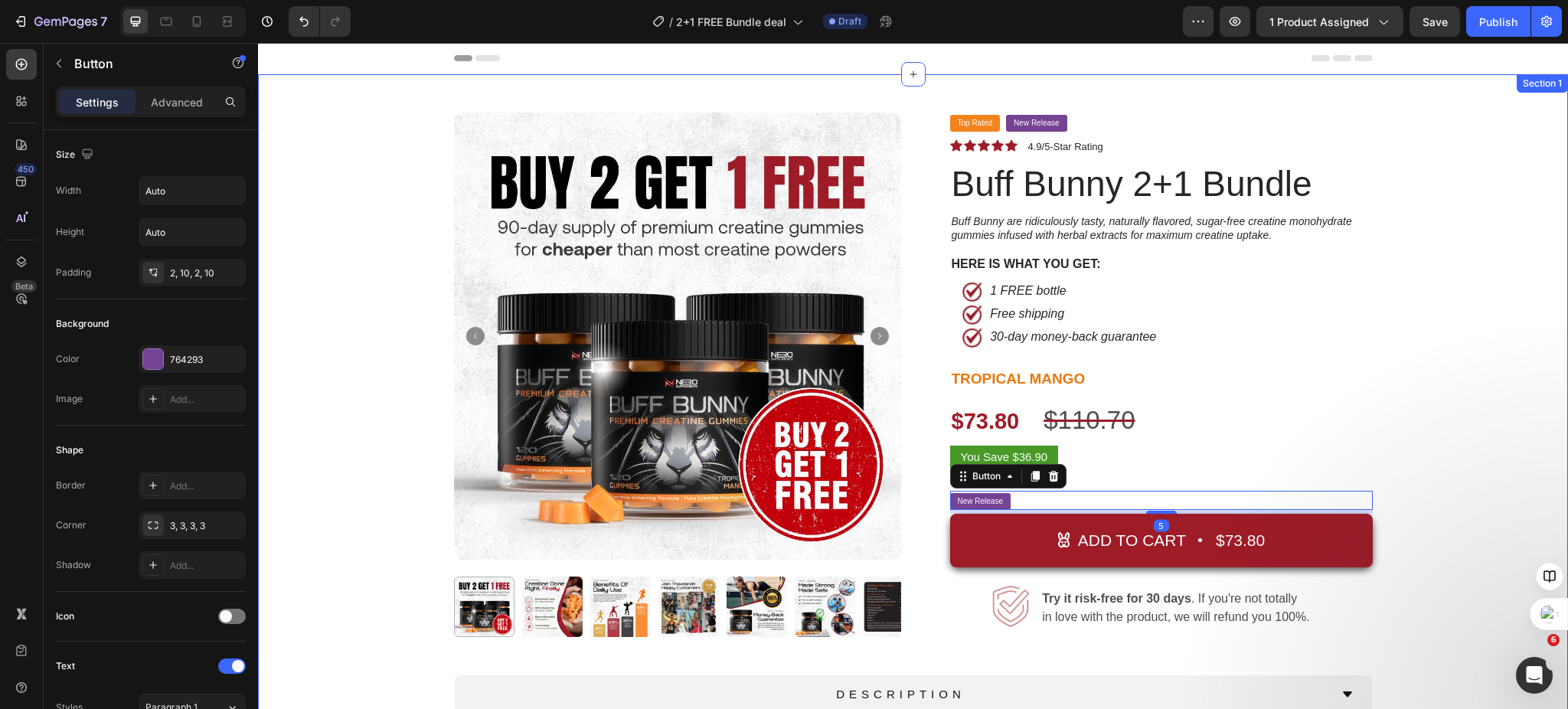
click at [1451, 356] on div "Product Images Top Rated Button New Release Button Row Icon Icon Icon Icon Icon…" at bounding box center [912, 482] width 1286 height 739
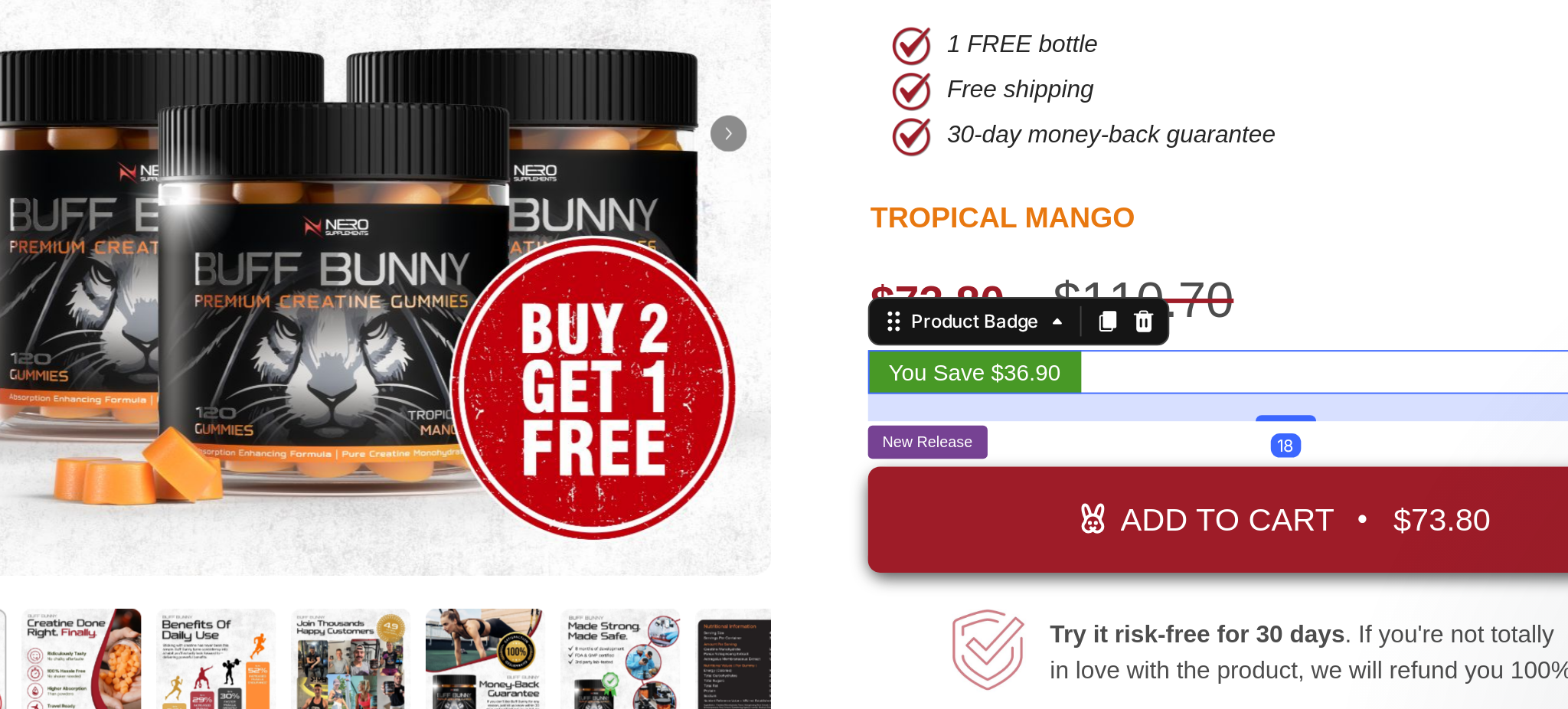
drag, startPoint x: 388, startPoint y: 1, endPoint x: 383, endPoint y: -53, distance: 54.2
type input "0"
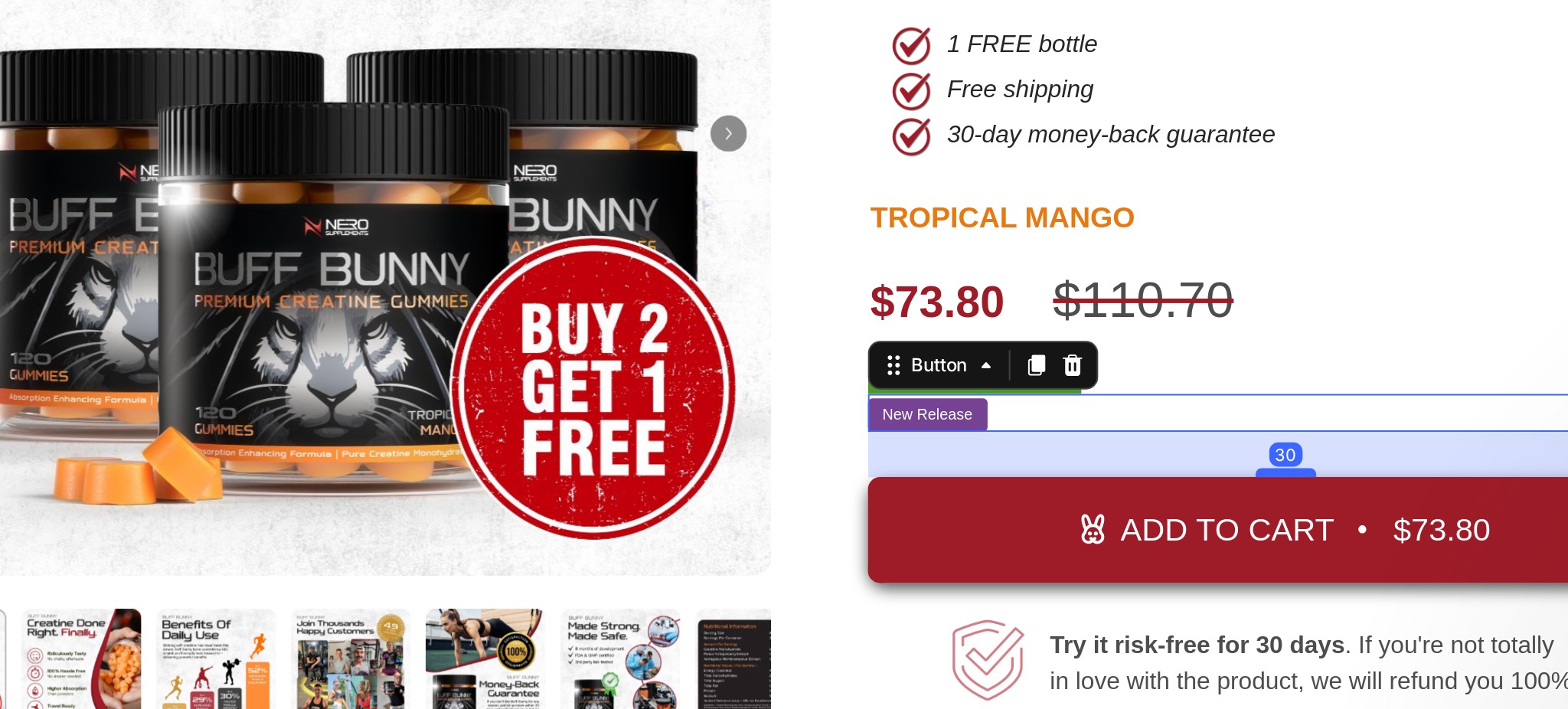
drag, startPoint x: 390, startPoint y: -2, endPoint x: 391, endPoint y: 18, distance: 20.0
click at [391, 18] on div at bounding box center [403, 18] width 31 height 4
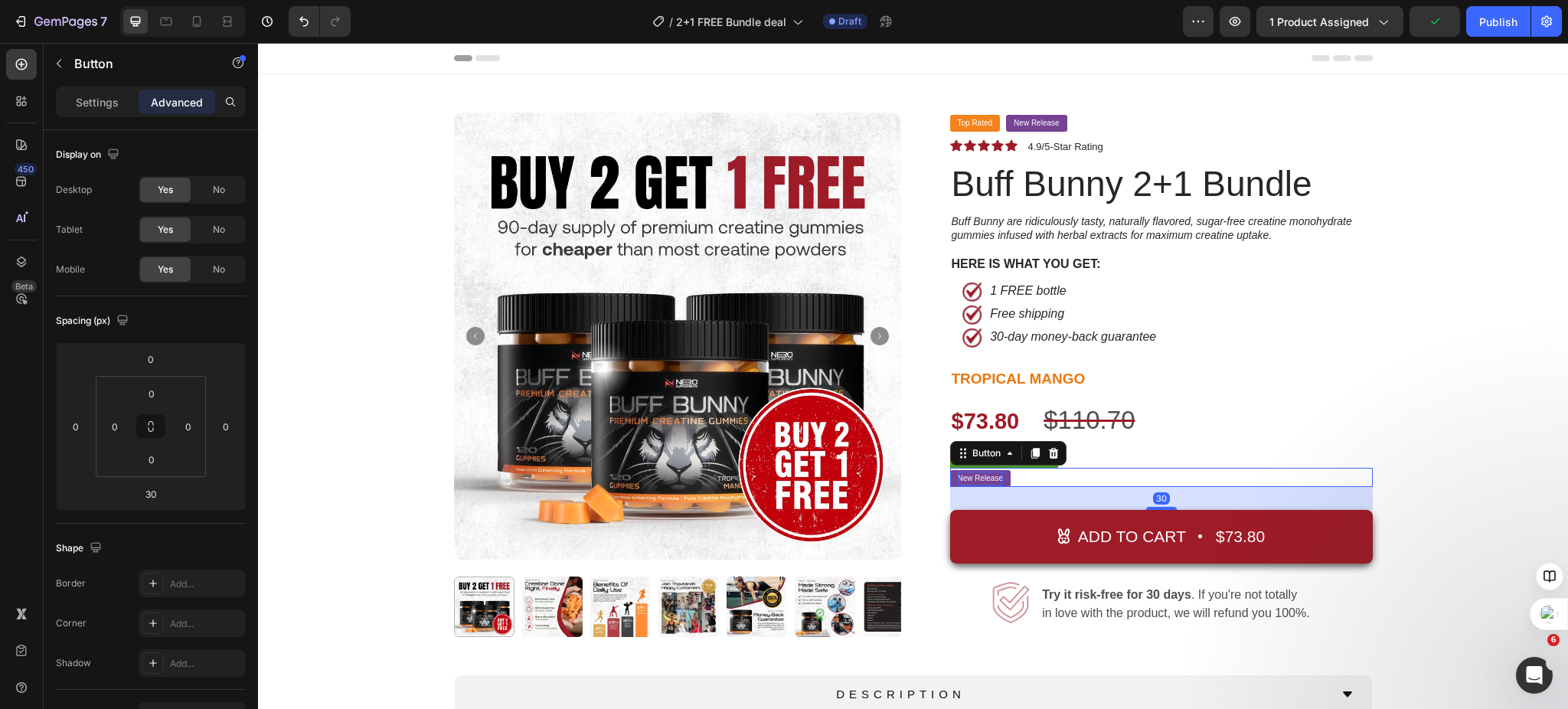
click at [964, 474] on p "New Release" at bounding box center [980, 479] width 46 height 14
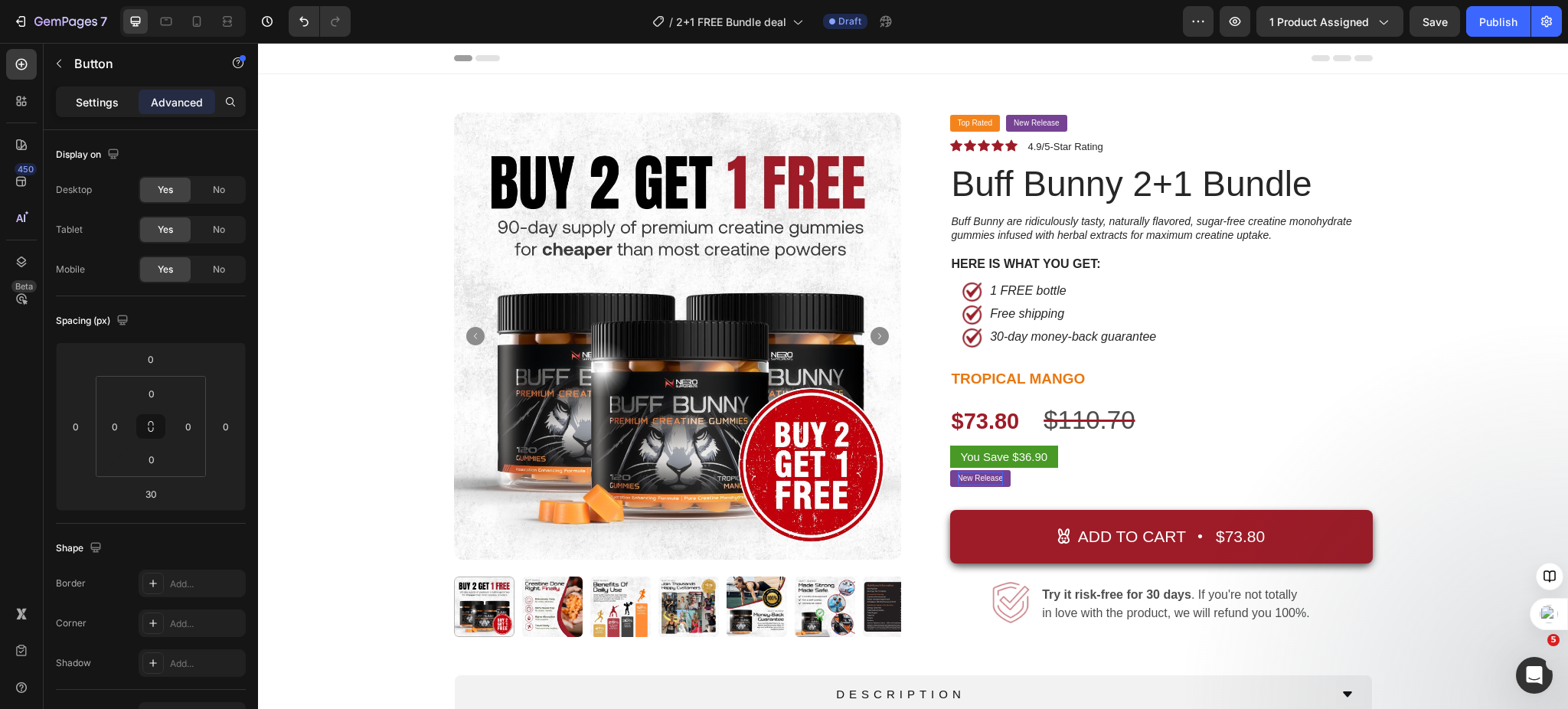
click at [87, 103] on p "Settings" at bounding box center [96, 102] width 43 height 16
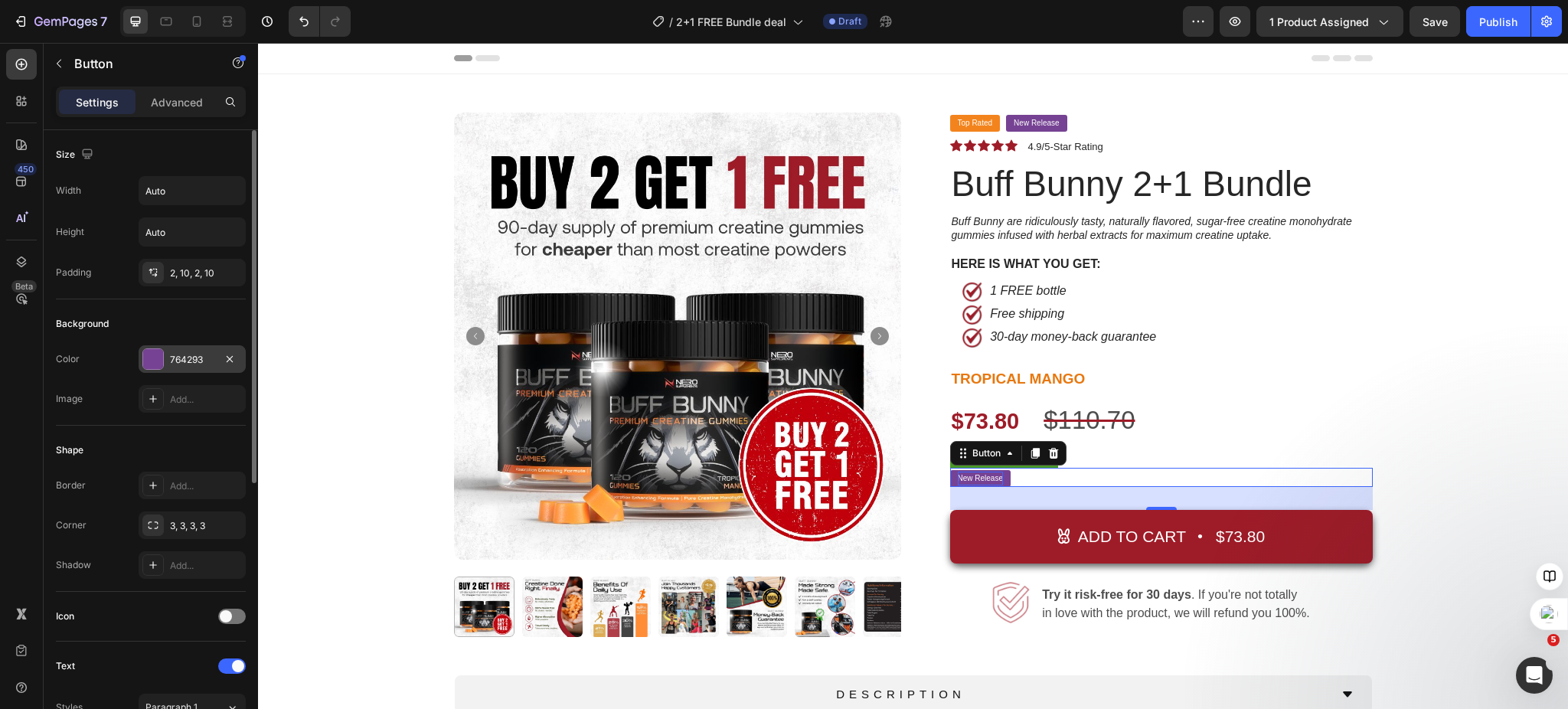
click at [158, 353] on div at bounding box center [153, 359] width 20 height 20
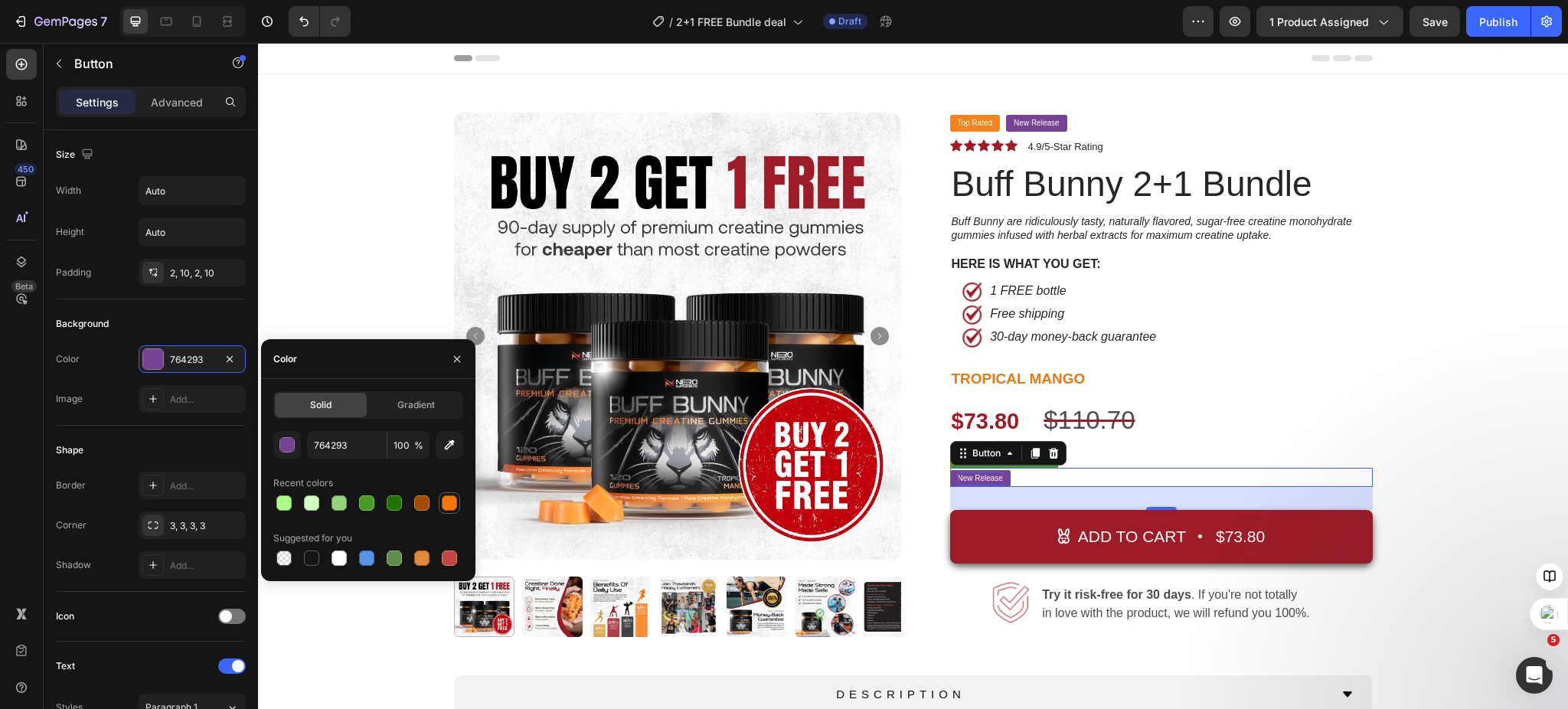
click at [449, 504] on div at bounding box center [449, 503] width 15 height 15
type input "FF7700"
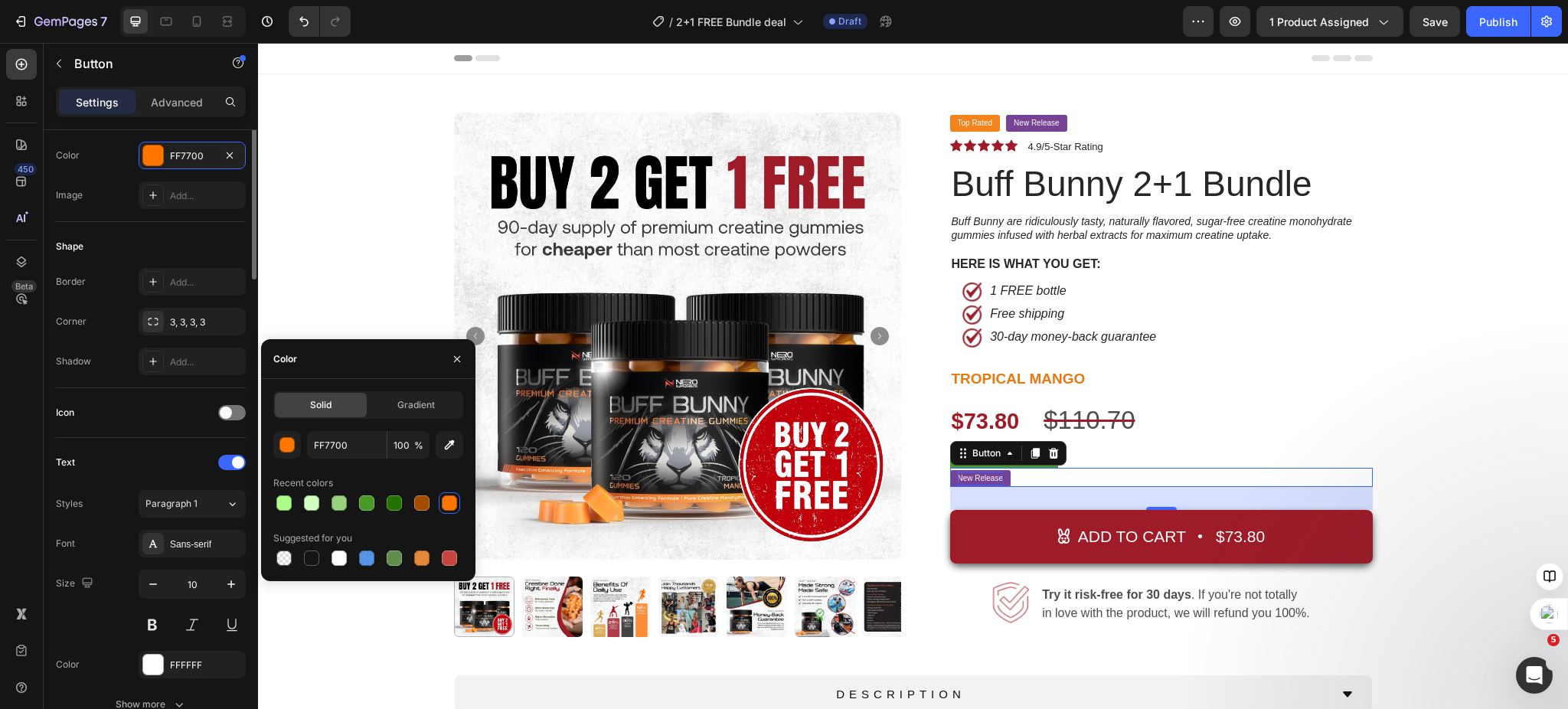
scroll to position [306, 0]
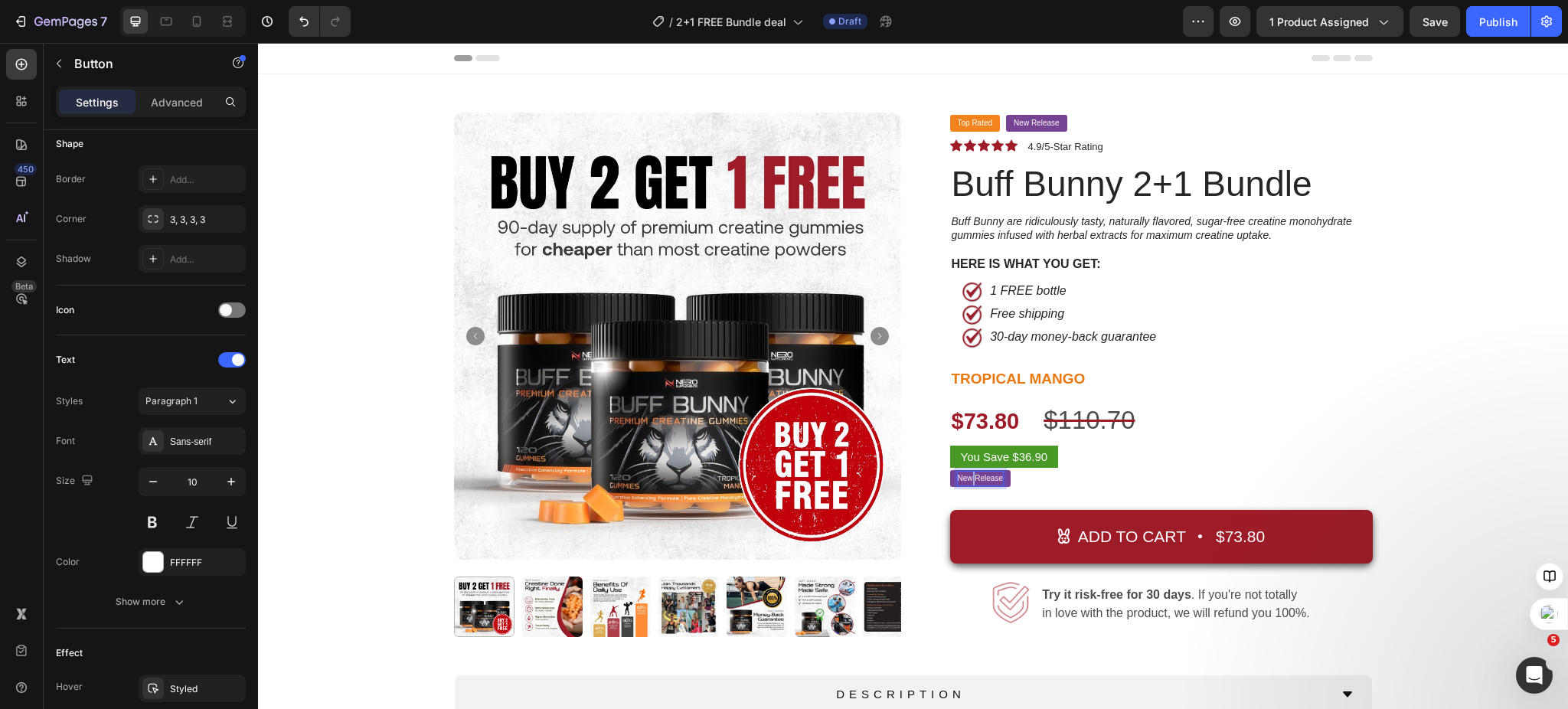
click at [965, 477] on p "New Release" at bounding box center [980, 479] width 46 height 14
click at [950, 470] on button "1" at bounding box center [959, 478] width 20 height 17
click at [950, 470] on button "1 FREE" at bounding box center [971, 478] width 42 height 17
click at [1528, 389] on div "Product Images Top Rated Button New Release Button Row Icon Icon Icon Icon Icon…" at bounding box center [912, 482] width 1286 height 739
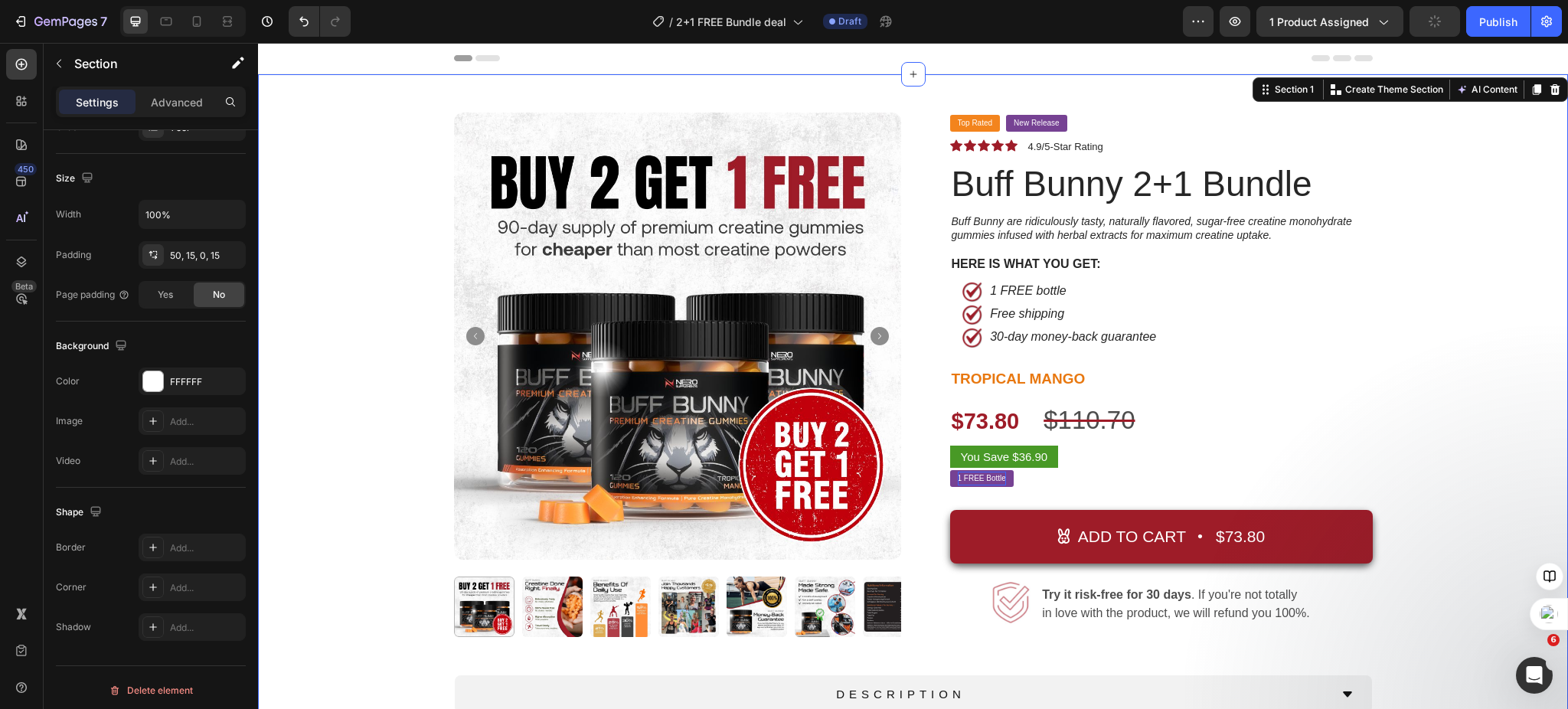
scroll to position [0, 0]
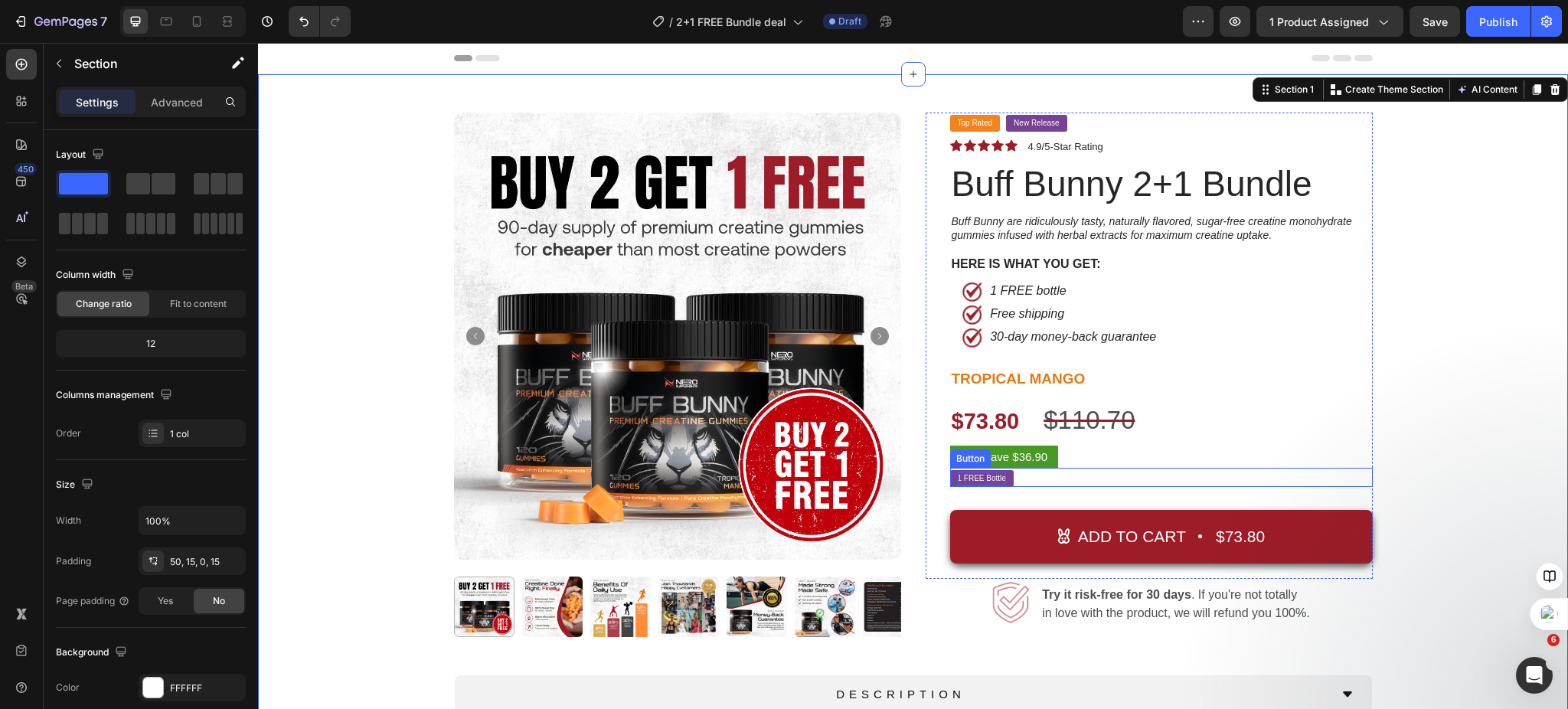
click at [980, 479] on p "1 FREE Bottle" at bounding box center [981, 479] width 48 height 14
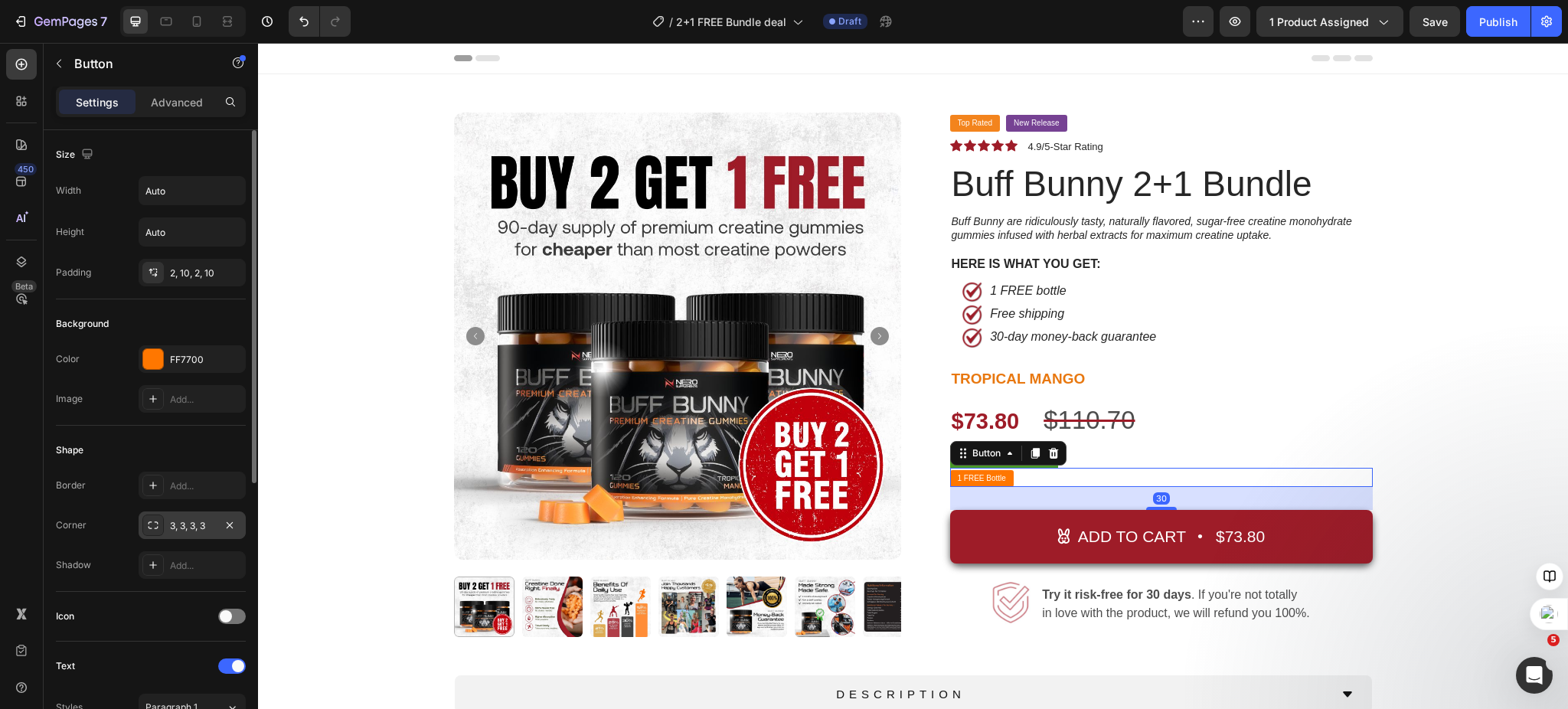
click at [180, 530] on div "3, 3, 3, 3" at bounding box center [192, 526] width 45 height 14
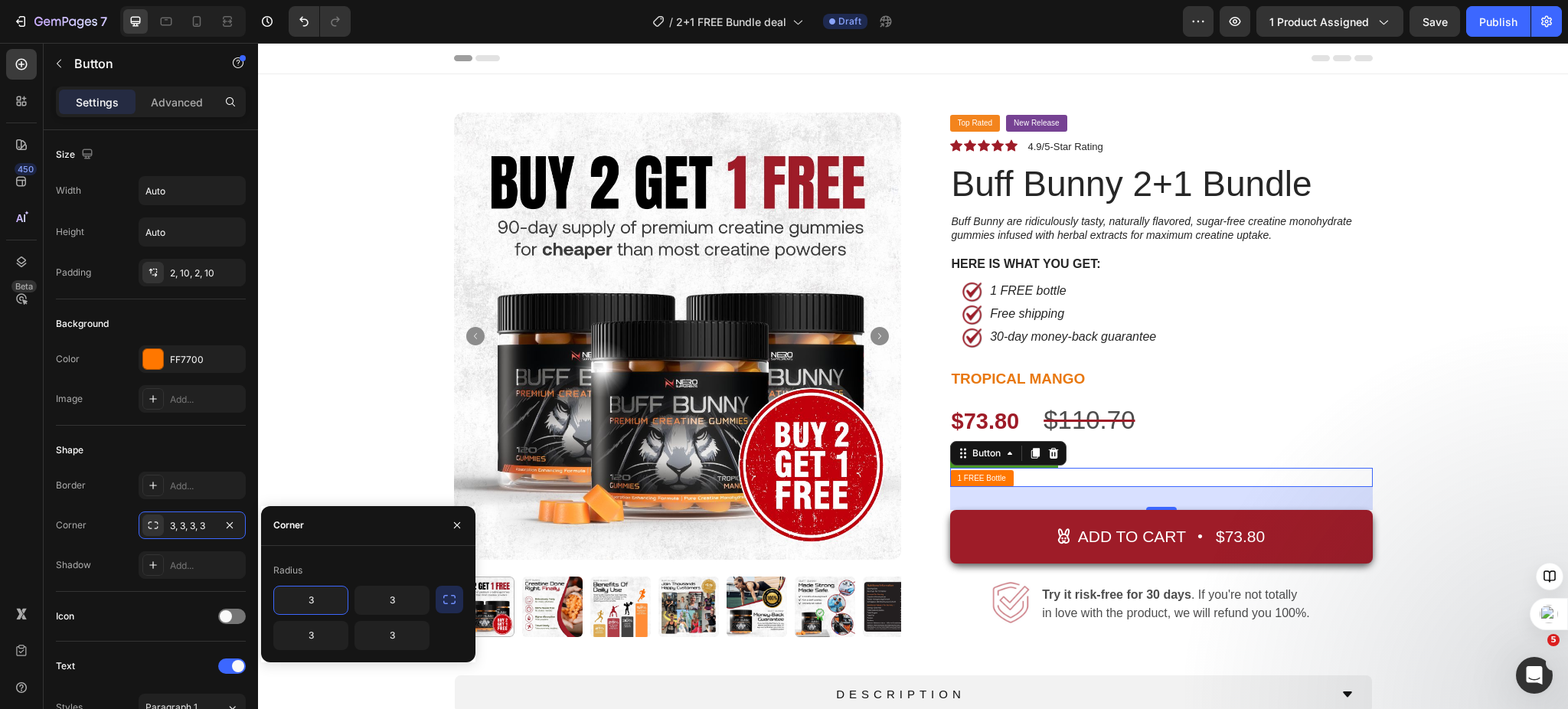
click at [313, 604] on input "3" at bounding box center [311, 600] width 74 height 27
type input "0"
click at [447, 605] on icon "button" at bounding box center [449, 599] width 15 height 15
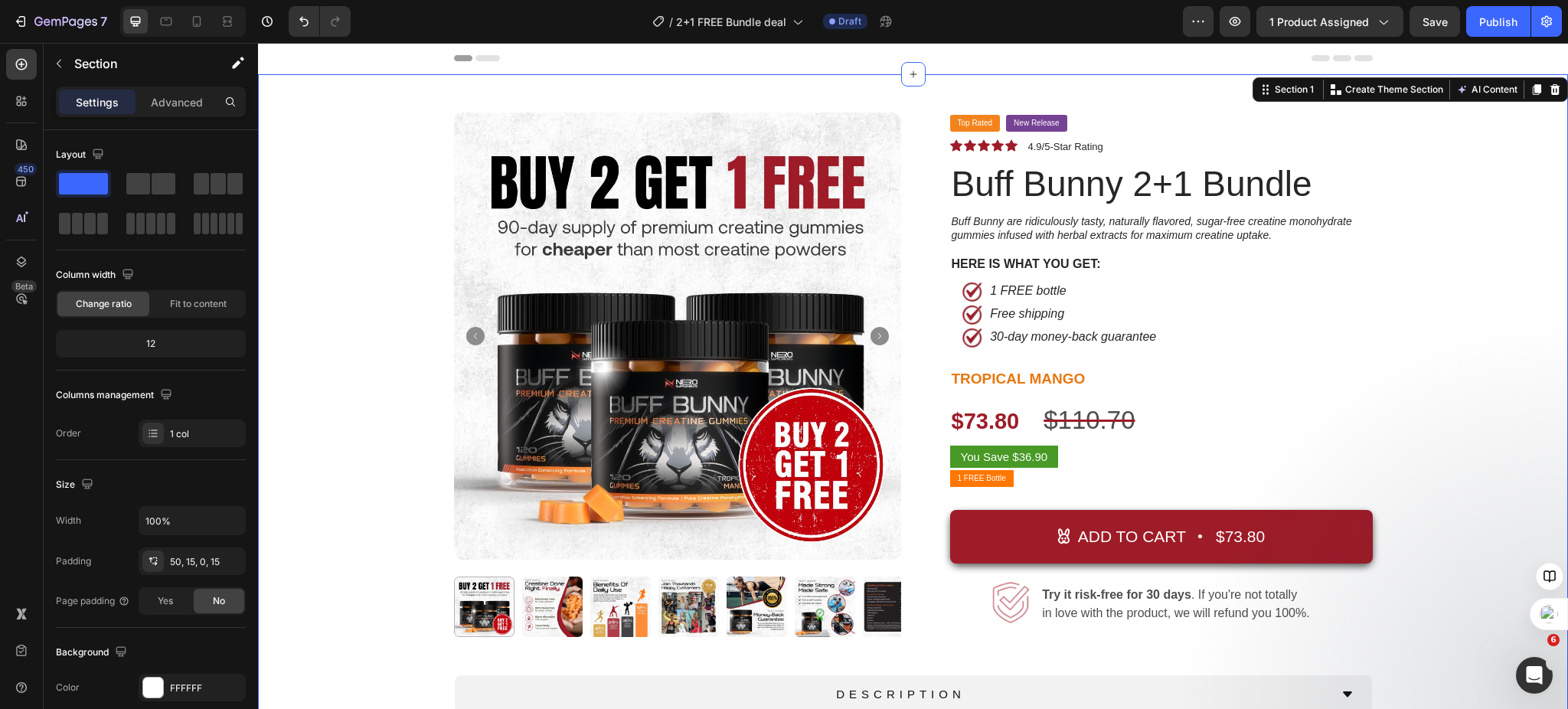
click at [1463, 375] on div "Product Images Top Rated Button New Release Button Row Icon Icon Icon Icon Icon…" at bounding box center [912, 482] width 1286 height 739
click at [986, 479] on p "1 FREE Bottle" at bounding box center [981, 479] width 48 height 14
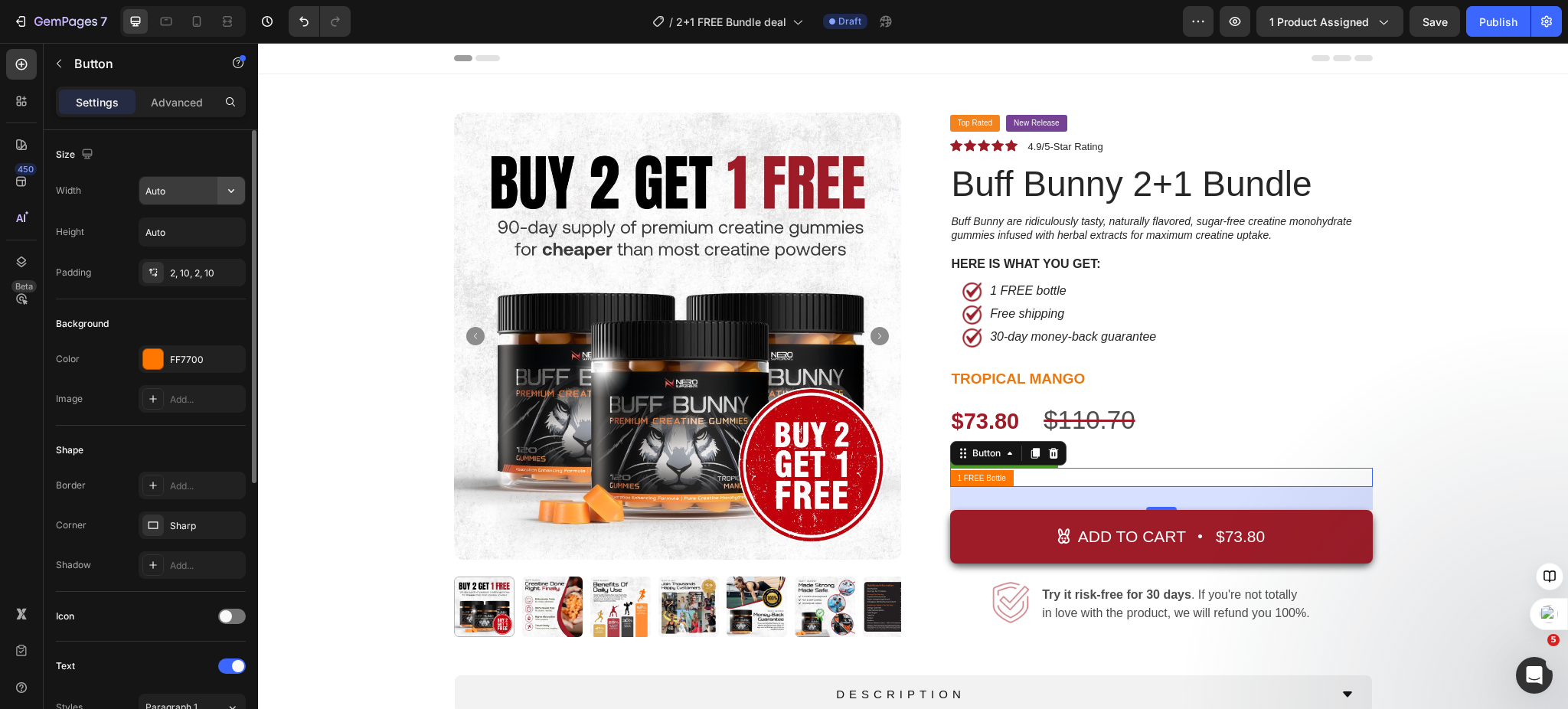
click at [233, 190] on icon "button" at bounding box center [231, 190] width 15 height 15
click at [210, 152] on div "Size" at bounding box center [151, 154] width 189 height 25
click at [219, 190] on button "button" at bounding box center [231, 190] width 27 height 27
click at [213, 154] on div "Size" at bounding box center [151, 154] width 189 height 25
click at [967, 475] on p "1 FREE Bottle" at bounding box center [981, 479] width 48 height 14
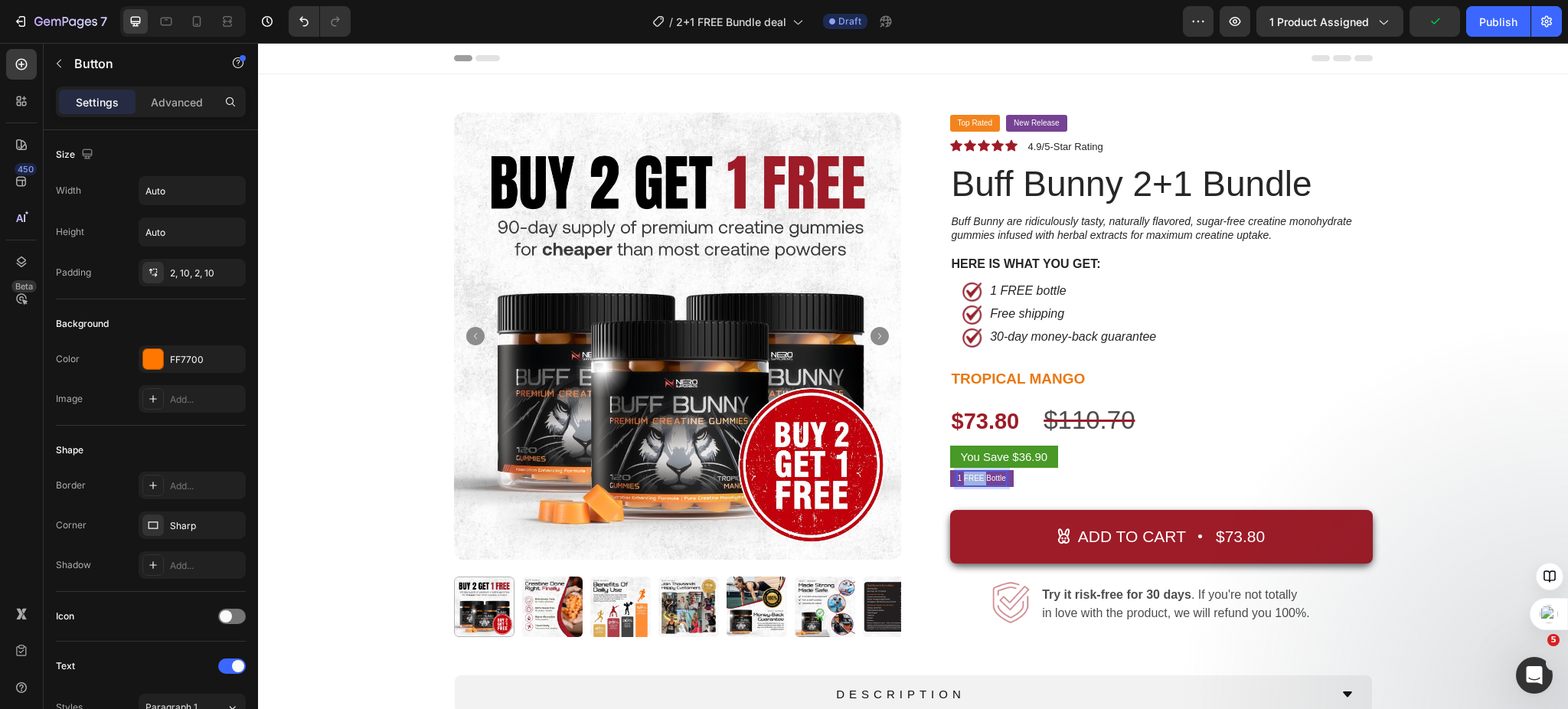
click at [967, 475] on p "1 FREE Bottle" at bounding box center [981, 479] width 48 height 14
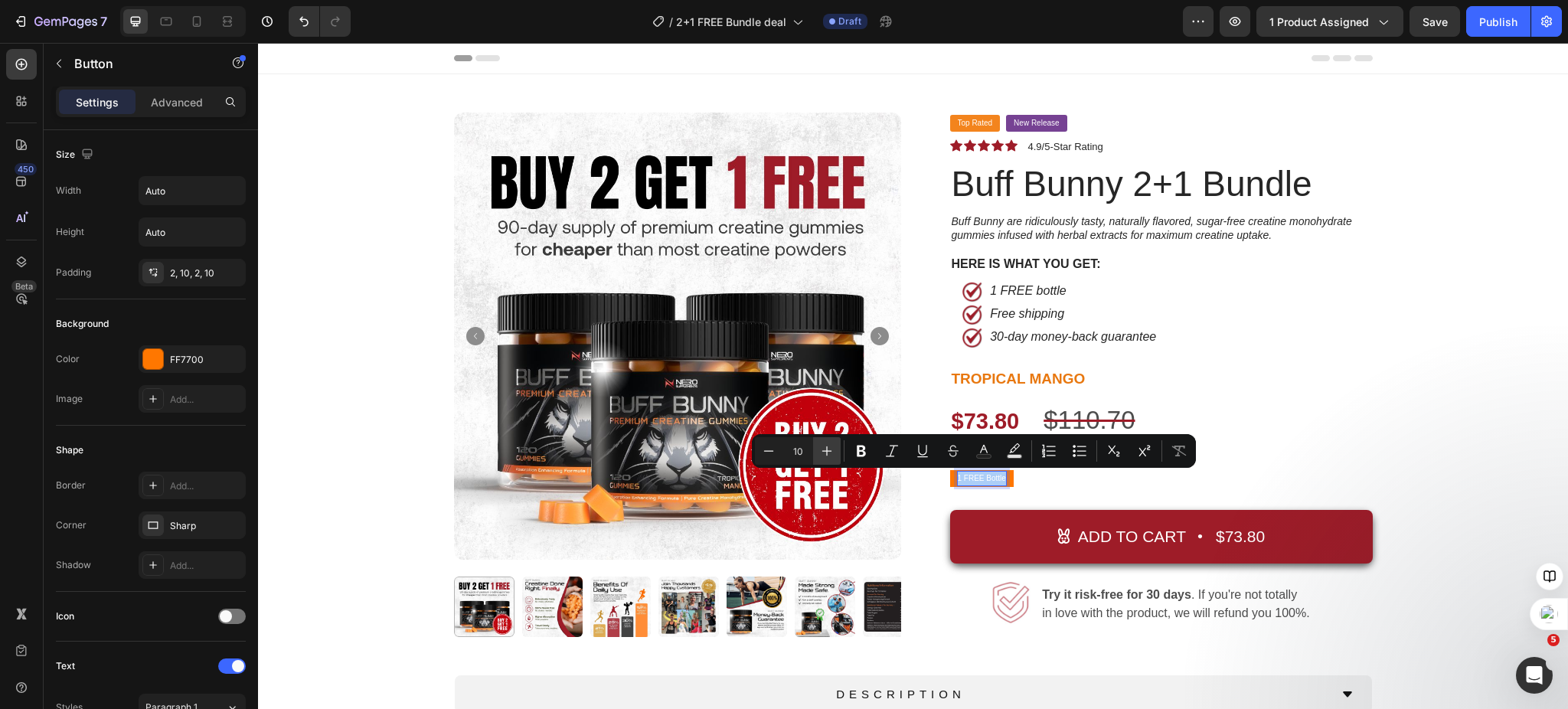
click at [829, 450] on icon "Editor contextual toolbar" at bounding box center [826, 450] width 15 height 15
type input "13"
click at [1472, 383] on div "Product Images Top Rated Button New Release Button Row Icon Icon Icon Icon Icon…" at bounding box center [912, 482] width 1286 height 739
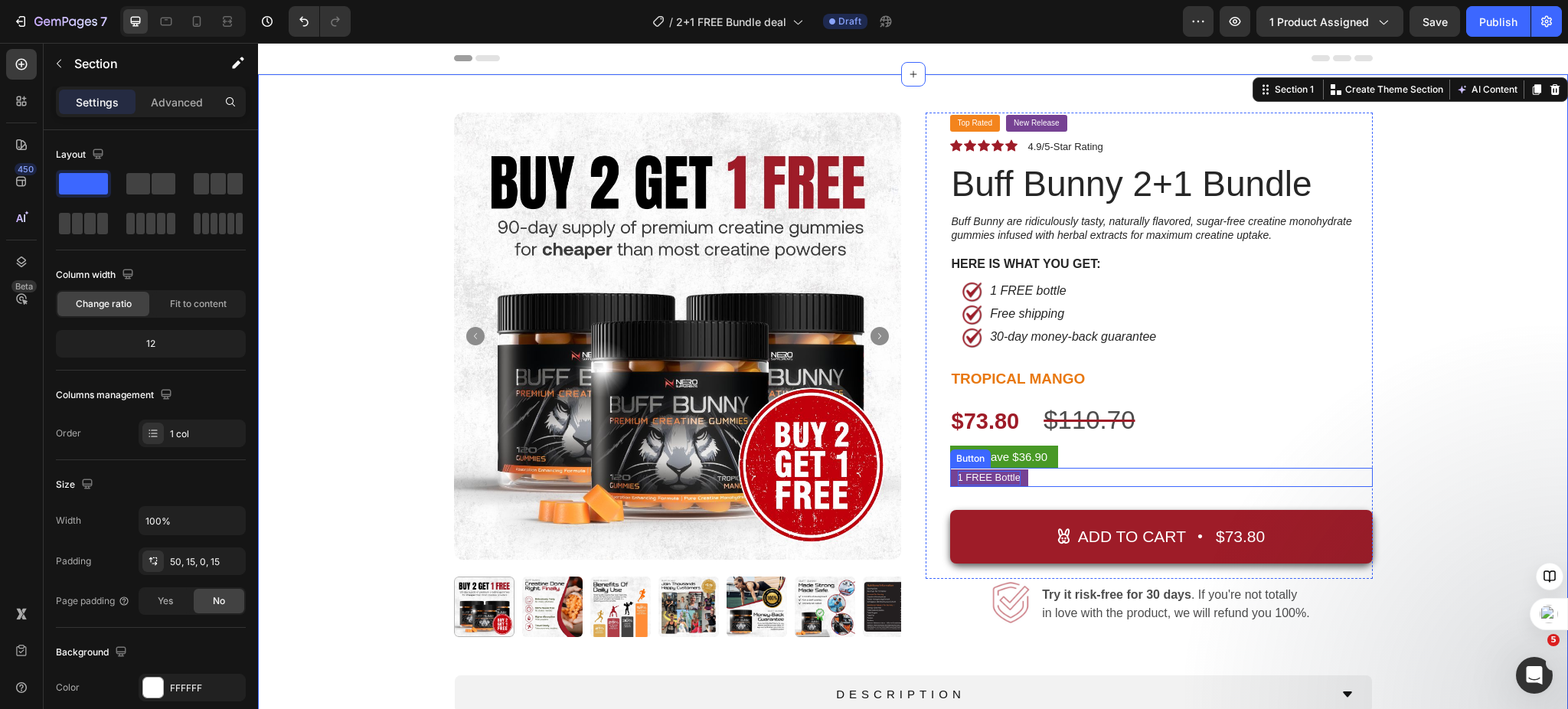
click at [990, 477] on span "1 FREE Bottle" at bounding box center [989, 477] width 63 height 11
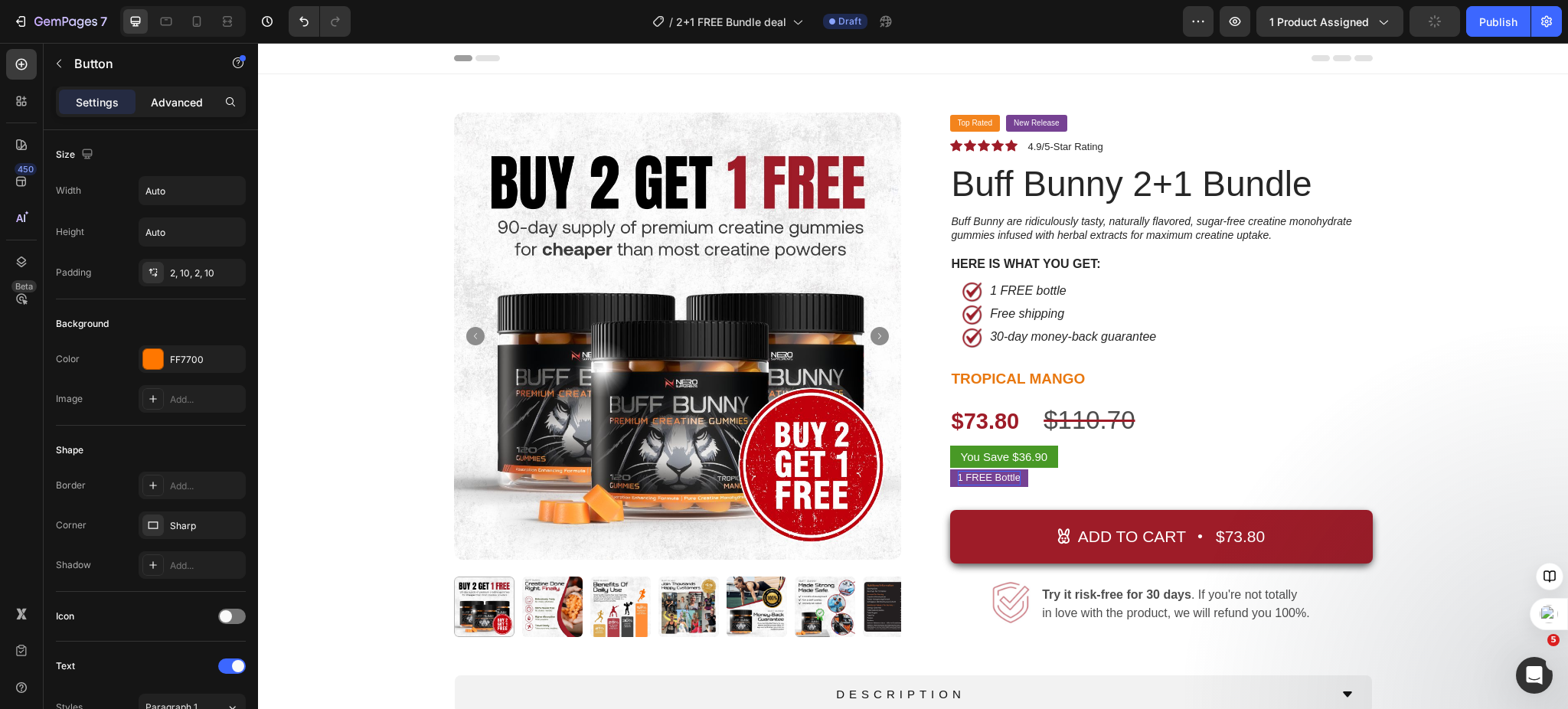
click at [174, 104] on p "Advanced" at bounding box center [176, 102] width 52 height 16
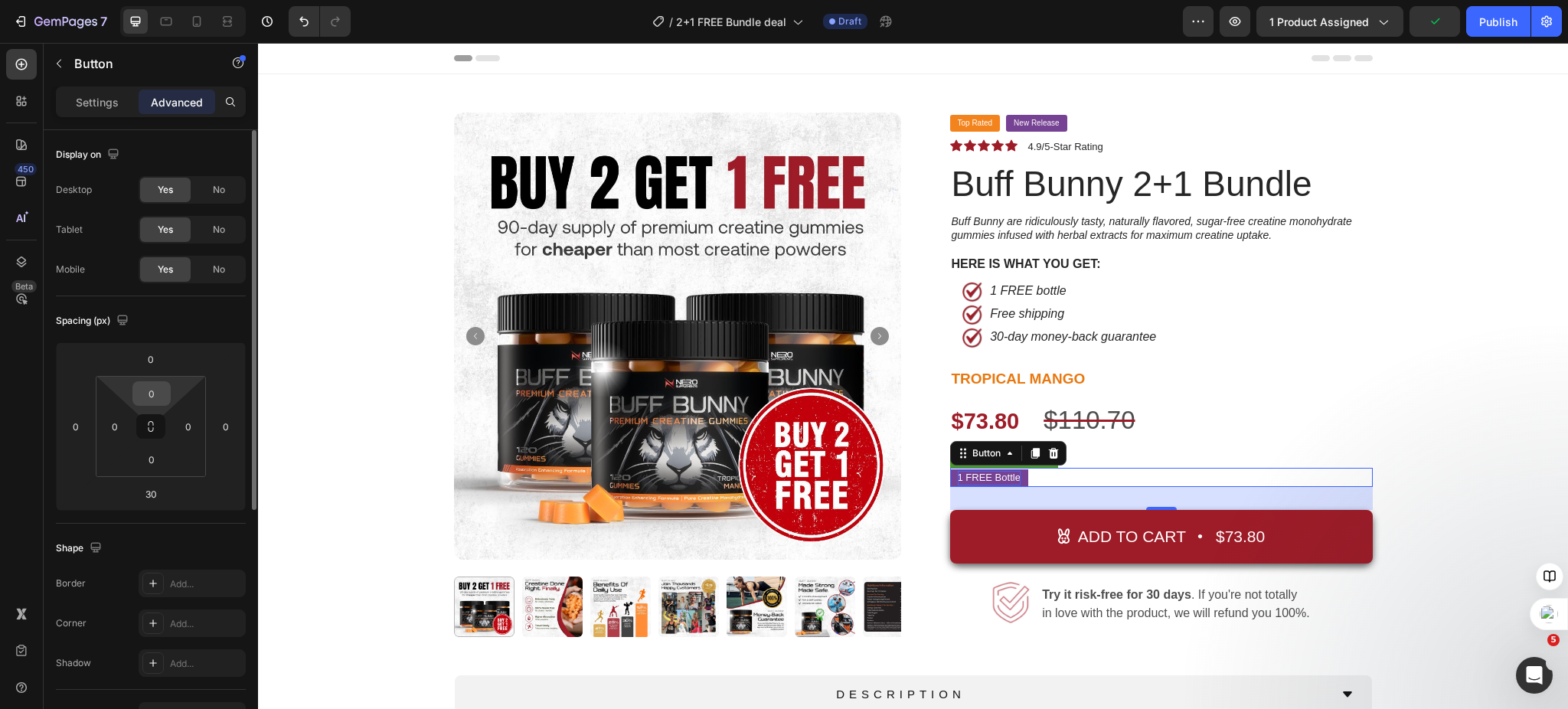
click at [163, 394] on input "0" at bounding box center [151, 394] width 31 height 23
type input "3"
click at [156, 396] on input at bounding box center [151, 394] width 31 height 23
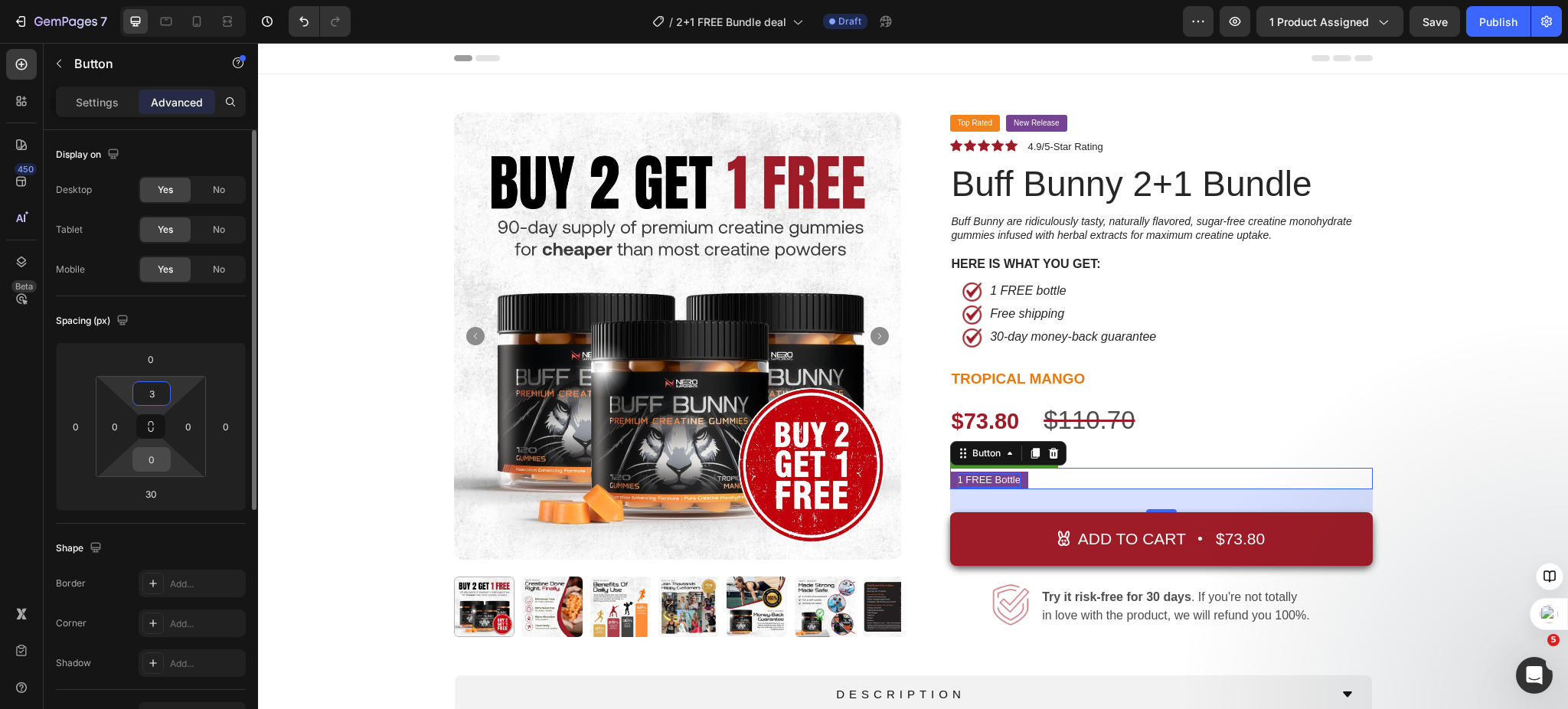
type input "3"
click at [157, 462] on input "0" at bounding box center [151, 460] width 31 height 23
type input "3"
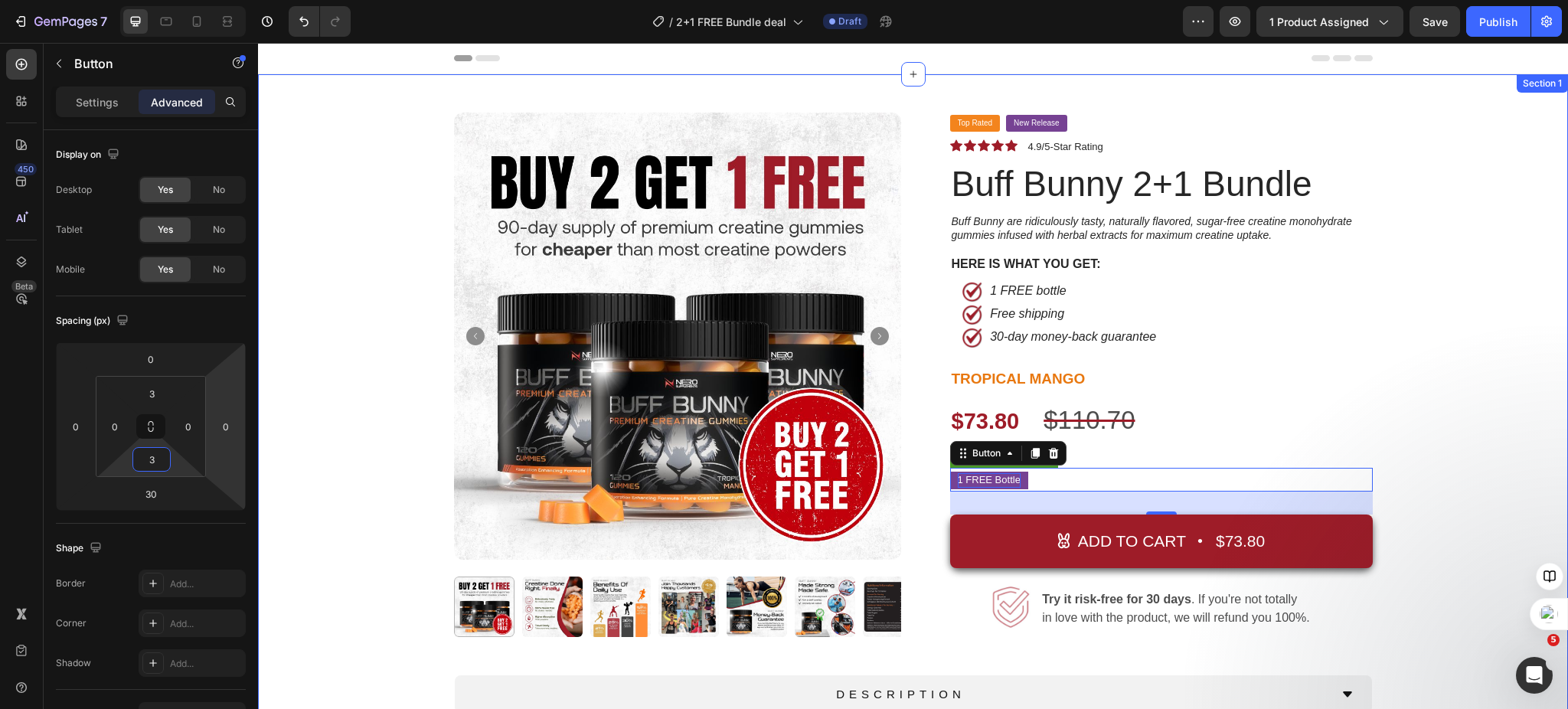
click at [1478, 340] on div "Product Images Top Rated Button New Release Button Row Icon Icon Icon Icon Icon…" at bounding box center [912, 482] width 1286 height 739
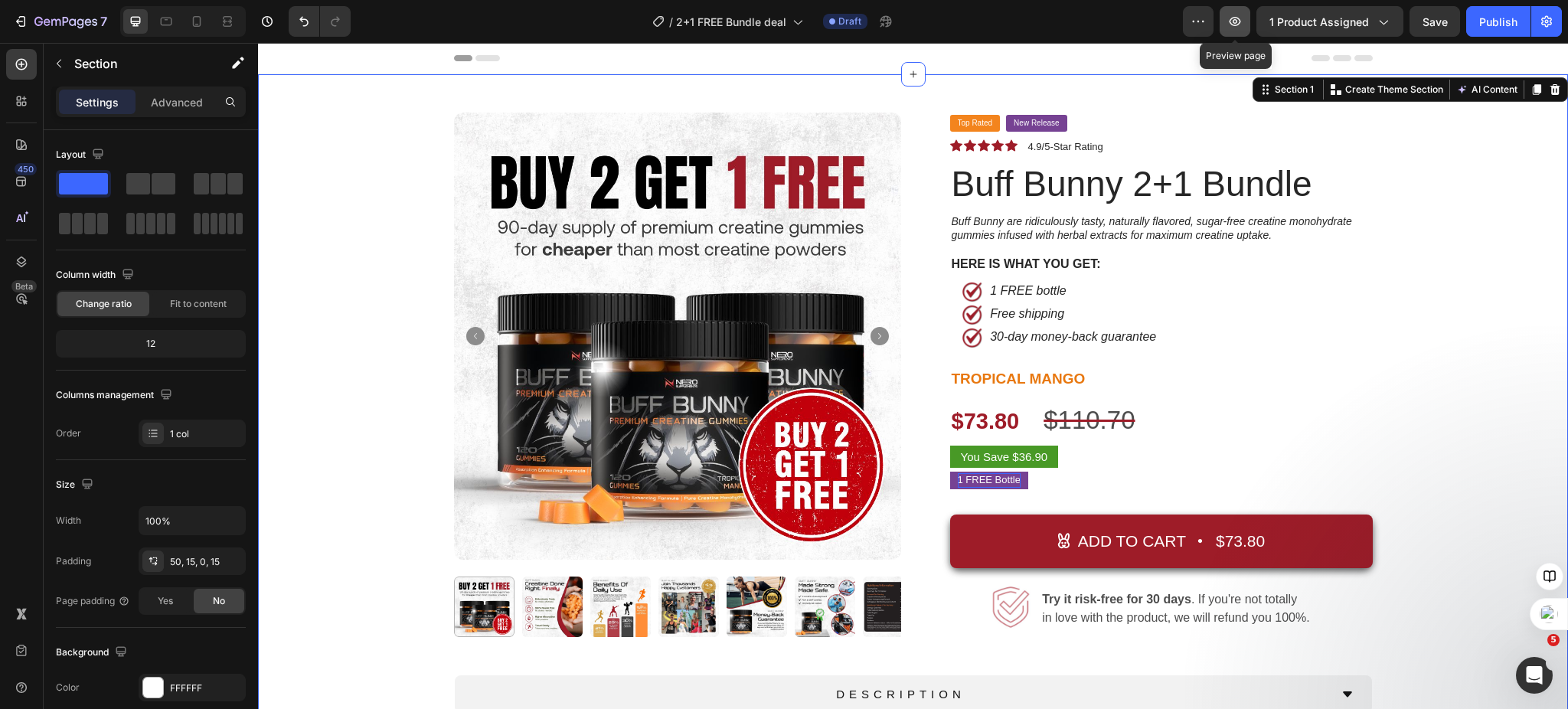
click at [1237, 21] on icon "button" at bounding box center [1234, 21] width 15 height 15
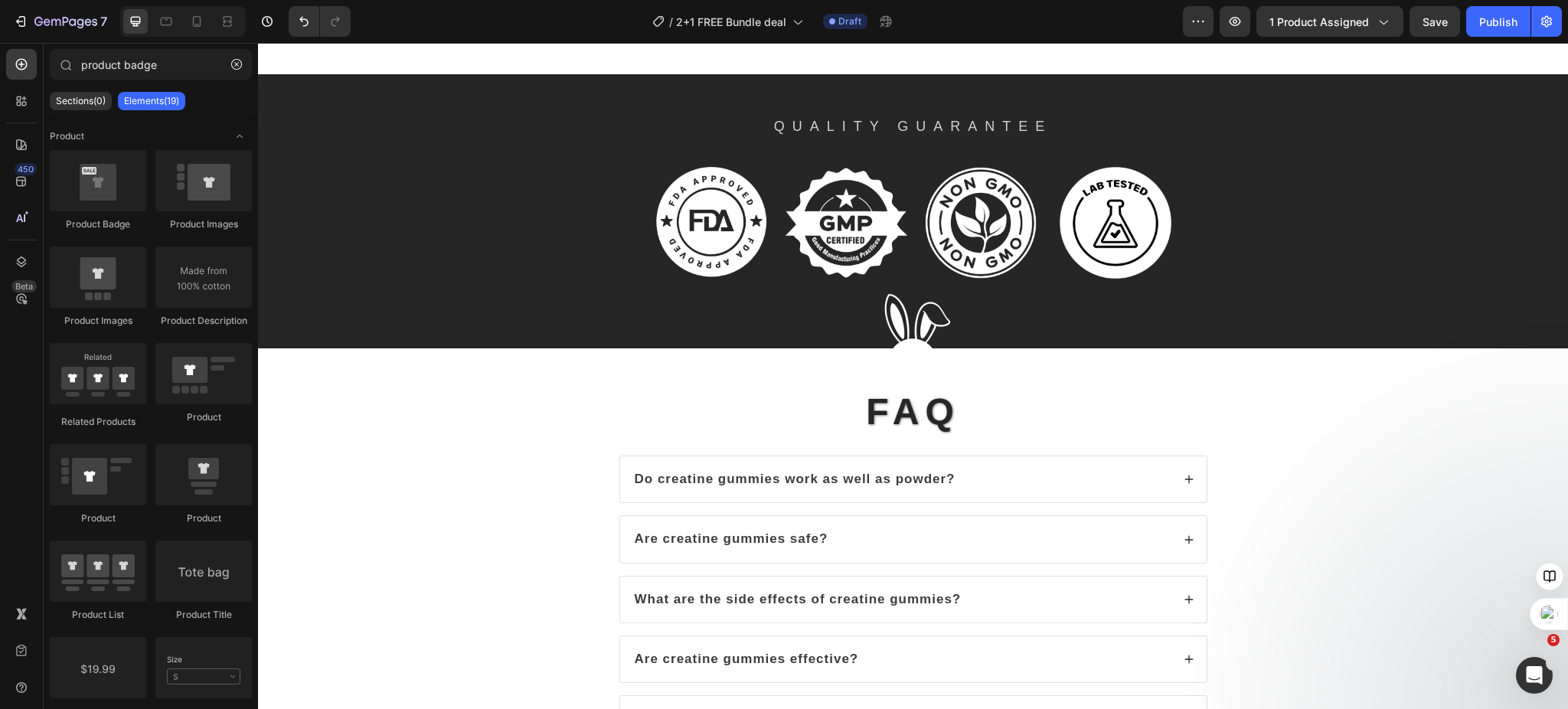
scroll to position [4147, 0]
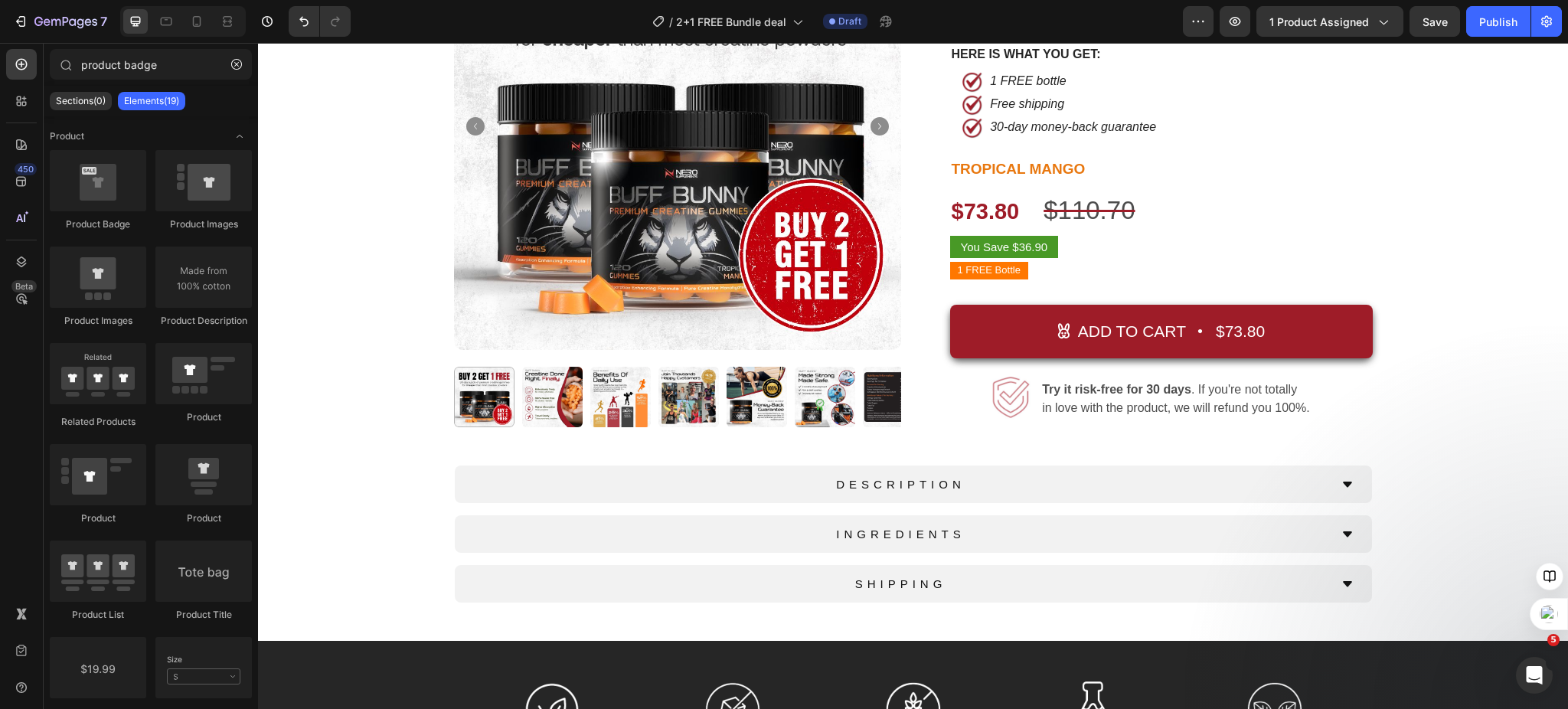
scroll to position [0, 0]
